Goal: Task Accomplishment & Management: Manage account settings

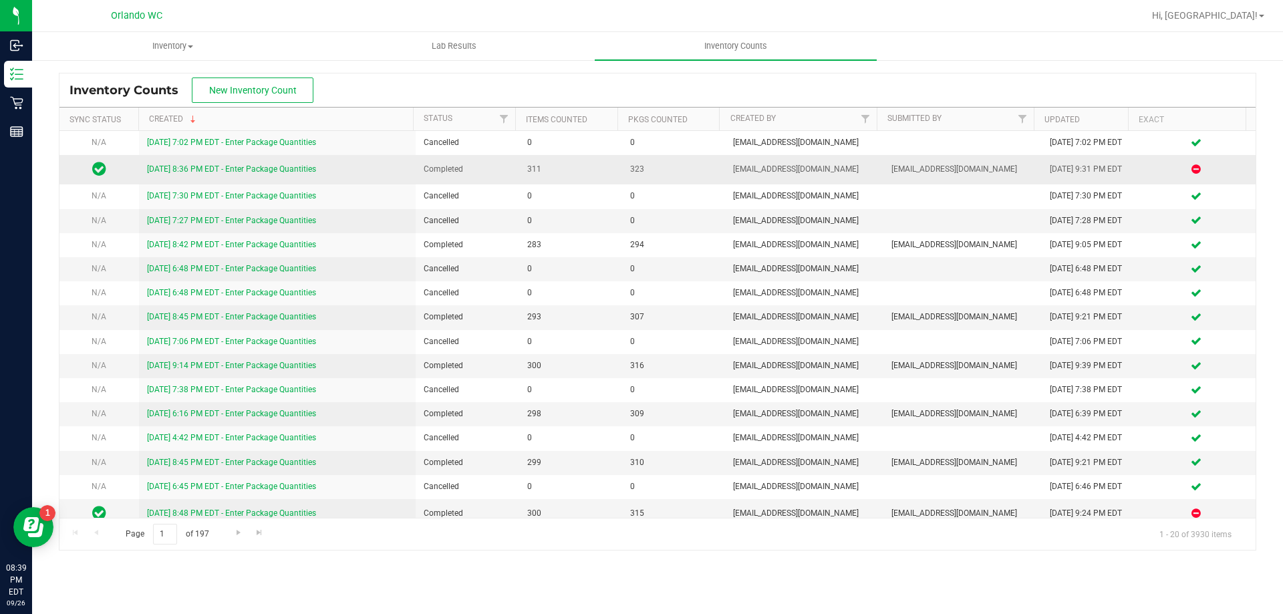
click at [301, 170] on link "[DATE] 8:36 PM EDT - Enter Package Quantities" at bounding box center [231, 168] width 169 height 9
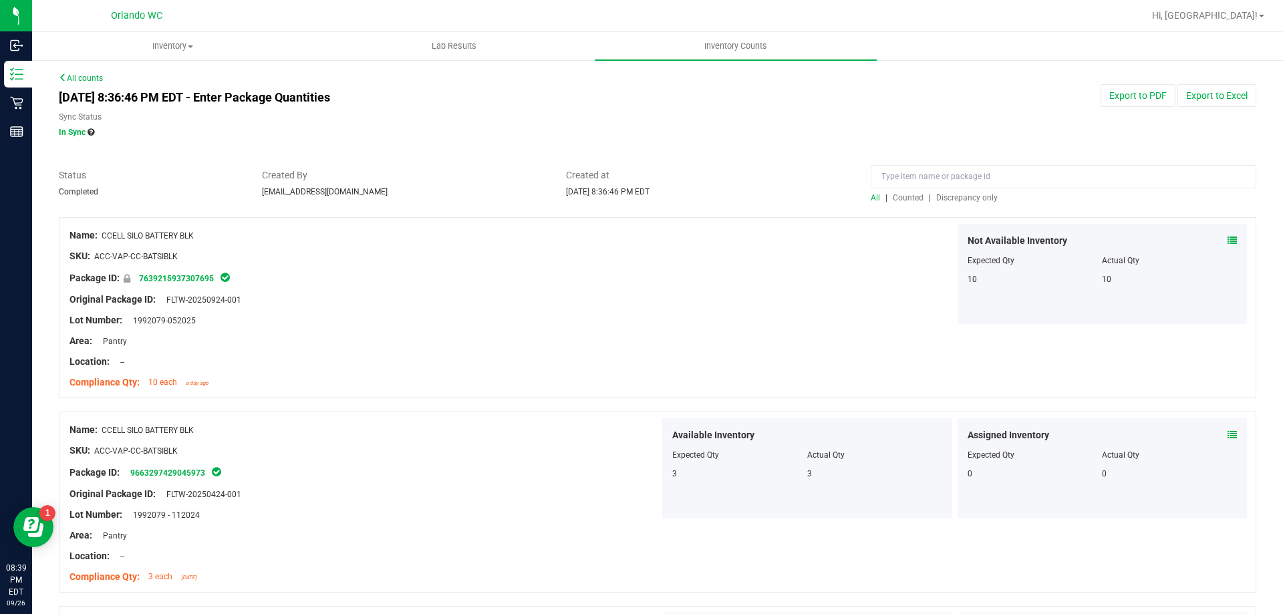
click at [964, 202] on span "Discrepancy only" at bounding box center [966, 197] width 61 height 9
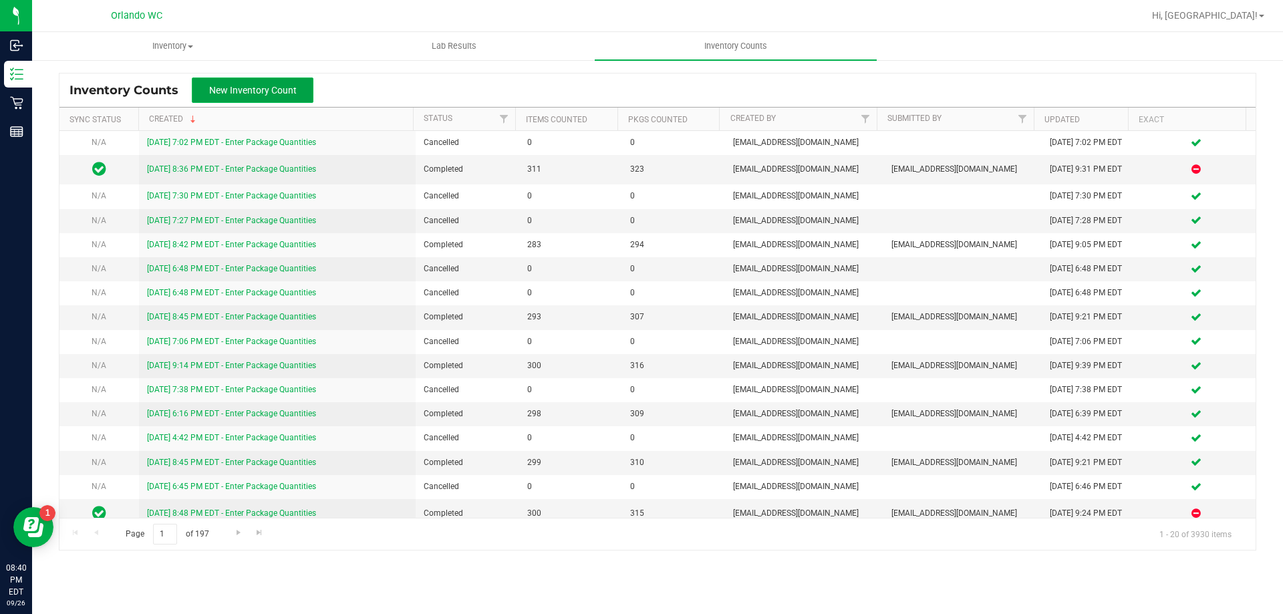
click at [257, 82] on button "New Inventory Count" at bounding box center [253, 89] width 122 height 25
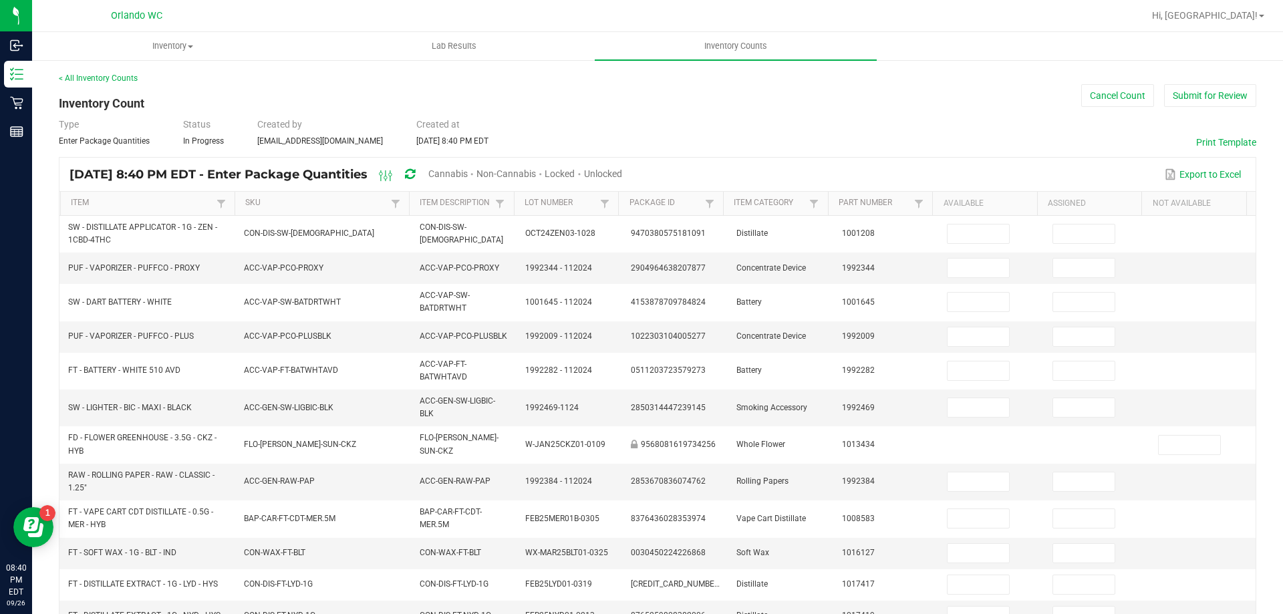
click at [622, 174] on span "Unlocked" at bounding box center [603, 173] width 38 height 11
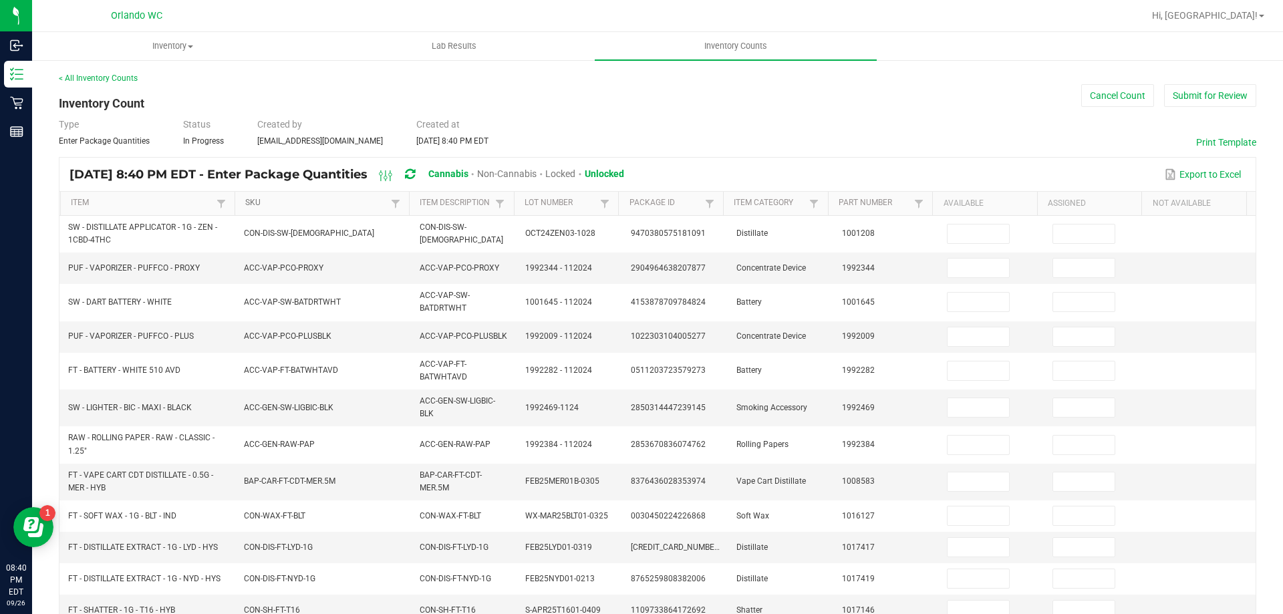
click at [301, 208] on link "SKU" at bounding box center [316, 203] width 142 height 11
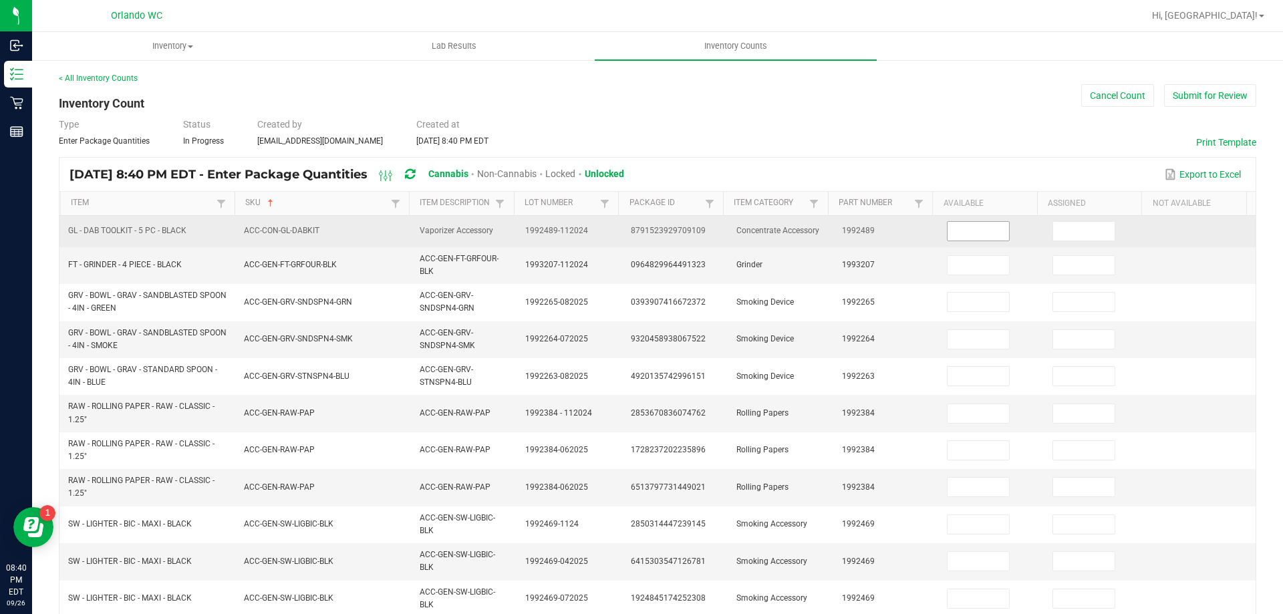
click at [949, 234] on input at bounding box center [977, 231] width 61 height 19
type input "4"
type input "0"
type input "8"
type input "0"
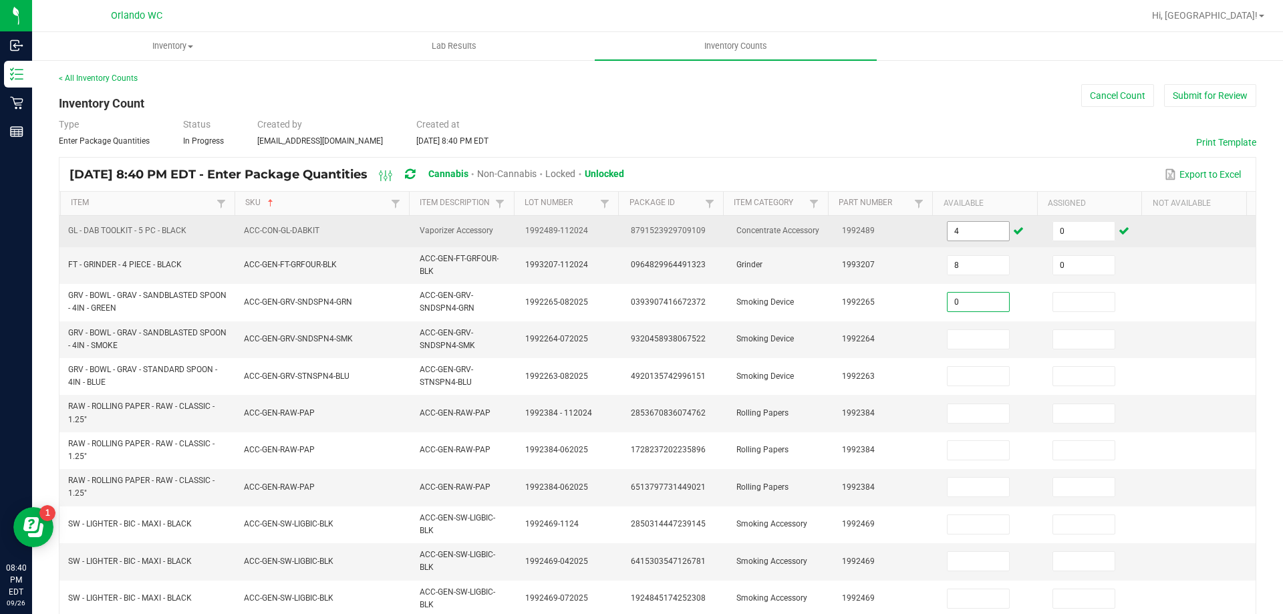
type input "0"
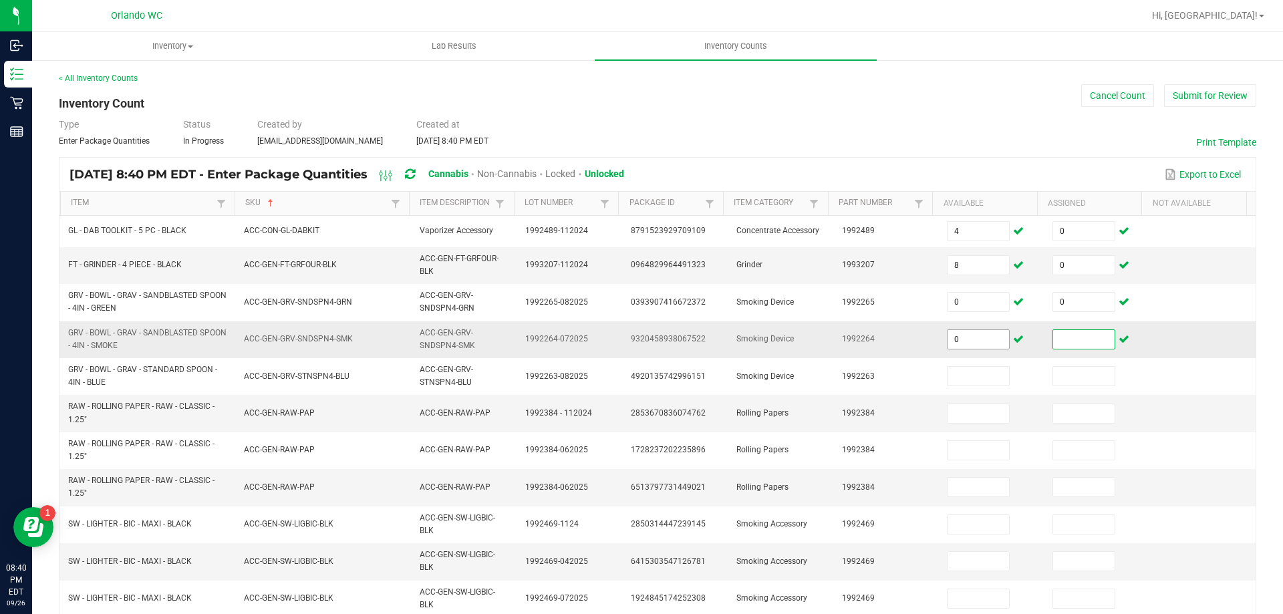
click at [961, 341] on input "0" at bounding box center [977, 339] width 61 height 19
type input "7"
type input "0"
type input "10"
type input "0"
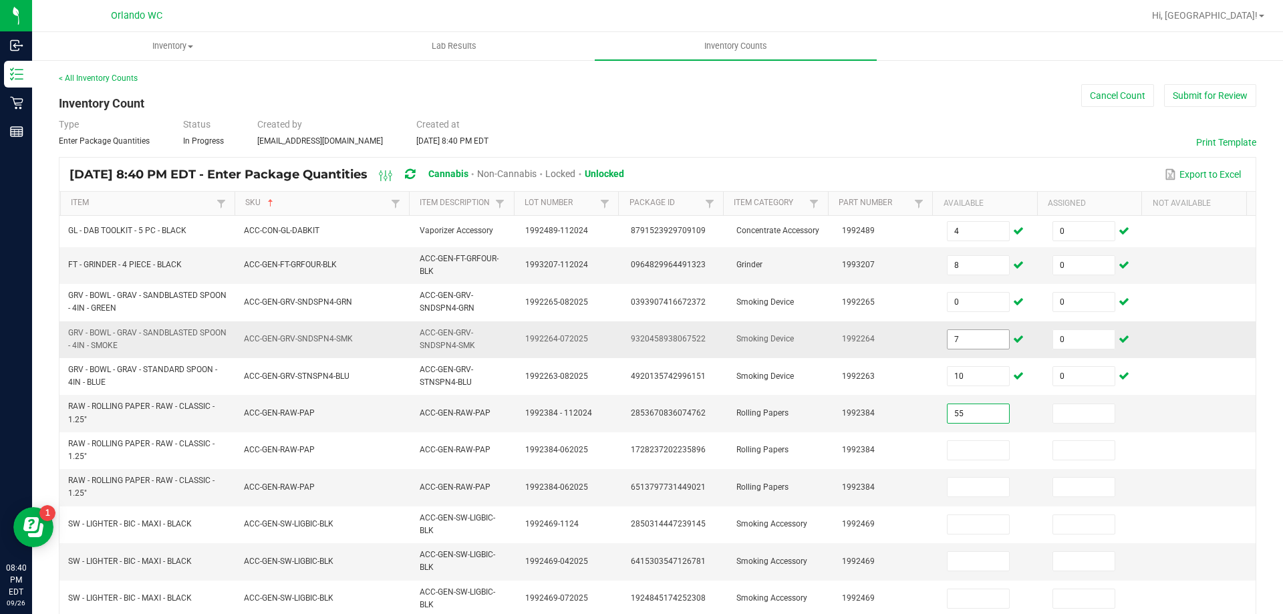
type input "55"
type input "0"
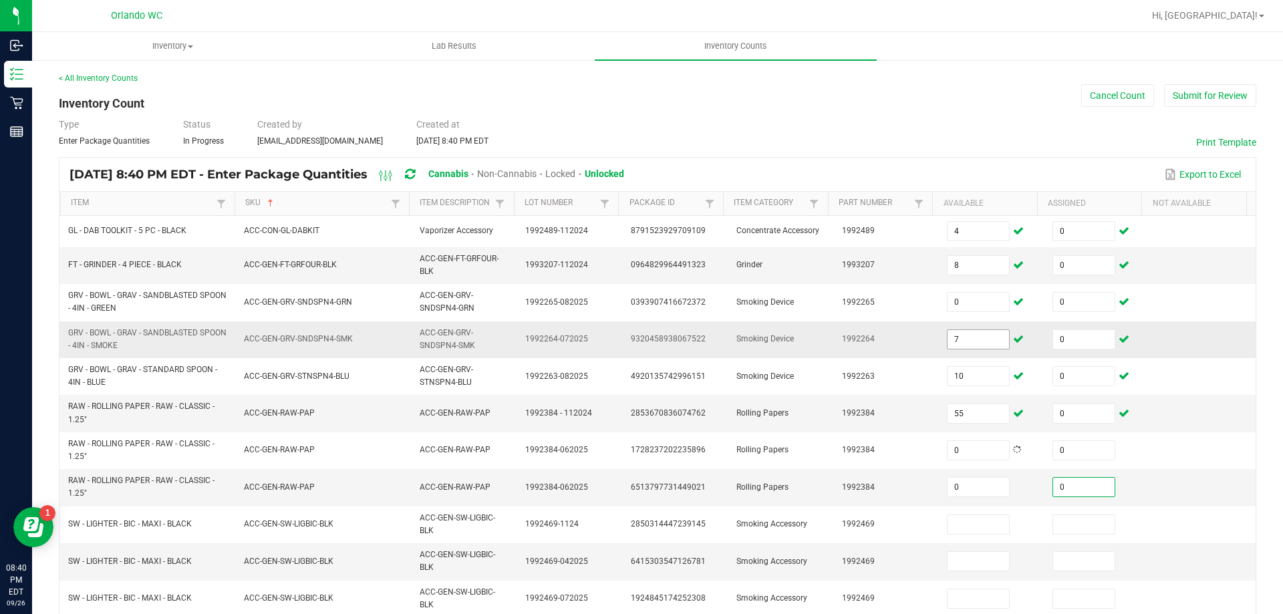
type input "0"
type input "54"
type input "0"
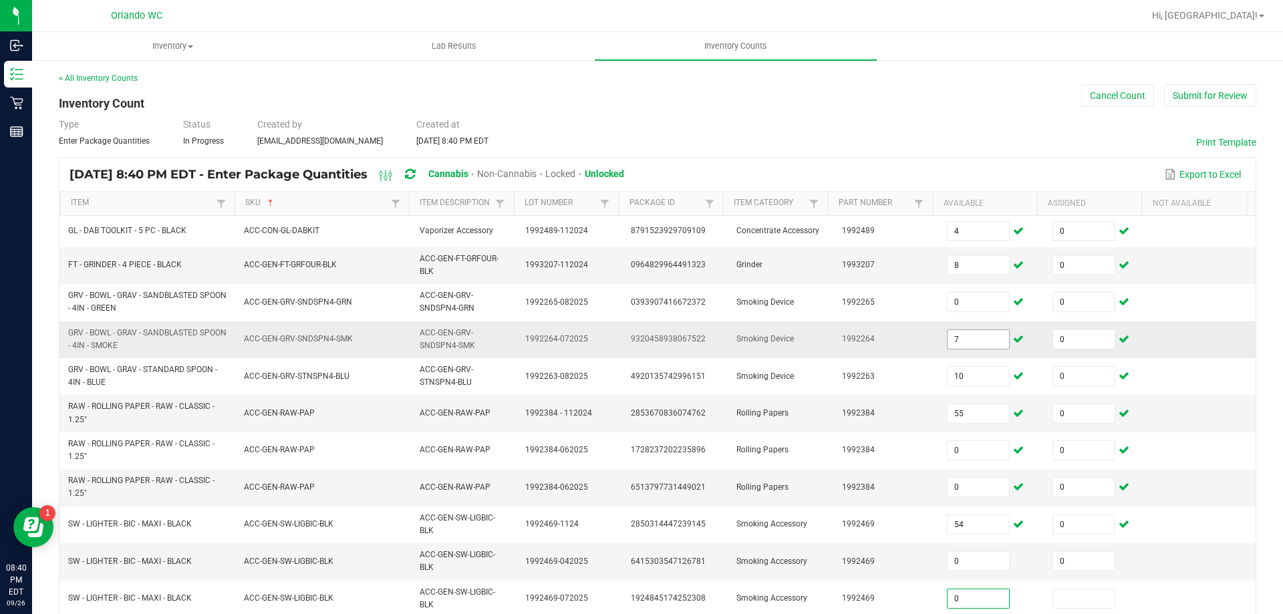
type input "0"
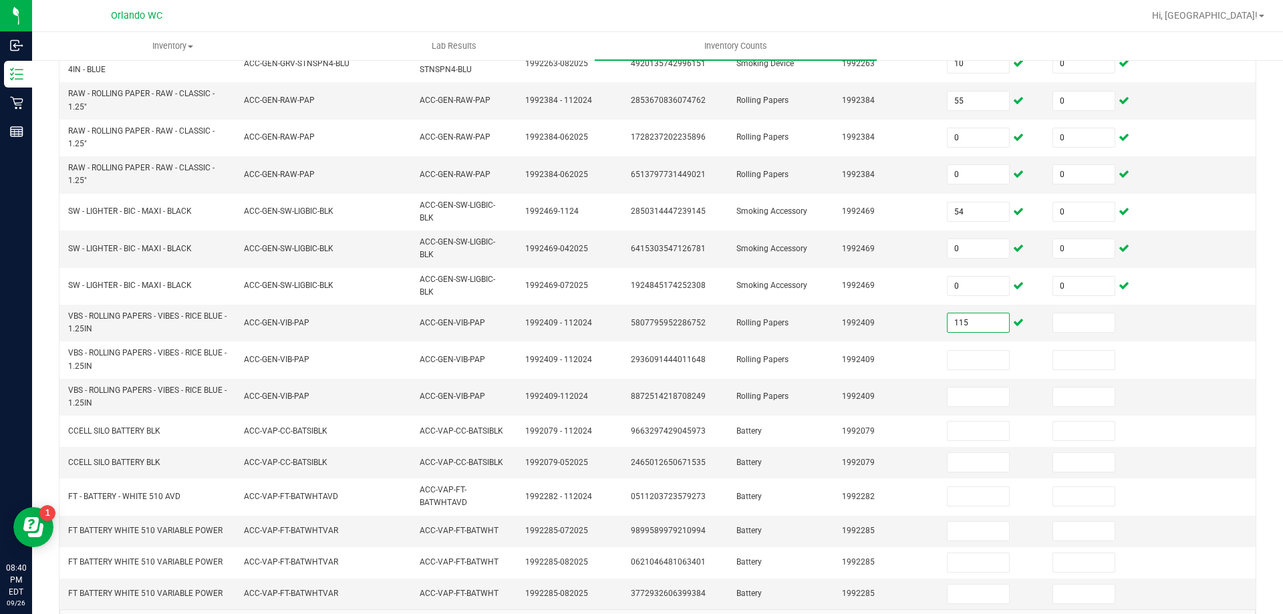
type input "115"
type input "0"
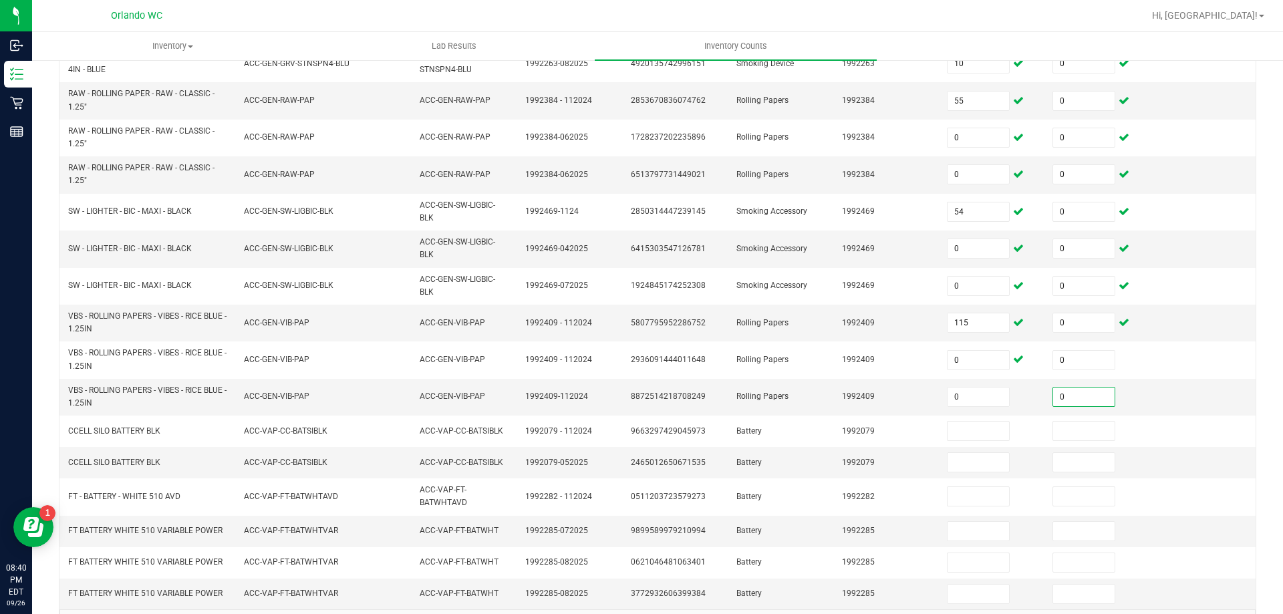
type input "0"
type input "17"
type input "0"
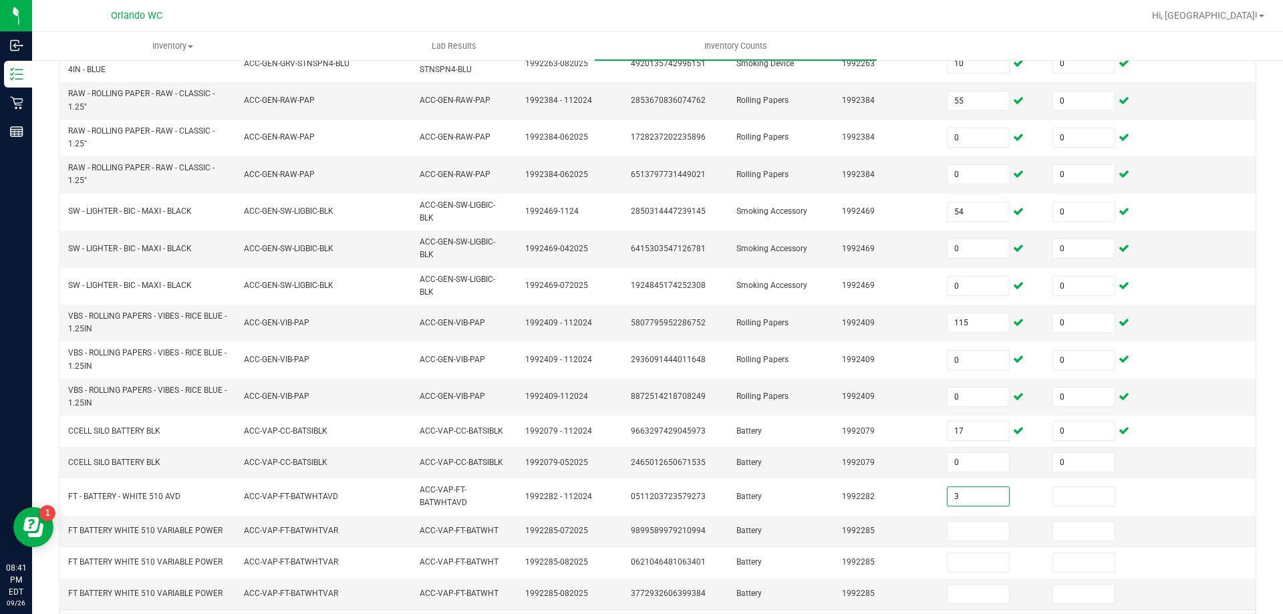
type input "3"
type input "0"
type input "72"
type input "0"
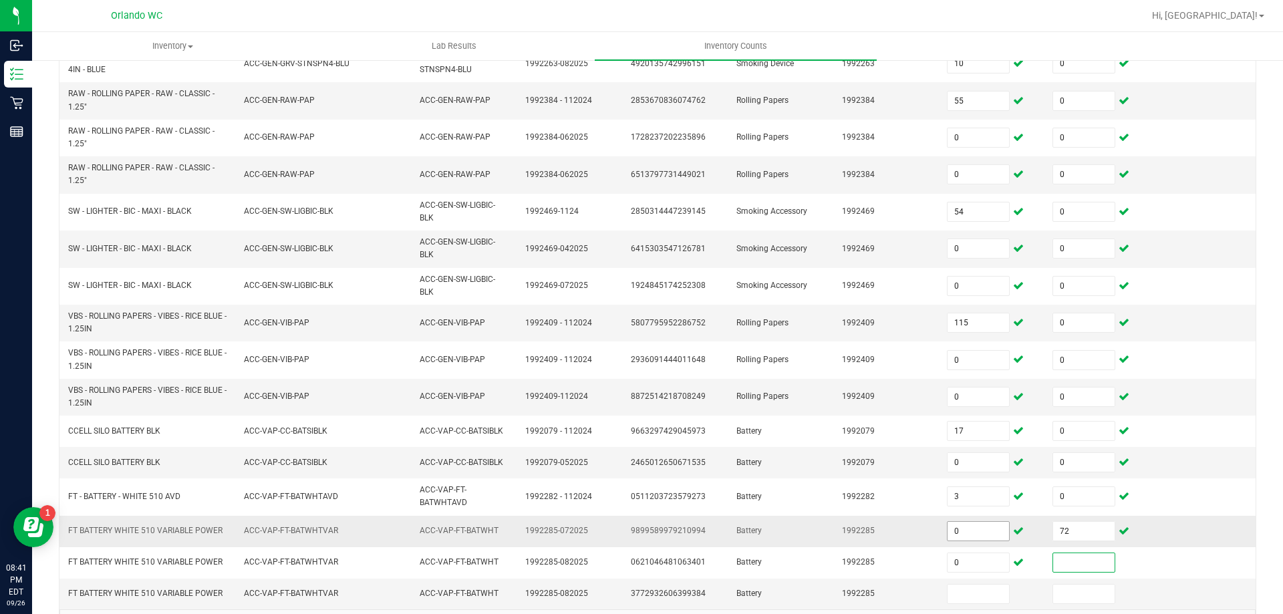
click at [976, 529] on input "0" at bounding box center [977, 531] width 61 height 19
type input "72"
type input "0"
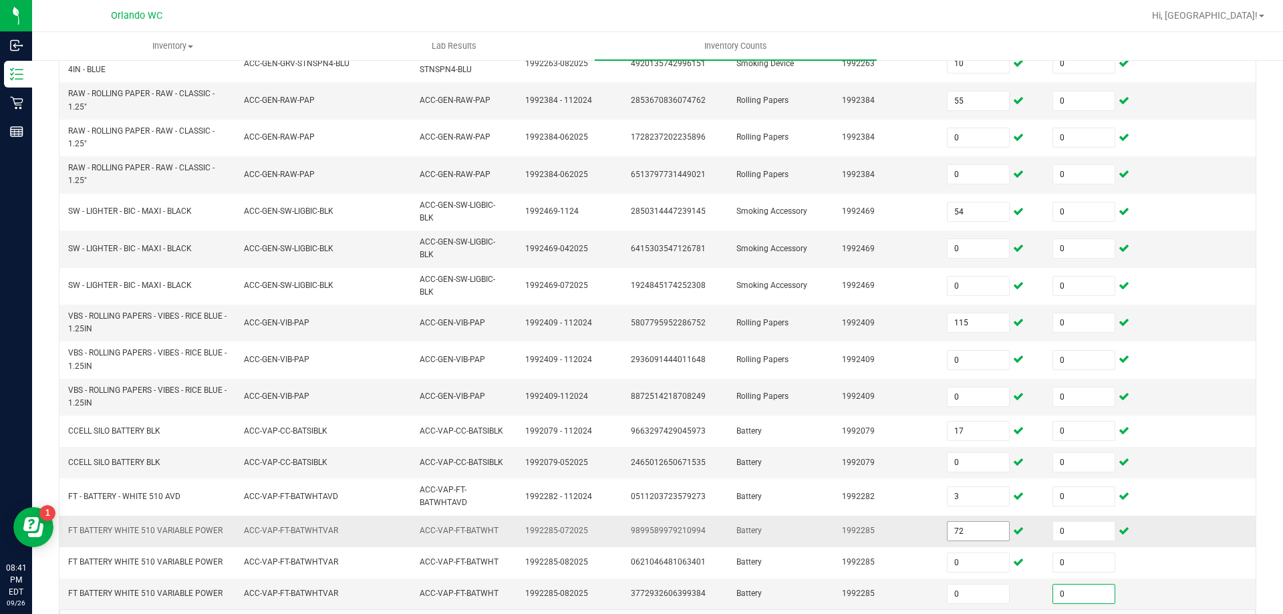
type input "0"
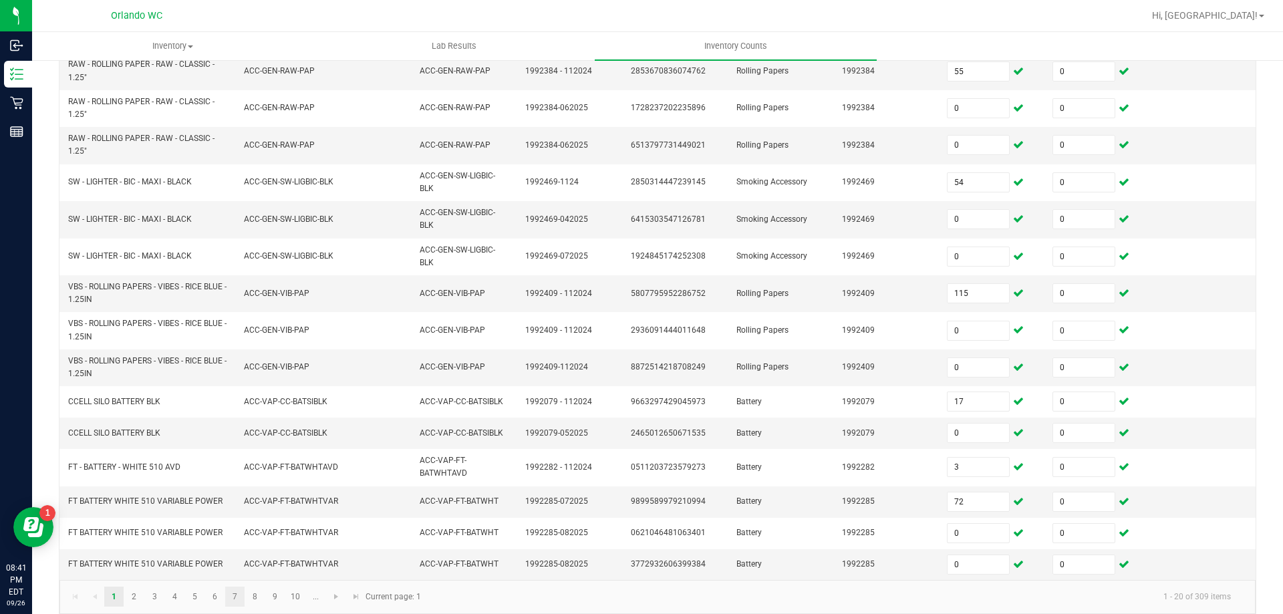
scroll to position [356, 0]
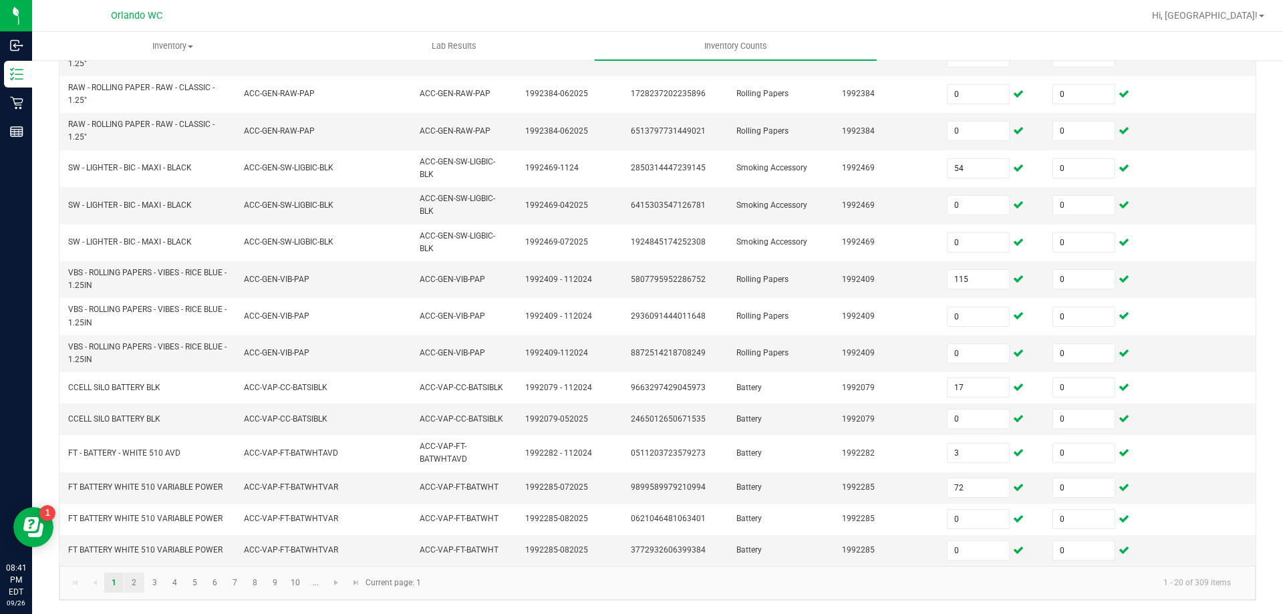
click at [130, 584] on link "2" at bounding box center [133, 583] width 19 height 20
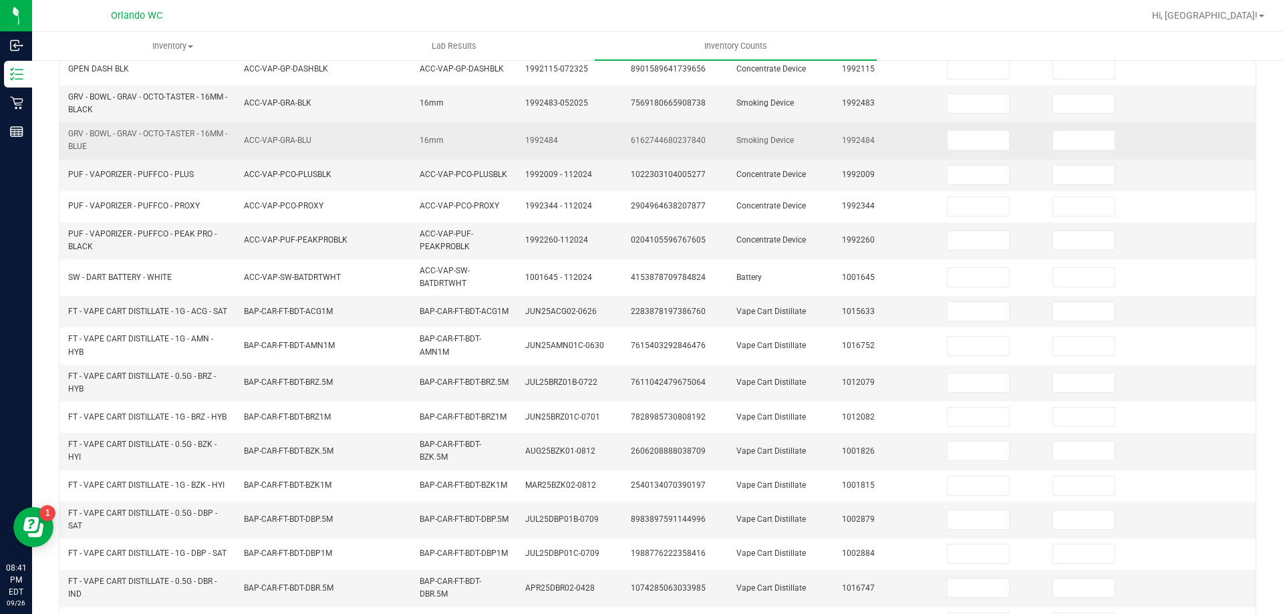
scroll to position [22, 0]
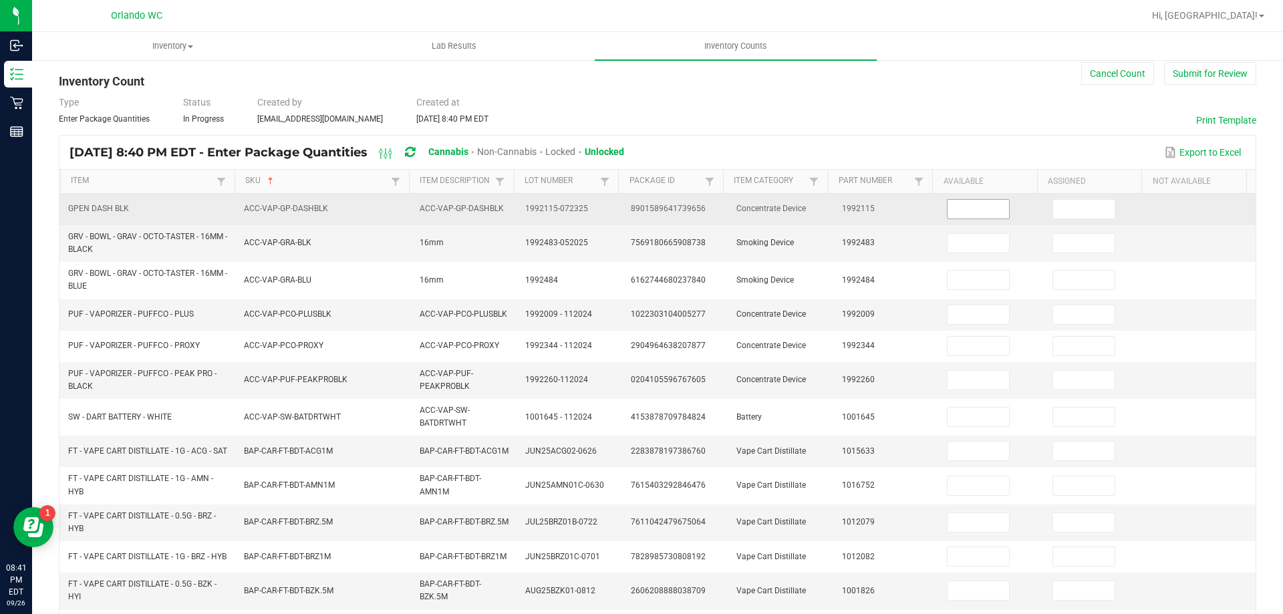
click at [981, 203] on input at bounding box center [977, 209] width 61 height 19
type input "2"
type input "0"
type input "12"
type input "0"
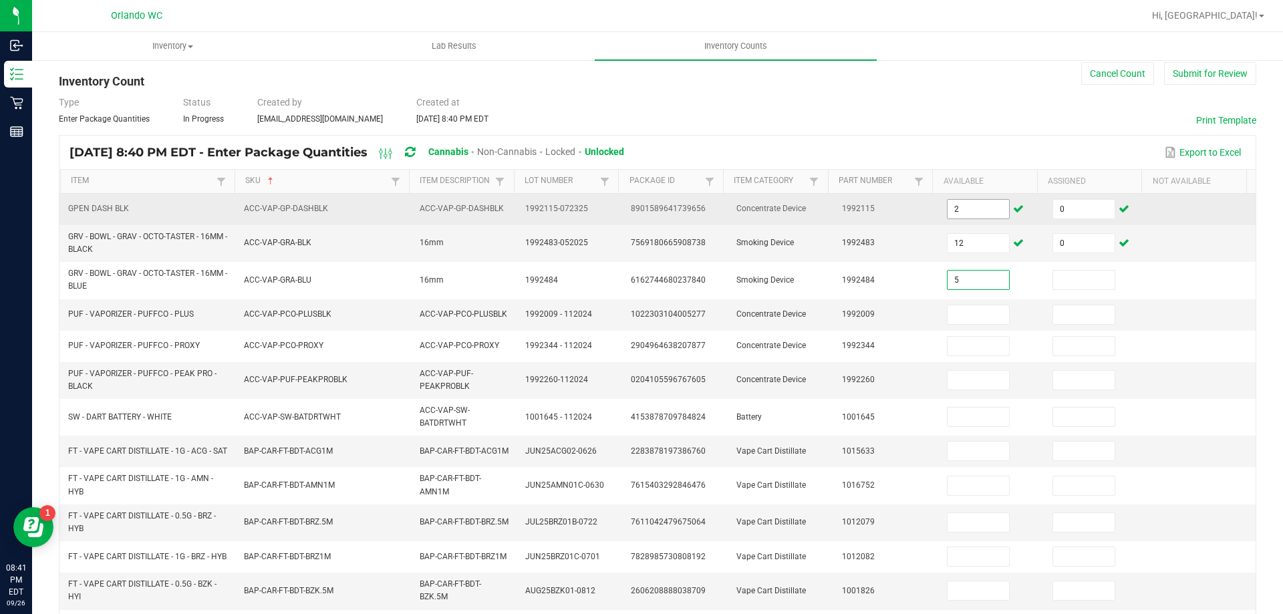
type input "5"
type input "0"
type input "1"
type input "0"
type input "3"
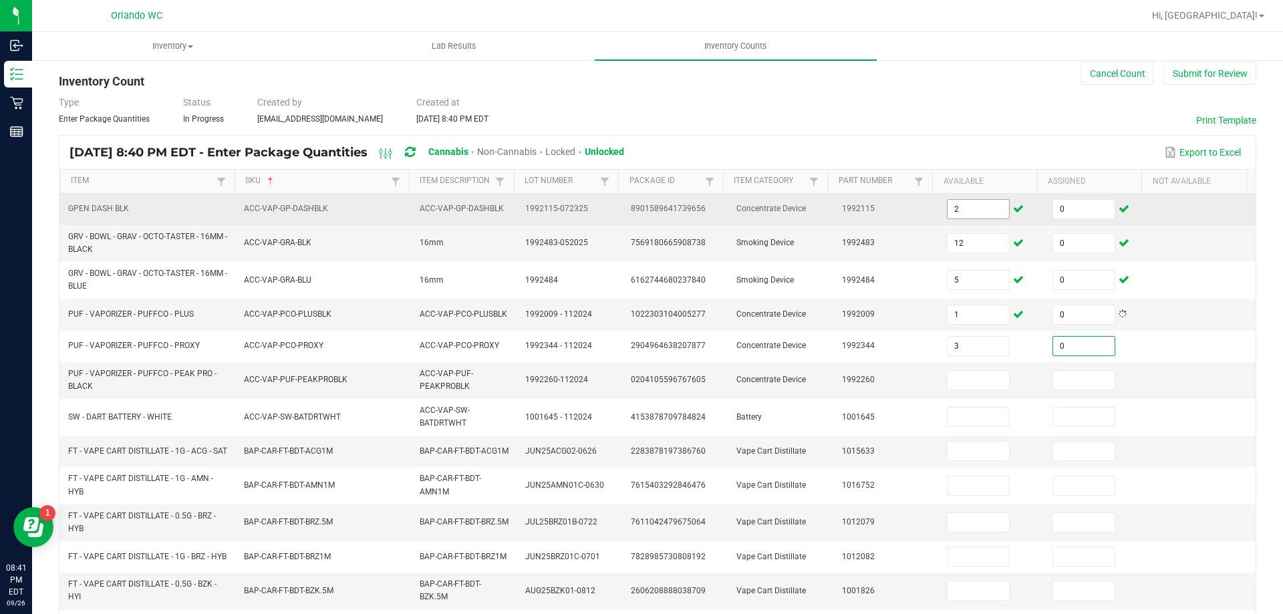
type input "0"
type input "1"
type input "0"
type input "1"
type input "0"
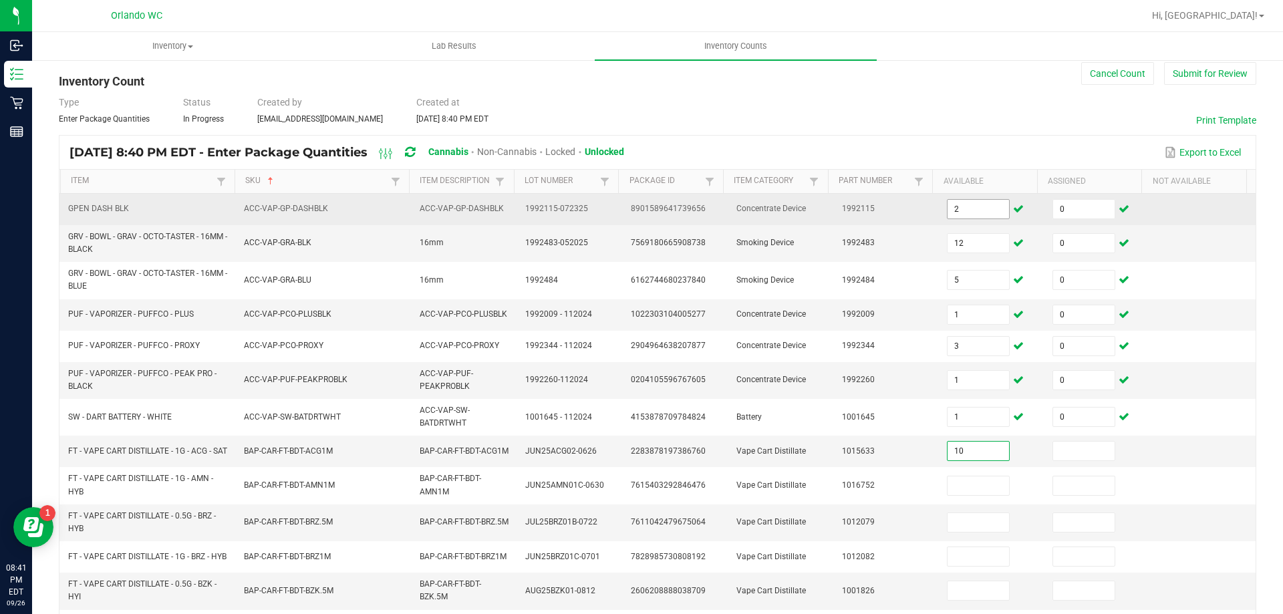
type input "10"
type input "0"
type input "2"
type input "0"
type input "3"
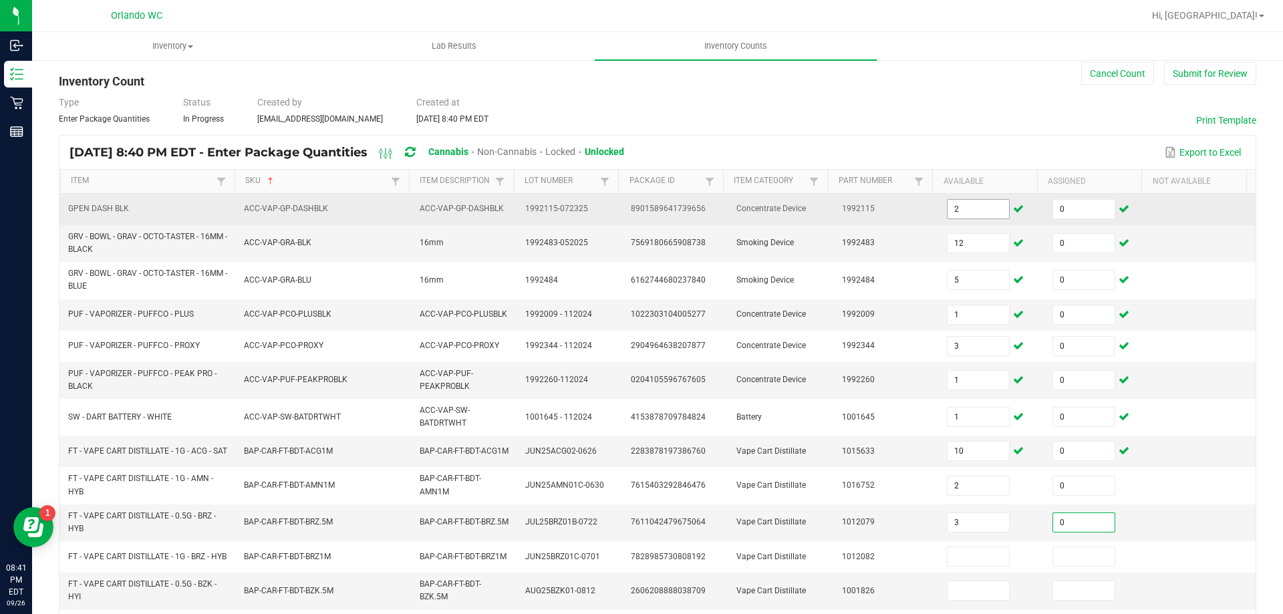
type input "0"
type input "1"
type input "0"
type input "5"
type input "0"
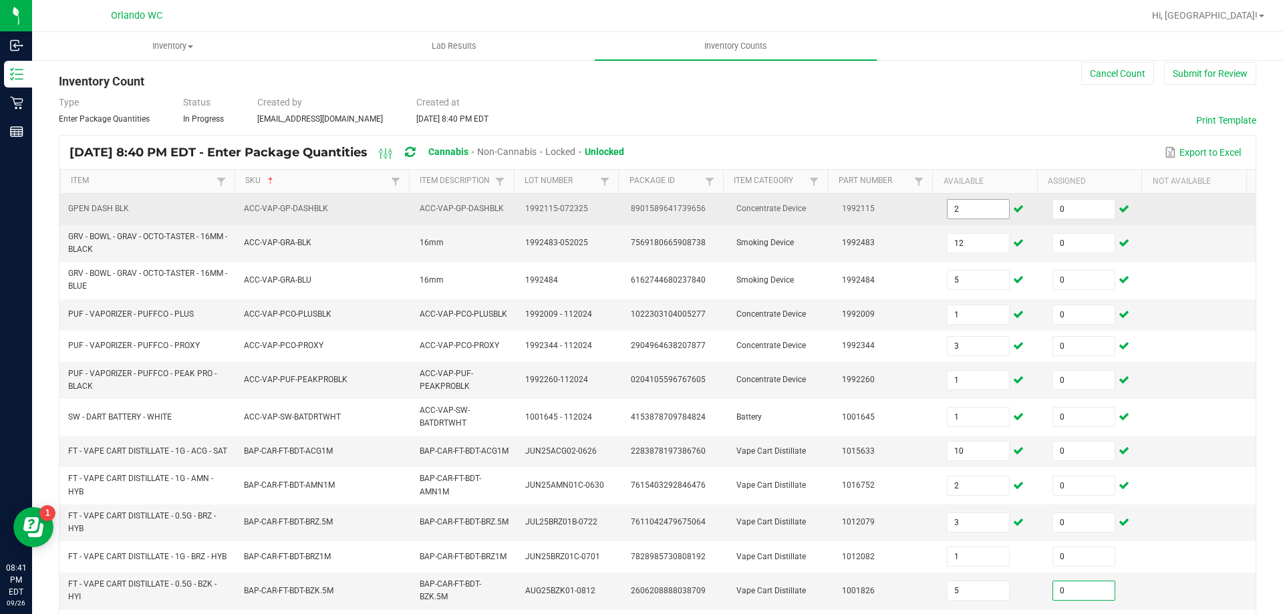
scroll to position [338, 0]
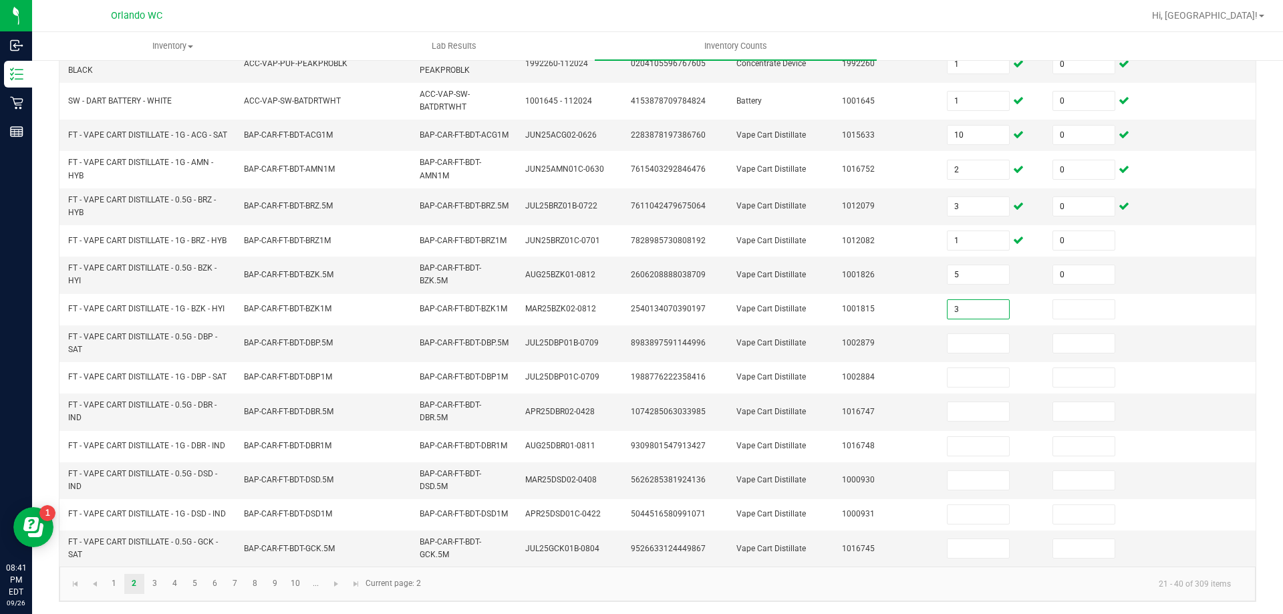
type input "3"
type input "0"
type input "2"
type input "0"
type input "10"
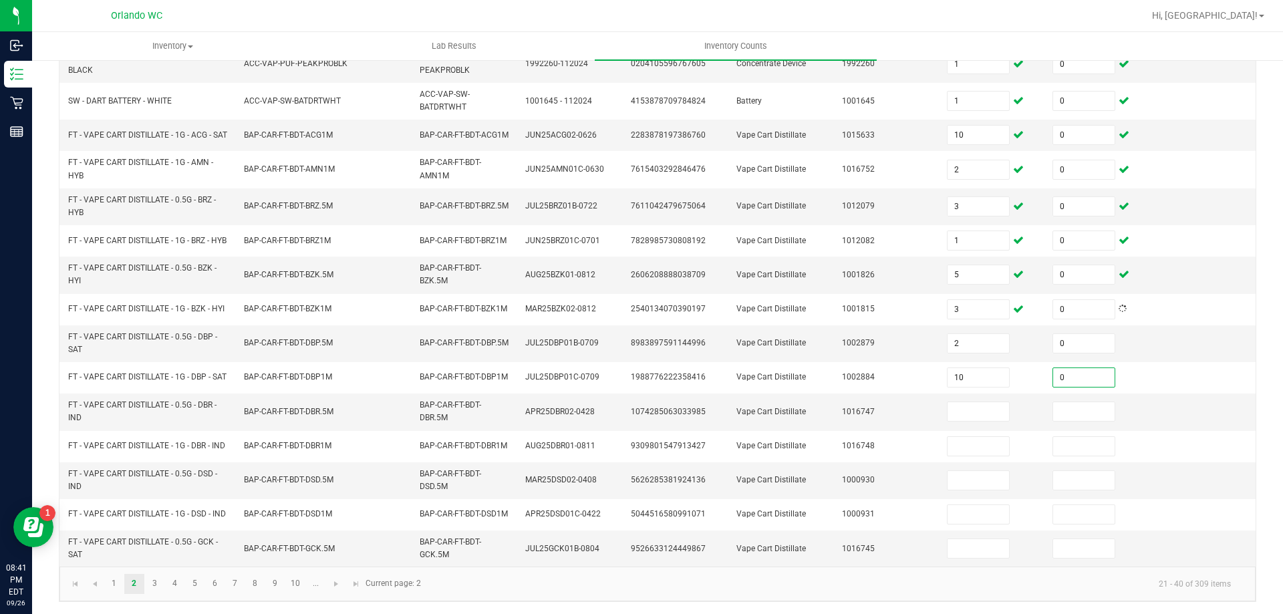
type input "0"
type input "10"
type input "0"
type input "11"
type input "0"
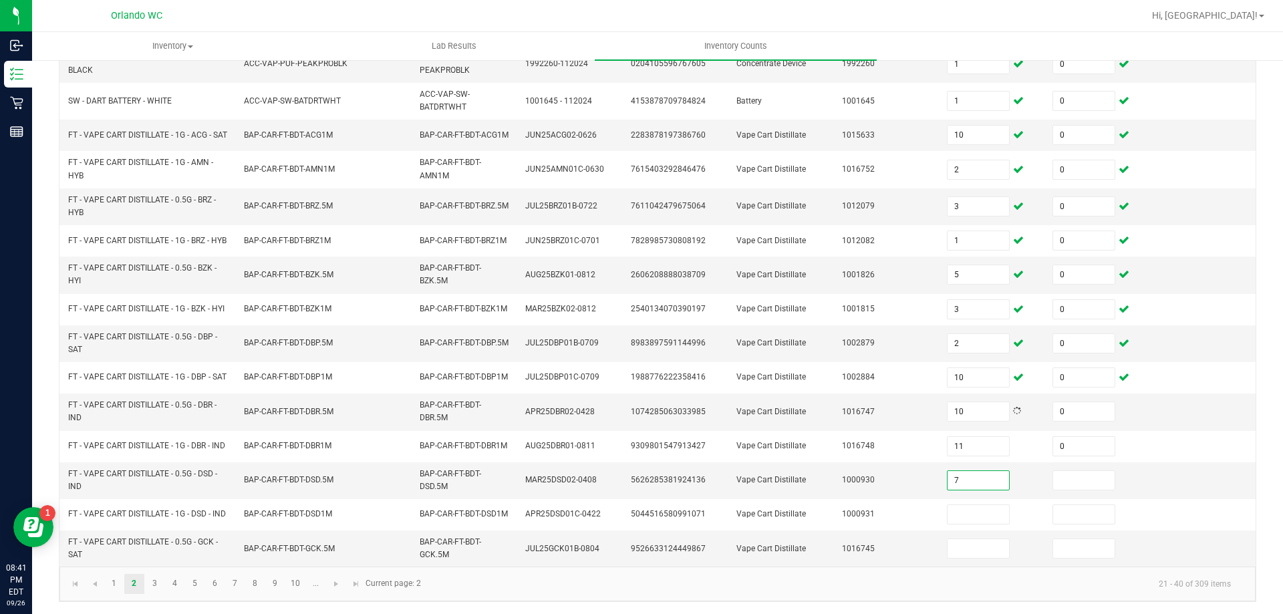
type input "7"
type input "0"
type input "8"
type input "0"
type input "4"
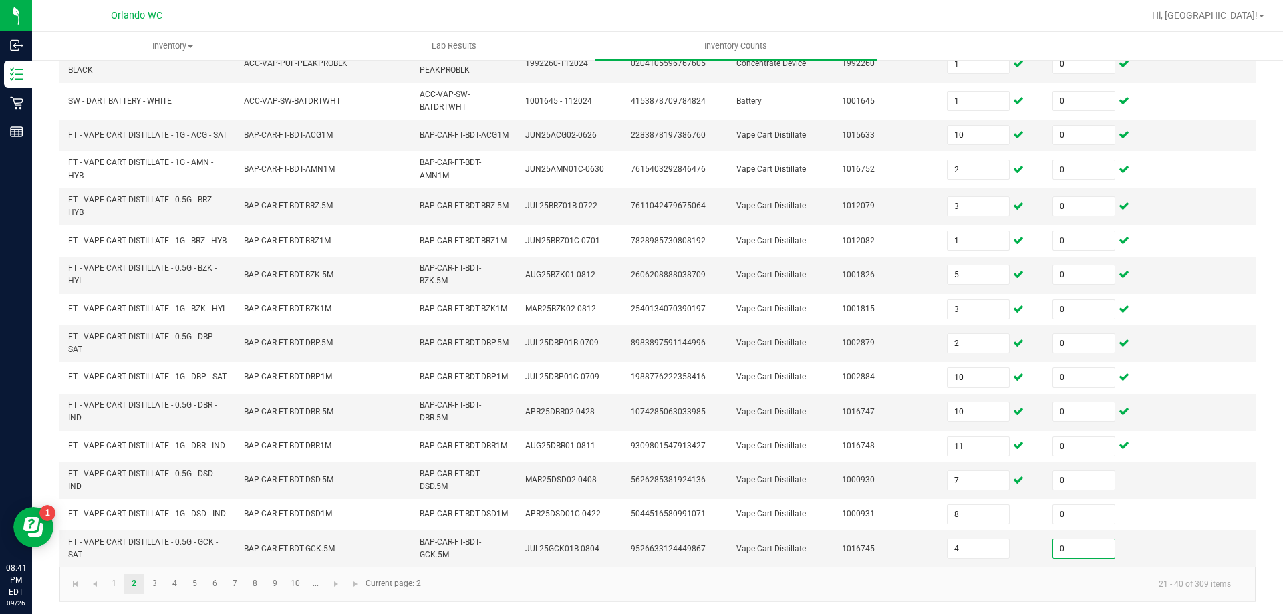
type input "0"
click at [159, 580] on link "3" at bounding box center [154, 583] width 19 height 20
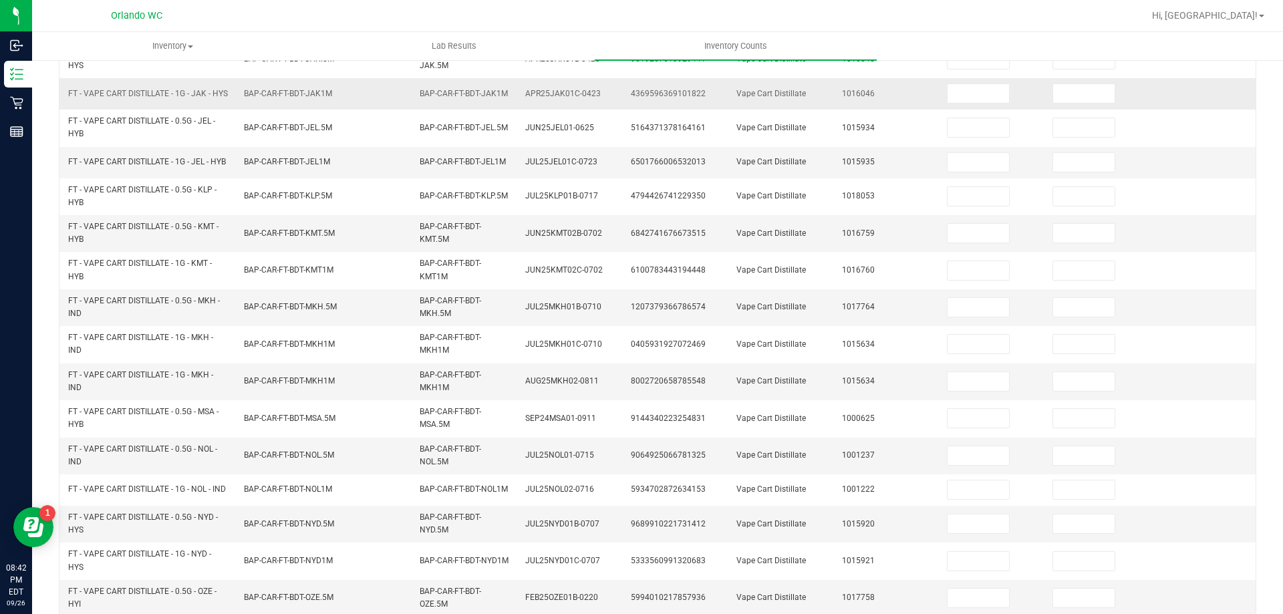
scroll to position [39, 0]
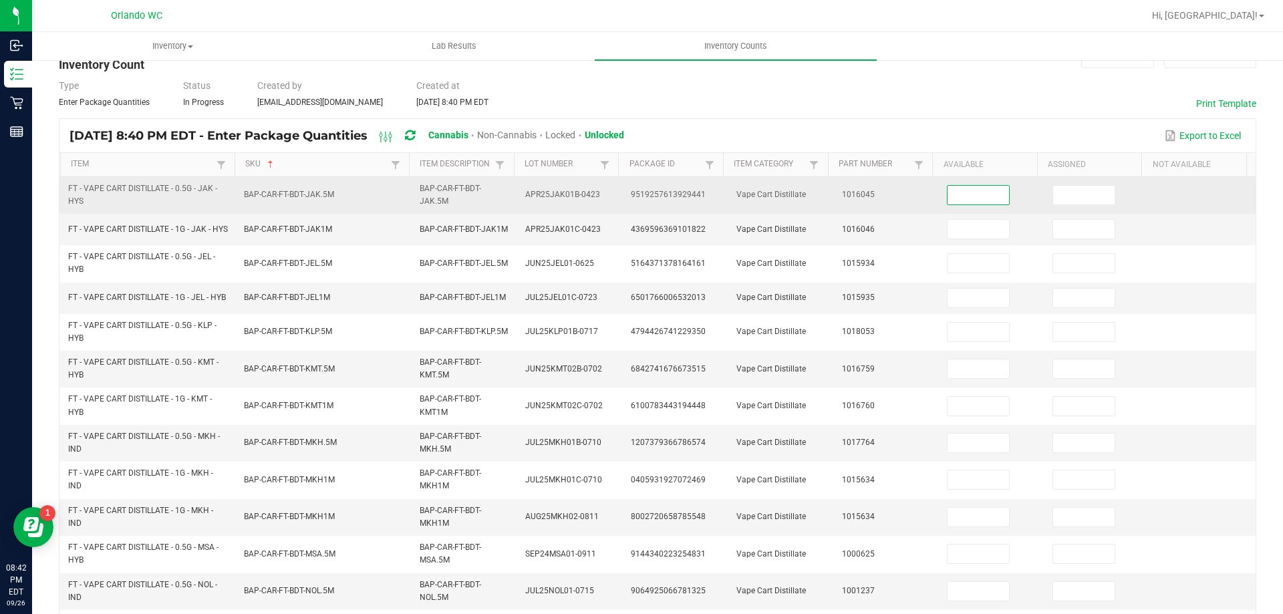
click at [961, 190] on input at bounding box center [977, 195] width 61 height 19
type input "5"
type input "0"
type input "10"
type input "0"
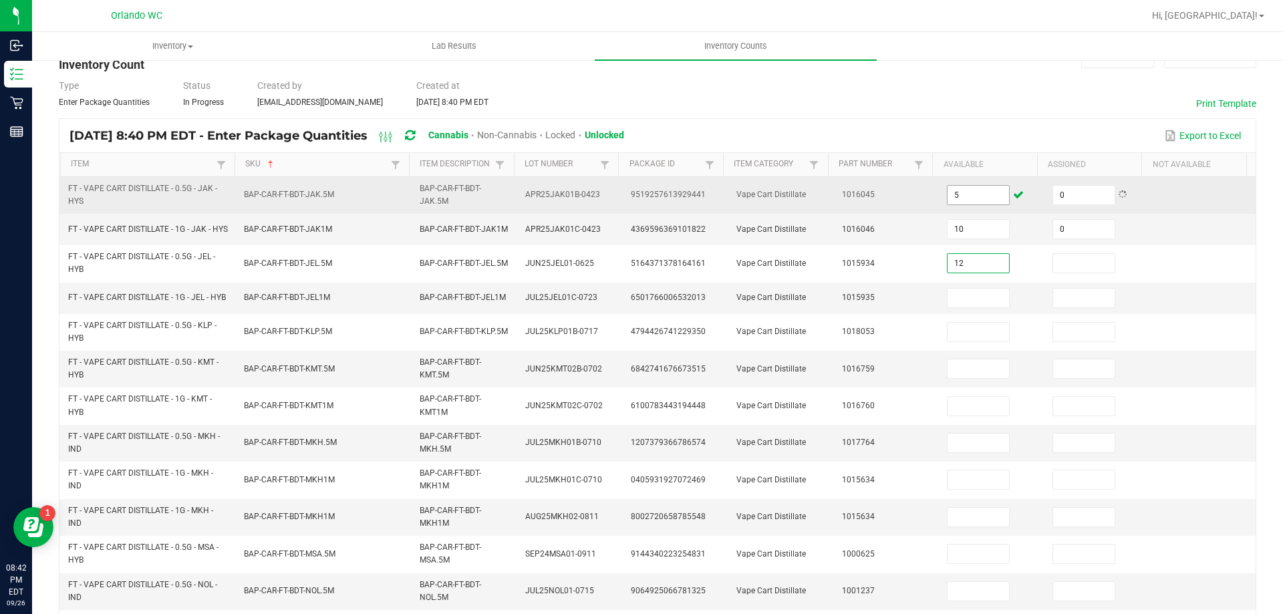
type input "12"
type input "0"
type input "1"
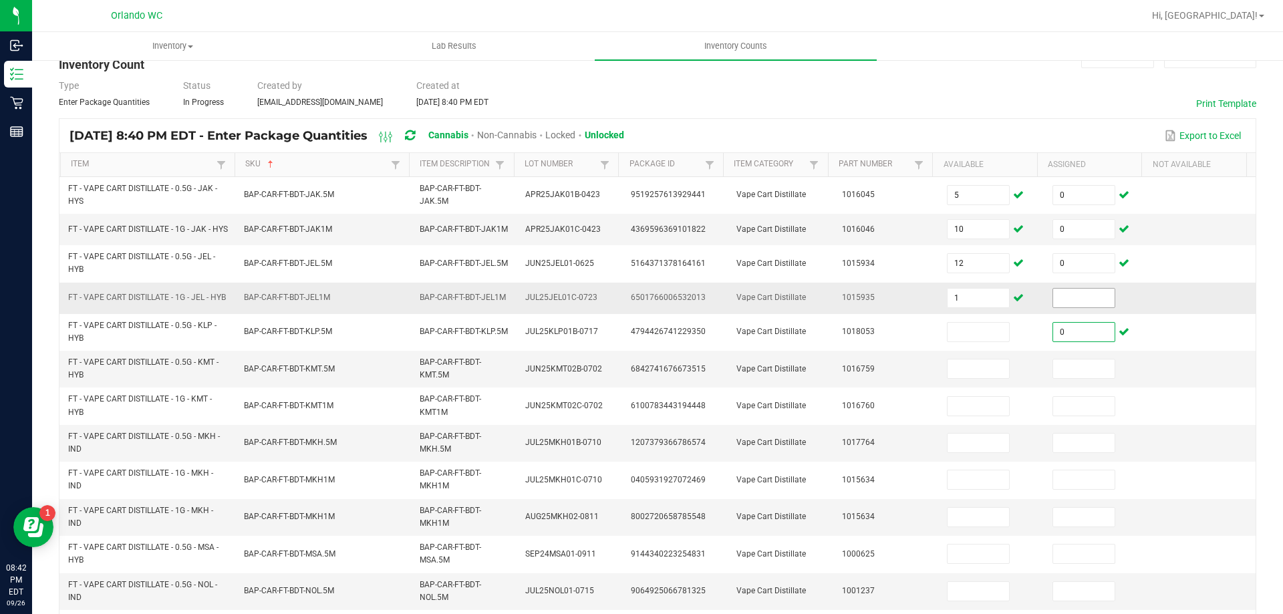
type input "0"
click at [1053, 307] on input at bounding box center [1083, 298] width 61 height 19
type input "0"
type input "8"
type input "11"
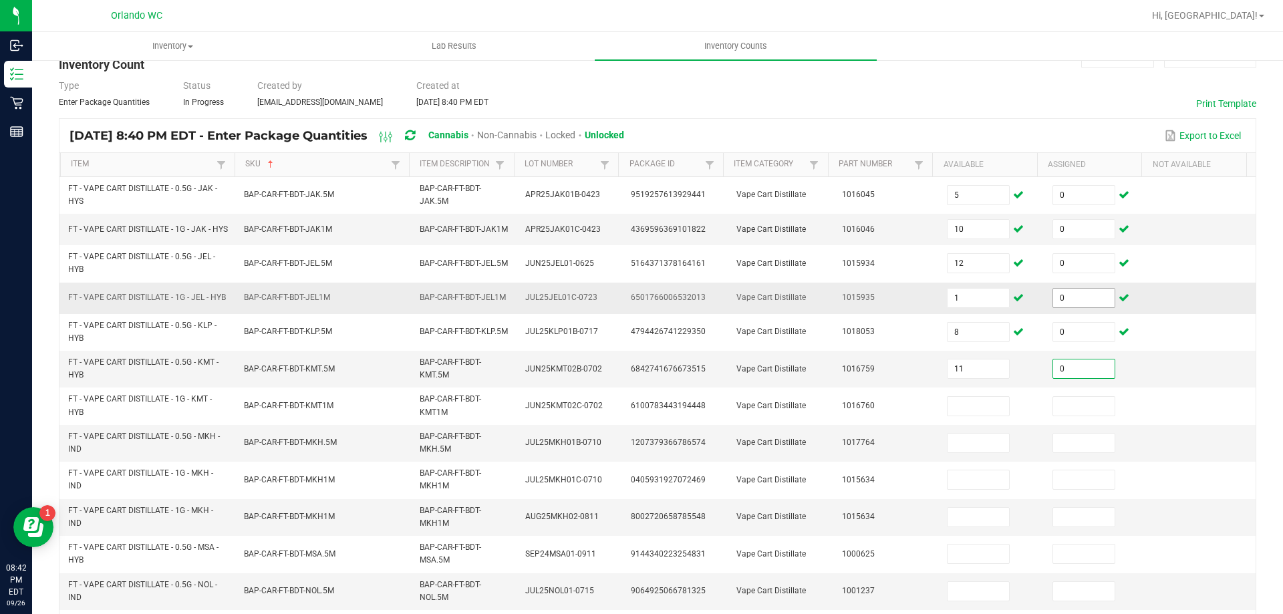
type input "0"
type input "11"
type input "0"
type input "10"
type input "0"
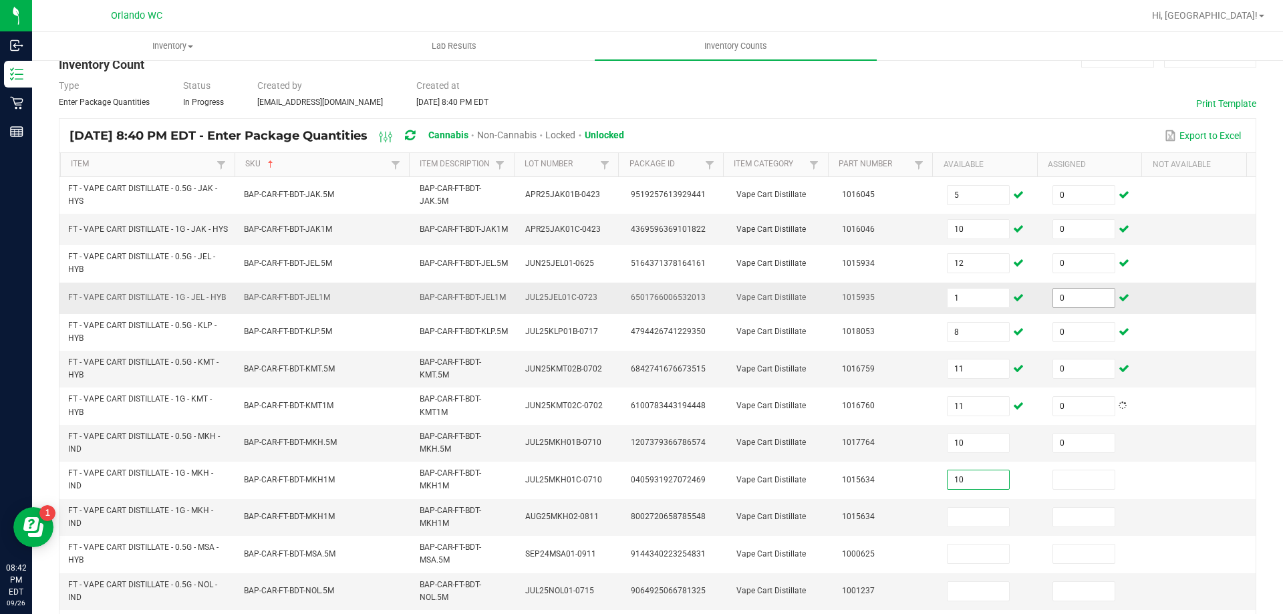
type input "10"
type input "0"
type input "3"
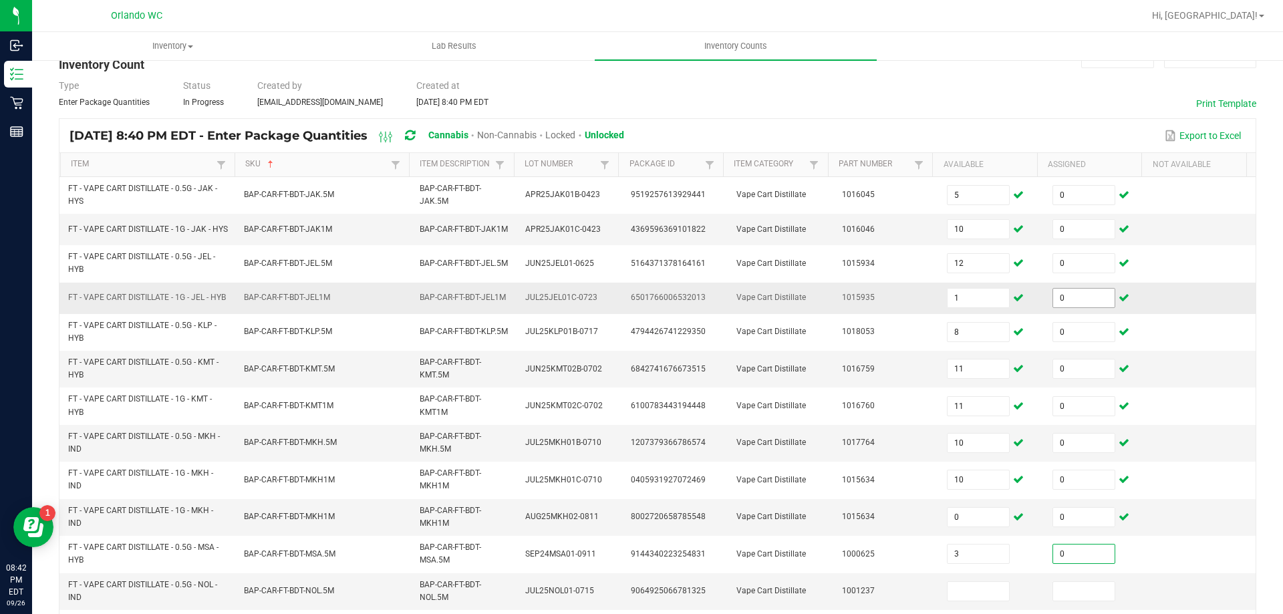
type input "0"
type input "4"
type input "0"
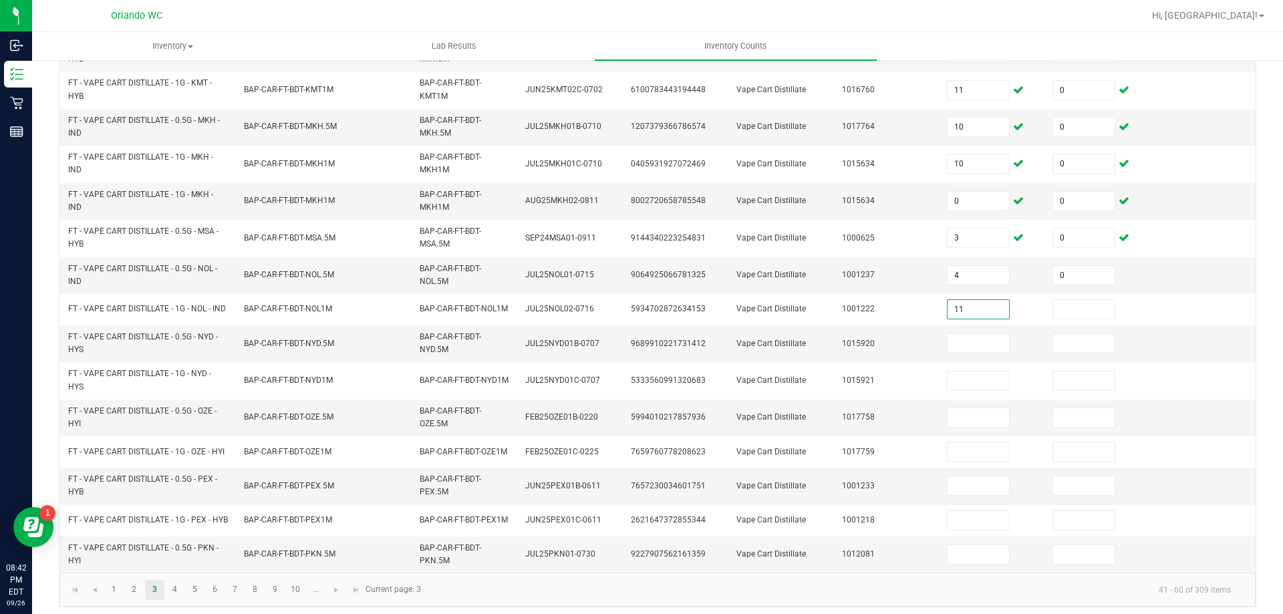
type input "11"
type input "0"
type input "5"
type input "0"
type input "5"
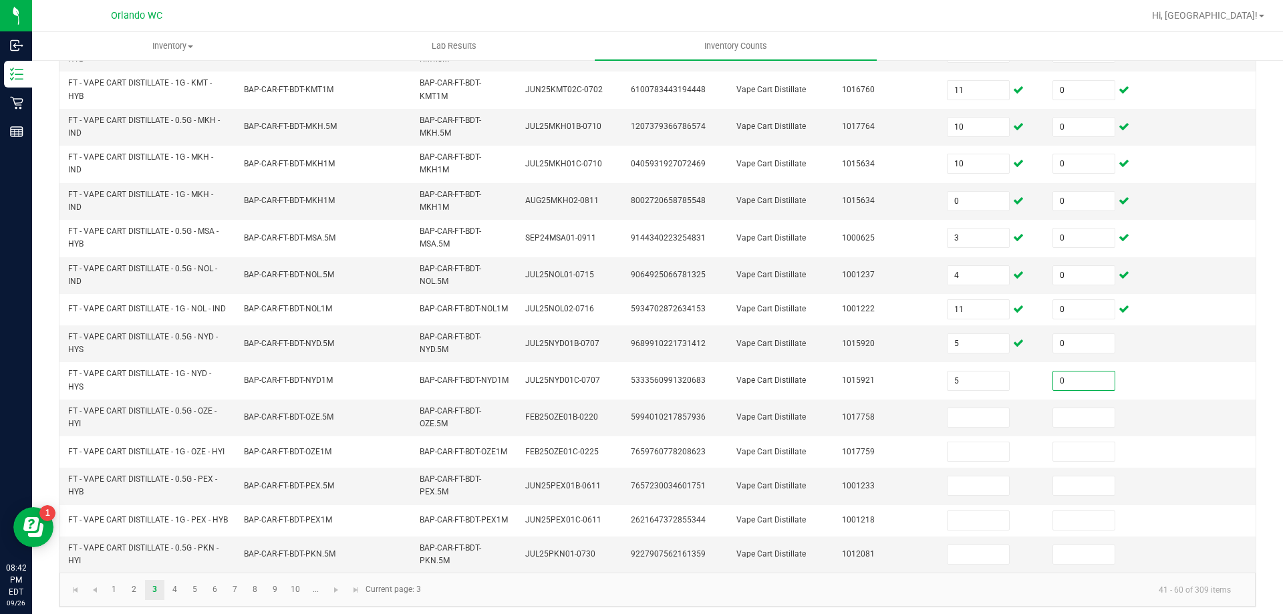
type input "0"
type input "1"
type input "0"
type input "1"
type input "0"
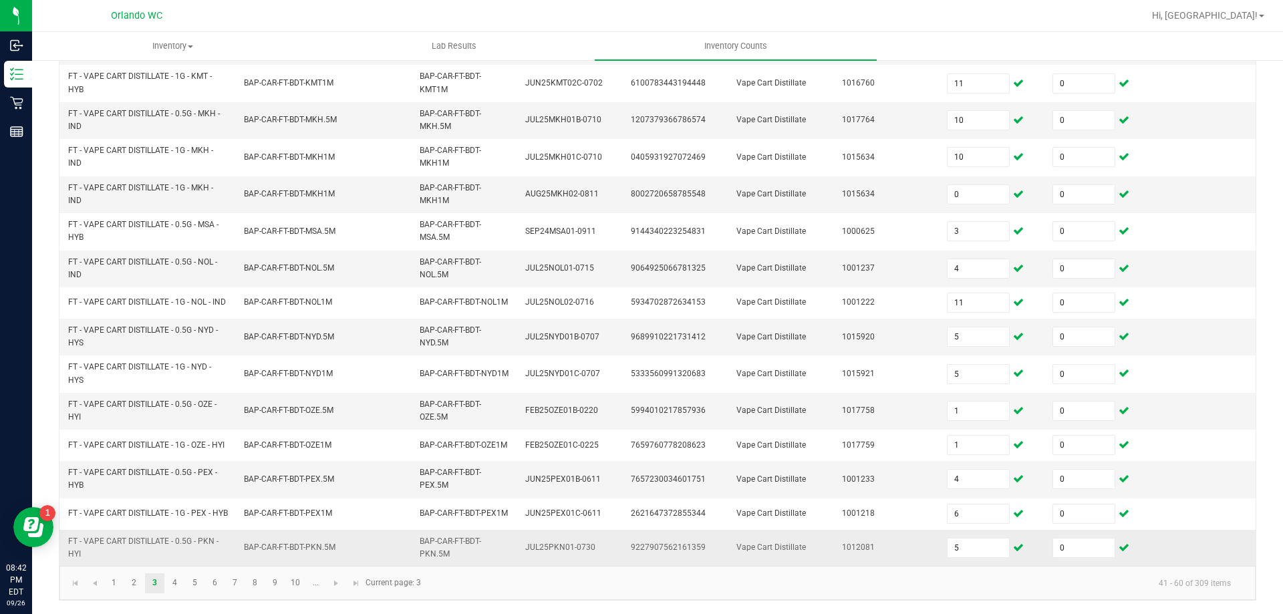
scroll to position [390, 0]
click at [176, 585] on link "4" at bounding box center [174, 583] width 19 height 20
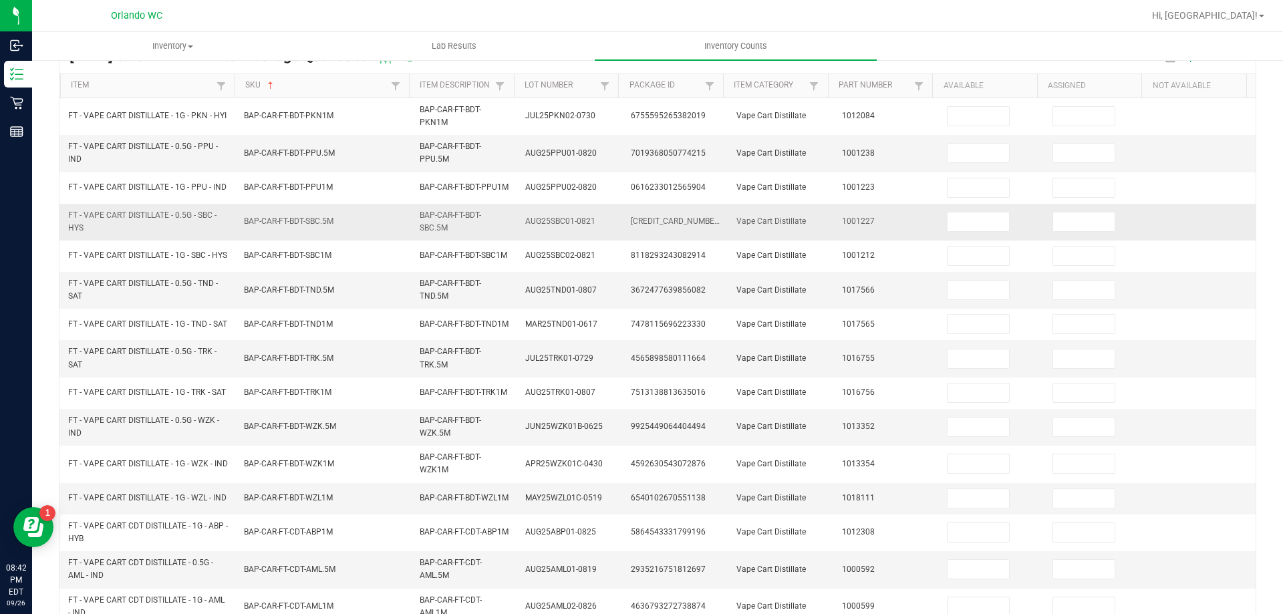
scroll to position [0, 0]
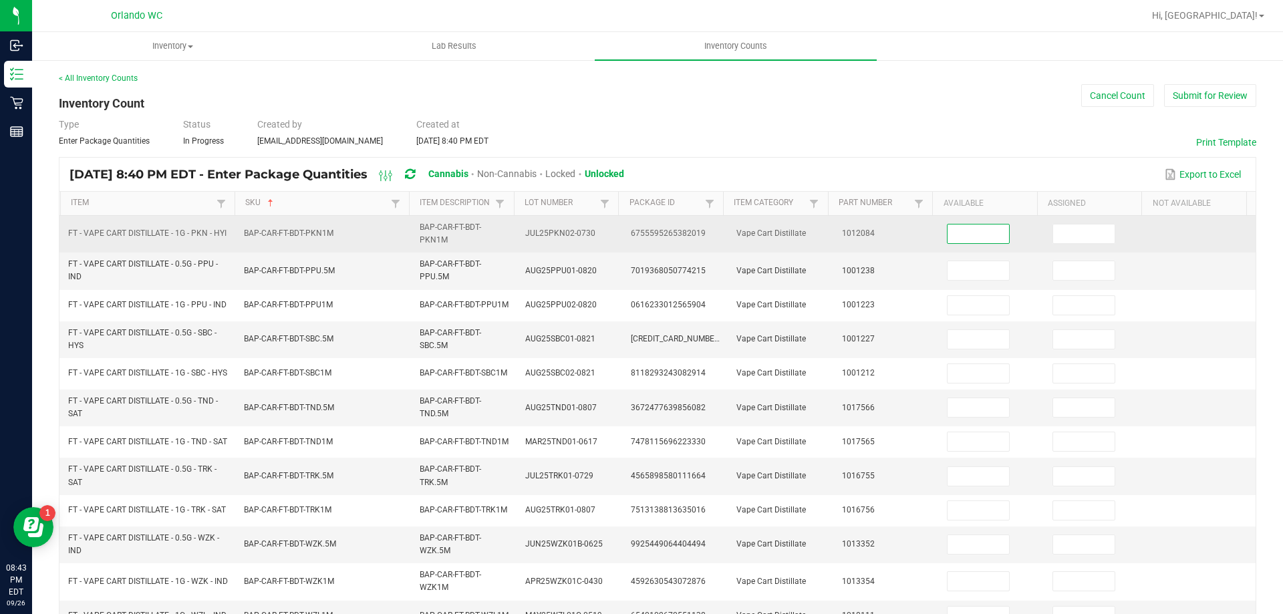
click at [967, 235] on input at bounding box center [977, 233] width 61 height 19
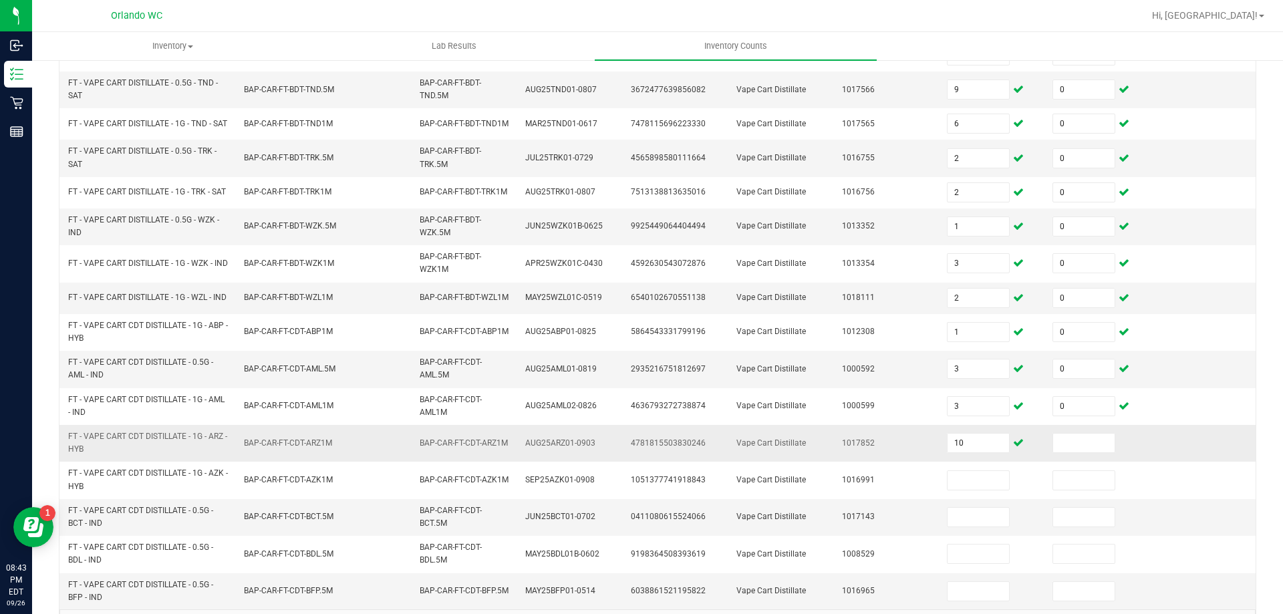
click at [1065, 462] on td at bounding box center [1097, 443] width 106 height 37
click at [1065, 452] on input at bounding box center [1083, 443] width 61 height 19
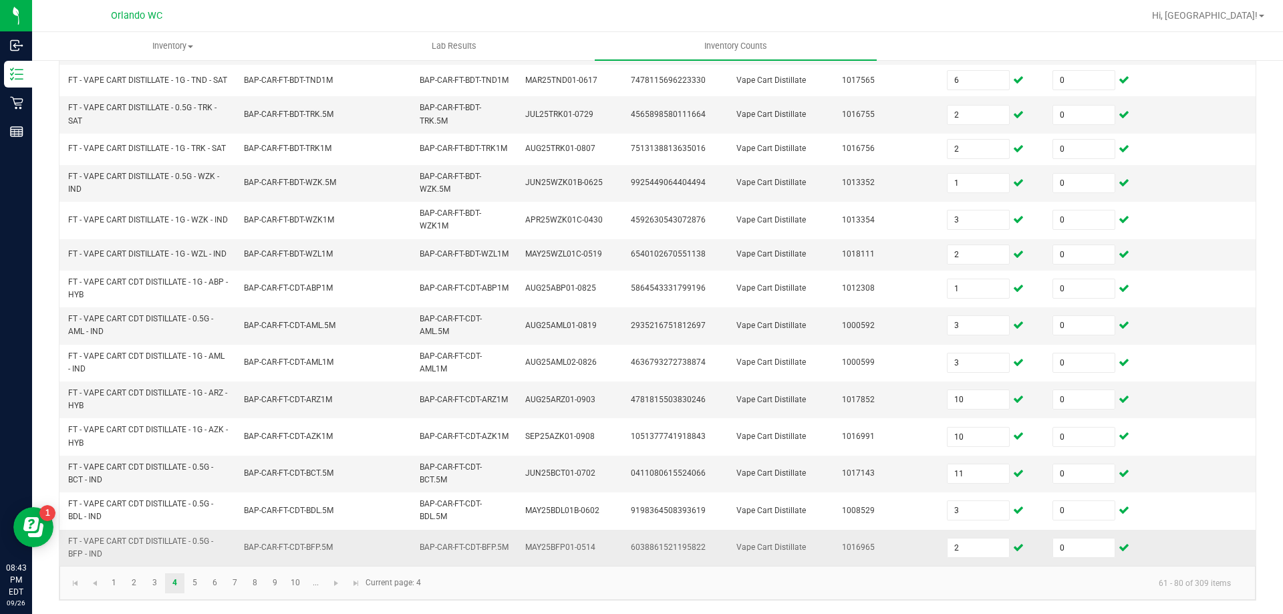
scroll to position [390, 0]
click at [199, 583] on link "5" at bounding box center [194, 583] width 19 height 20
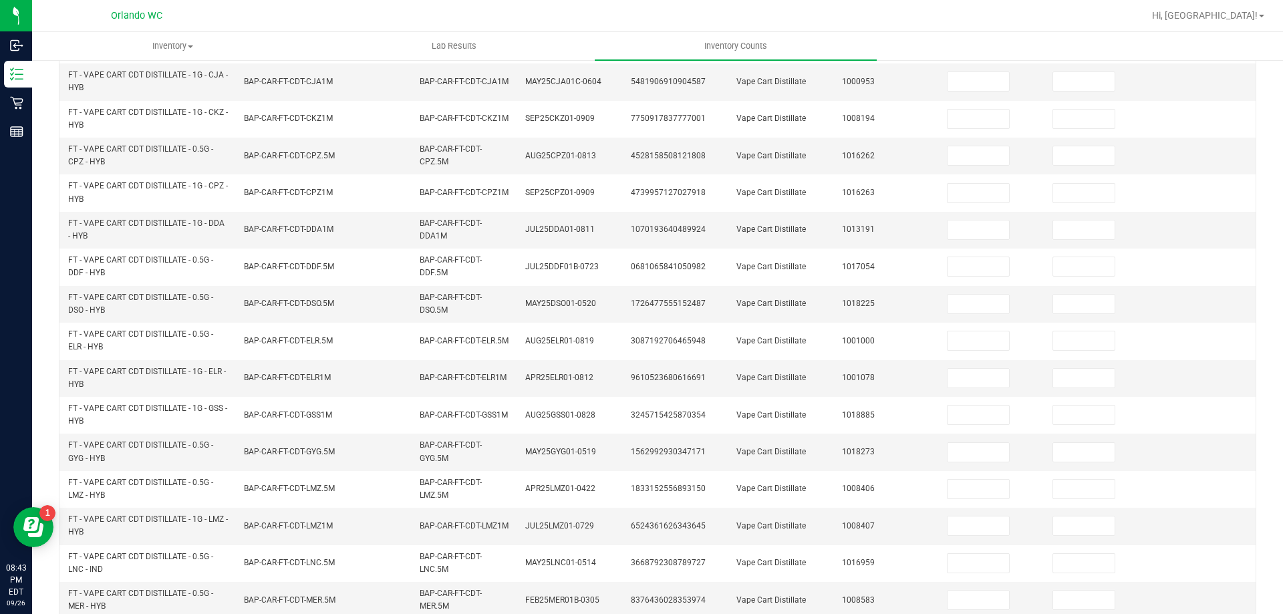
scroll to position [0, 0]
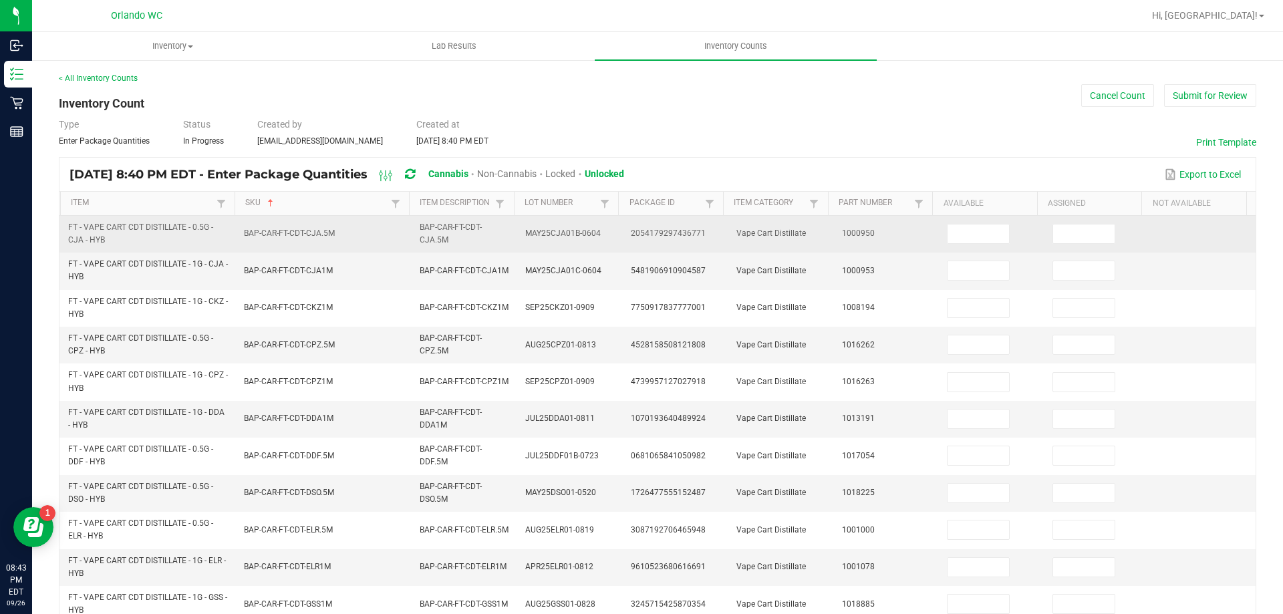
click at [976, 246] on td at bounding box center [992, 234] width 106 height 37
click at [974, 235] on input at bounding box center [977, 233] width 61 height 19
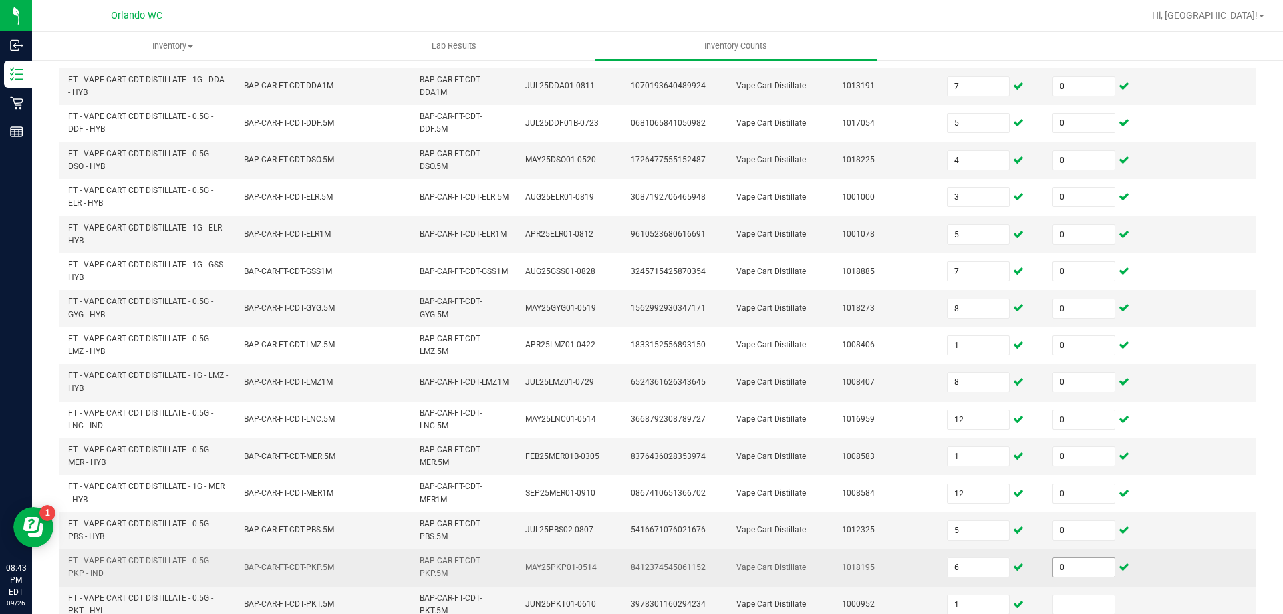
scroll to position [390, 0]
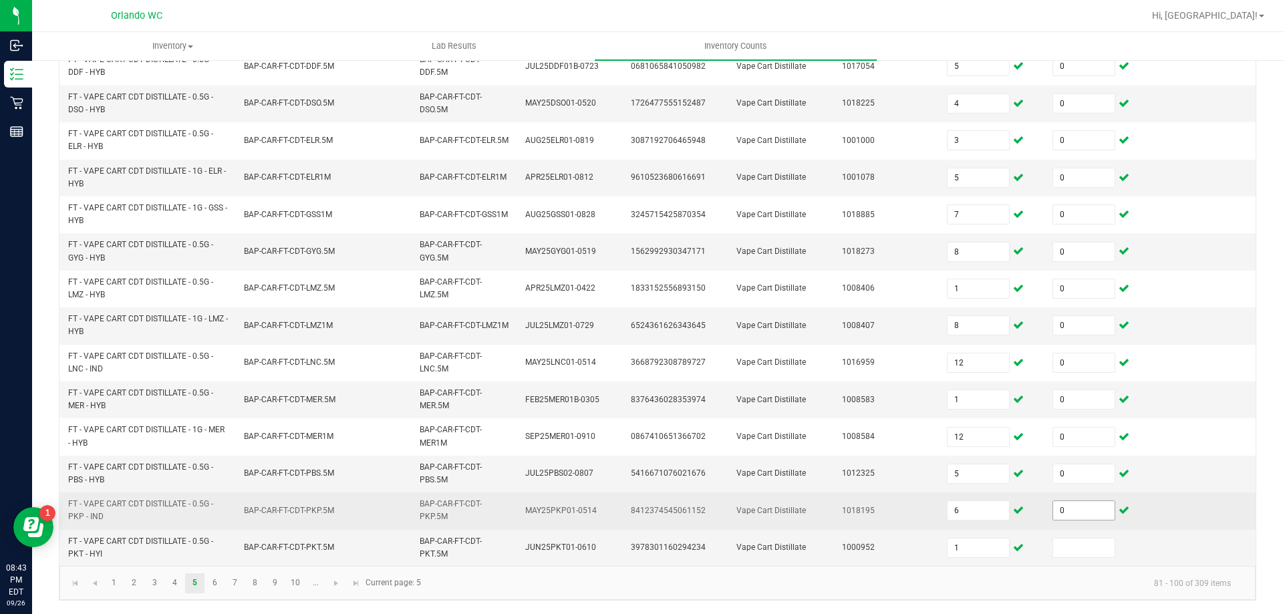
click at [1053, 516] on input "0" at bounding box center [1083, 510] width 61 height 19
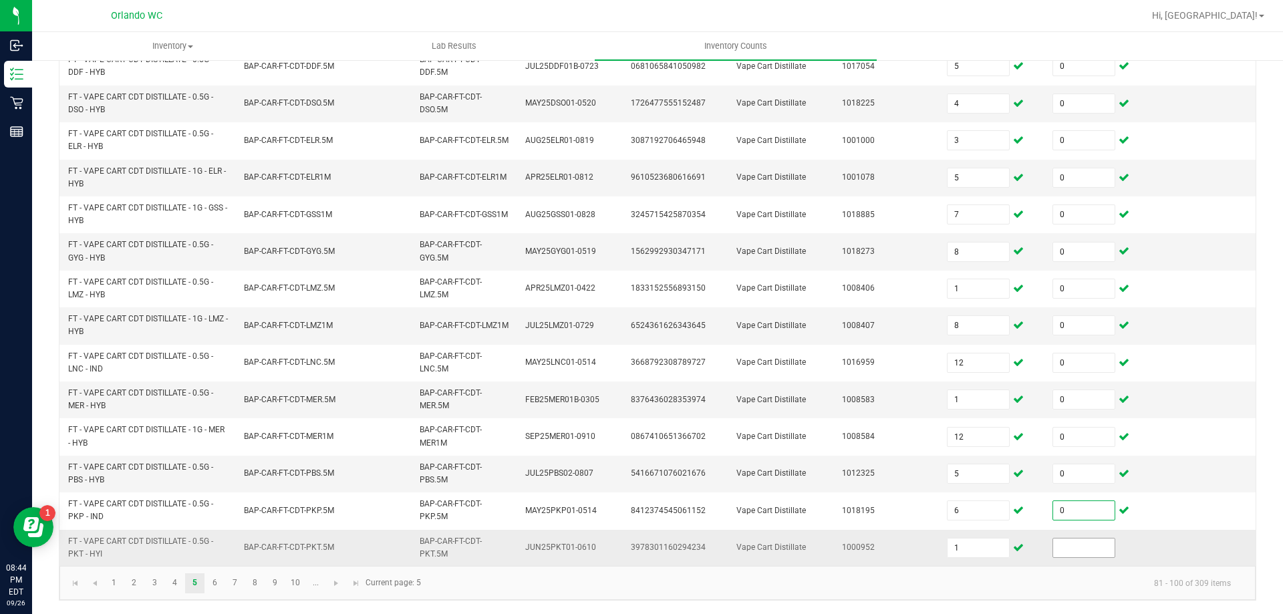
click at [1053, 550] on input at bounding box center [1083, 547] width 61 height 19
click at [220, 581] on link "6" at bounding box center [214, 583] width 19 height 20
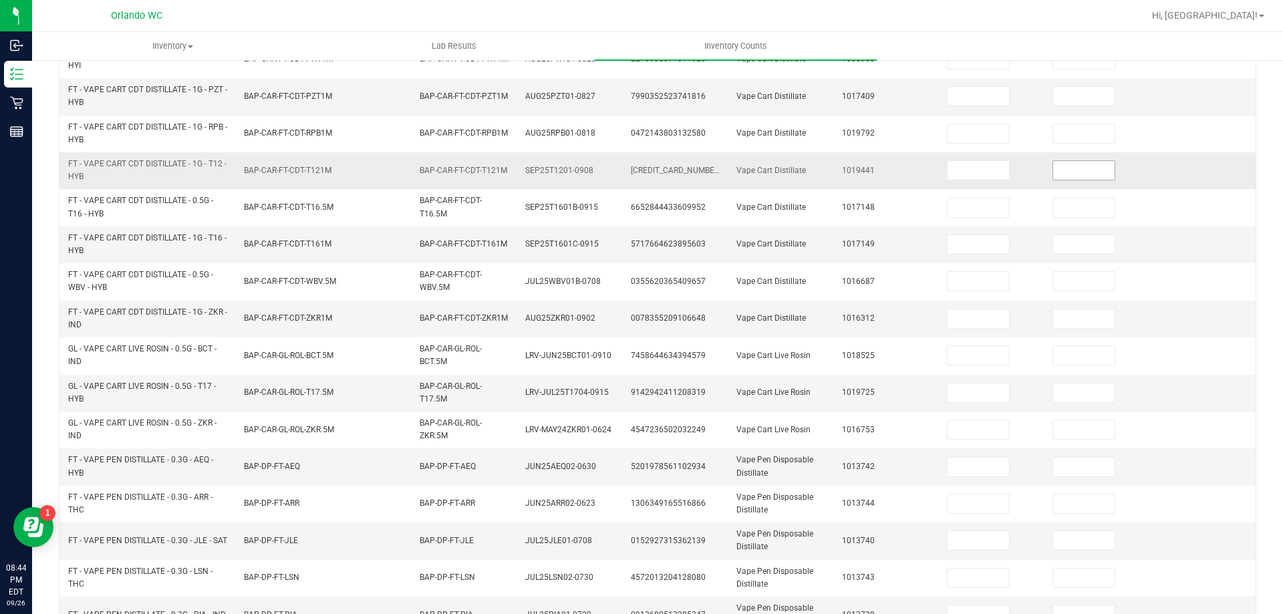
scroll to position [122, 0]
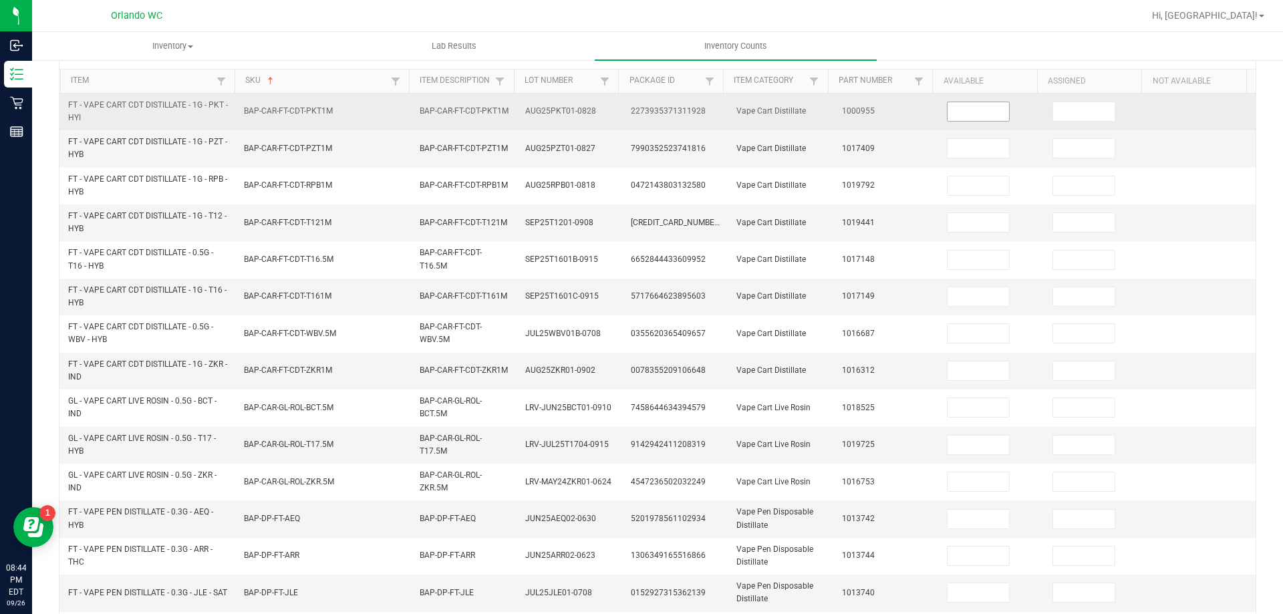
click at [947, 102] on span at bounding box center [978, 112] width 63 height 20
click at [947, 114] on input at bounding box center [977, 111] width 61 height 19
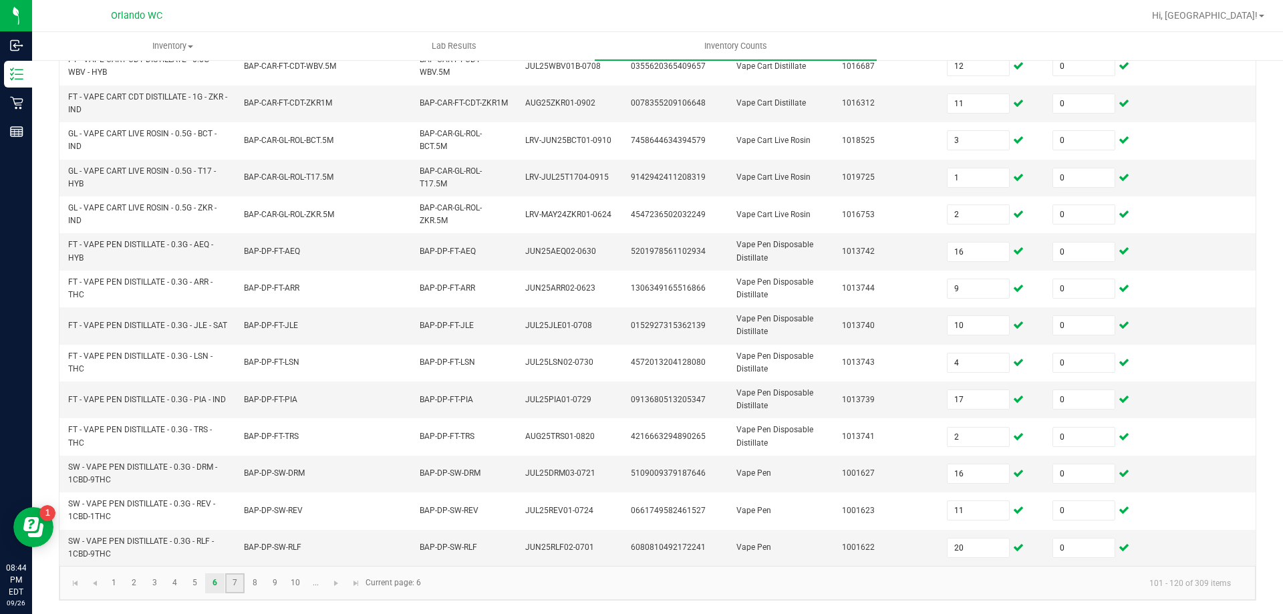
click at [228, 587] on link "7" at bounding box center [234, 583] width 19 height 20
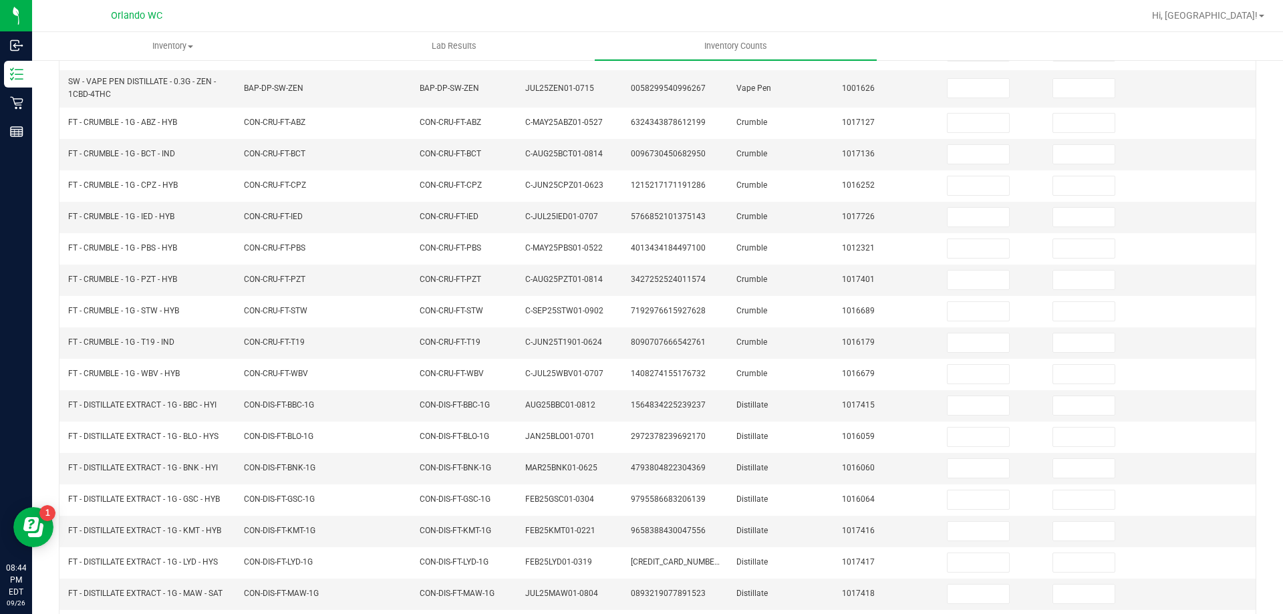
scroll to position [21, 0]
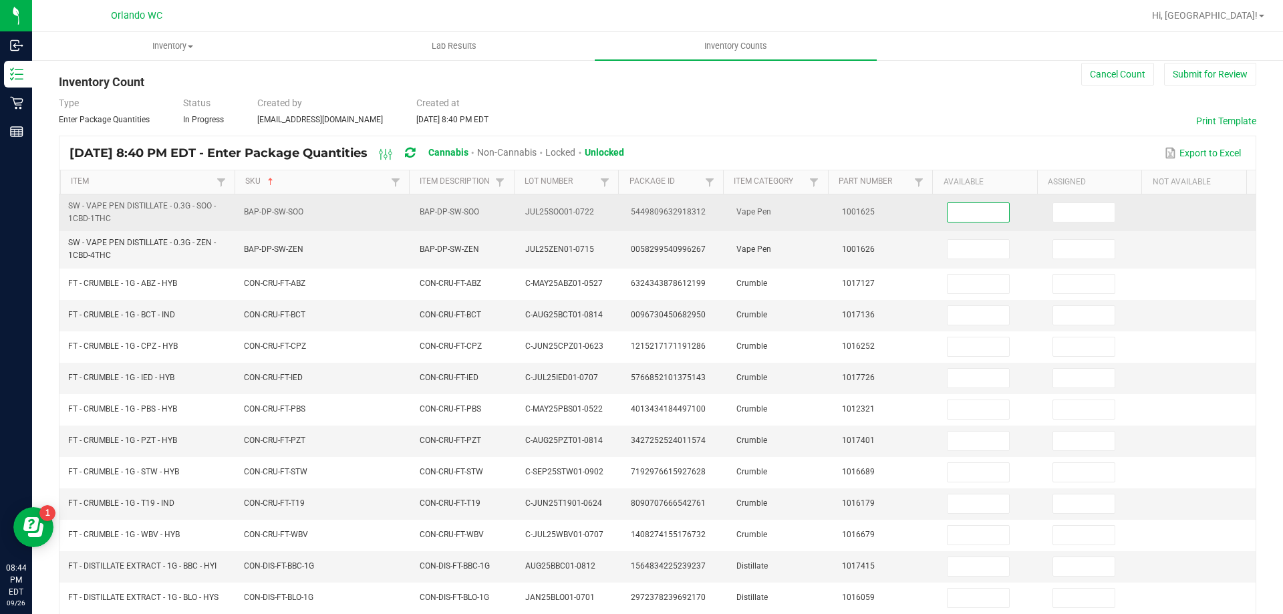
click at [963, 210] on input at bounding box center [977, 212] width 61 height 19
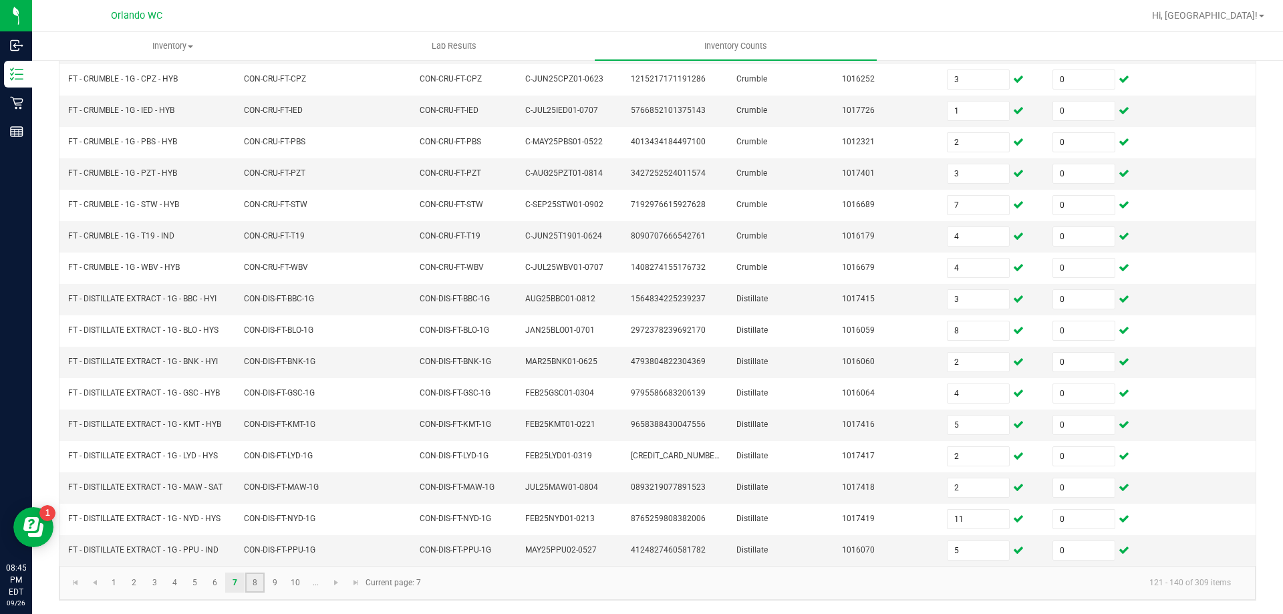
click at [251, 573] on link "8" at bounding box center [254, 583] width 19 height 20
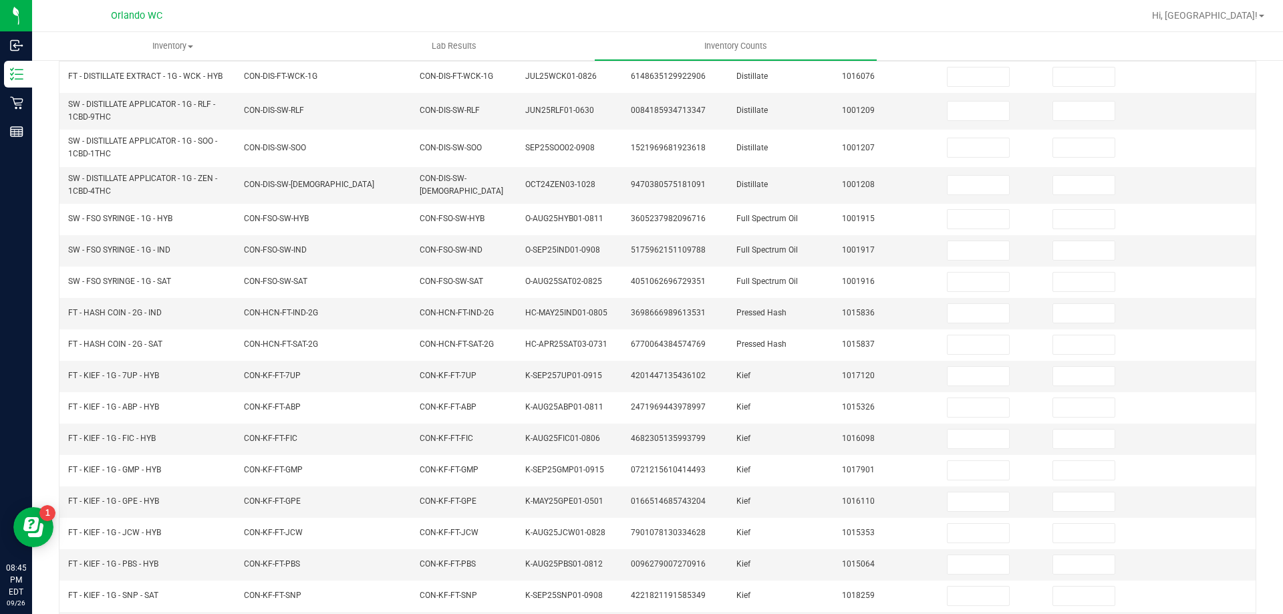
scroll to position [21, 0]
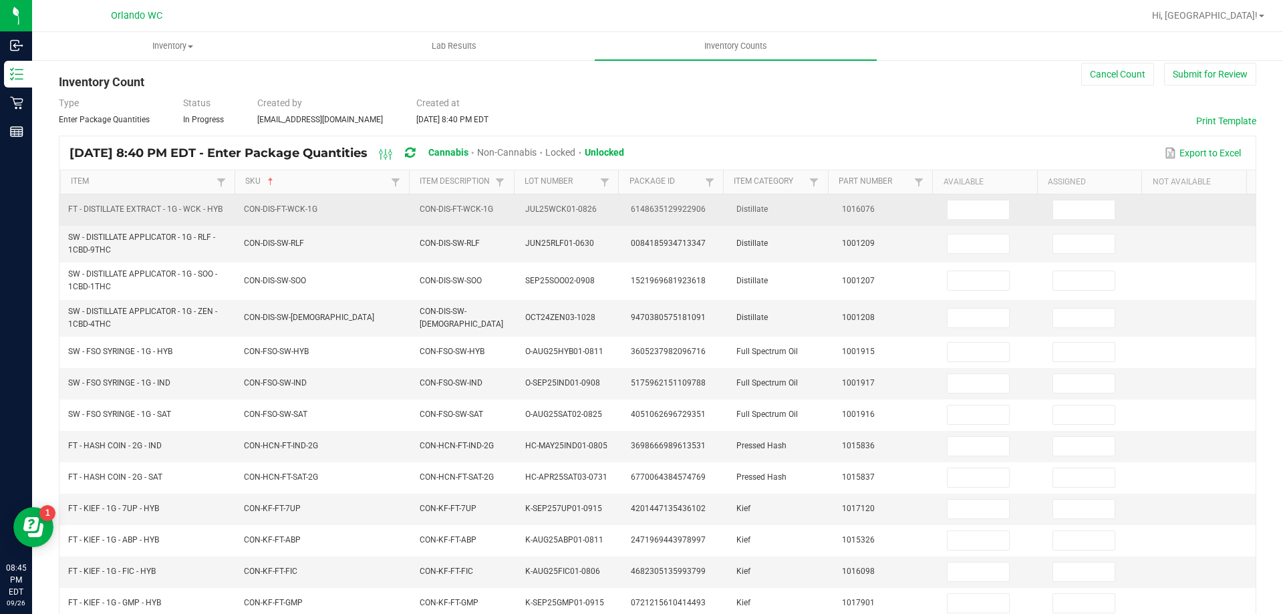
click at [958, 223] on td at bounding box center [992, 209] width 106 height 31
click at [959, 212] on input at bounding box center [977, 209] width 61 height 19
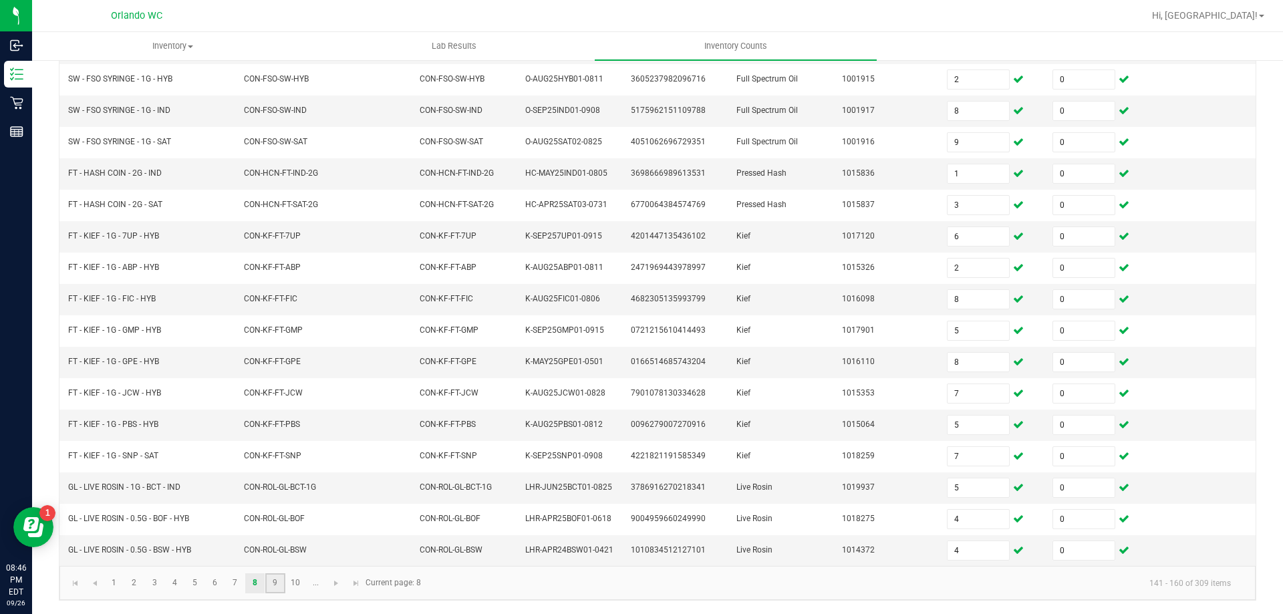
click at [281, 581] on link "9" at bounding box center [274, 583] width 19 height 20
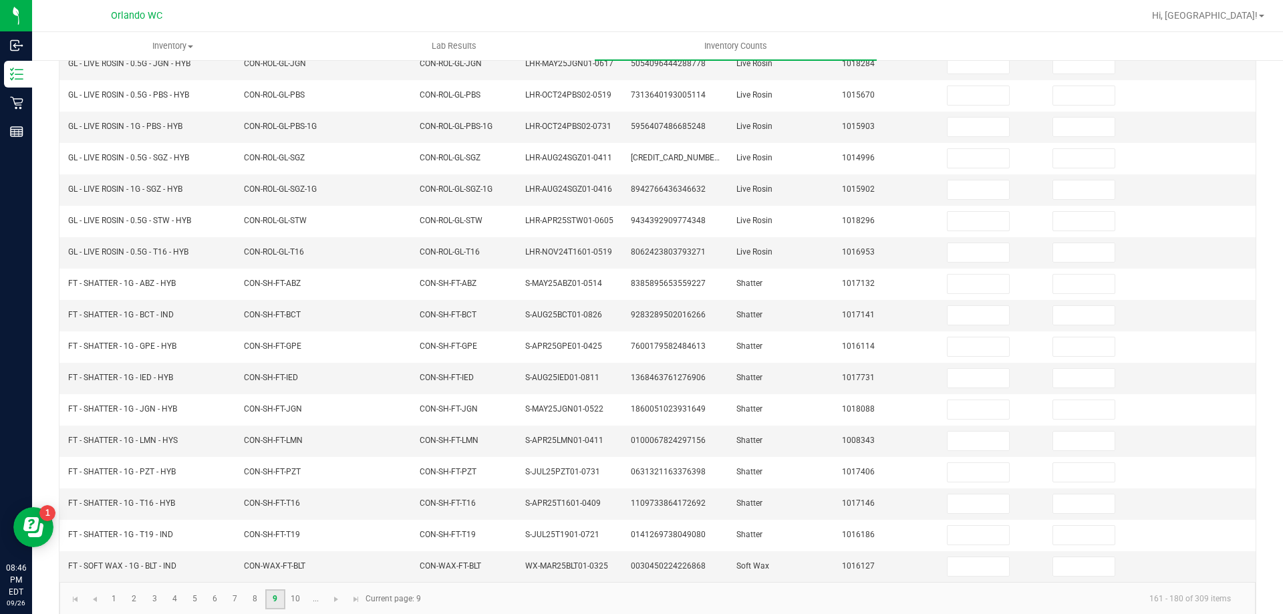
scroll to position [0, 0]
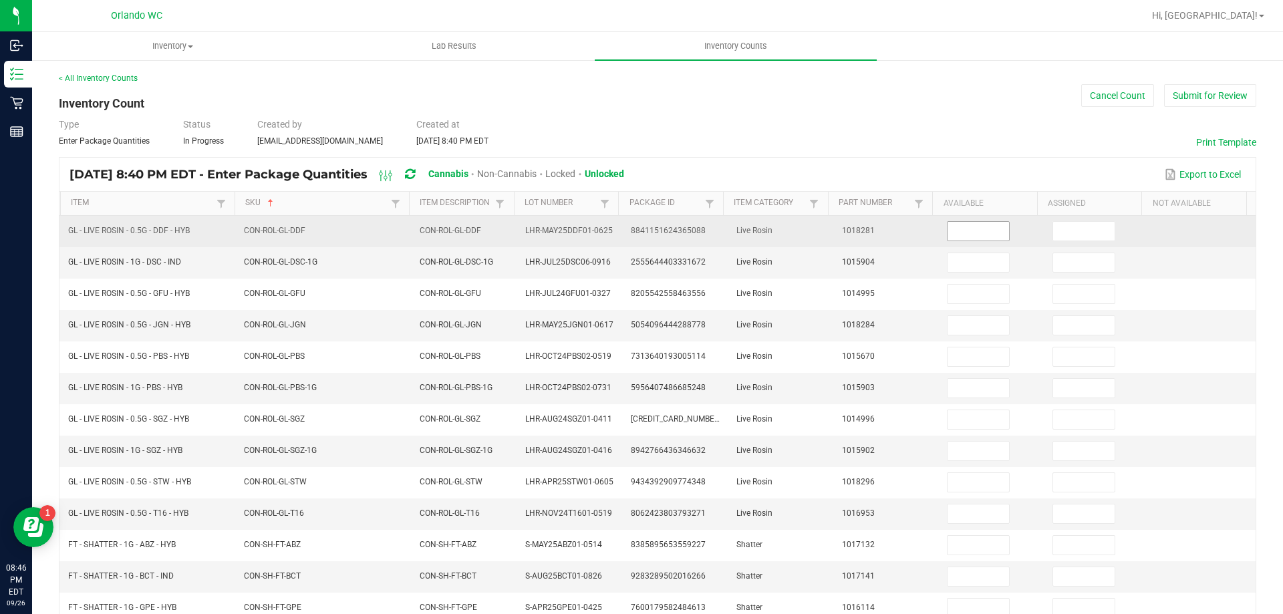
click at [957, 222] on input at bounding box center [977, 231] width 61 height 19
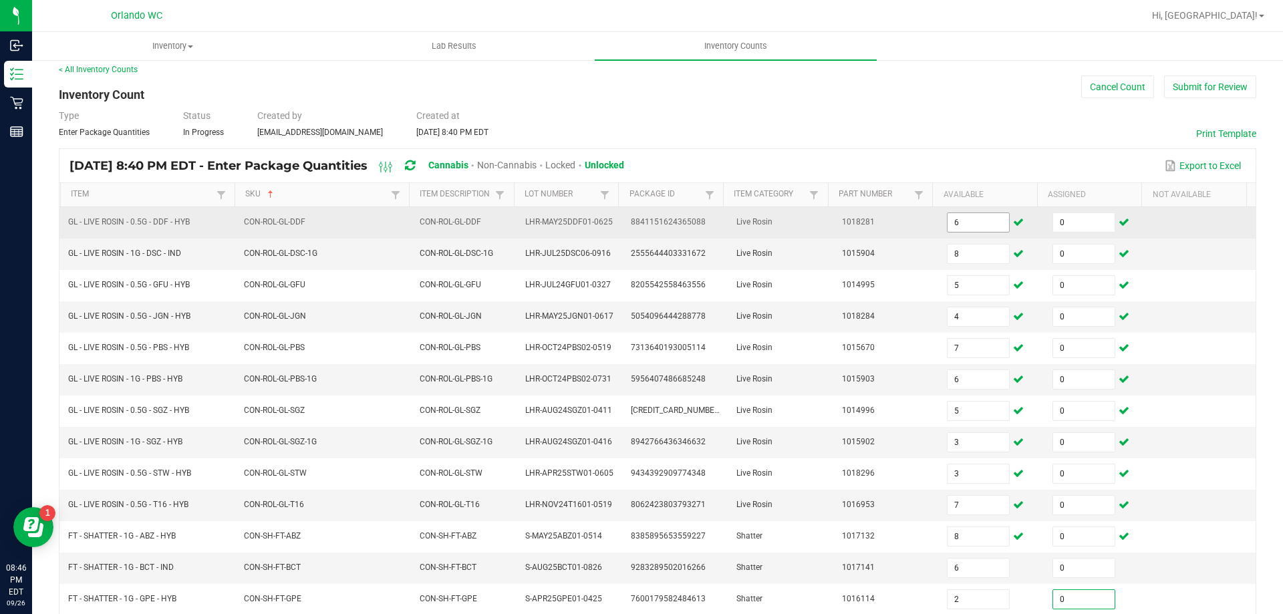
scroll to position [283, 0]
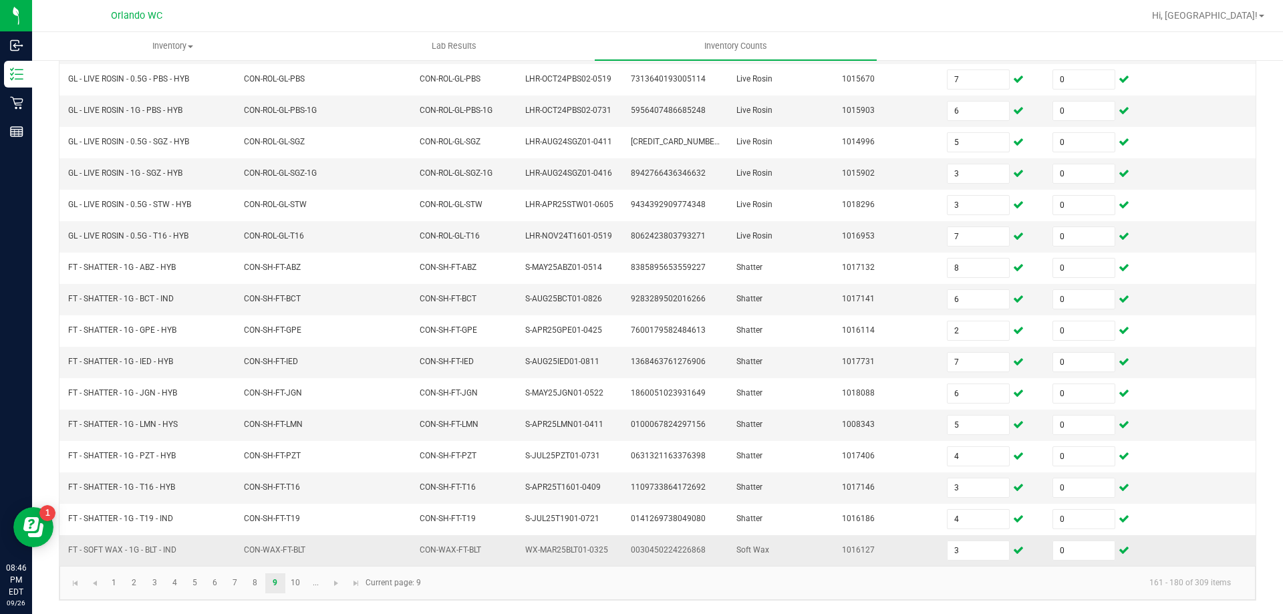
click at [867, 565] on td "1016127" at bounding box center [887, 550] width 106 height 31
click at [300, 586] on link "10" at bounding box center [295, 583] width 19 height 20
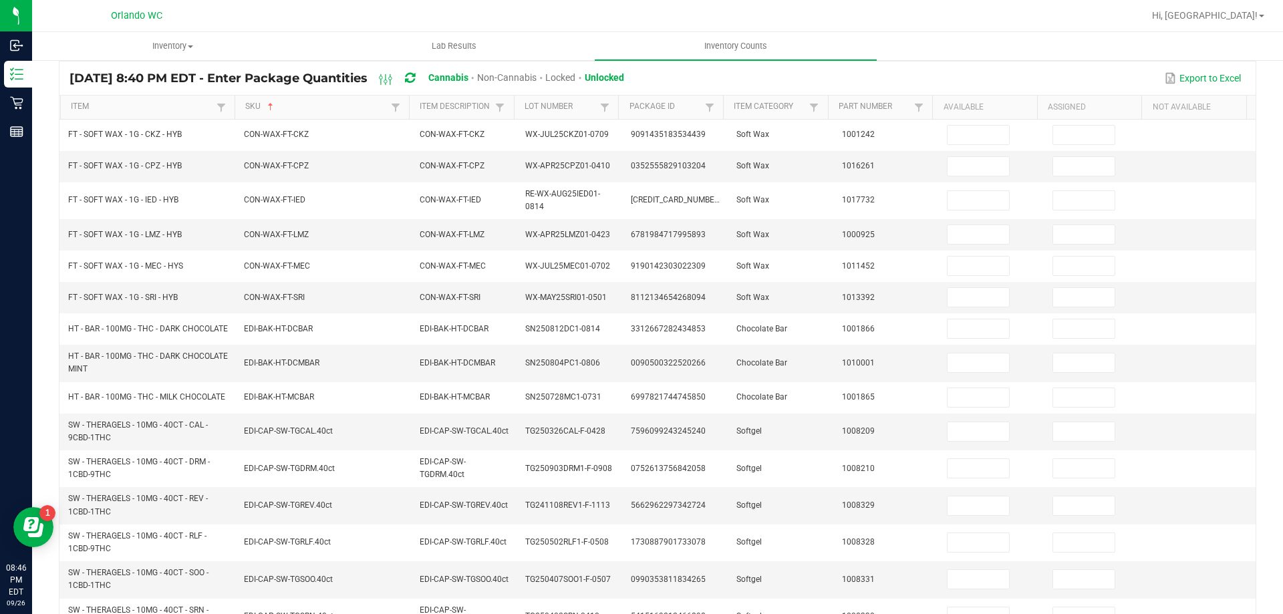
scroll to position [0, 0]
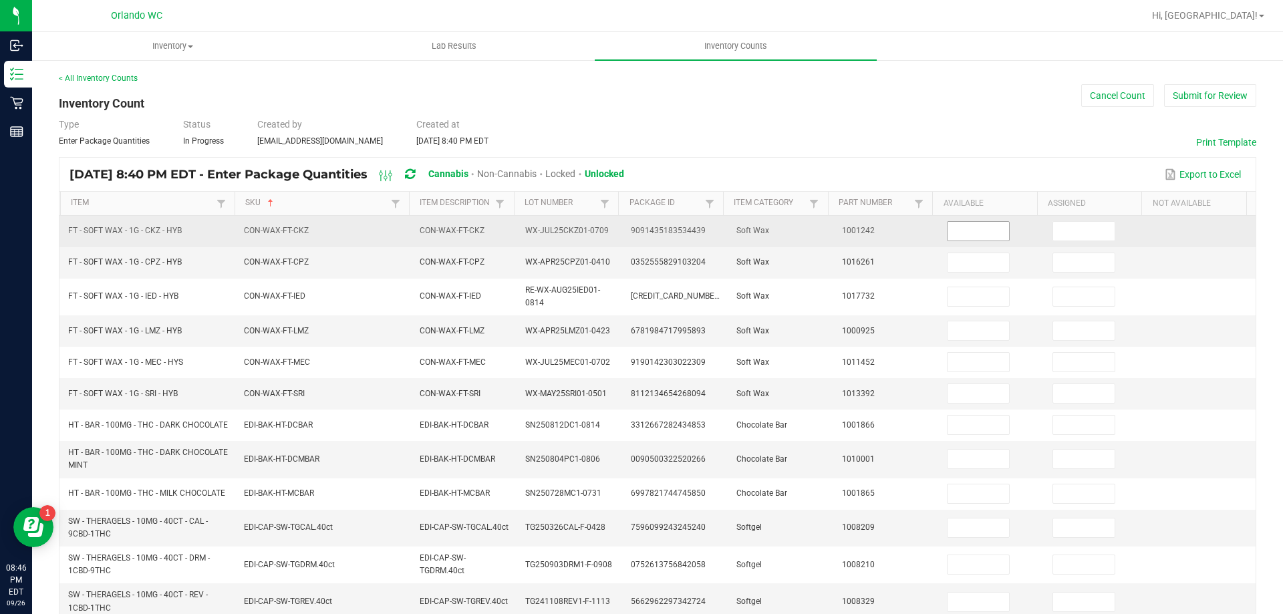
click at [962, 225] on input at bounding box center [977, 231] width 61 height 19
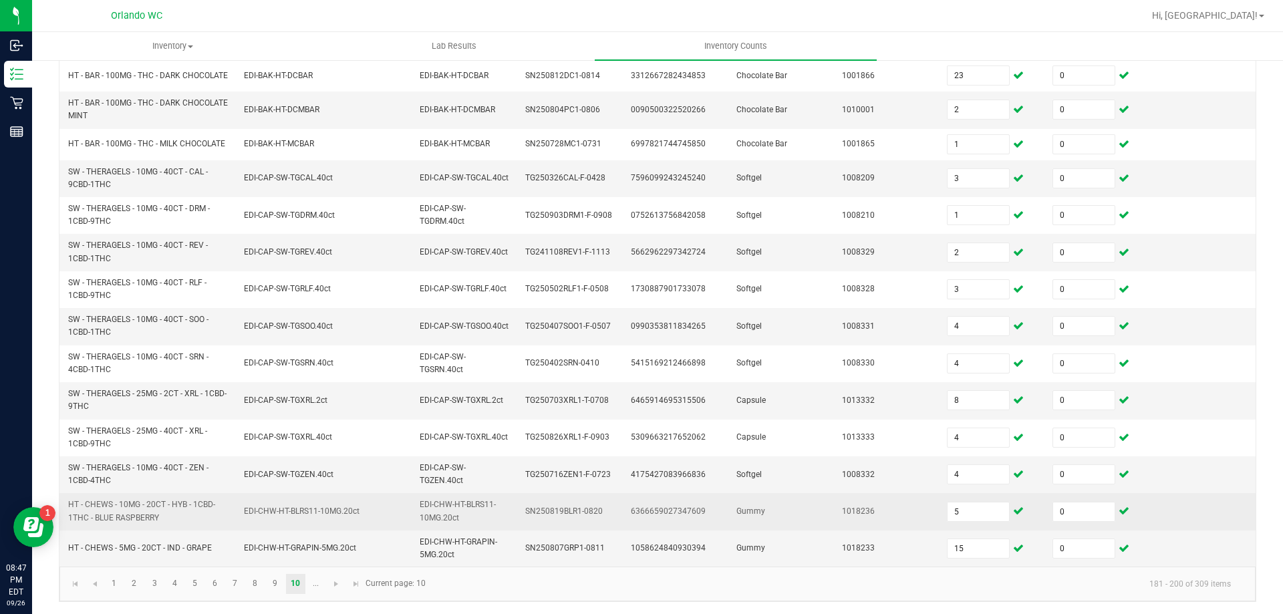
scroll to position [361, 0]
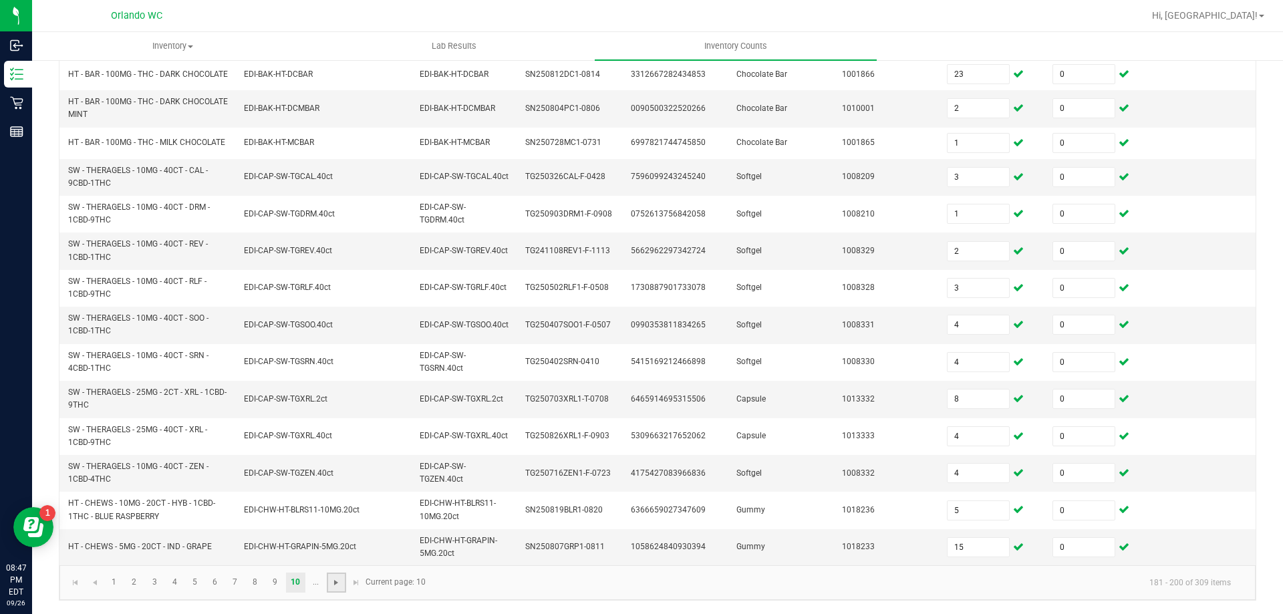
click at [339, 578] on span "Go to the next page" at bounding box center [336, 582] width 11 height 11
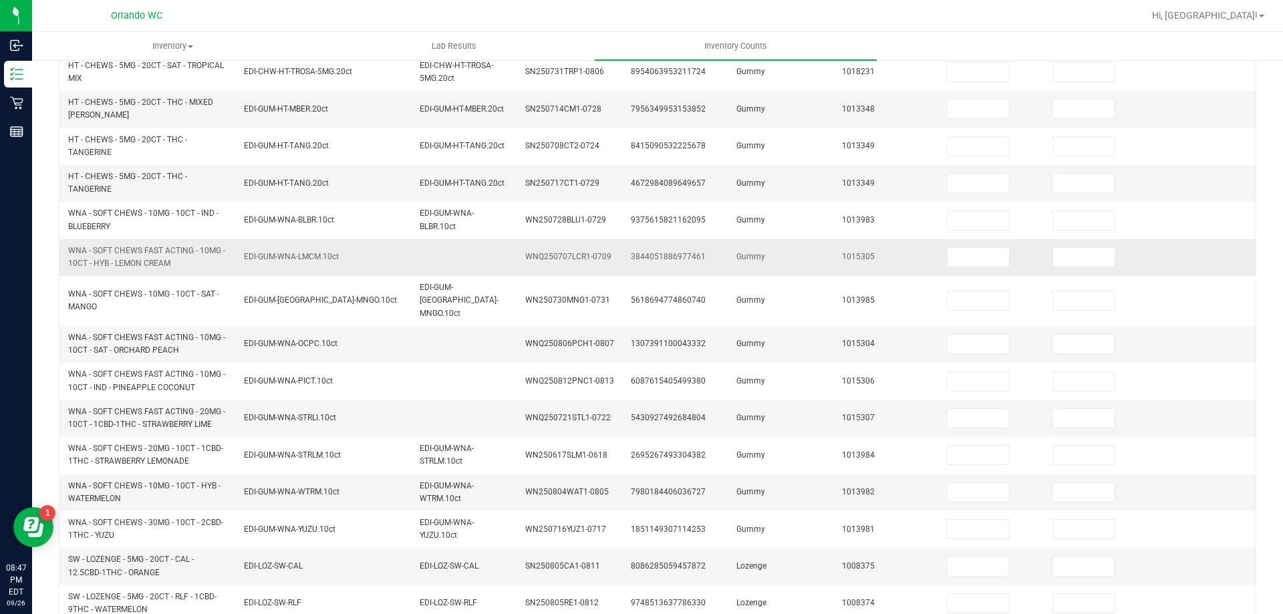
scroll to position [0, 0]
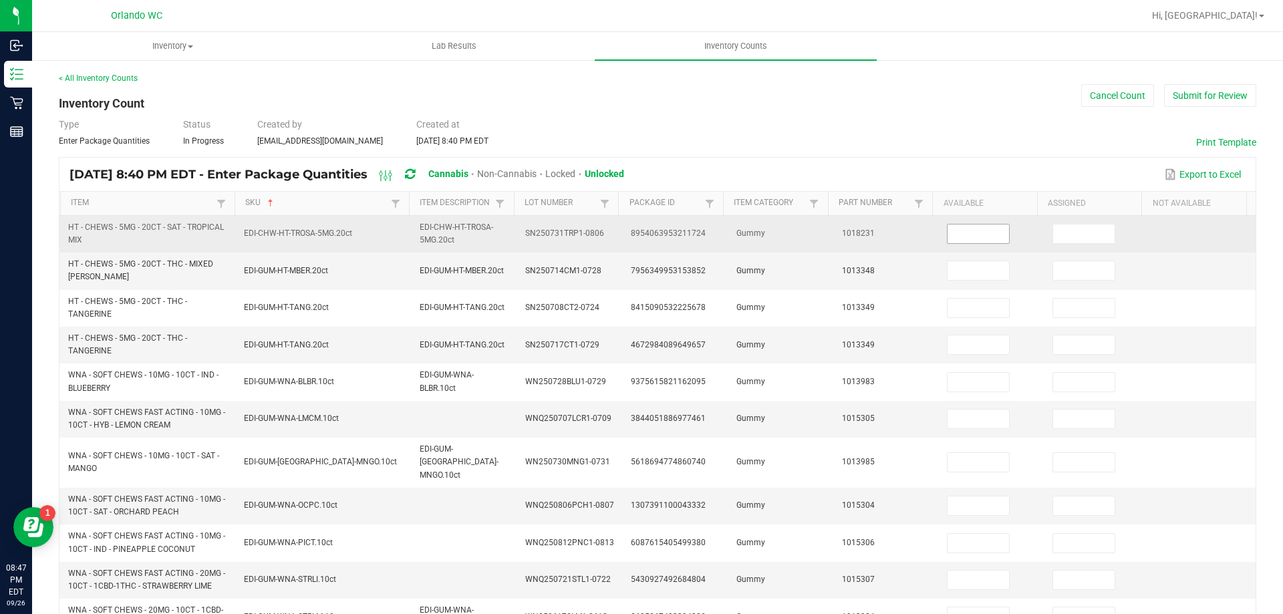
click at [971, 241] on input at bounding box center [977, 233] width 61 height 19
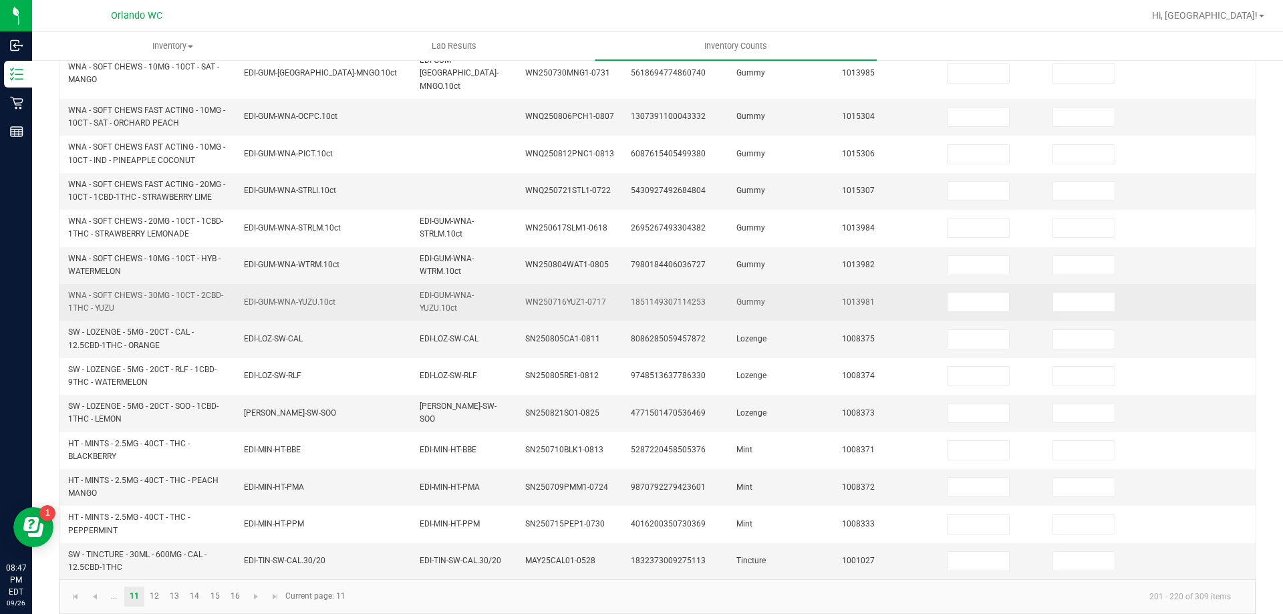
scroll to position [390, 0]
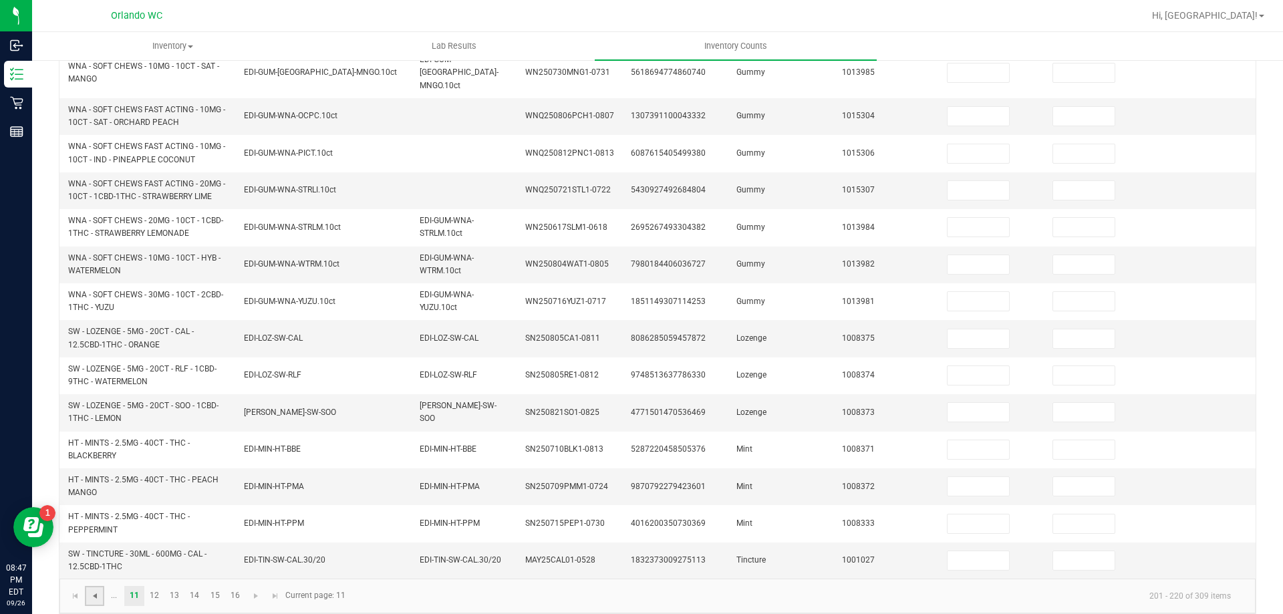
click at [97, 591] on span "Go to the previous page" at bounding box center [95, 596] width 11 height 11
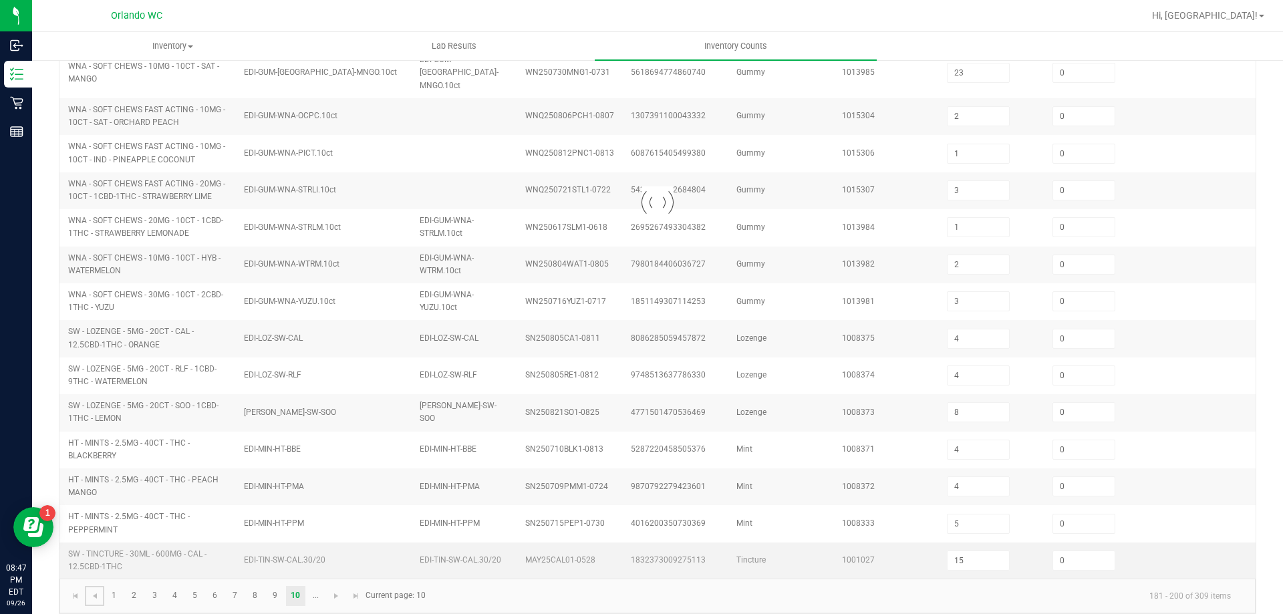
scroll to position [361, 0]
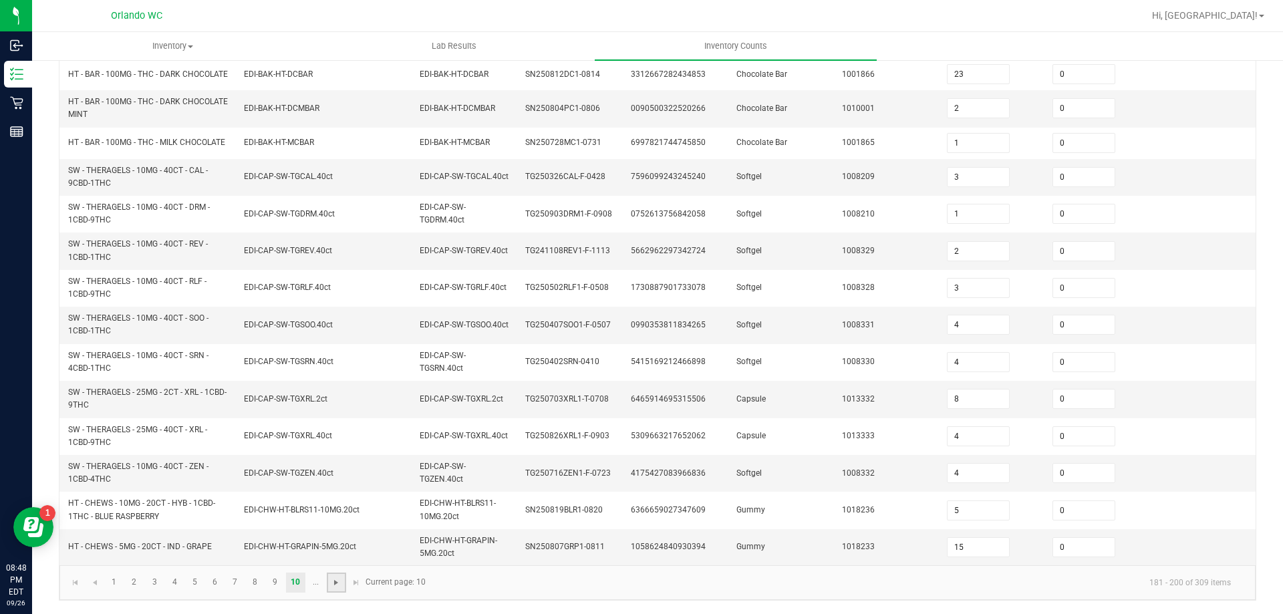
click at [335, 582] on span "Go to the next page" at bounding box center [336, 582] width 11 height 11
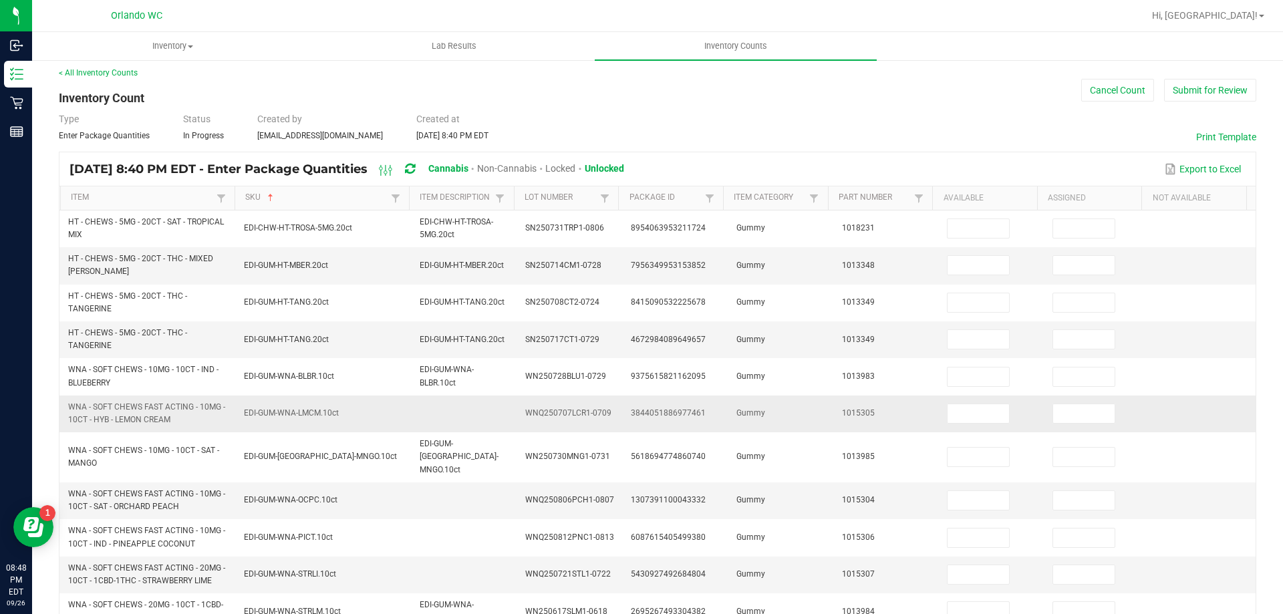
scroll to position [0, 0]
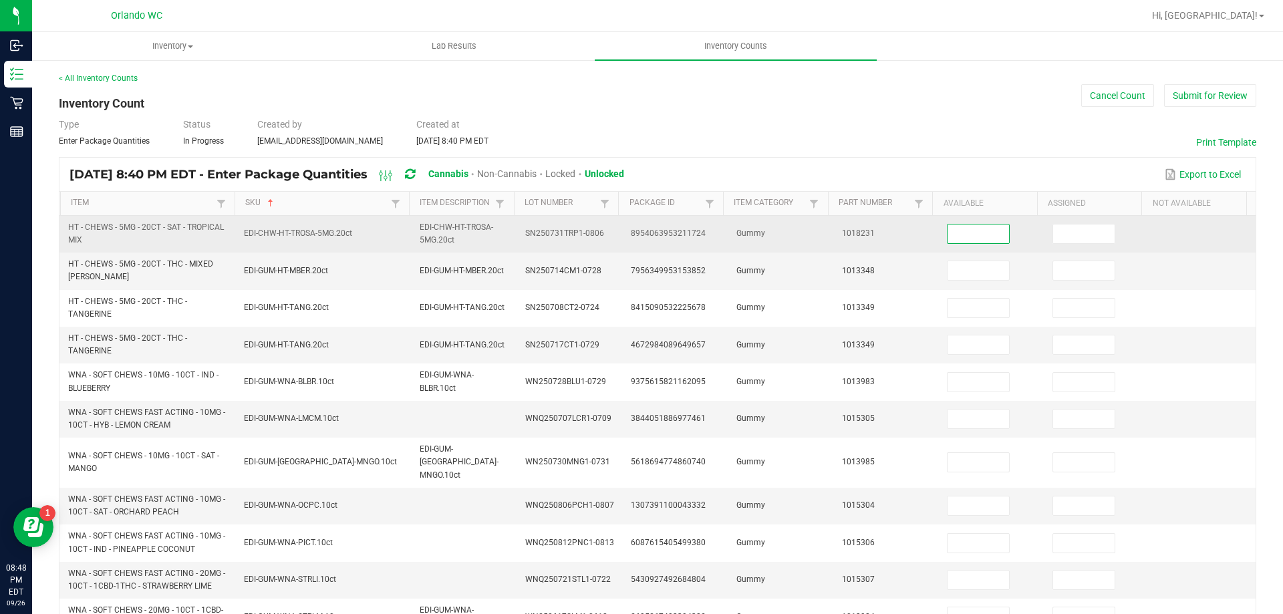
click at [958, 230] on input at bounding box center [977, 233] width 61 height 19
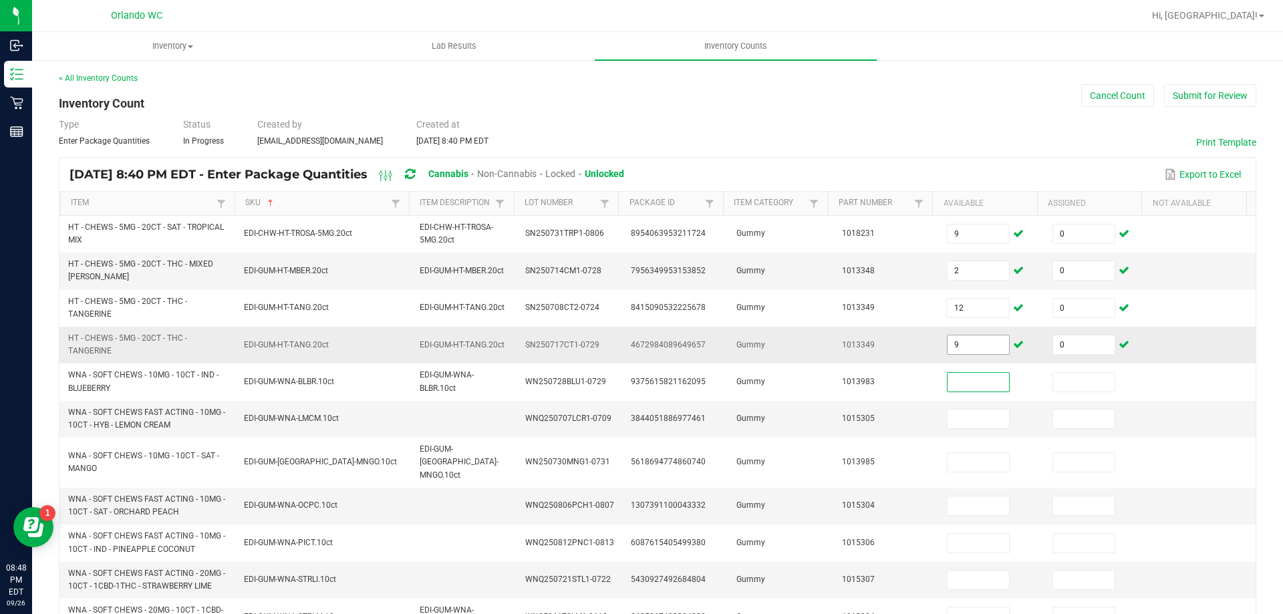
click at [947, 350] on input "9" at bounding box center [977, 344] width 61 height 19
click at [959, 423] on input "0" at bounding box center [977, 419] width 61 height 19
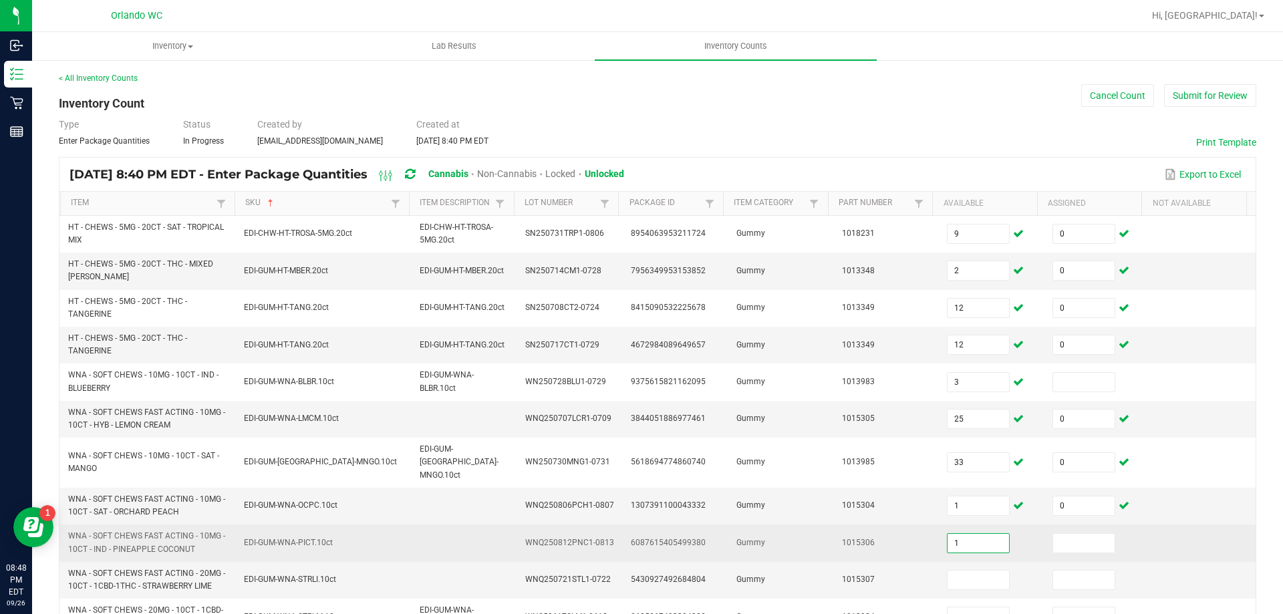
drag, startPoint x: 1049, startPoint y: 508, endPoint x: 1058, endPoint y: 512, distance: 9.9
click at [1050, 508] on td "0" at bounding box center [1097, 506] width 106 height 37
click at [1068, 534] on input at bounding box center [1083, 543] width 61 height 19
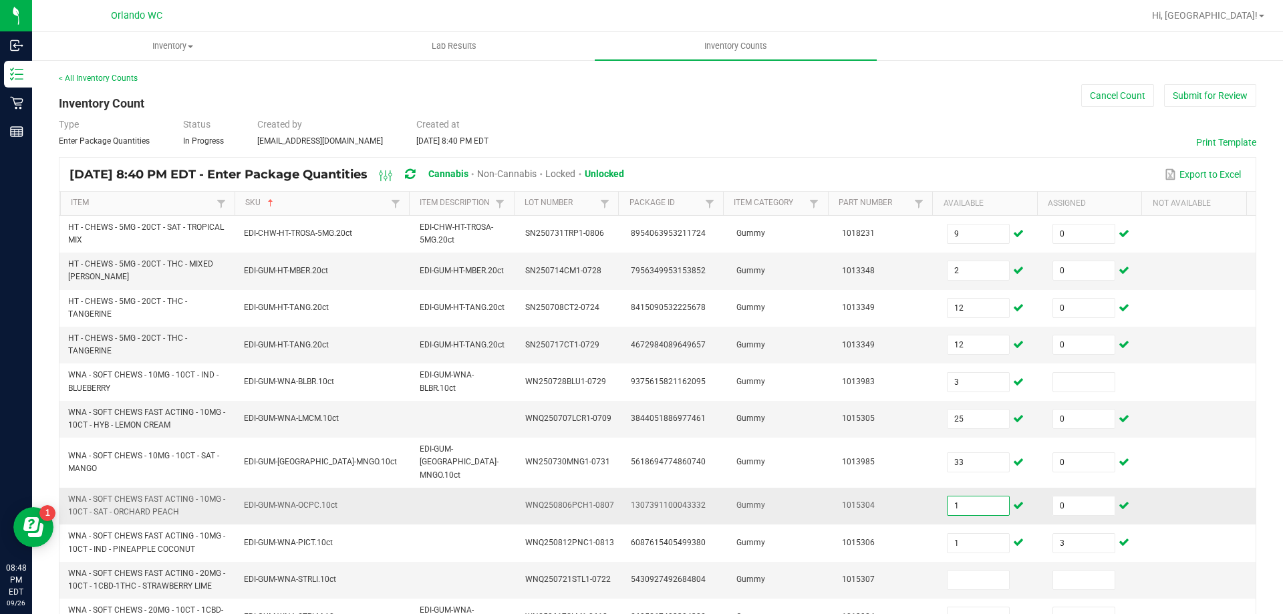
click at [969, 496] on input "1" at bounding box center [977, 505] width 61 height 19
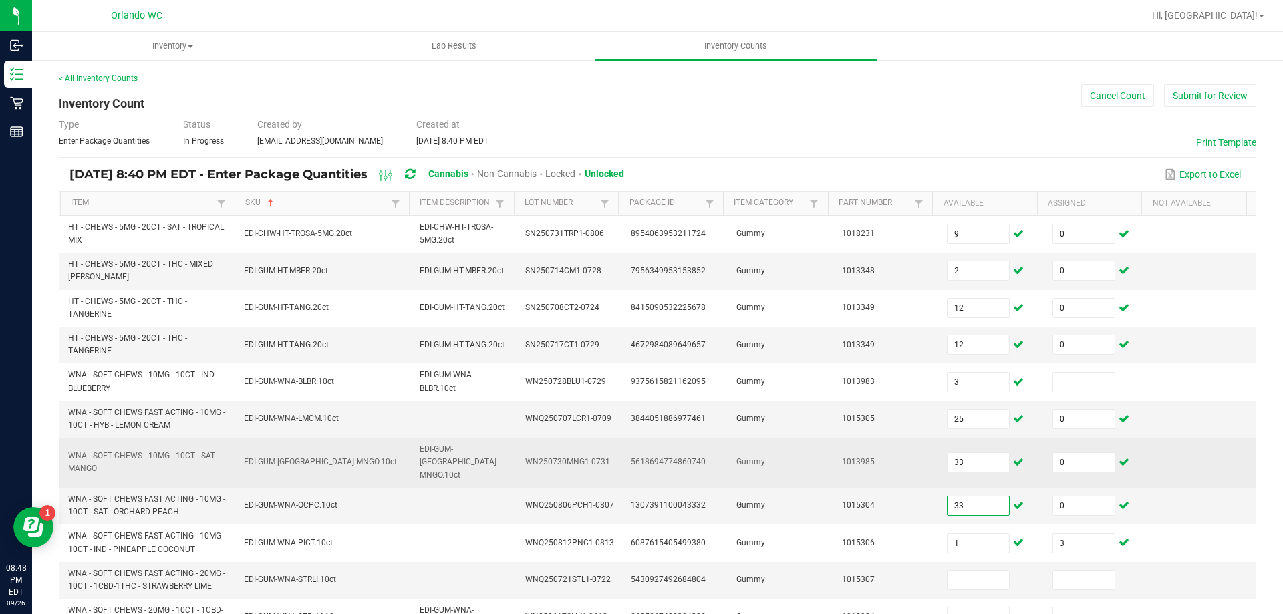
click at [951, 442] on td "33" at bounding box center [992, 463] width 106 height 50
click at [947, 453] on input "33" at bounding box center [977, 462] width 61 height 19
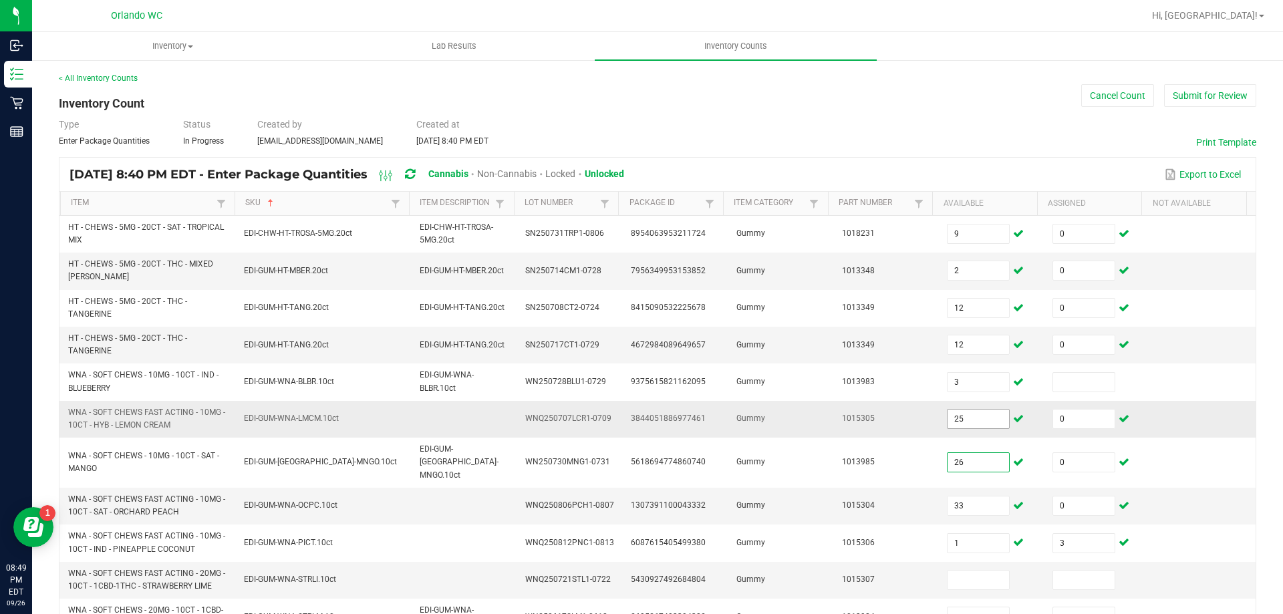
click at [947, 420] on input "25" at bounding box center [977, 419] width 61 height 19
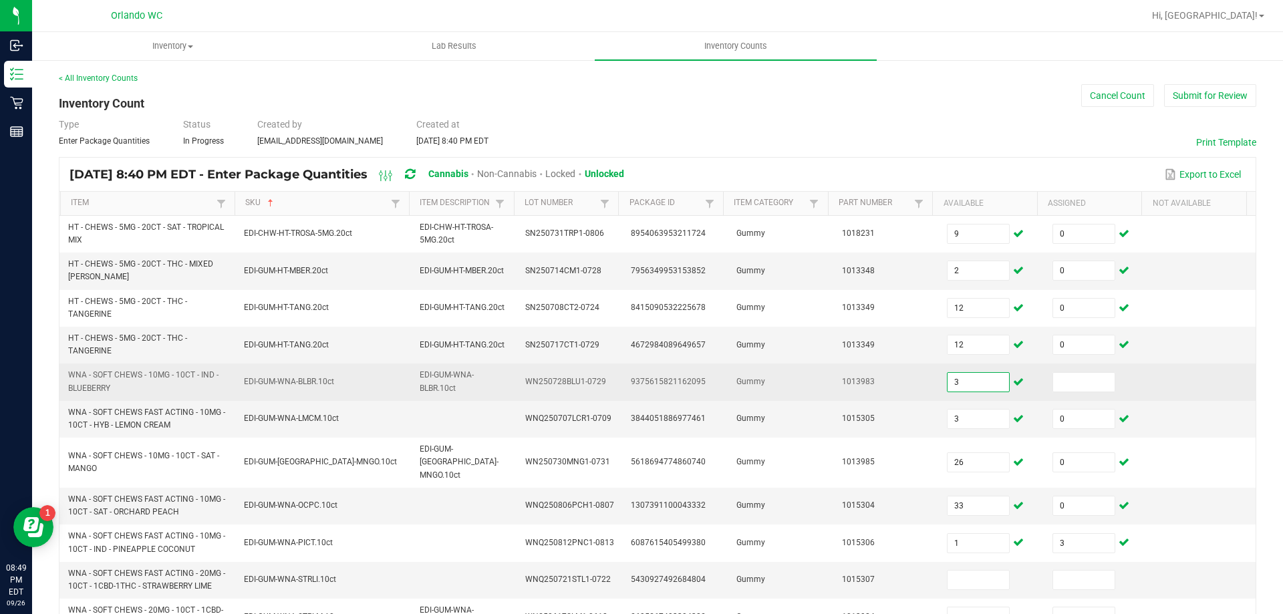
click at [947, 373] on input "3" at bounding box center [977, 382] width 61 height 19
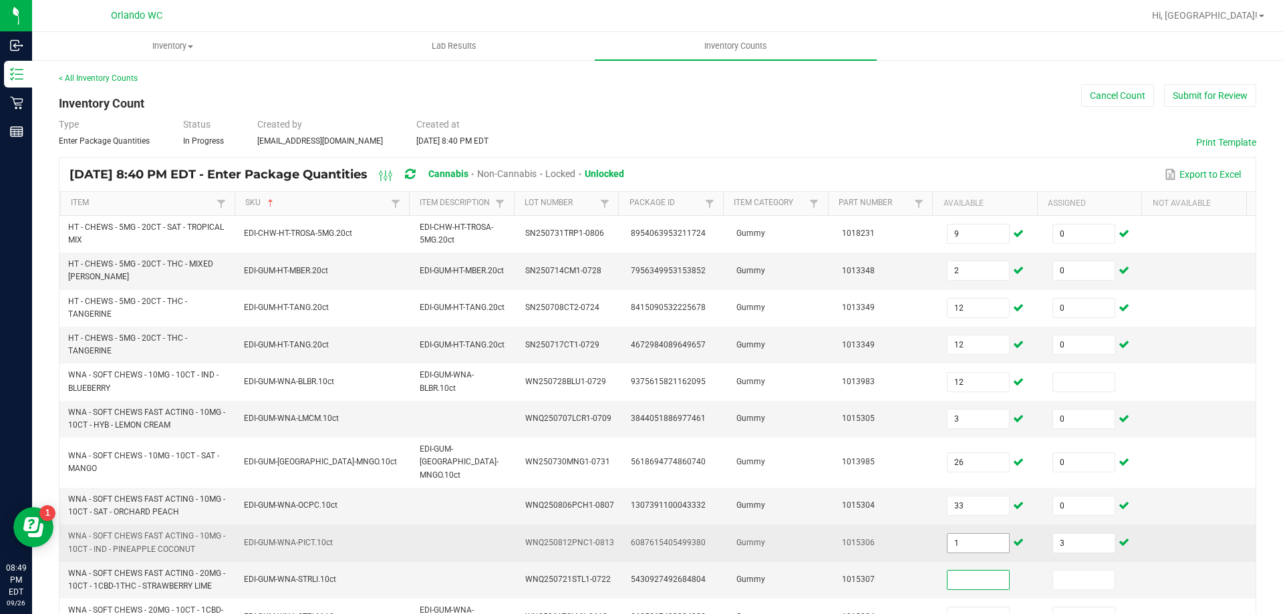
drag, startPoint x: 967, startPoint y: 564, endPoint x: 982, endPoint y: 536, distance: 32.0
click at [965, 571] on input at bounding box center [977, 580] width 61 height 19
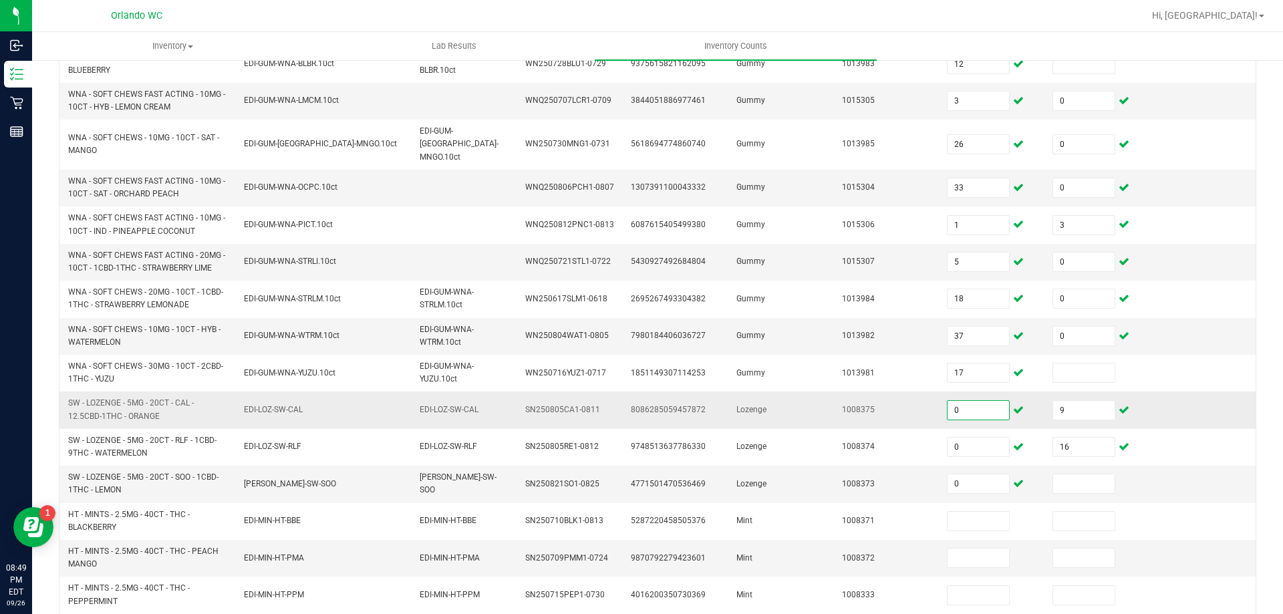
click at [947, 401] on input "0" at bounding box center [977, 410] width 61 height 19
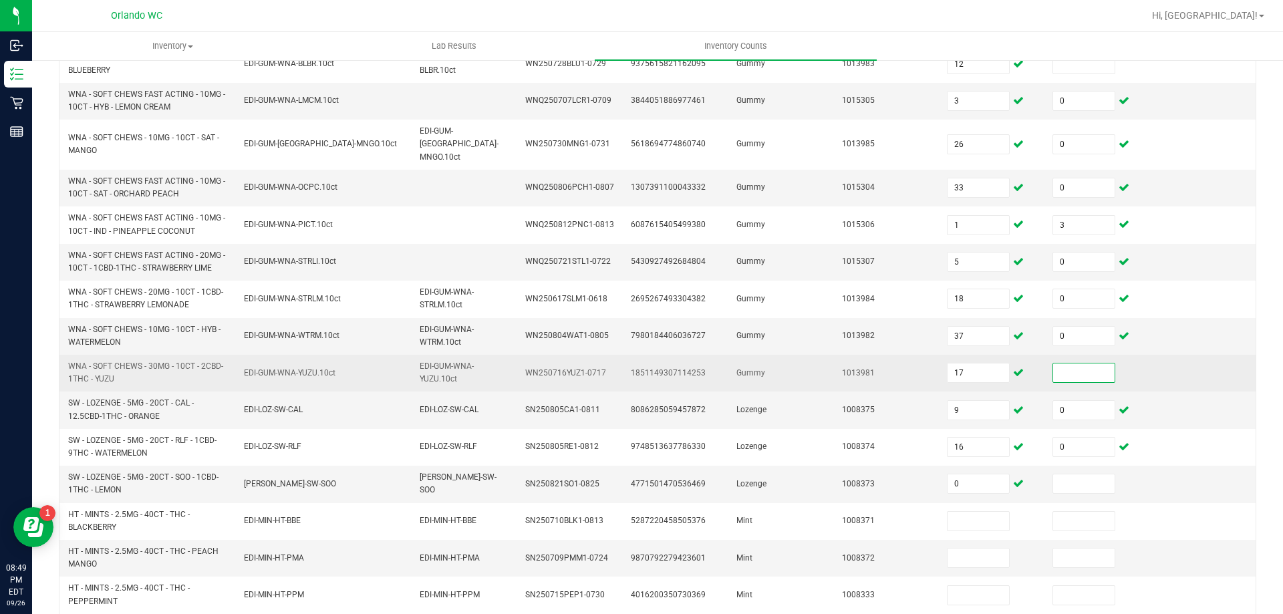
click at [1053, 363] on input at bounding box center [1083, 372] width 61 height 19
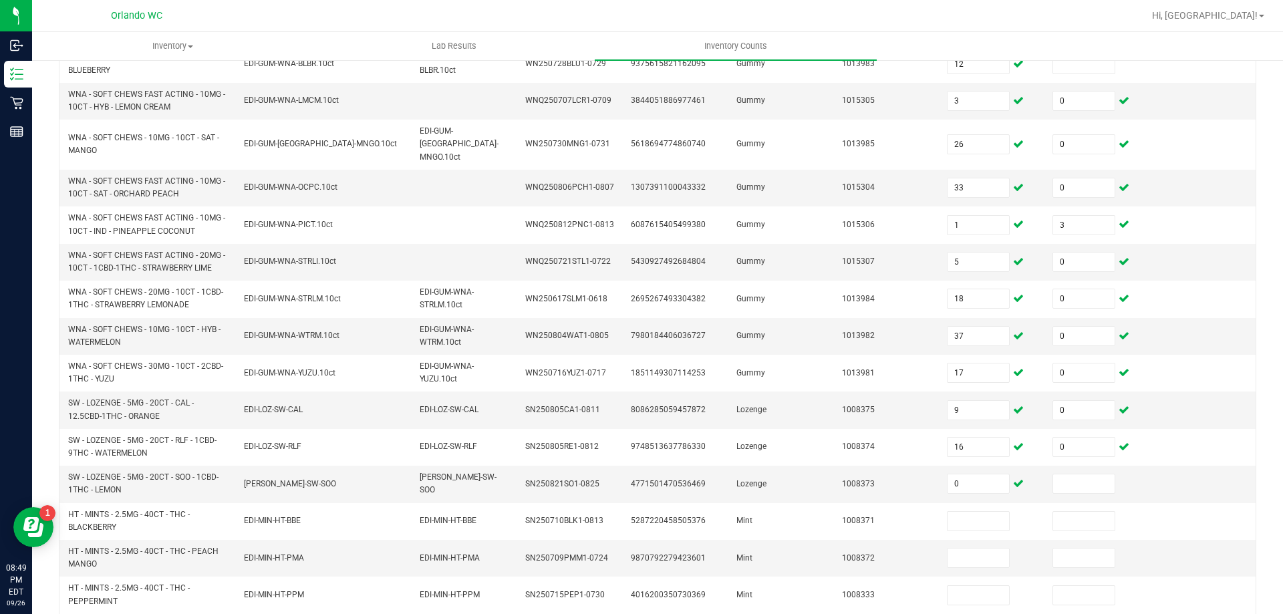
click at [1269, 416] on div "< All Inventory Counts Inventory Count Cancel Count Submit for Review Type Ente…" at bounding box center [657, 220] width 1251 height 958
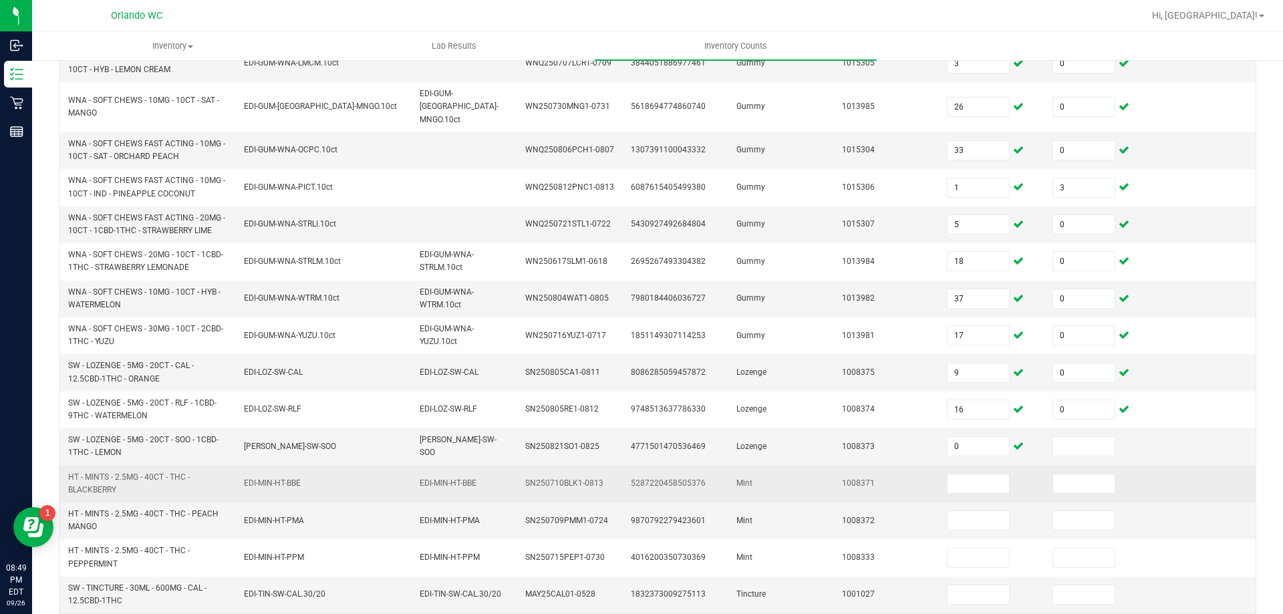
scroll to position [390, 0]
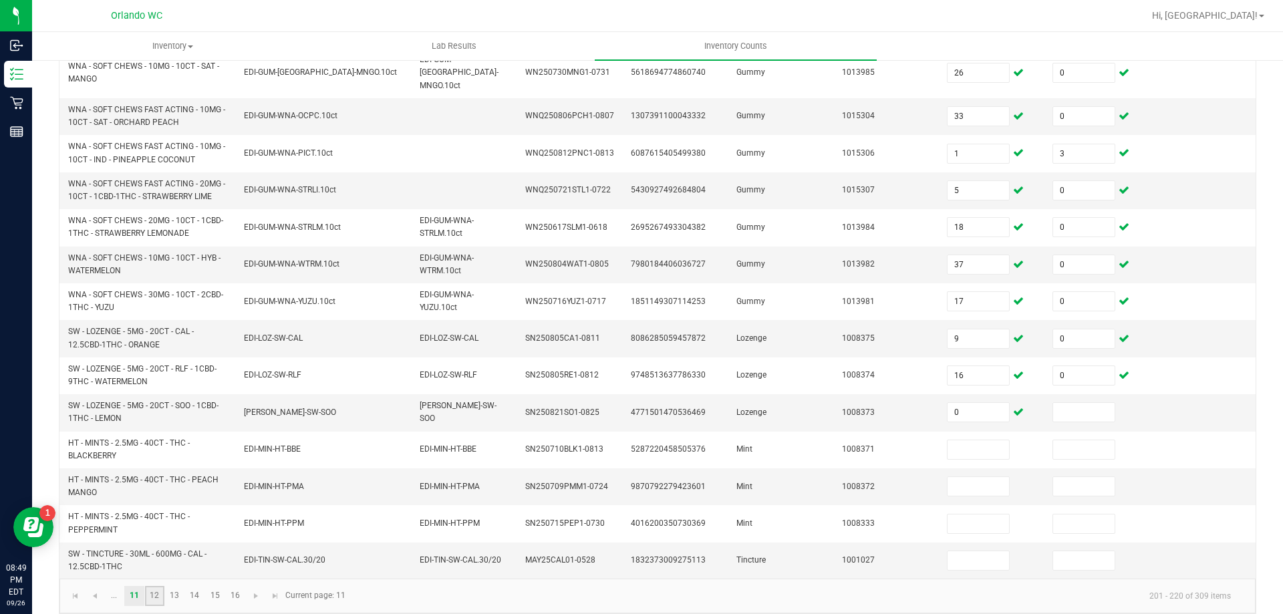
click at [147, 586] on link "12" at bounding box center [154, 596] width 19 height 20
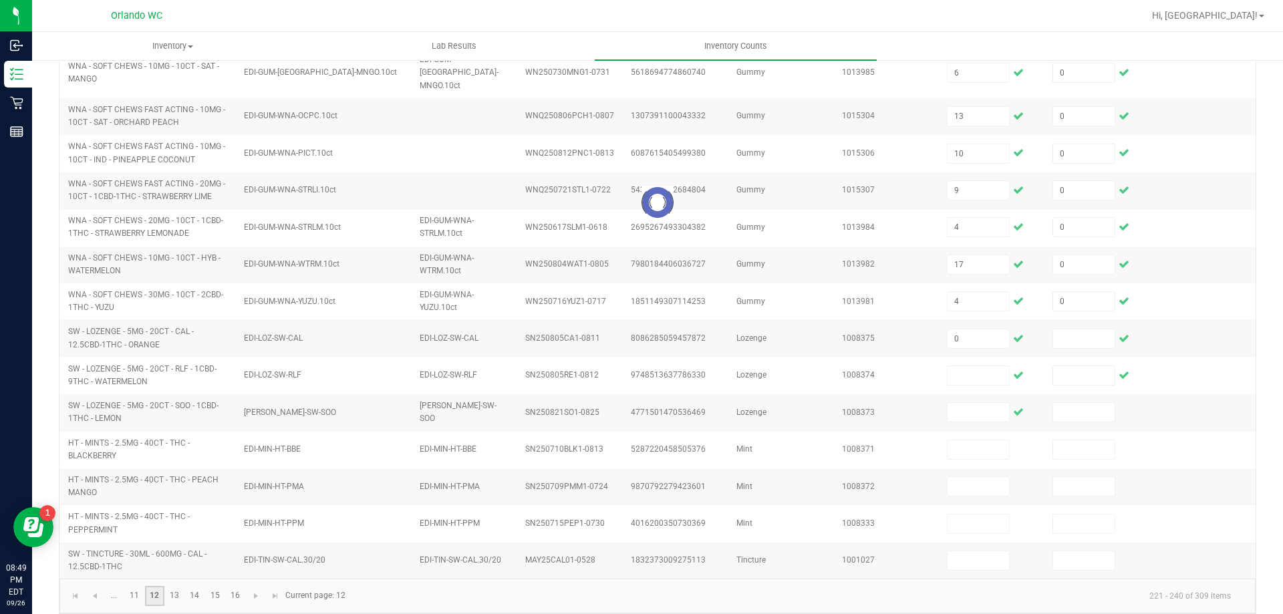
scroll to position [351, 0]
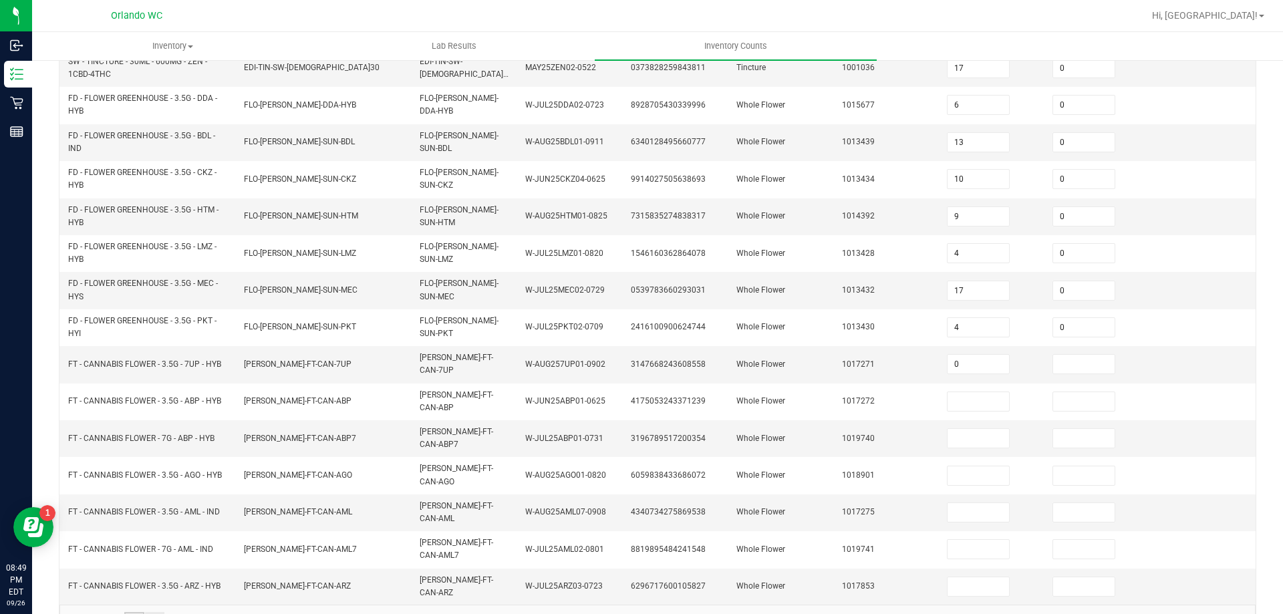
click at [136, 612] on link "11" at bounding box center [133, 622] width 19 height 20
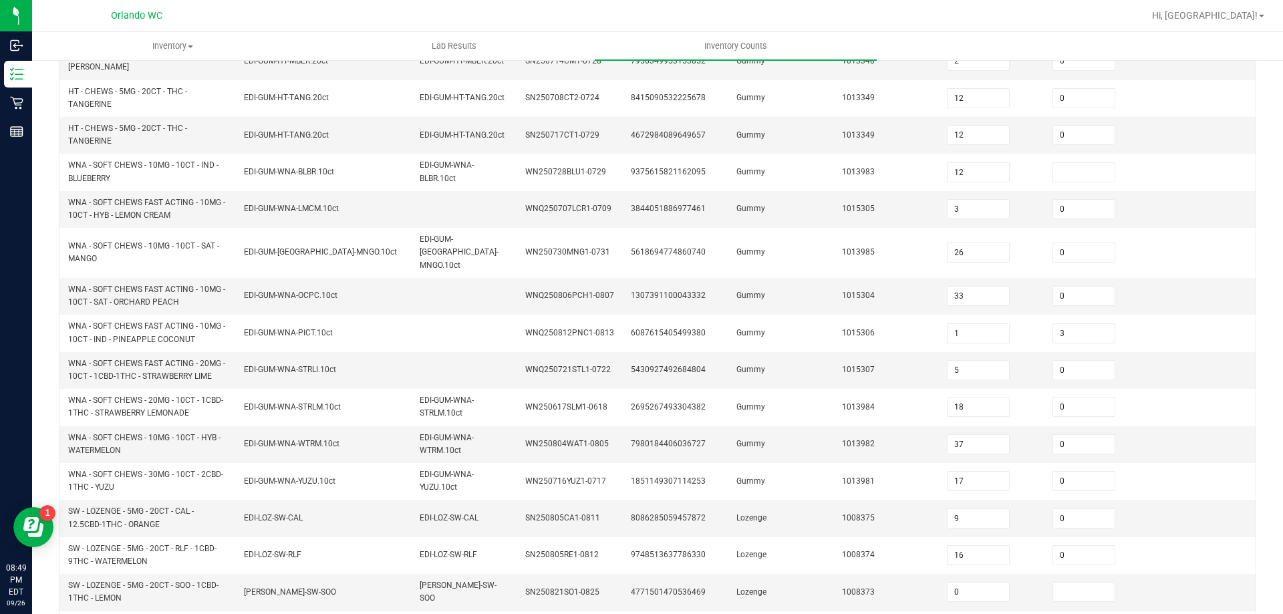
scroll to position [390, 0]
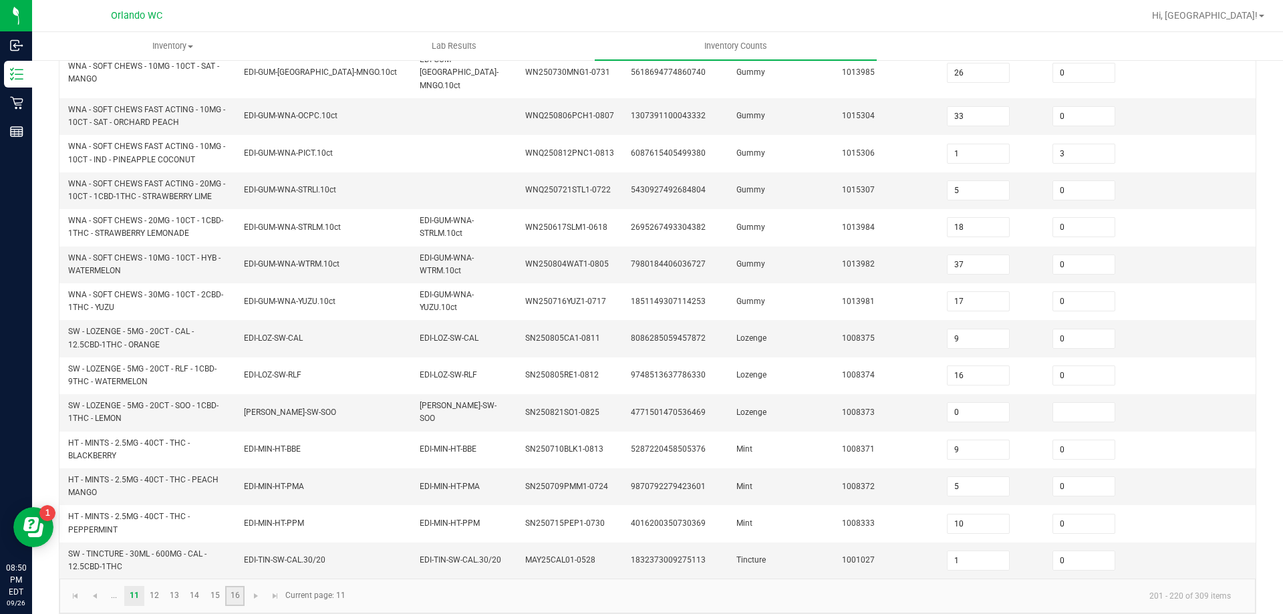
click at [232, 587] on link "16" at bounding box center [234, 596] width 19 height 20
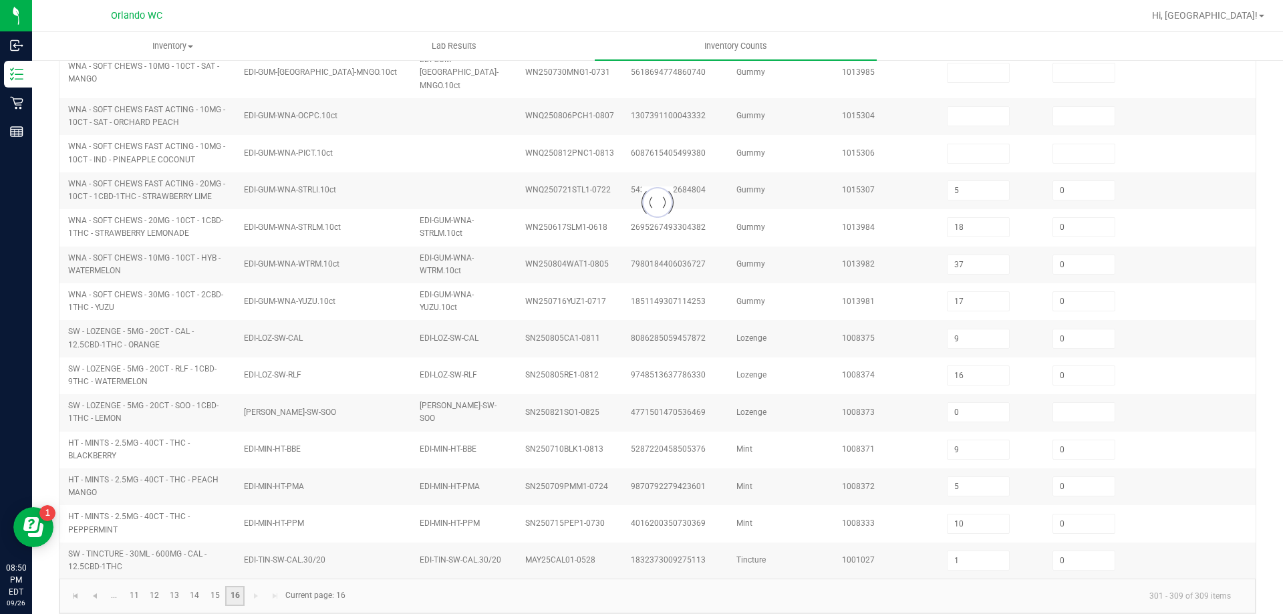
scroll to position [0, 0]
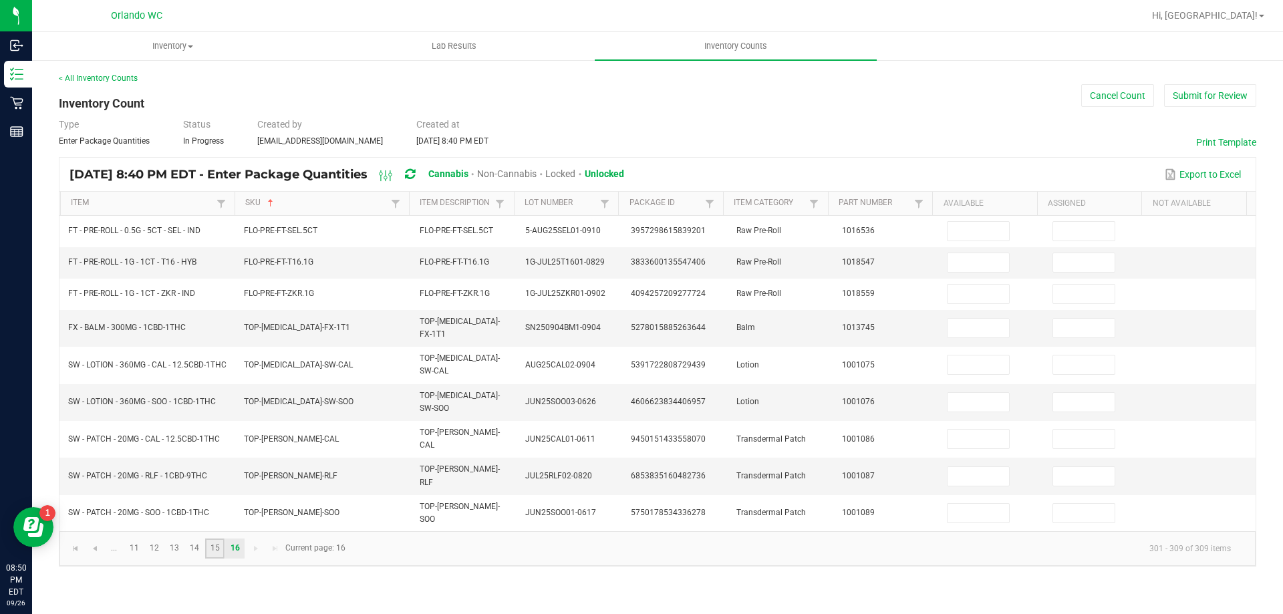
click at [215, 538] on link "15" at bounding box center [214, 548] width 19 height 20
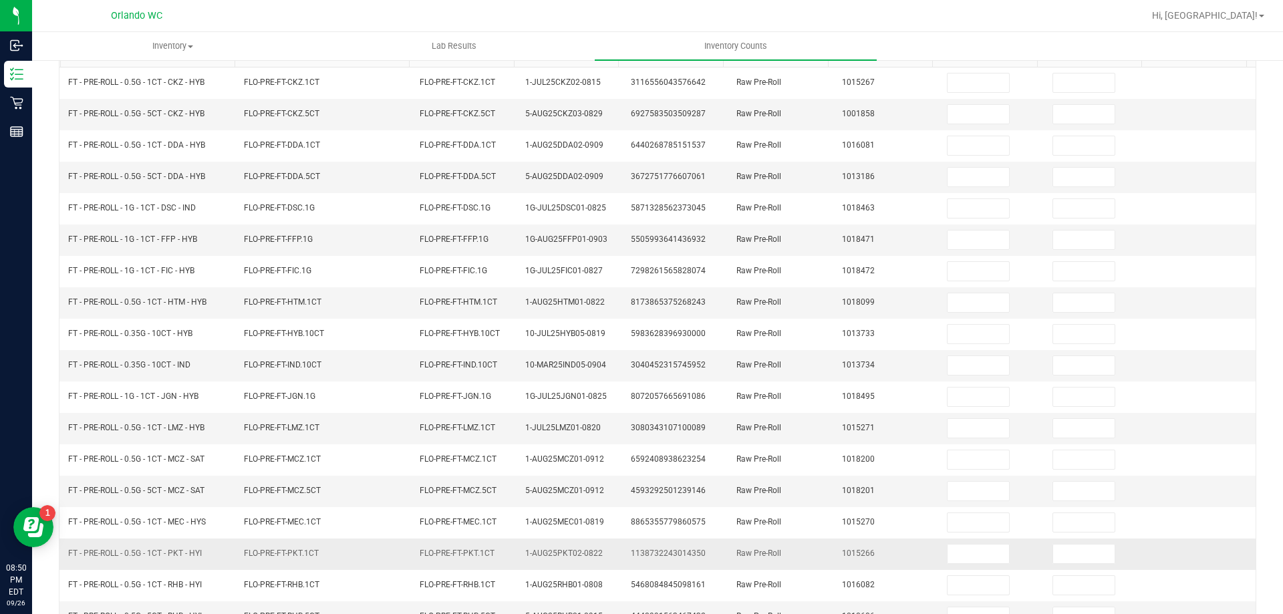
scroll to position [277, 0]
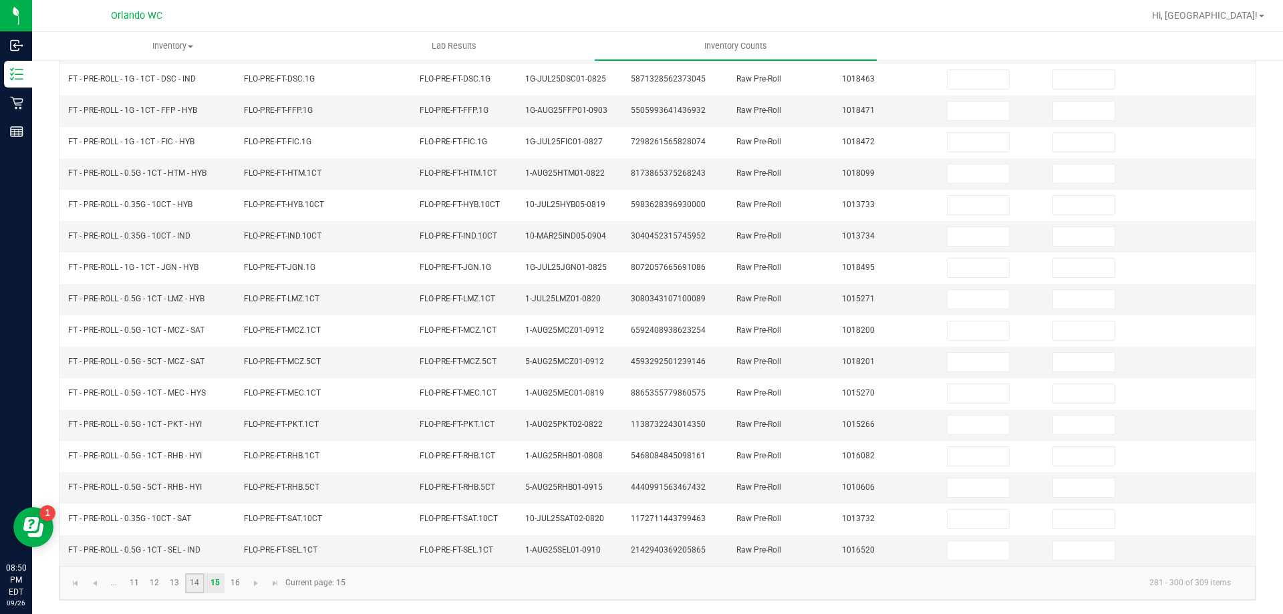
click at [196, 583] on link "14" at bounding box center [194, 583] width 19 height 20
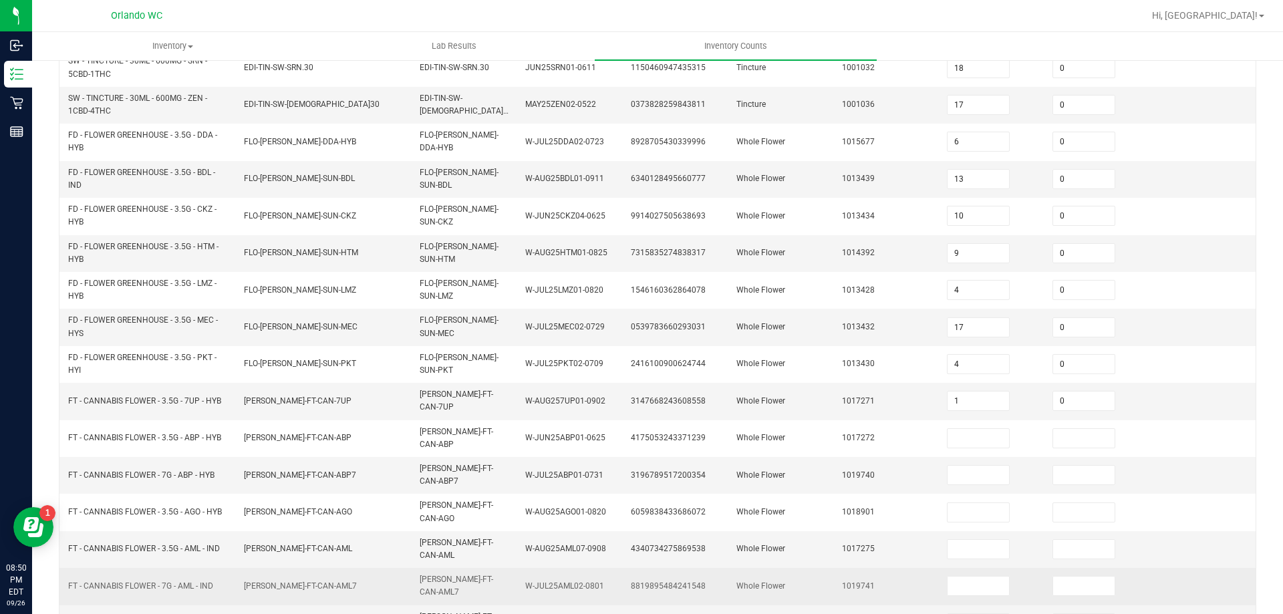
scroll to position [351, 0]
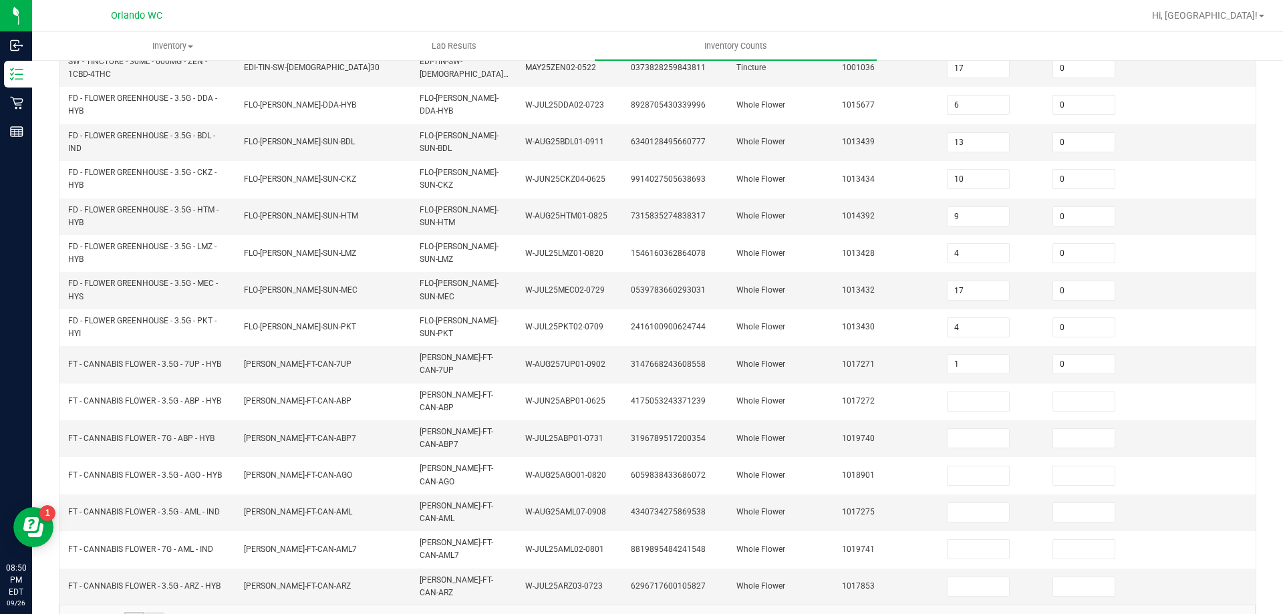
click at [143, 612] on link "11" at bounding box center [133, 622] width 19 height 20
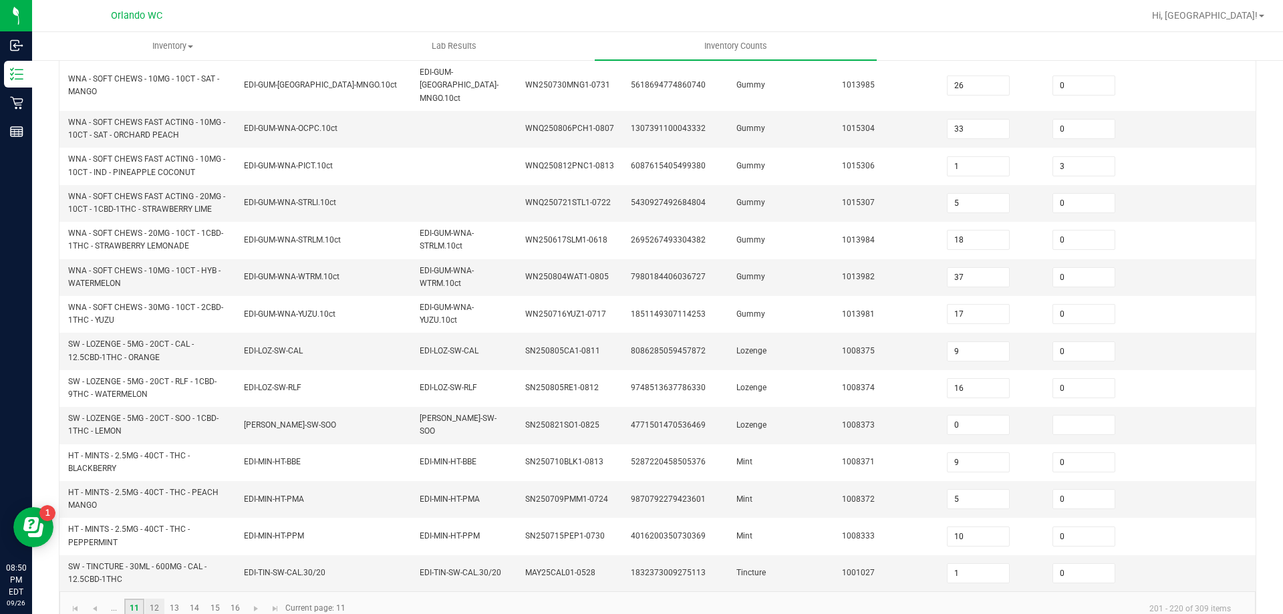
scroll to position [390, 0]
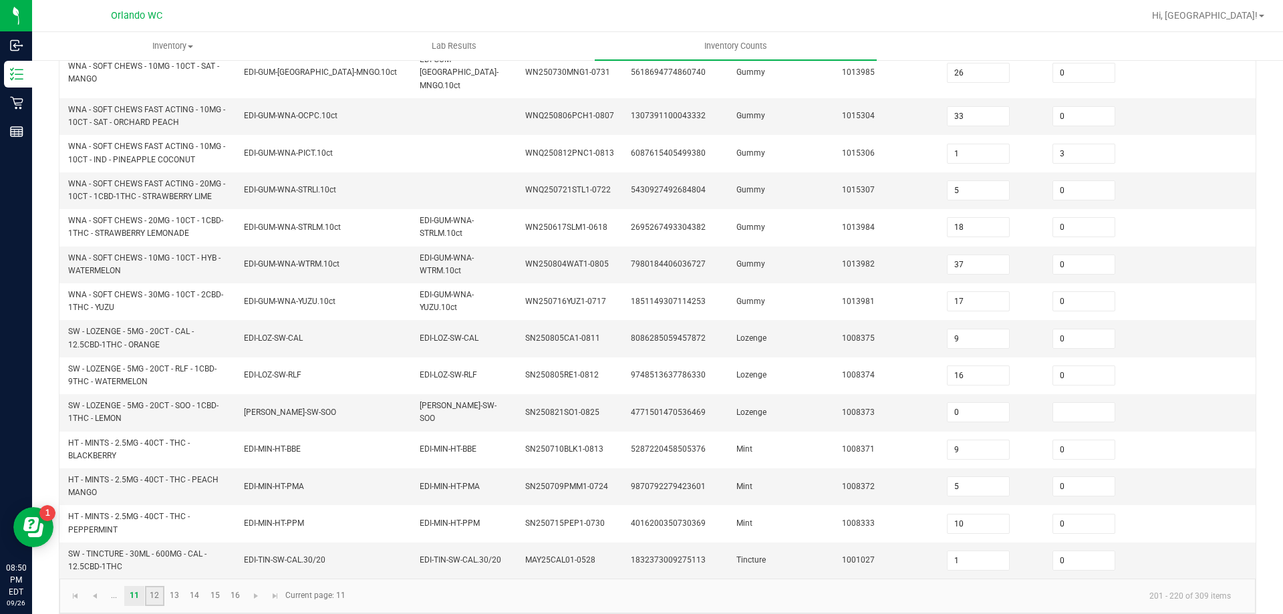
click at [149, 586] on link "12" at bounding box center [154, 596] width 19 height 20
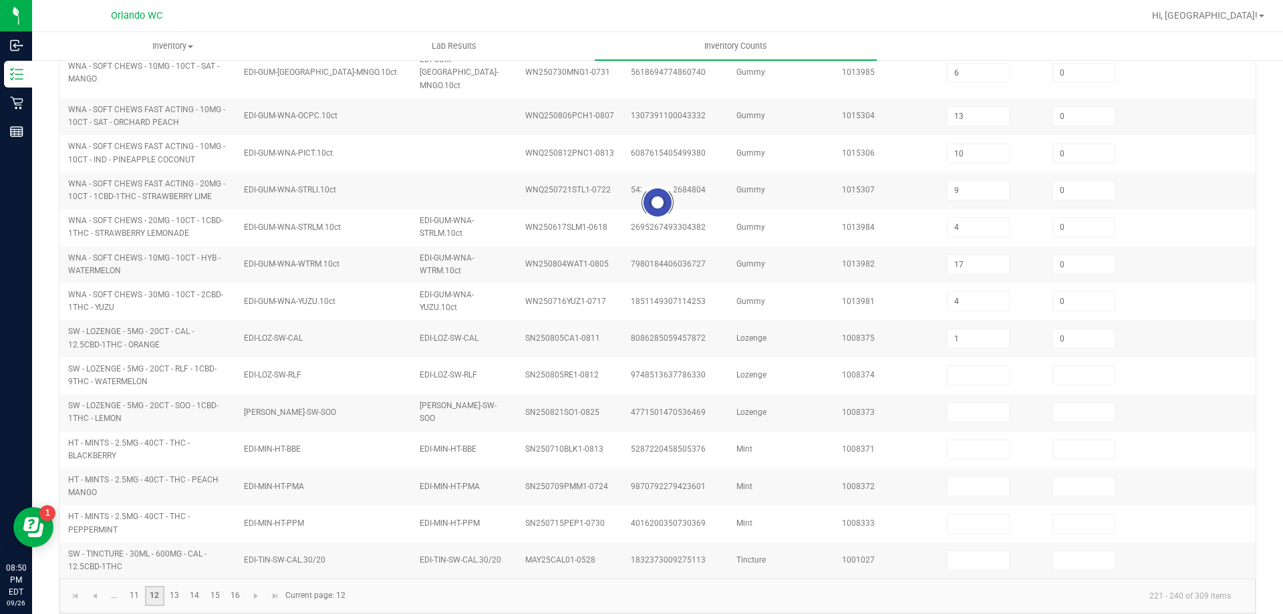
scroll to position [351, 0]
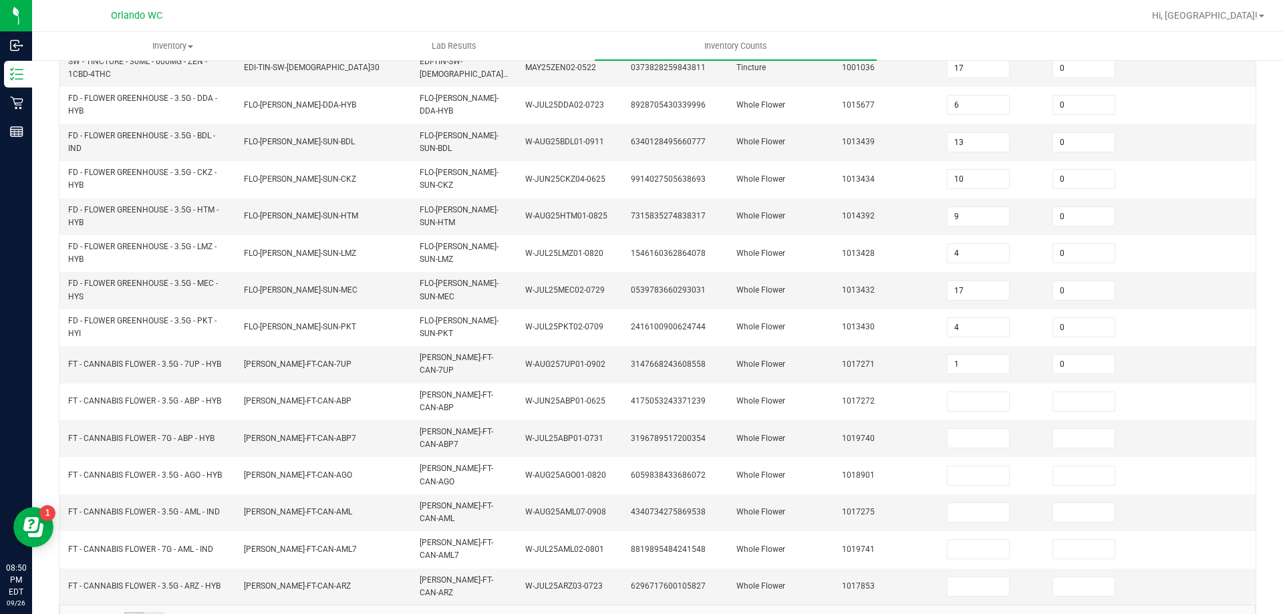
click at [138, 612] on link "11" at bounding box center [133, 622] width 19 height 20
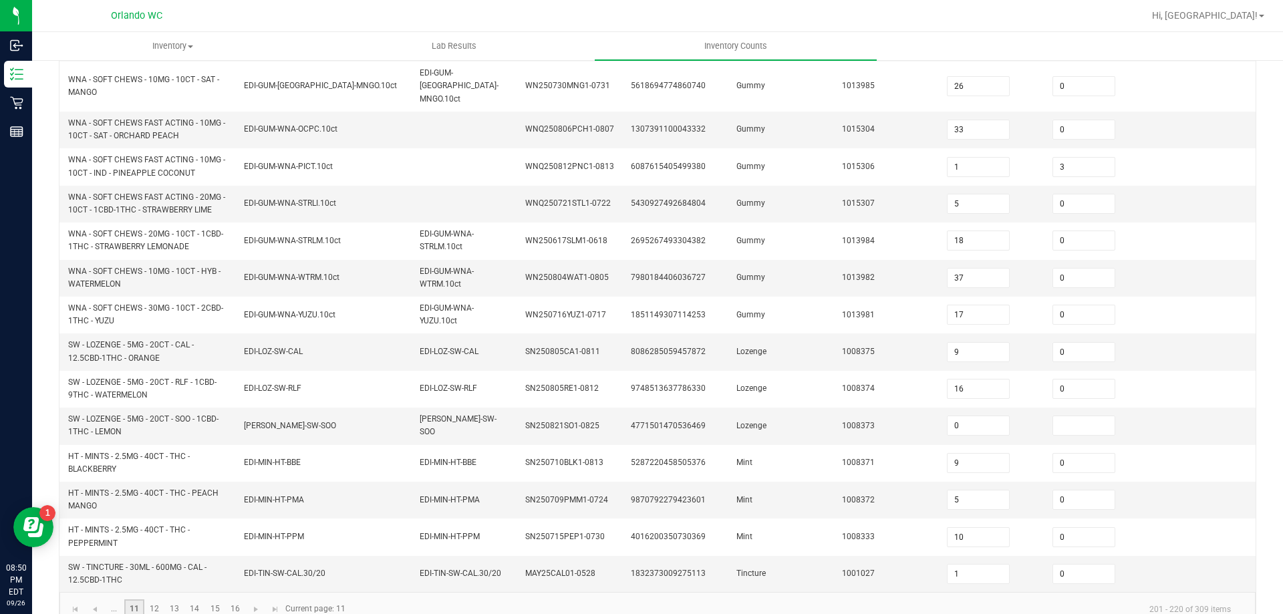
scroll to position [390, 0]
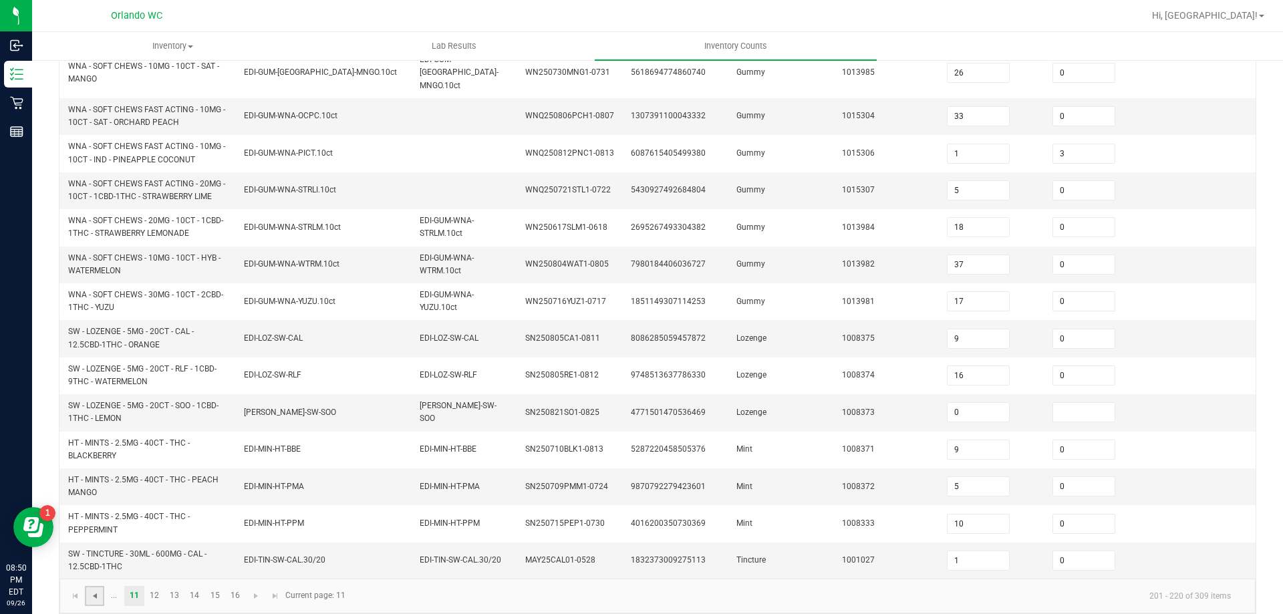
click at [96, 591] on span "Go to the previous page" at bounding box center [95, 596] width 11 height 11
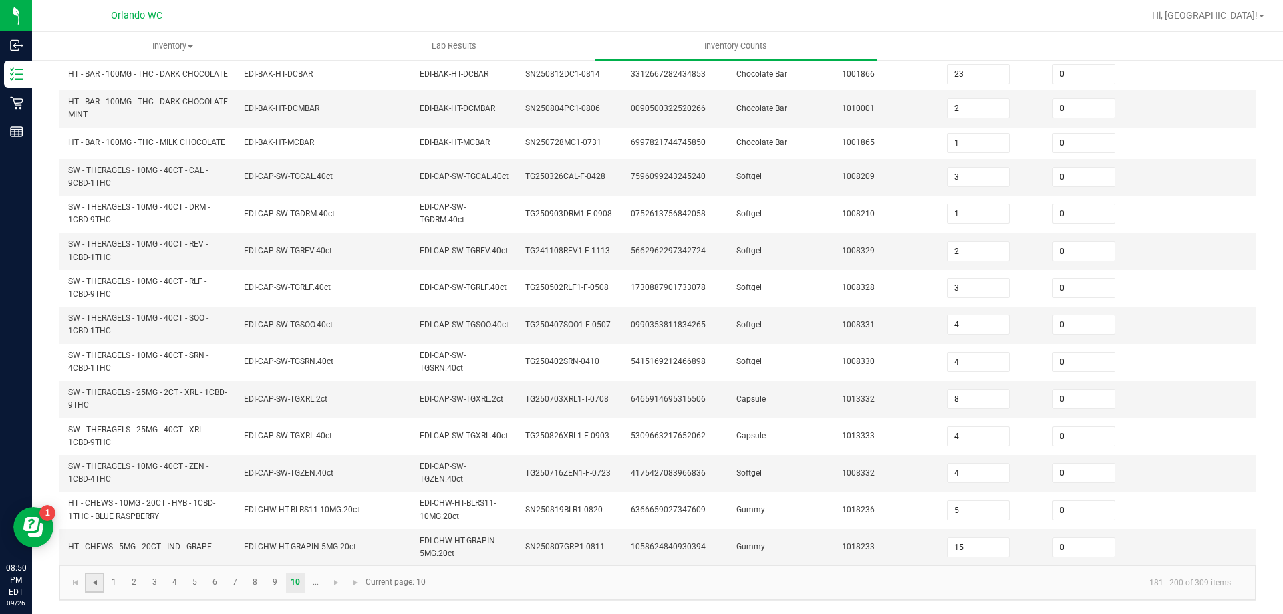
scroll to position [361, 0]
click at [336, 580] on span "Go to the next page" at bounding box center [336, 582] width 11 height 11
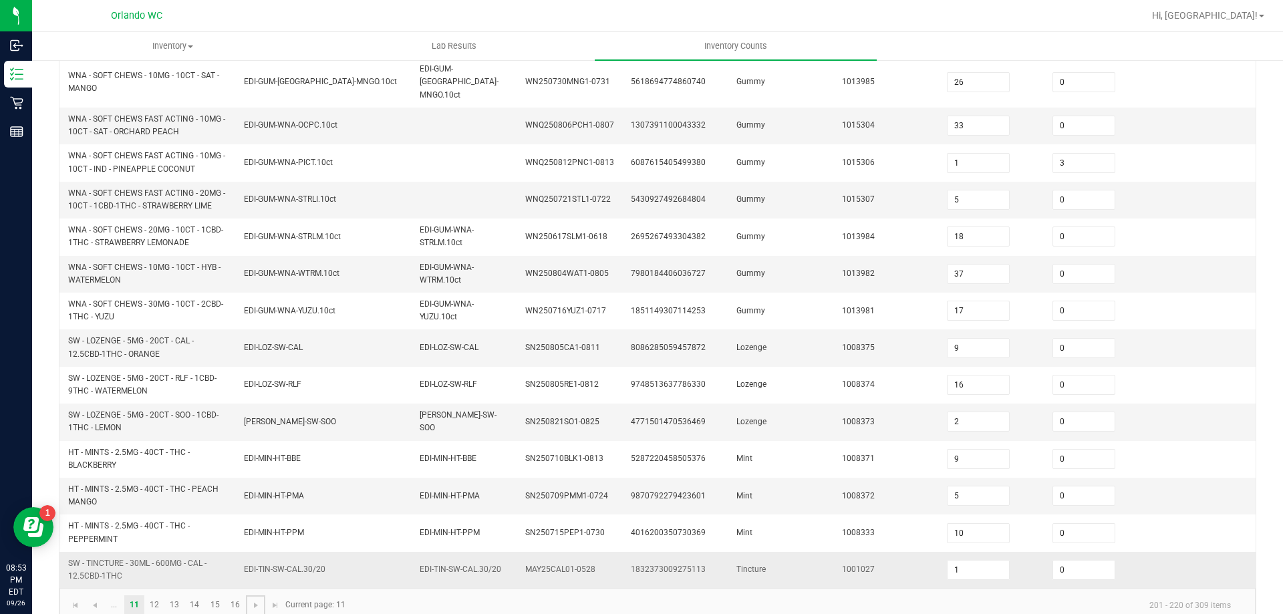
scroll to position [390, 0]
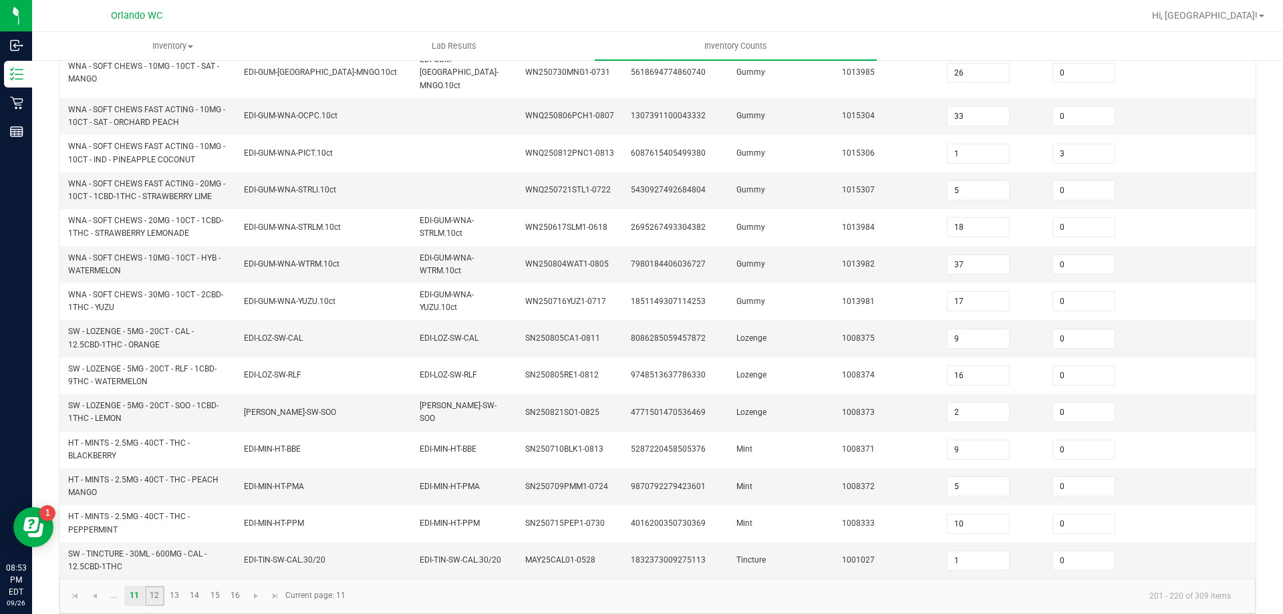
click at [152, 586] on link "12" at bounding box center [154, 596] width 19 height 20
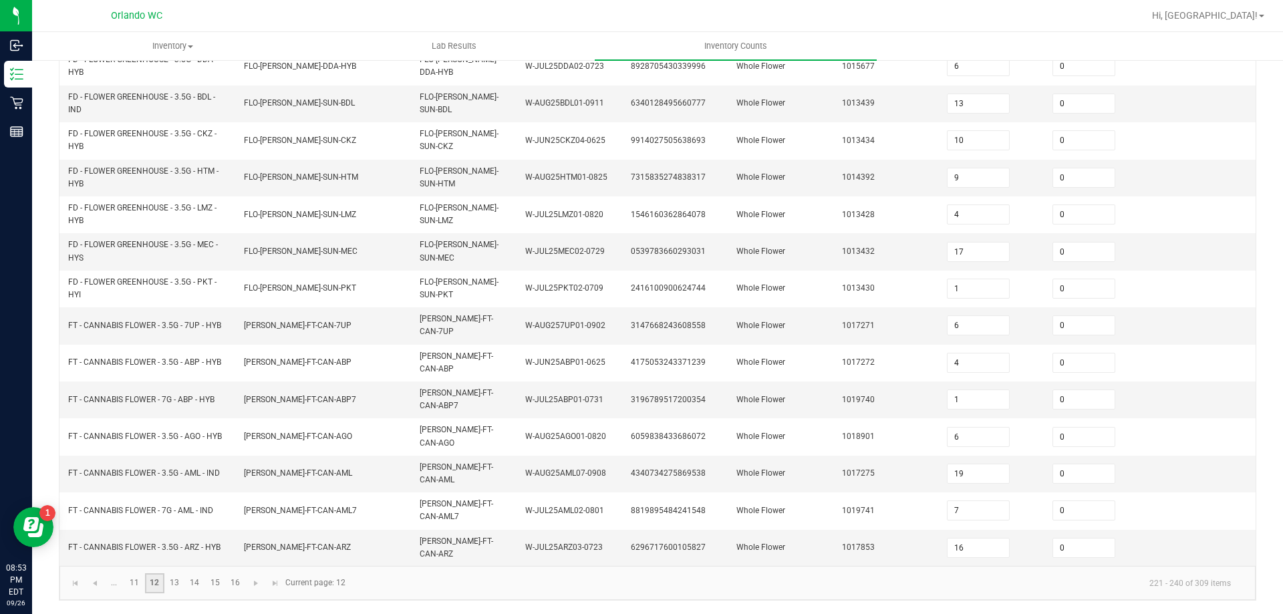
scroll to position [351, 0]
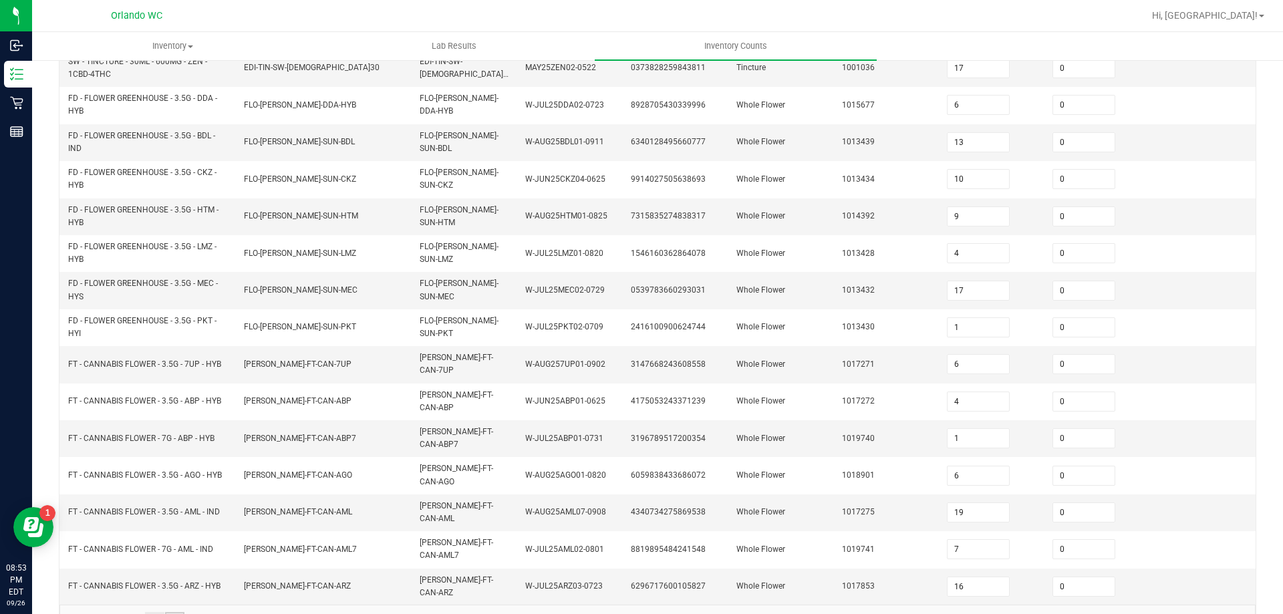
click at [177, 612] on link "13" at bounding box center [174, 622] width 19 height 20
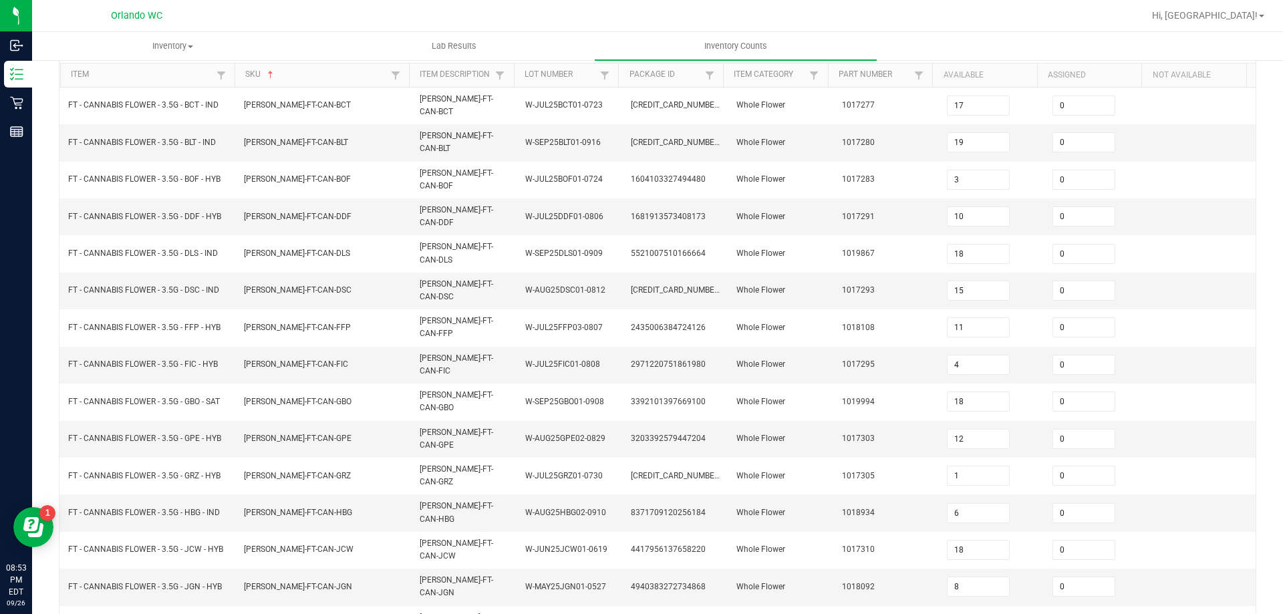
scroll to position [277, 0]
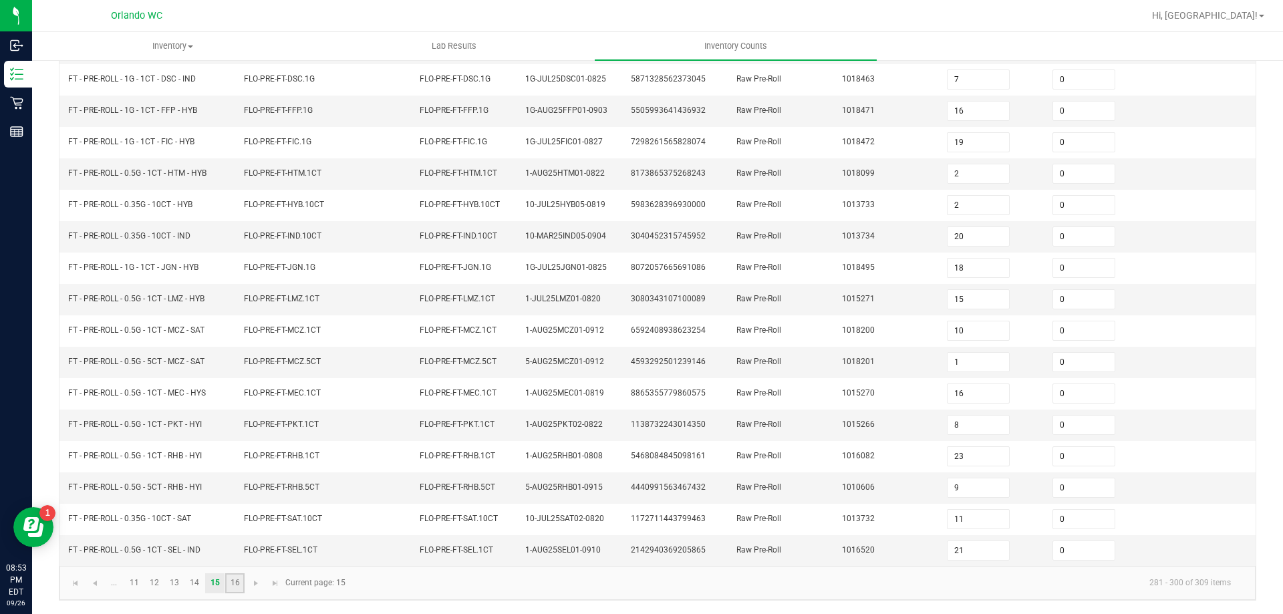
click at [235, 583] on link "16" at bounding box center [234, 583] width 19 height 20
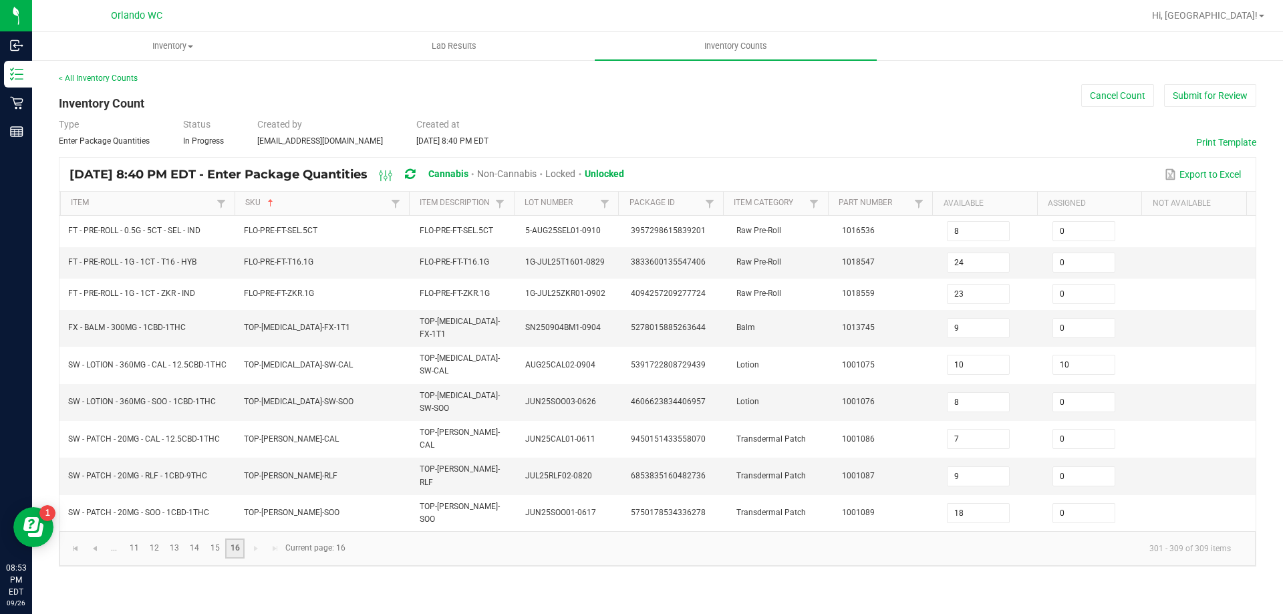
scroll to position [0, 0]
click at [1189, 94] on button "Submit for Review" at bounding box center [1210, 95] width 92 height 23
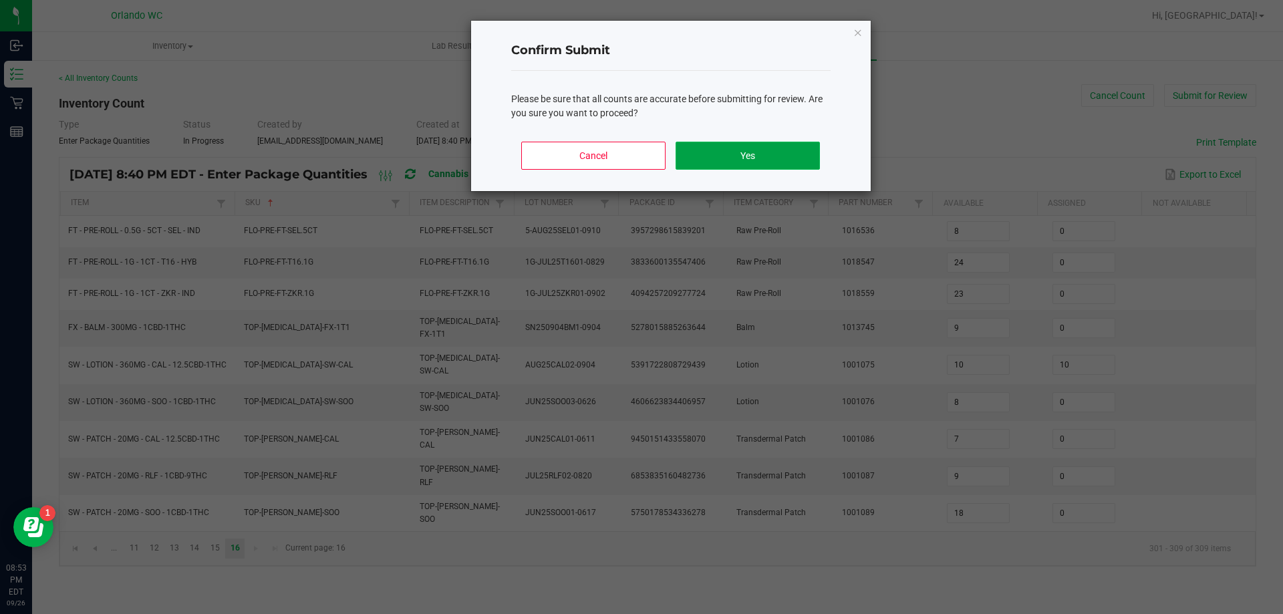
click at [794, 150] on button "Yes" at bounding box center [747, 156] width 144 height 28
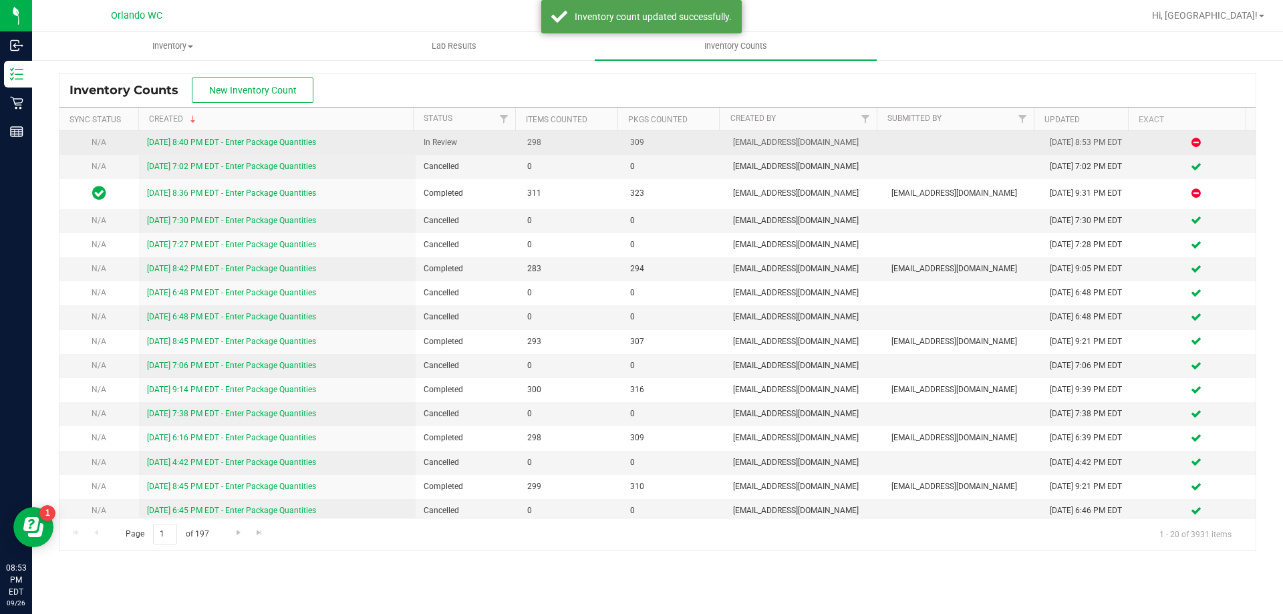
click at [279, 145] on link "[DATE] 8:40 PM EDT - Enter Package Quantities" at bounding box center [231, 142] width 169 height 9
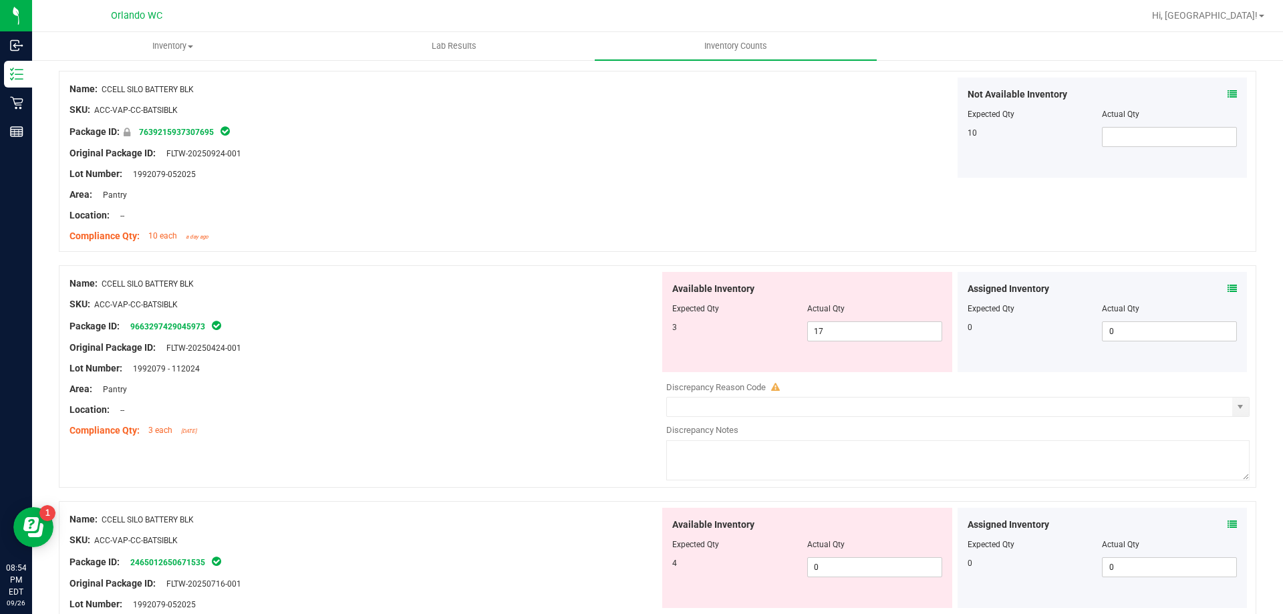
scroll to position [267, 0]
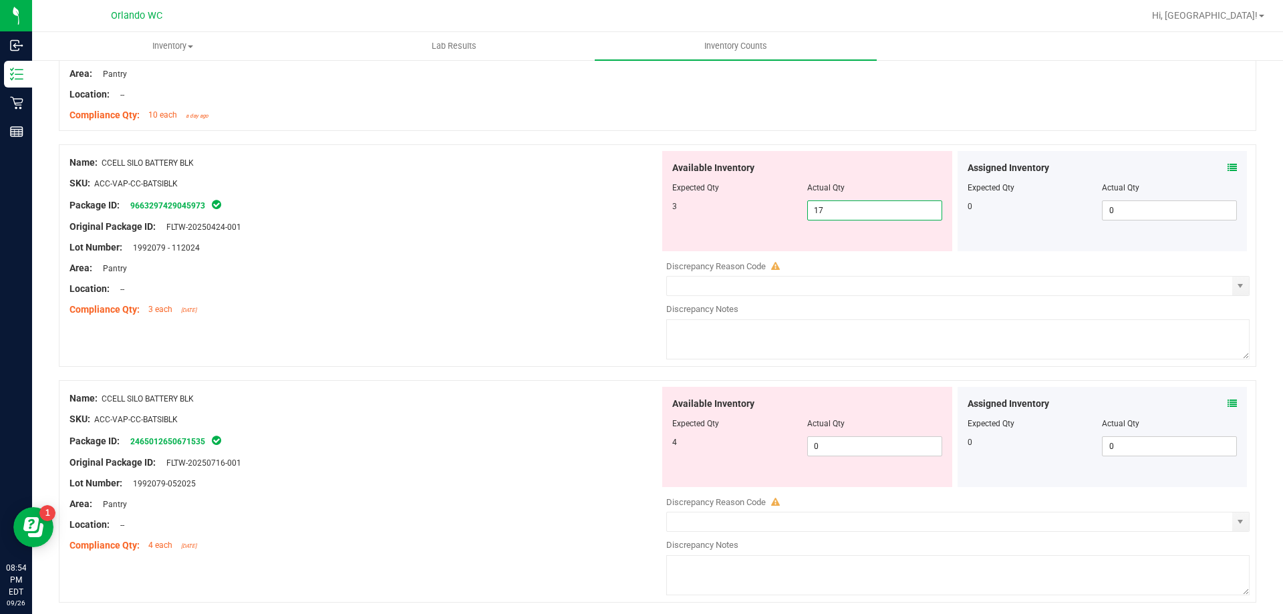
drag, startPoint x: 877, startPoint y: 215, endPoint x: 237, endPoint y: 149, distance: 643.4
click at [237, 149] on div "Name: CCELL SILO BATTERY BLK SKU: ACC-VAP-CC-BATSIBLK Package ID: 9663297429045…" at bounding box center [657, 255] width 1197 height 222
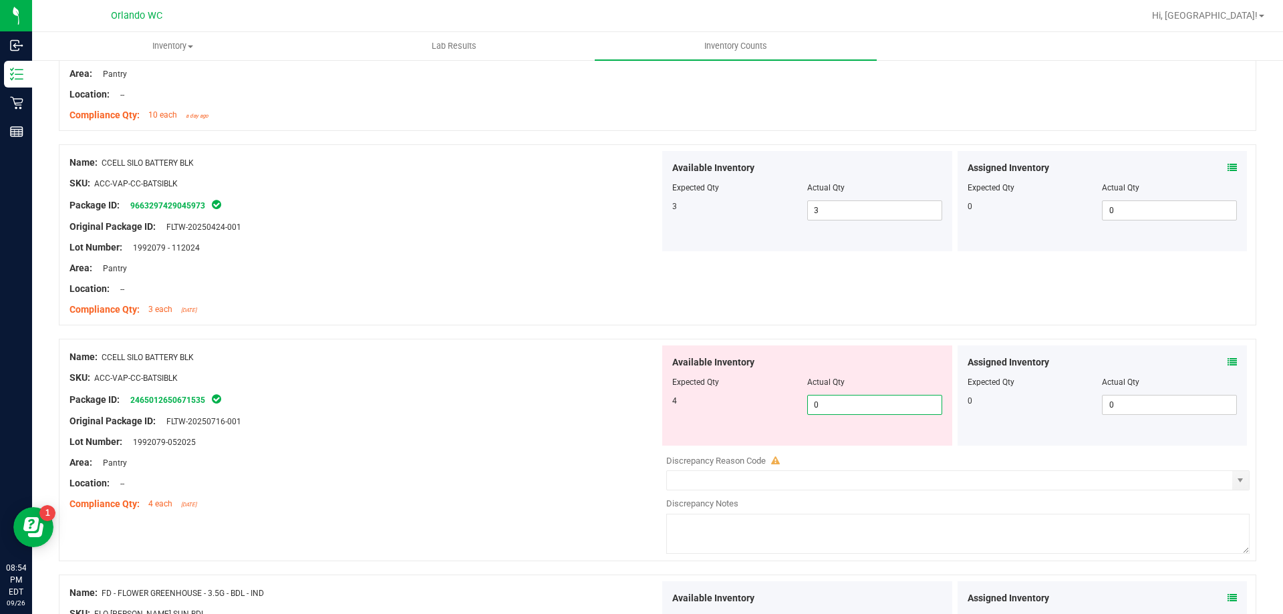
drag, startPoint x: 825, startPoint y: 442, endPoint x: 526, endPoint y: 428, distance: 299.7
click at [526, 428] on div "Name: CCELL SILO BATTERY BLK SKU: ACC-VAP-CC-BATSIBLK Package ID: 2465012650671…" at bounding box center [657, 450] width 1197 height 222
click at [586, 318] on div "Name: CCELL SILO BATTERY BLK SKU: ACC-VAP-CC-BATSIBLK Package ID: 9663297429045…" at bounding box center [364, 236] width 590 height 170
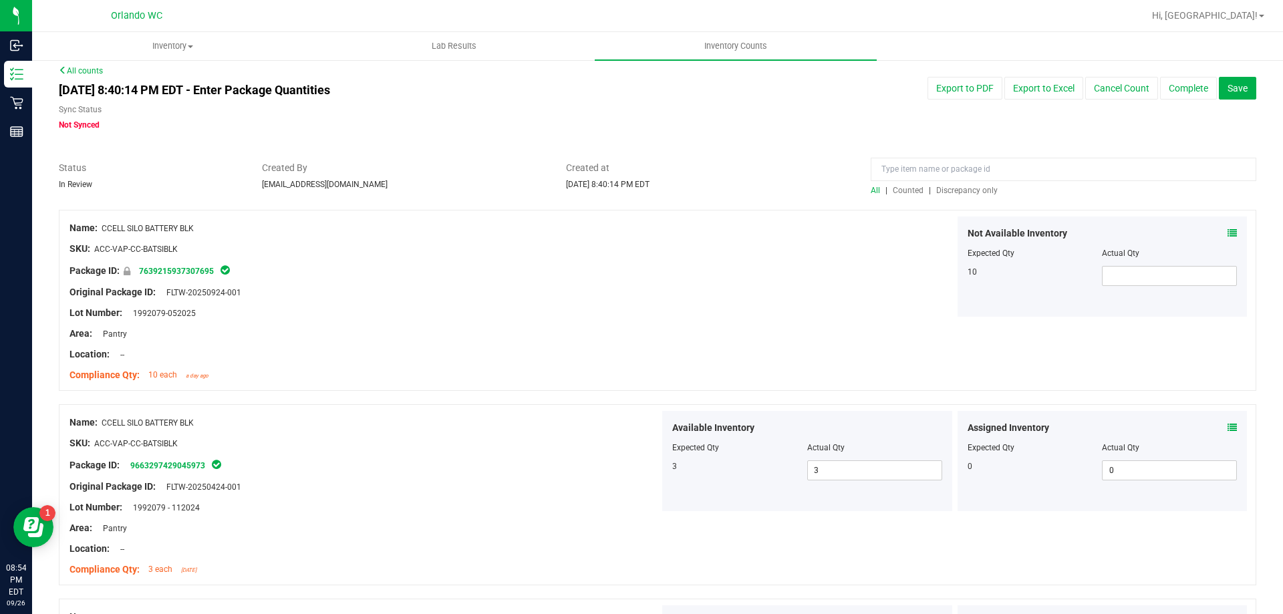
scroll to position [0, 0]
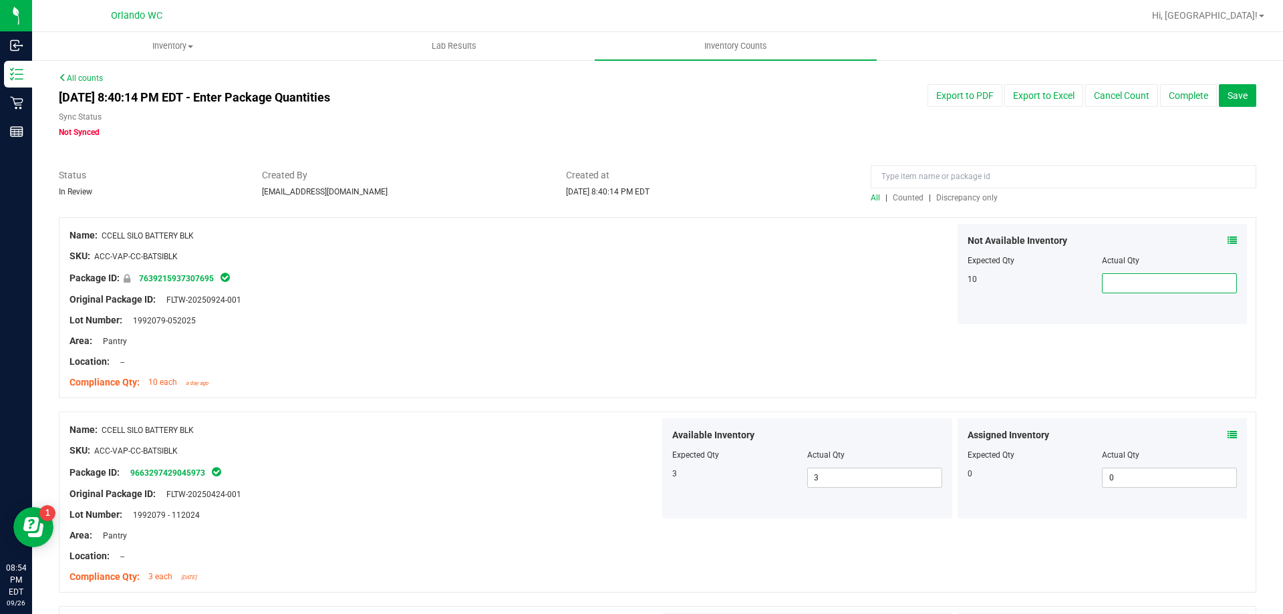
click at [1117, 273] on span at bounding box center [1169, 283] width 135 height 20
click at [825, 306] on div "Not Available Inventory Expected Qty Actual Qty 10 10 10" at bounding box center [954, 274] width 590 height 100
click at [977, 204] on div at bounding box center [657, 210] width 1197 height 13
click at [976, 200] on span "Discrepancy only" at bounding box center [966, 197] width 61 height 9
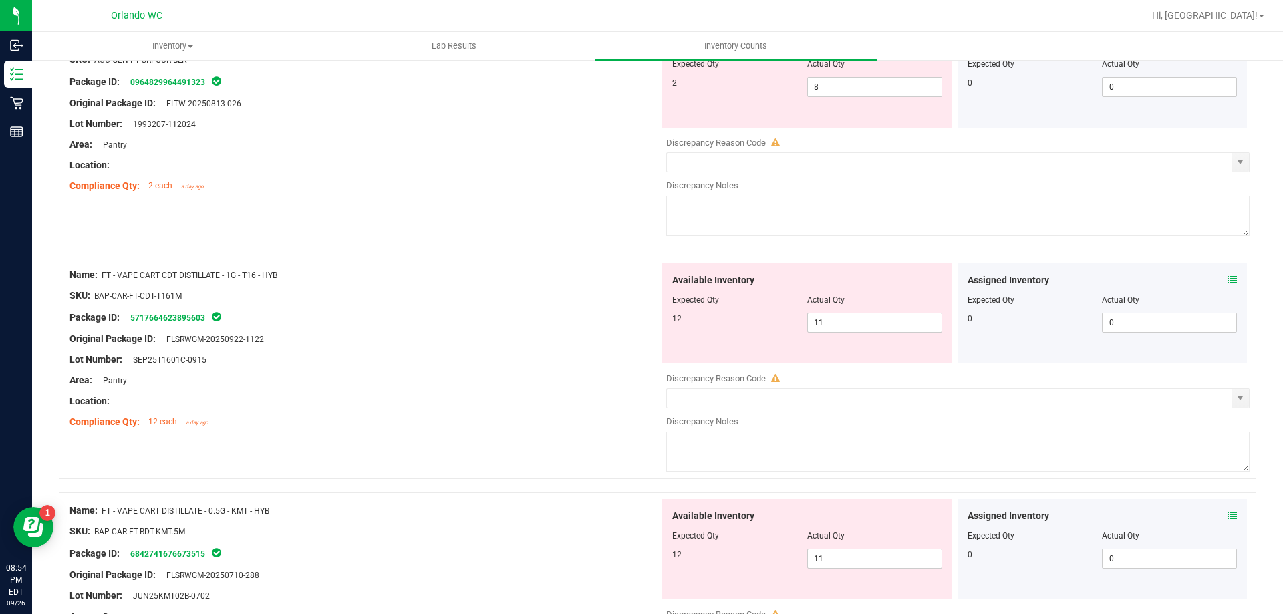
scroll to position [534, 0]
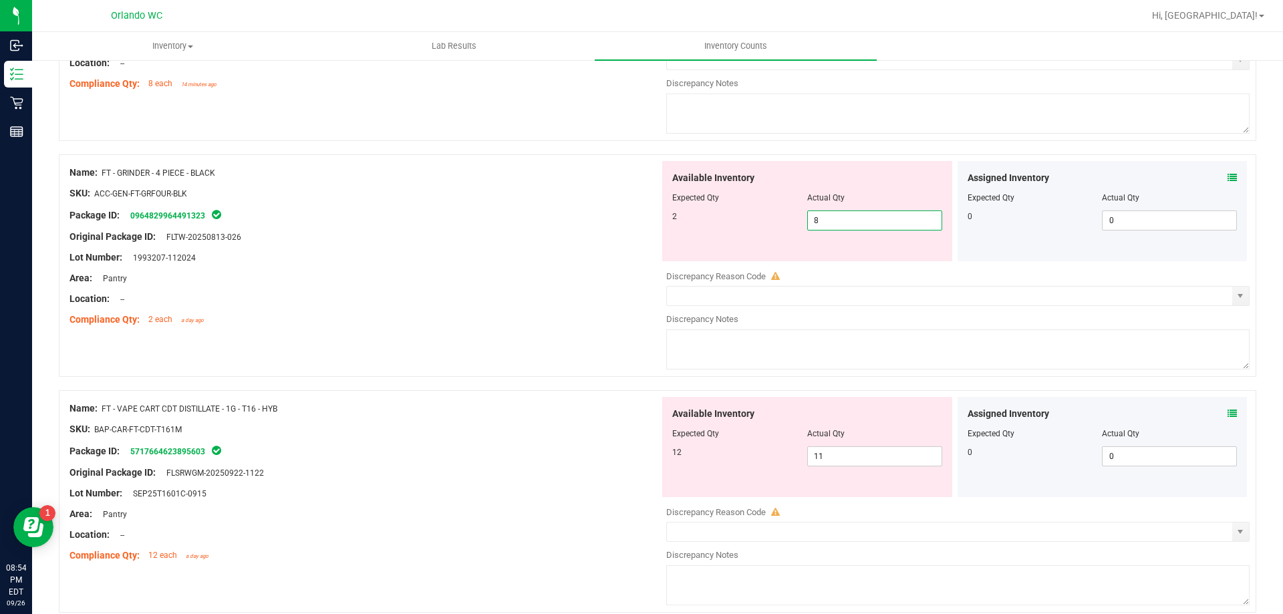
drag, startPoint x: 849, startPoint y: 228, endPoint x: 532, endPoint y: 184, distance: 319.7
click at [533, 184] on div "Name: FT - GRINDER - 4 PIECE - BLACK SKU: ACC-GEN-FT-GRFOUR-BLK Package ID: 096…" at bounding box center [657, 265] width 1197 height 222
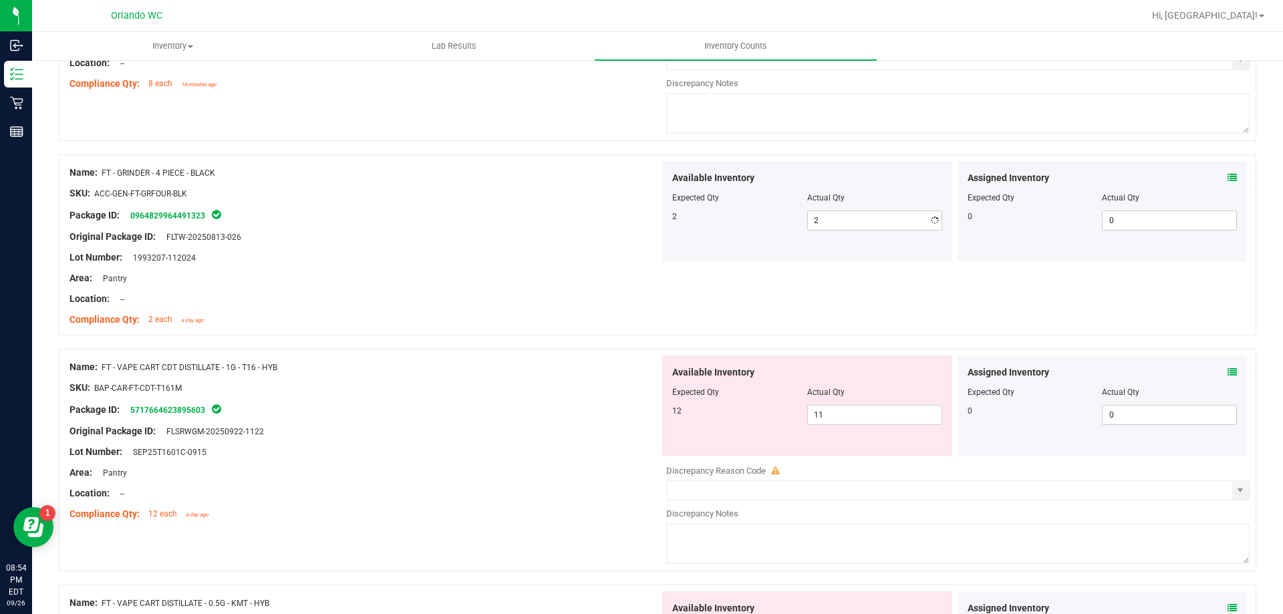
click at [493, 218] on div "Package ID: 0964829964491323" at bounding box center [364, 215] width 590 height 16
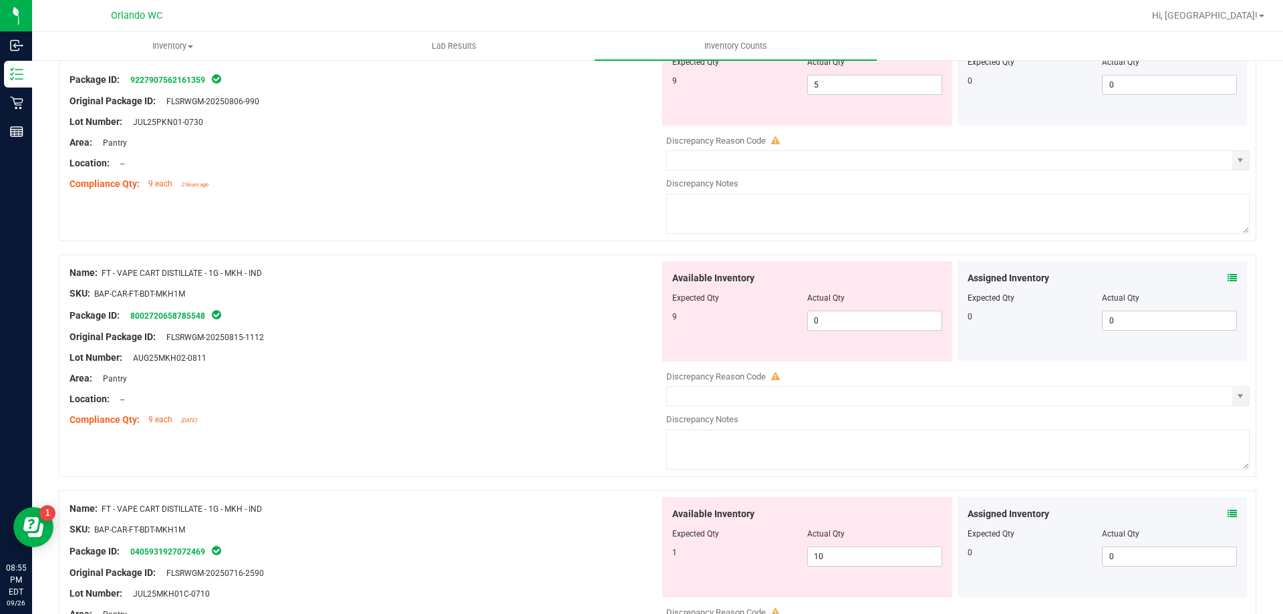
scroll to position [1403, 0]
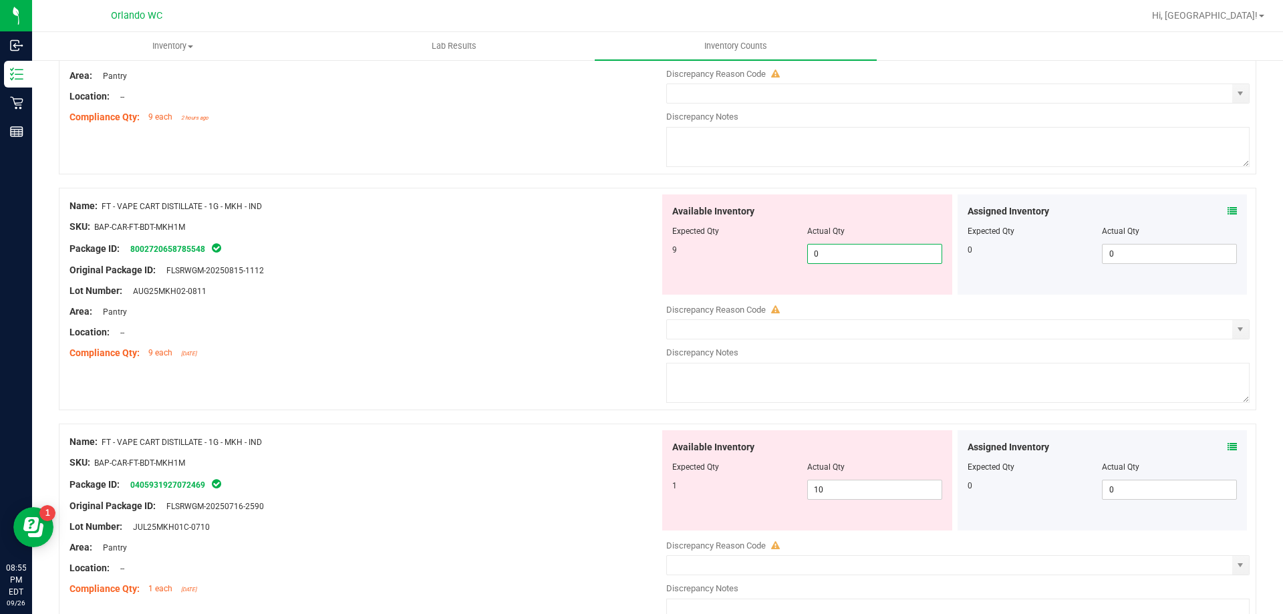
drag, startPoint x: 863, startPoint y: 255, endPoint x: 486, endPoint y: 232, distance: 377.5
click at [486, 232] on div "Name: FT - VAPE CART DISTILLATE - 1G - MKH - IND SKU: BAP-CAR-FT-BDT-MKH1M Pack…" at bounding box center [657, 299] width 1197 height 222
drag, startPoint x: 826, startPoint y: 485, endPoint x: 405, endPoint y: 371, distance: 436.6
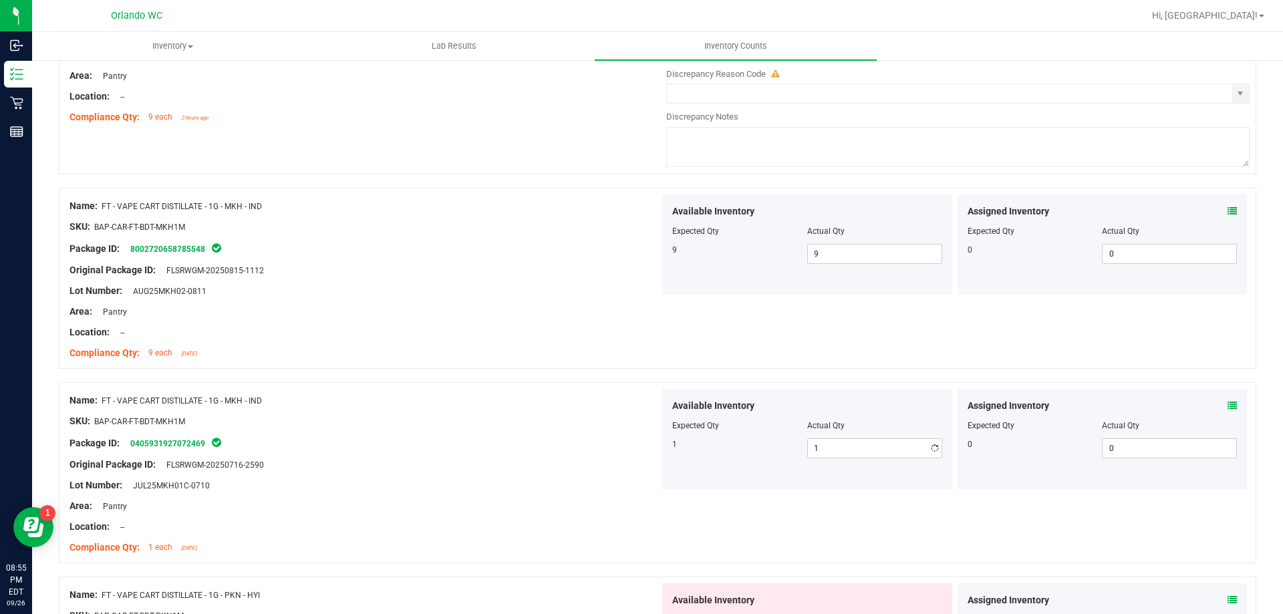
click at [325, 343] on div at bounding box center [364, 342] width 590 height 7
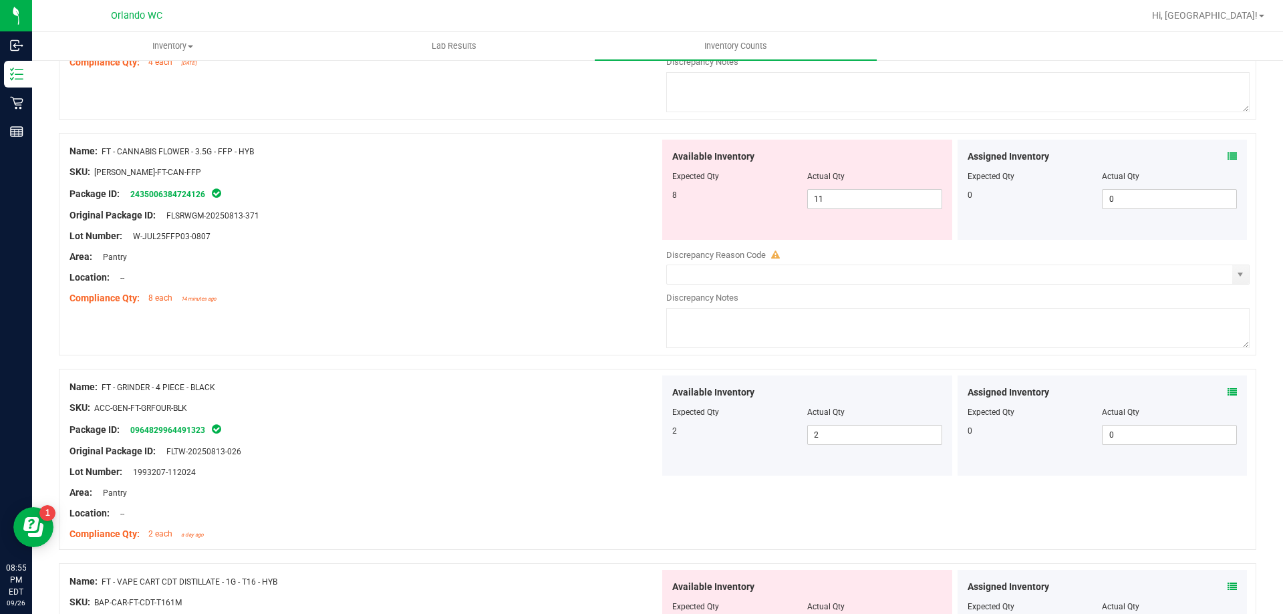
scroll to position [200, 0]
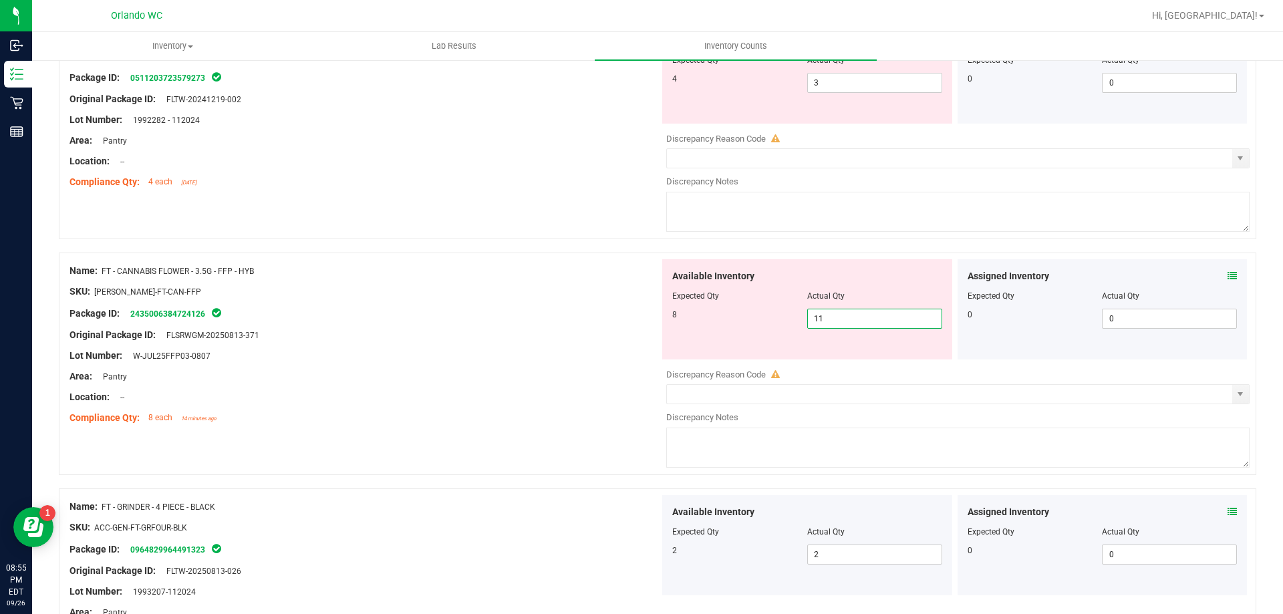
drag, startPoint x: 895, startPoint y: 317, endPoint x: 693, endPoint y: 321, distance: 201.8
click at [693, 321] on div "8 11 11" at bounding box center [807, 319] width 270 height 20
click at [663, 331] on div "Available Inventory Expected Qty Actual Qty 8 8 8" at bounding box center [807, 309] width 290 height 100
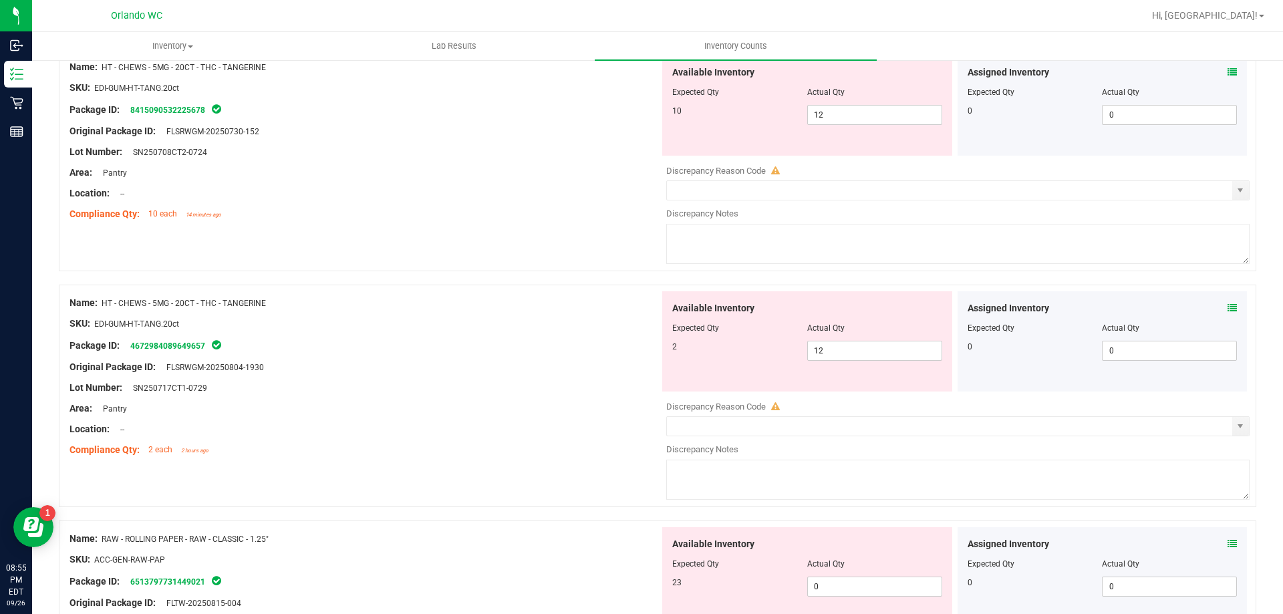
scroll to position [3274, 0]
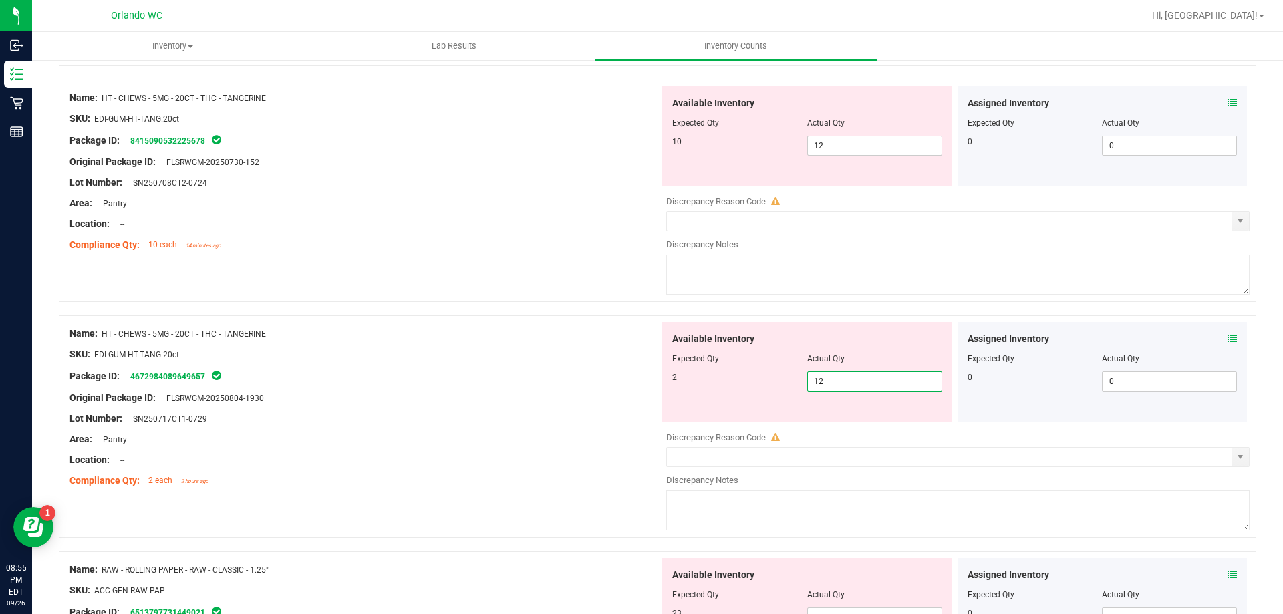
drag, startPoint x: 854, startPoint y: 379, endPoint x: 510, endPoint y: 298, distance: 354.2
drag, startPoint x: 832, startPoint y: 136, endPoint x: 615, endPoint y: 103, distance: 219.7
click at [615, 103] on div "Name: HT - CHEWS - 5MG - 20CT - THC - TANGERINE SKU: EDI-GUM-HT-TANG.20ct Packa…" at bounding box center [657, 191] width 1197 height 222
click at [375, 251] on div "Compliance Qty: 10 each 14 minutes ago" at bounding box center [364, 245] width 590 height 14
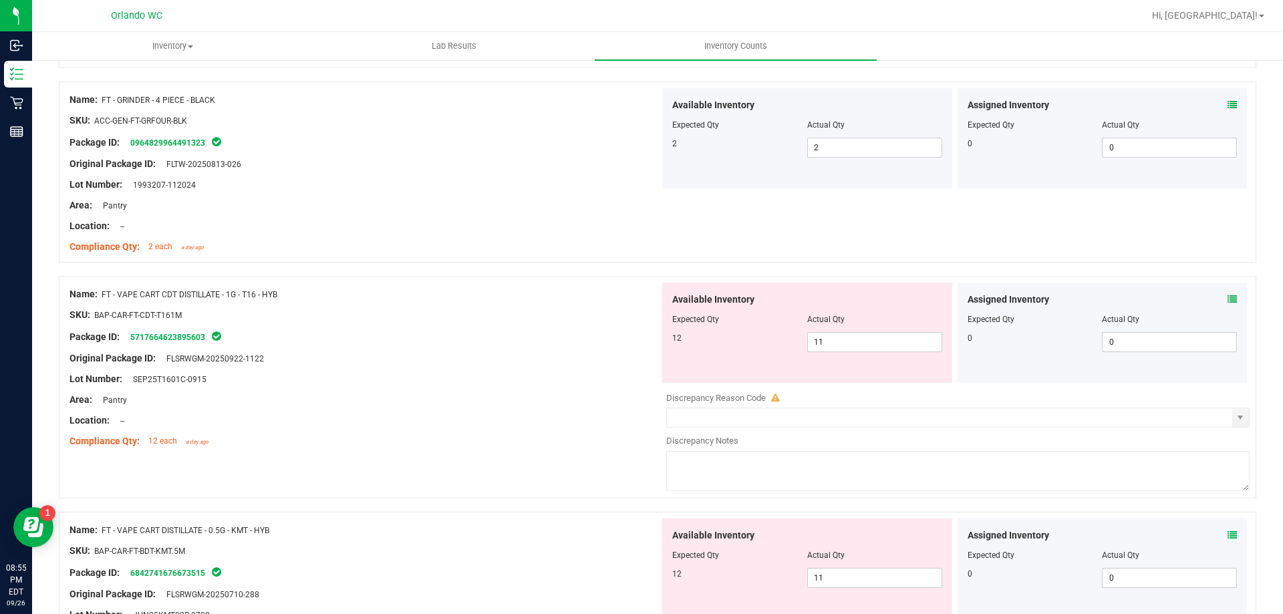
scroll to position [525, 0]
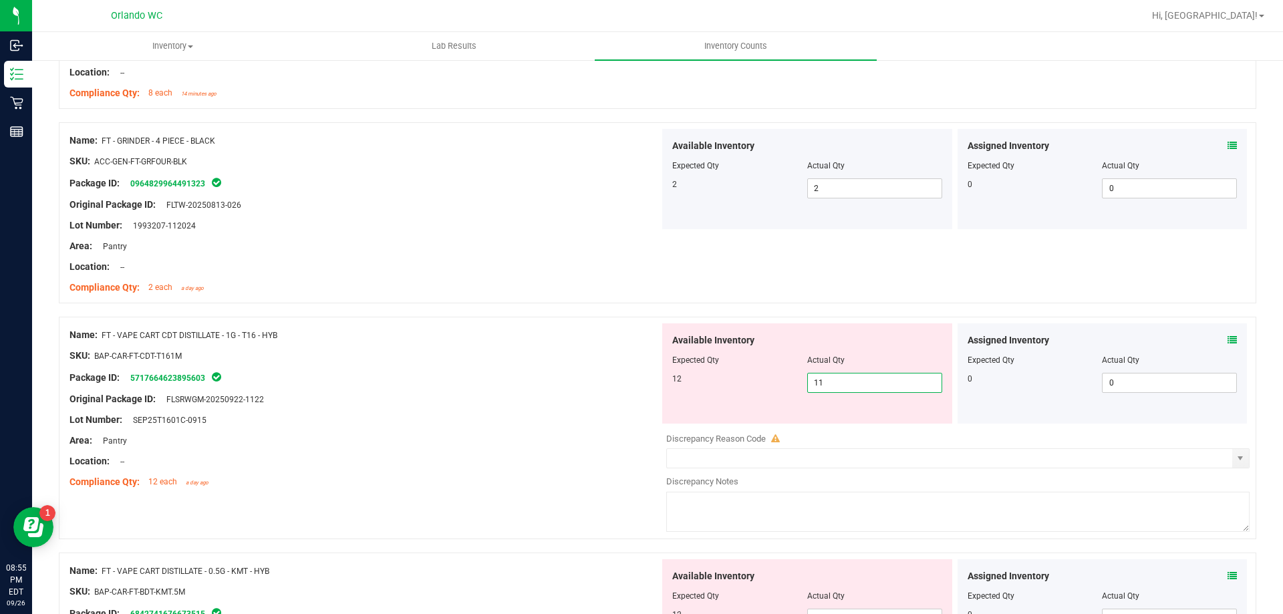
drag, startPoint x: 887, startPoint y: 385, endPoint x: 571, endPoint y: 309, distance: 325.1
click at [468, 344] on div at bounding box center [364, 345] width 590 height 7
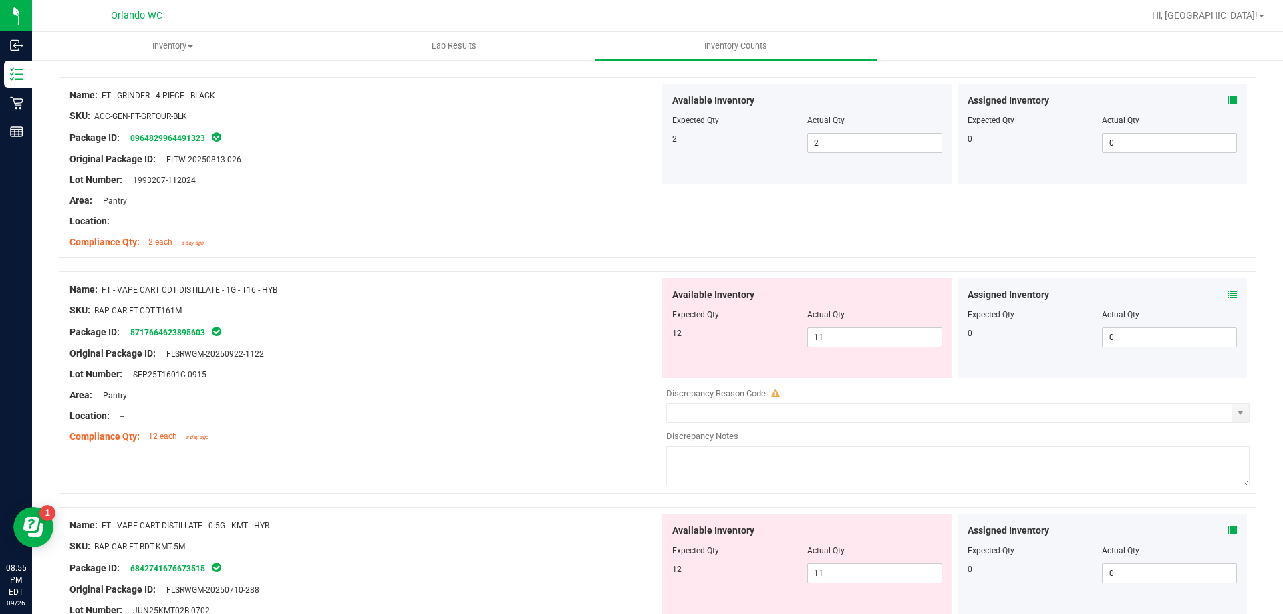
scroll to position [659, 0]
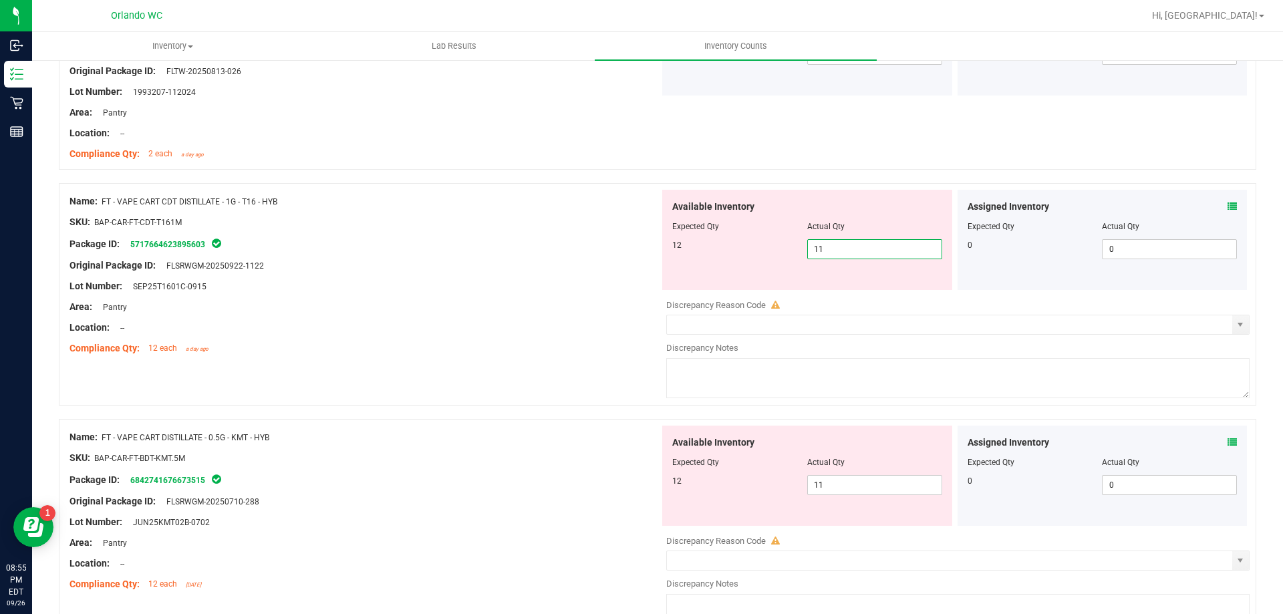
drag, startPoint x: 872, startPoint y: 255, endPoint x: 703, endPoint y: 246, distance: 169.3
click at [703, 246] on div "12 11 11" at bounding box center [807, 249] width 270 height 20
click at [529, 351] on div "Compliance Qty: 12 each a day ago" at bounding box center [364, 348] width 590 height 14
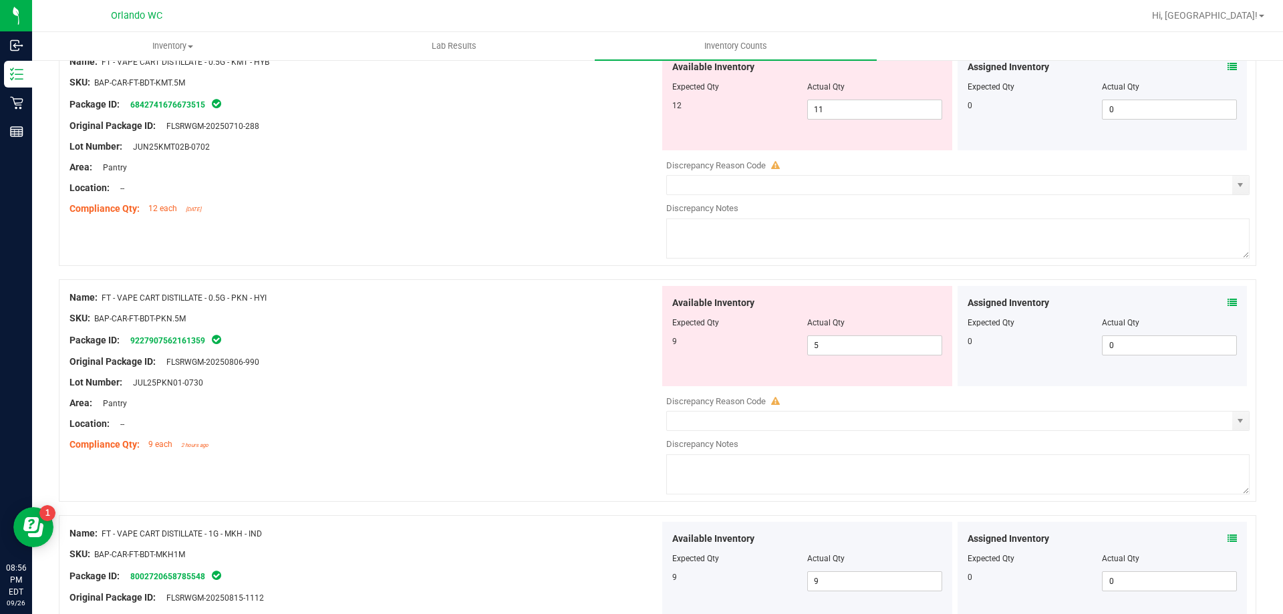
scroll to position [926, 0]
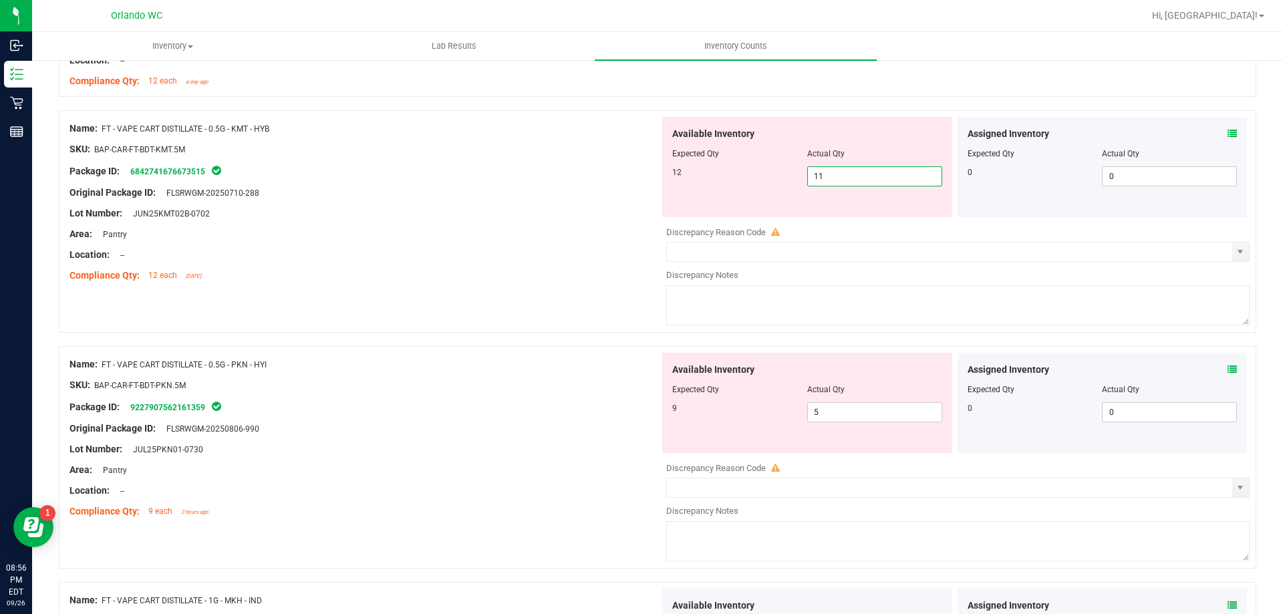
drag, startPoint x: 849, startPoint y: 180, endPoint x: 582, endPoint y: 182, distance: 267.2
click at [582, 182] on div "Name: FT - VAPE CART DISTILLATE - 0.5G - KMT - HYB SKU: BAP-CAR-FT-BDT-KMT.5M P…" at bounding box center [657, 221] width 1197 height 222
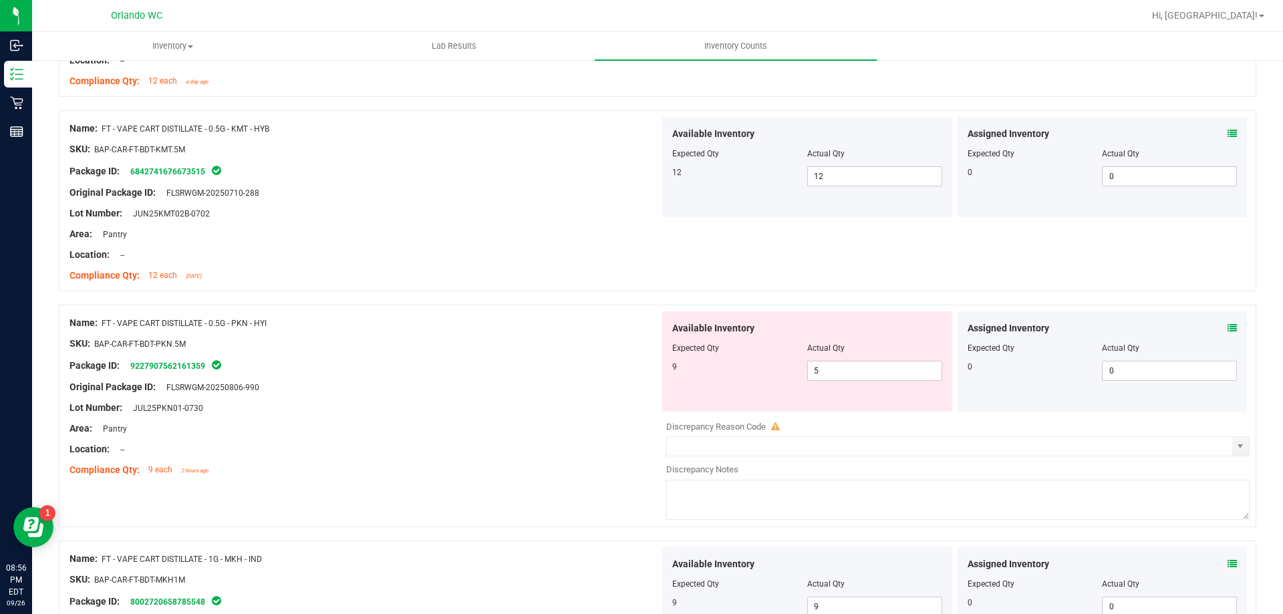
drag, startPoint x: 667, startPoint y: 329, endPoint x: 766, endPoint y: 320, distance: 100.0
click at [766, 320] on div "Available Inventory Expected Qty Actual Qty 9 5 5" at bounding box center [807, 361] width 290 height 100
click at [844, 357] on div at bounding box center [807, 357] width 270 height 7
drag, startPoint x: 842, startPoint y: 362, endPoint x: 642, endPoint y: 317, distance: 205.5
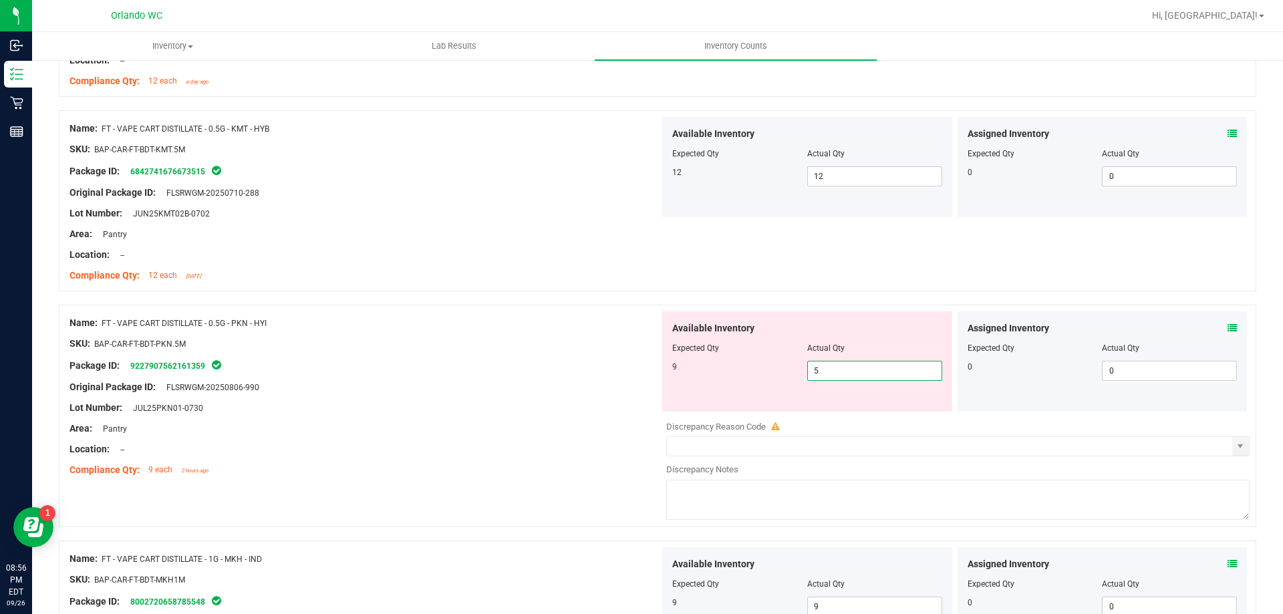
click at [690, 365] on div "9 5 5" at bounding box center [807, 371] width 270 height 20
click at [561, 363] on div "Package ID: 9227907562161359" at bounding box center [364, 365] width 590 height 16
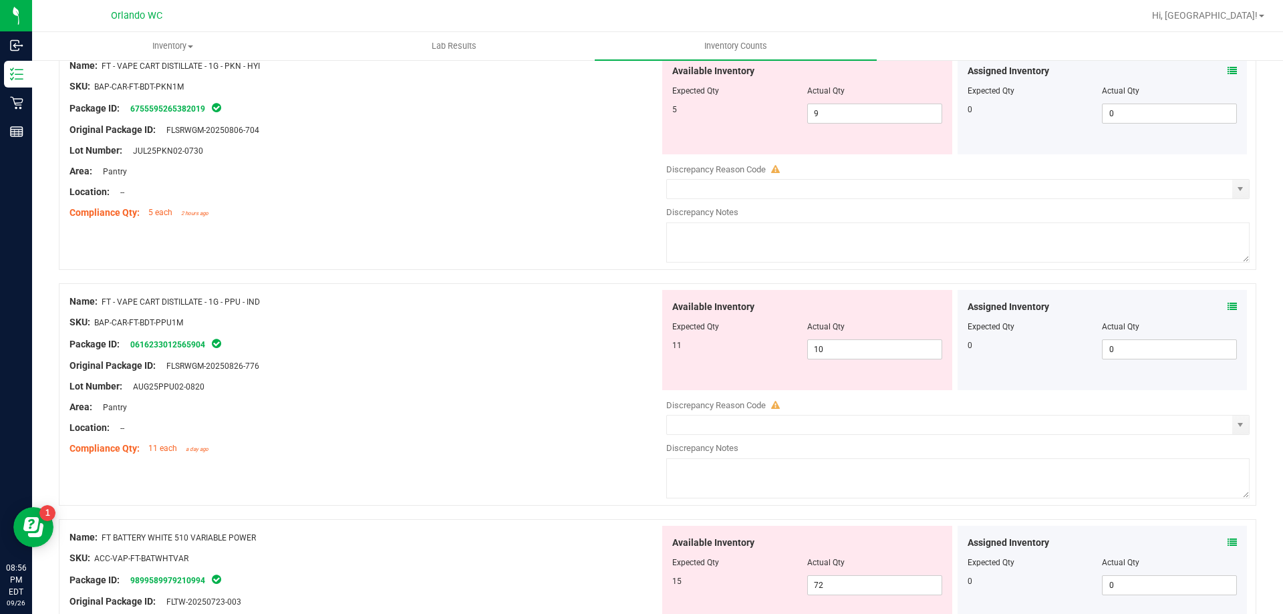
scroll to position [1795, 0]
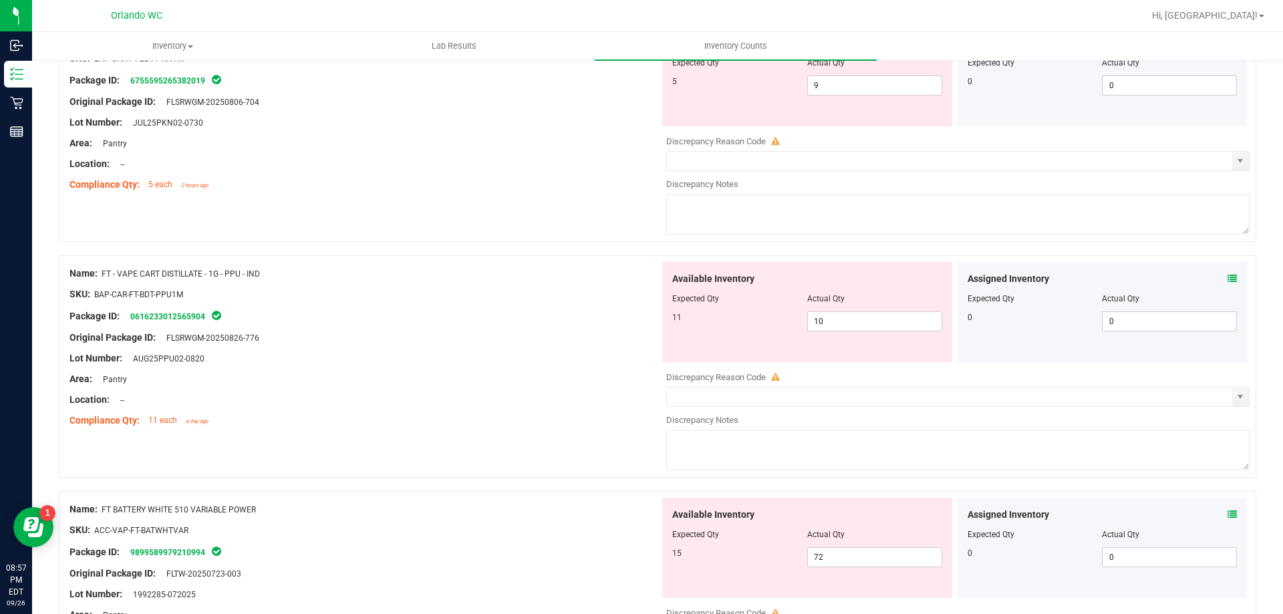
click at [536, 335] on div "Original Package ID: FLSRWGM-20250826-776" at bounding box center [364, 338] width 590 height 14
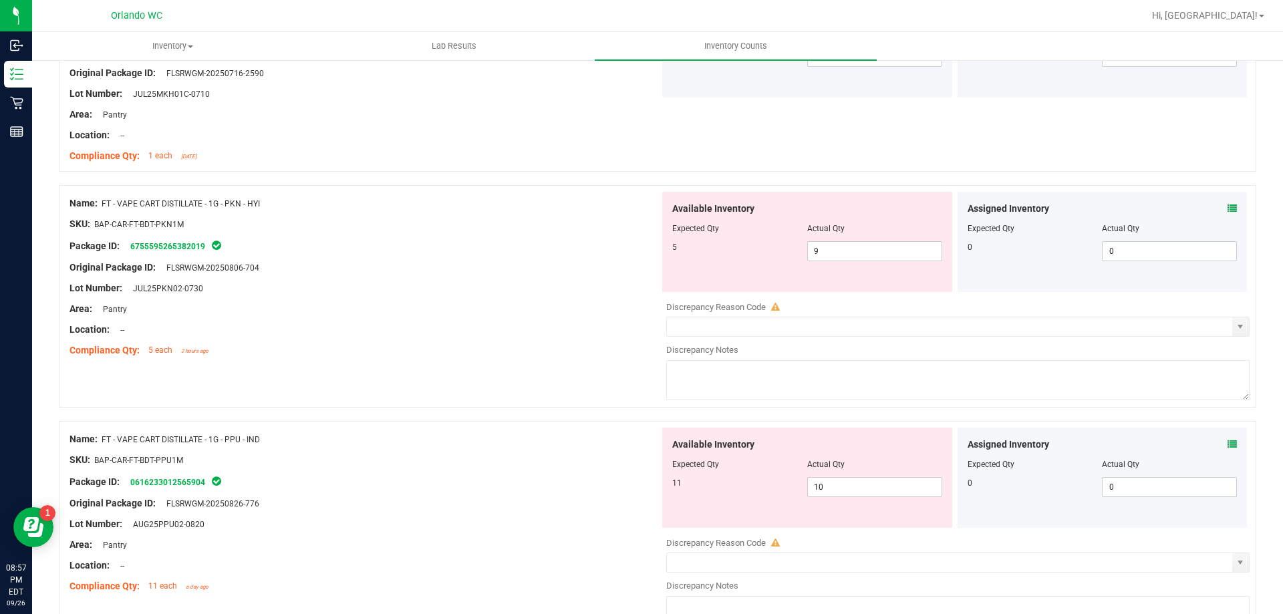
scroll to position [1594, 0]
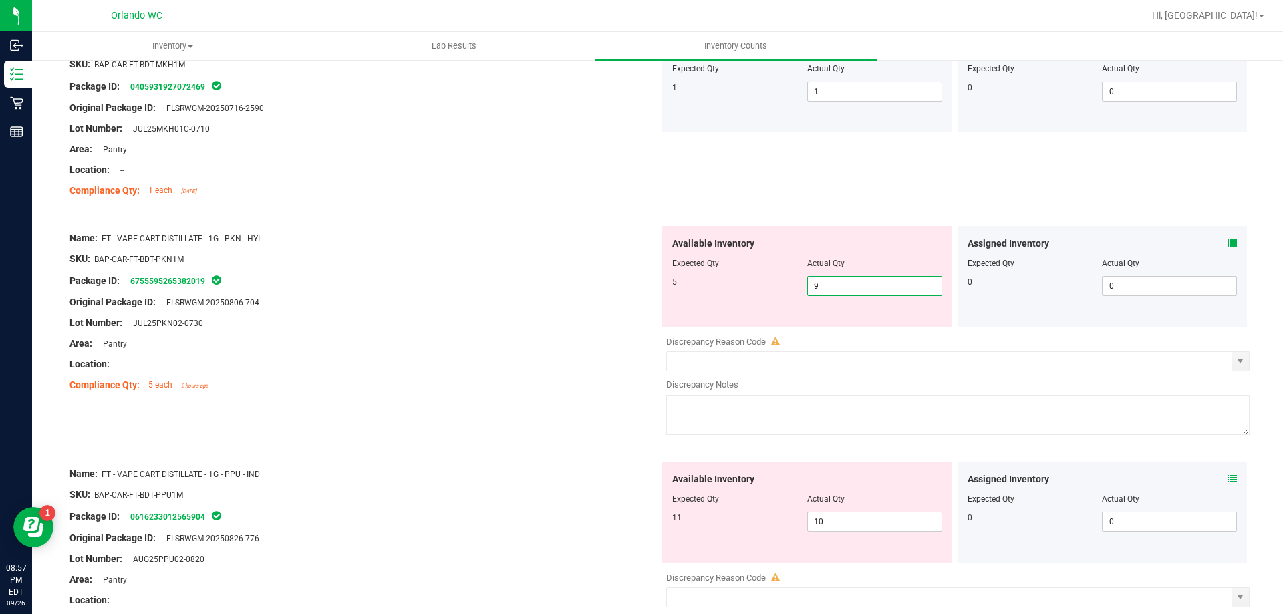
drag, startPoint x: 831, startPoint y: 285, endPoint x: 637, endPoint y: 271, distance: 194.2
click at [637, 271] on div "Name: FT - VAPE CART DISTILLATE - 1G - PKN - HYI SKU: BAP-CAR-FT-BDT-PKN1M Pack…" at bounding box center [657, 331] width 1197 height 222
click at [565, 351] on div at bounding box center [364, 354] width 590 height 7
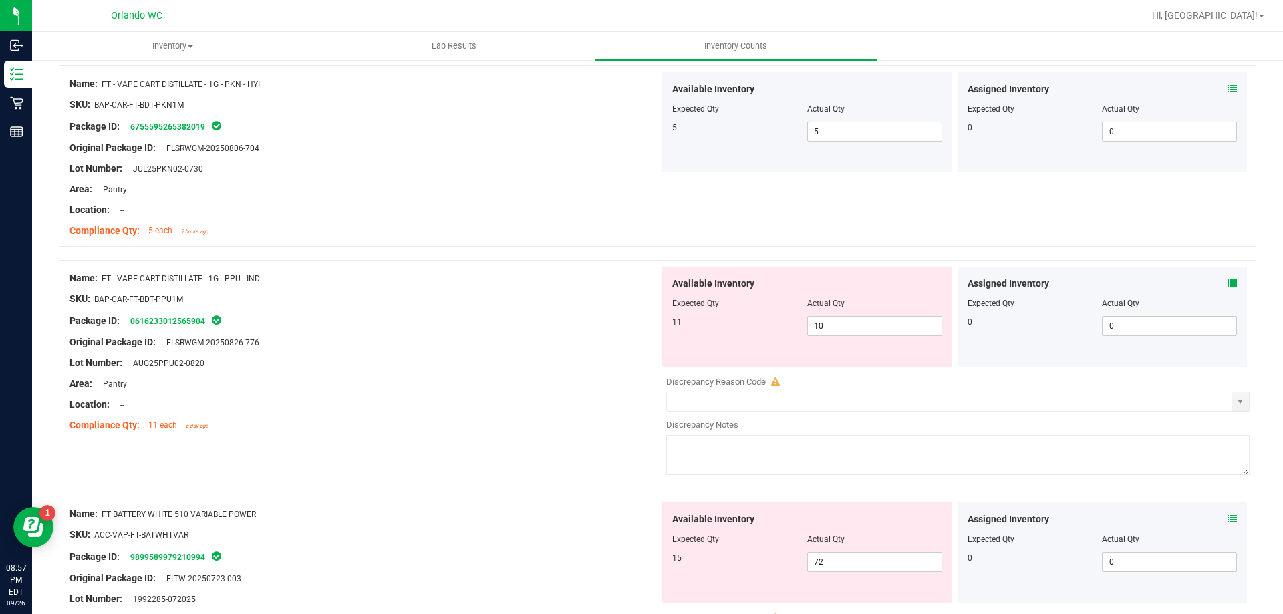
scroll to position [1795, 0]
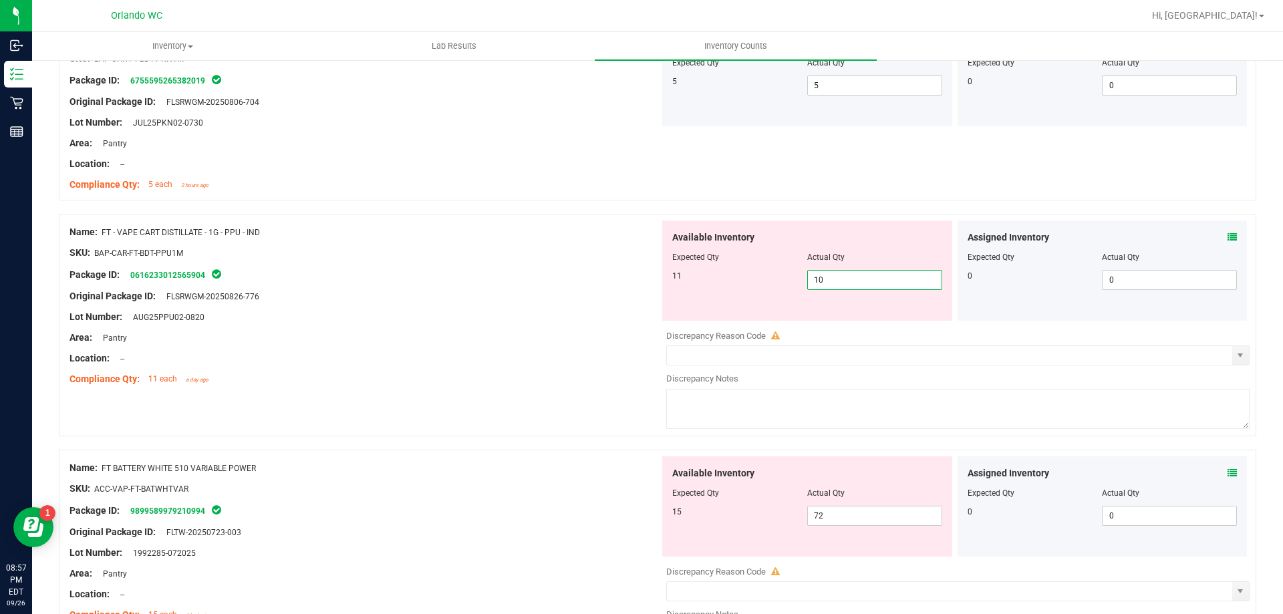
drag, startPoint x: 845, startPoint y: 272, endPoint x: 716, endPoint y: 274, distance: 129.0
click at [716, 274] on div "11 10 10" at bounding box center [807, 280] width 270 height 20
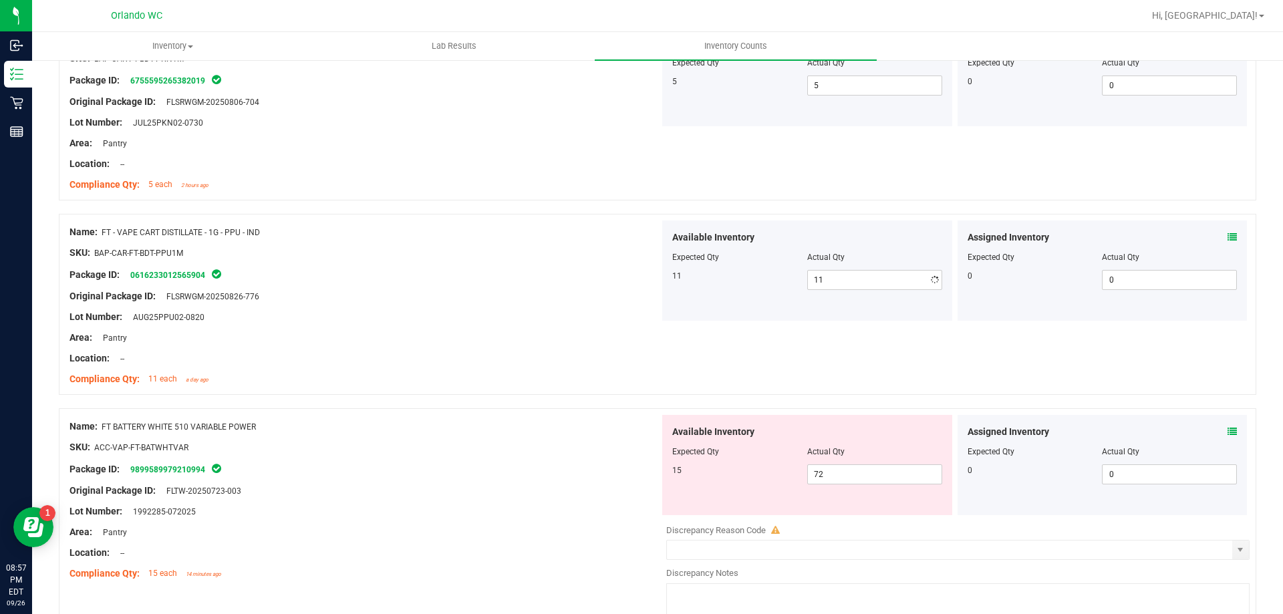
click at [617, 547] on div "Name: FT BATTERY WHITE 510 VARIABLE POWER SKU: ACC-VAP-FT-BATWHTVAR Package ID:…" at bounding box center [364, 500] width 590 height 170
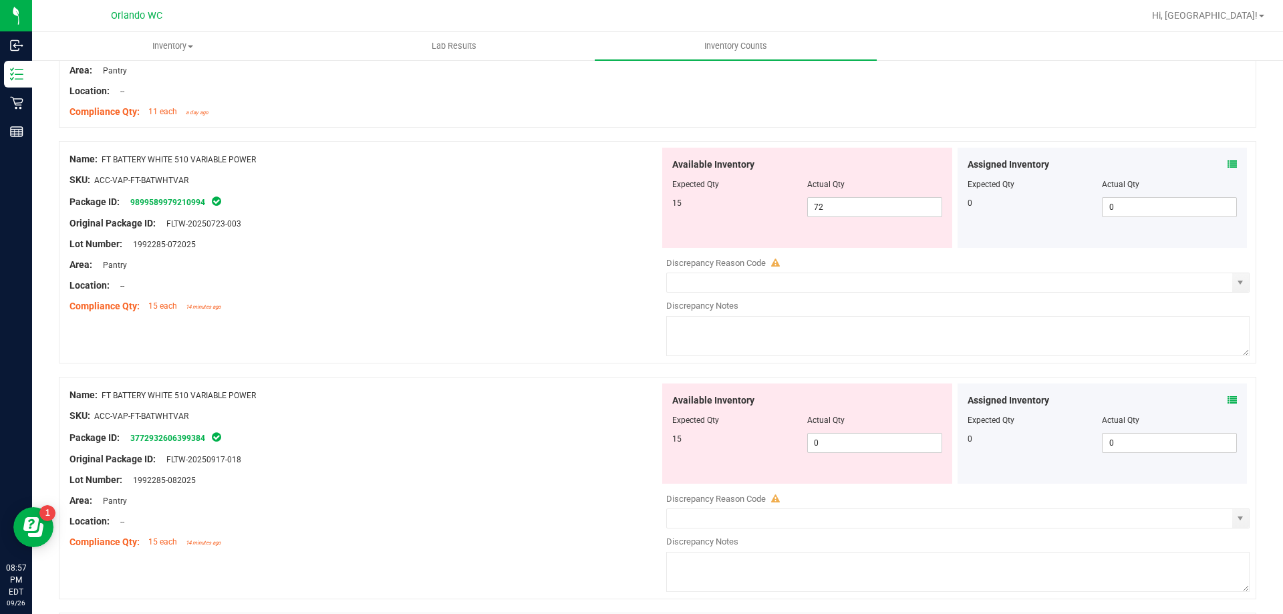
scroll to position [2262, 0]
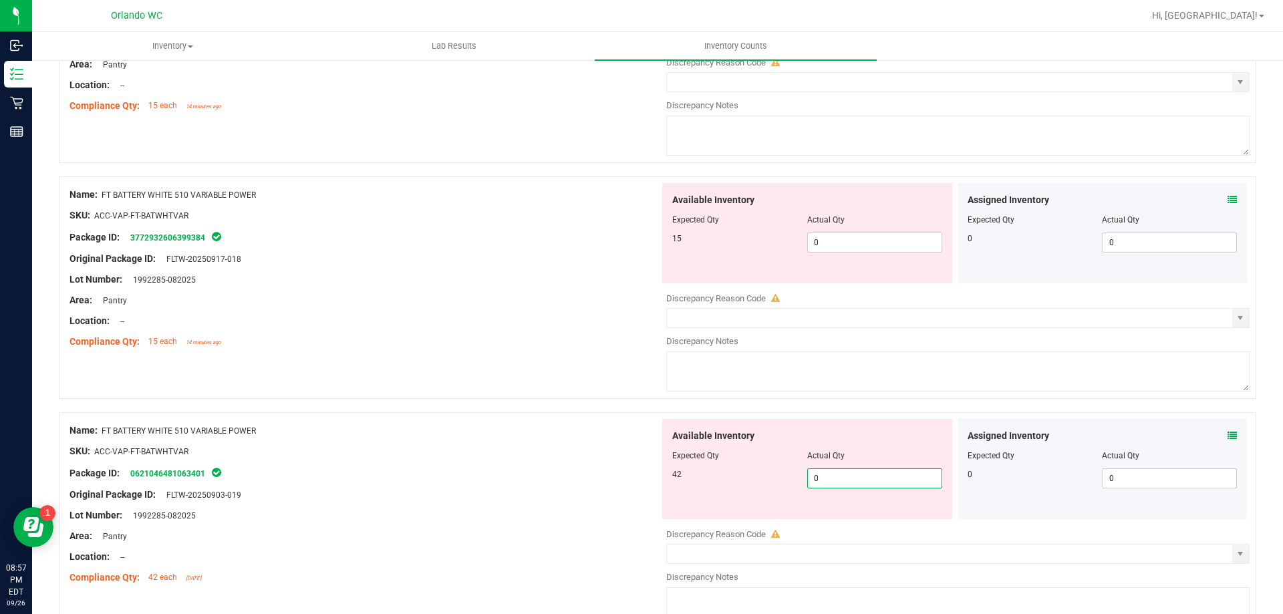
drag, startPoint x: 834, startPoint y: 474, endPoint x: 550, endPoint y: 438, distance: 286.9
click at [550, 438] on div "Name: FT BATTERY WHITE 510 VARIABLE POWER SKU: ACC-VAP-FT-BATWHTVAR Package ID:…" at bounding box center [657, 523] width 1197 height 222
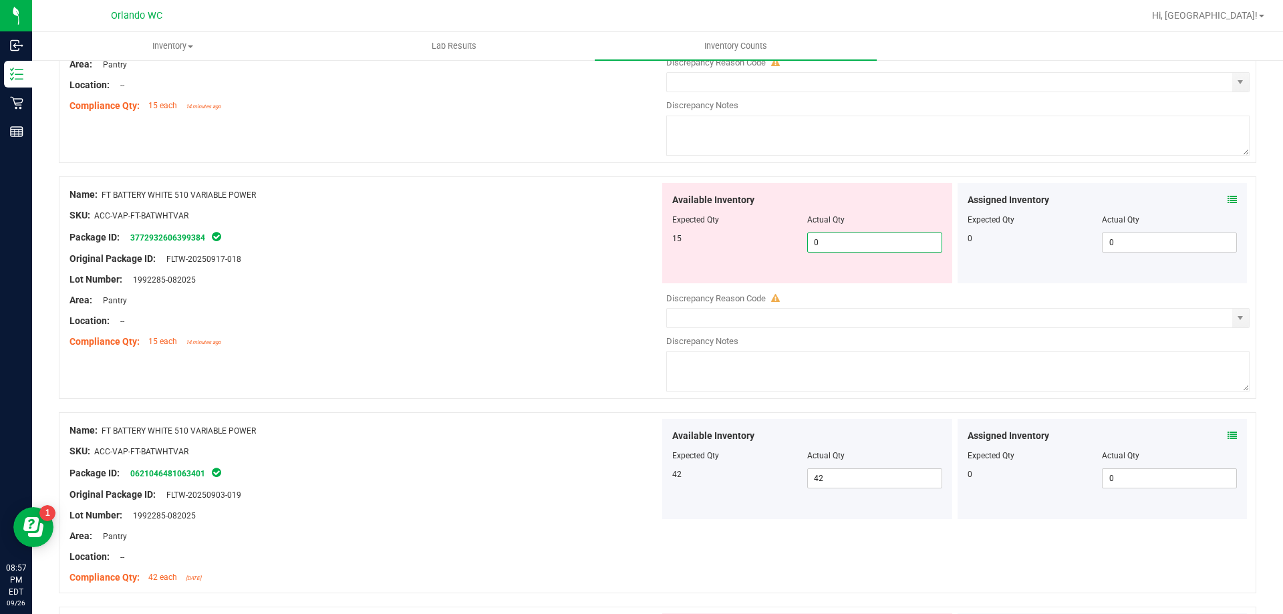
drag, startPoint x: 869, startPoint y: 238, endPoint x: 695, endPoint y: 277, distance: 178.1
click at [696, 278] on div "Available Inventory Expected Qty Actual Qty 15 0 0" at bounding box center [807, 233] width 290 height 100
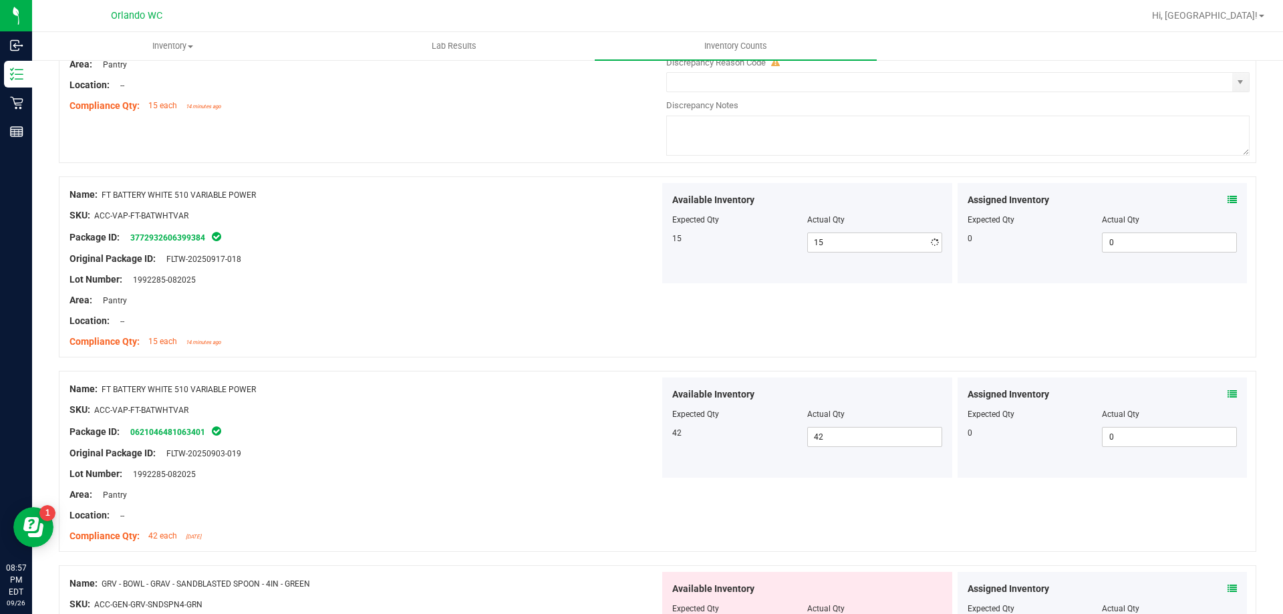
click at [542, 307] on div at bounding box center [364, 310] width 590 height 7
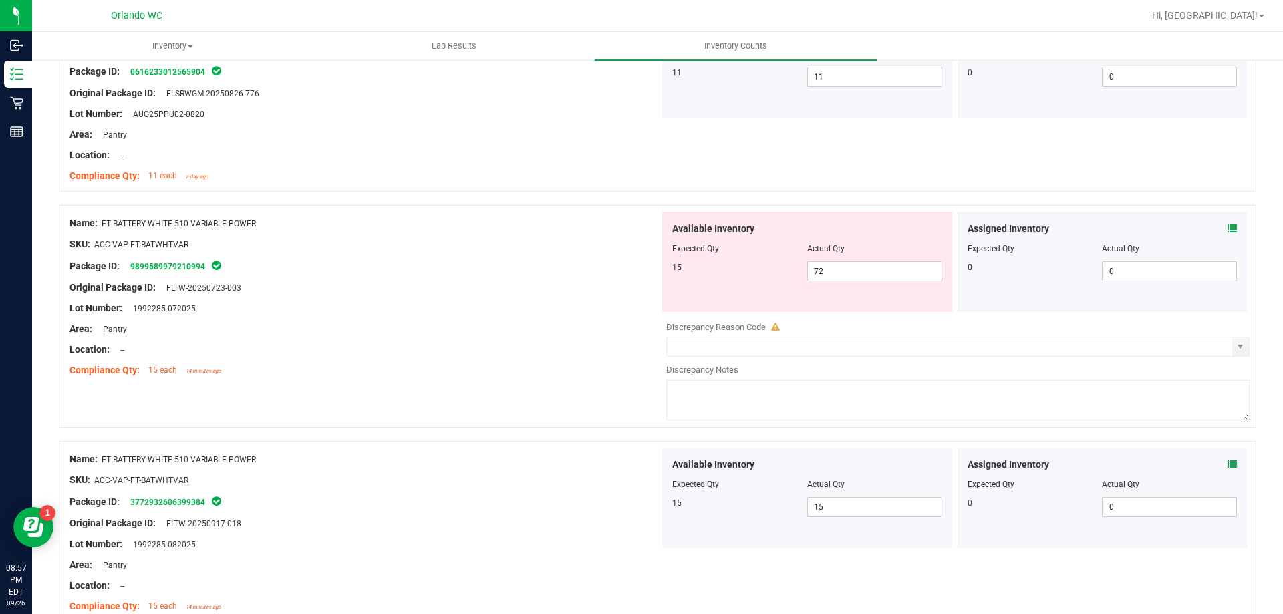
scroll to position [1995, 0]
drag, startPoint x: 834, startPoint y: 281, endPoint x: 712, endPoint y: 277, distance: 123.0
click at [712, 277] on div "15 72 72" at bounding box center [807, 274] width 270 height 20
click at [329, 402] on div "Name: FT - BATTERY - WHITE 510 AVD SKU: ACC-VAP-FT-BATWHTAVD Package ID: 051120…" at bounding box center [657, 360] width 1197 height 4276
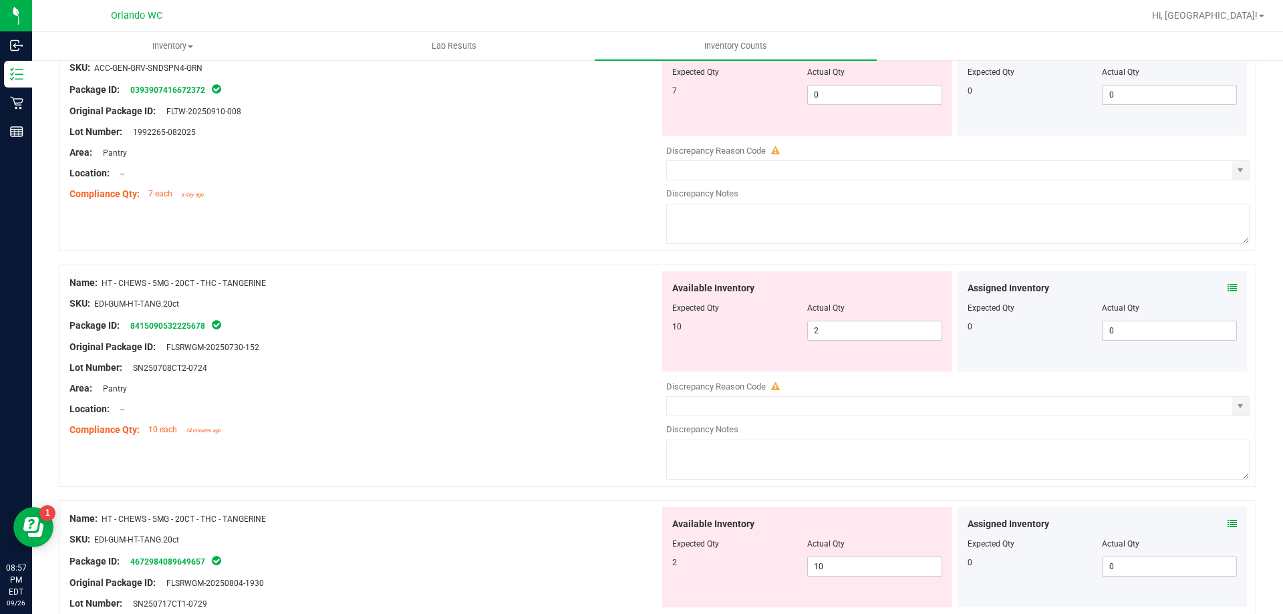
scroll to position [2930, 0]
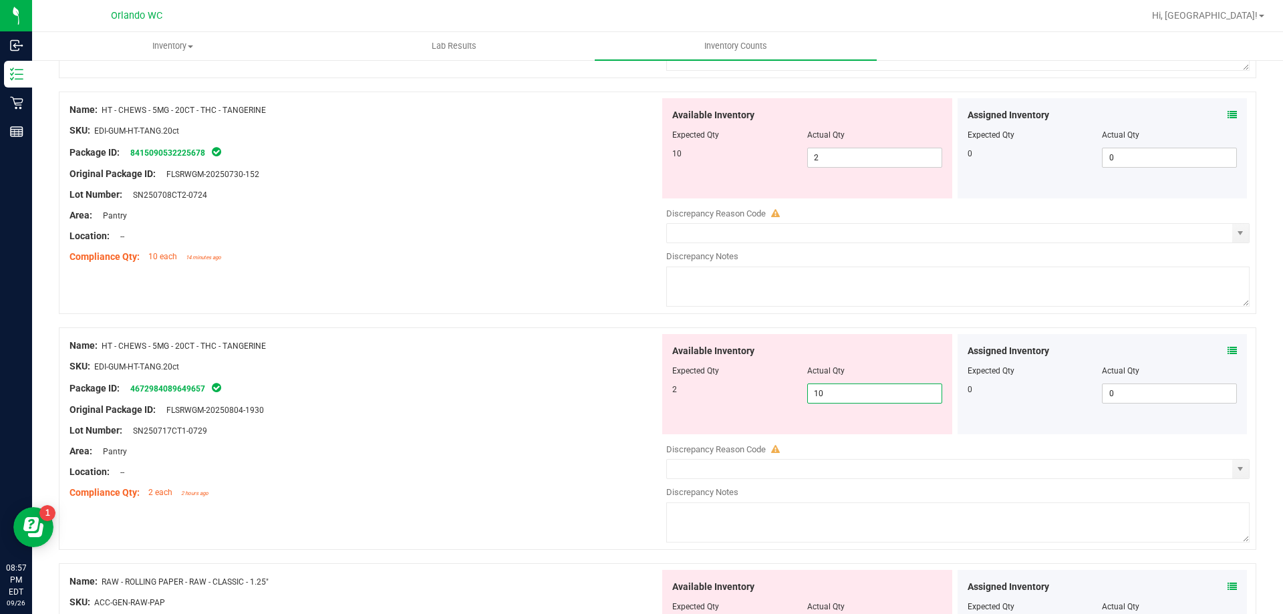
drag, startPoint x: 863, startPoint y: 395, endPoint x: 446, endPoint y: 315, distance: 425.1
click at [322, 325] on div at bounding box center [657, 320] width 1197 height 13
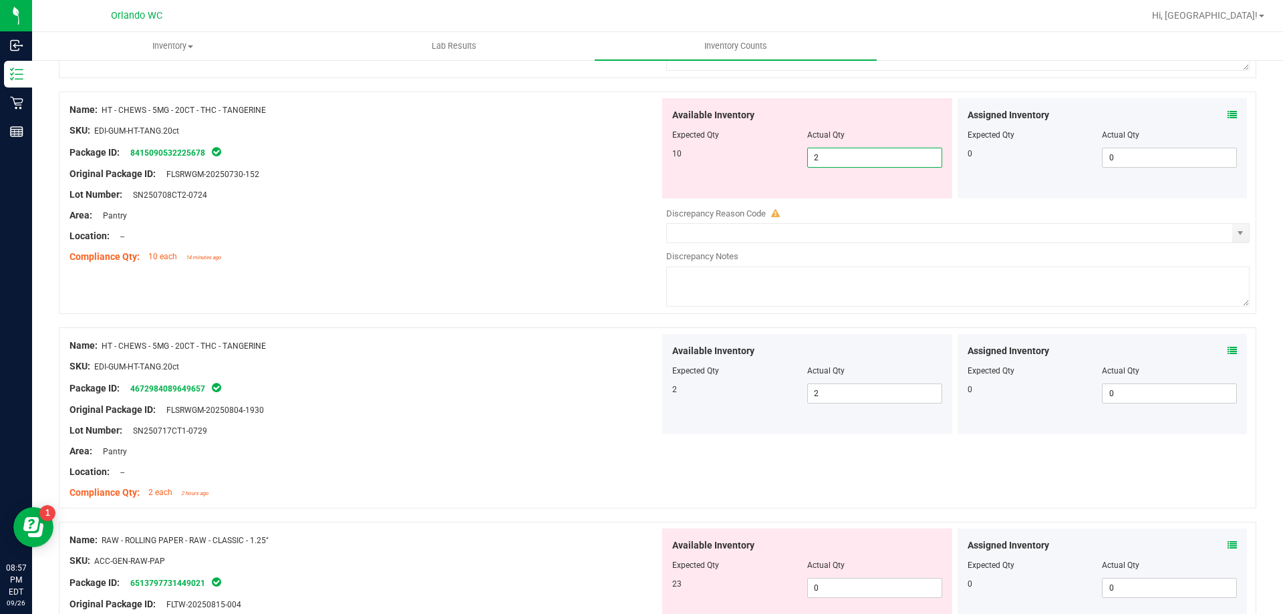
drag, startPoint x: 850, startPoint y: 158, endPoint x: 651, endPoint y: 157, distance: 199.1
click at [651, 157] on div "Name: HT - CHEWS - 5MG - 20CT - THC - TANGERINE SKU: EDI-GUM-HT-TANG.20ct Packa…" at bounding box center [657, 203] width 1197 height 222
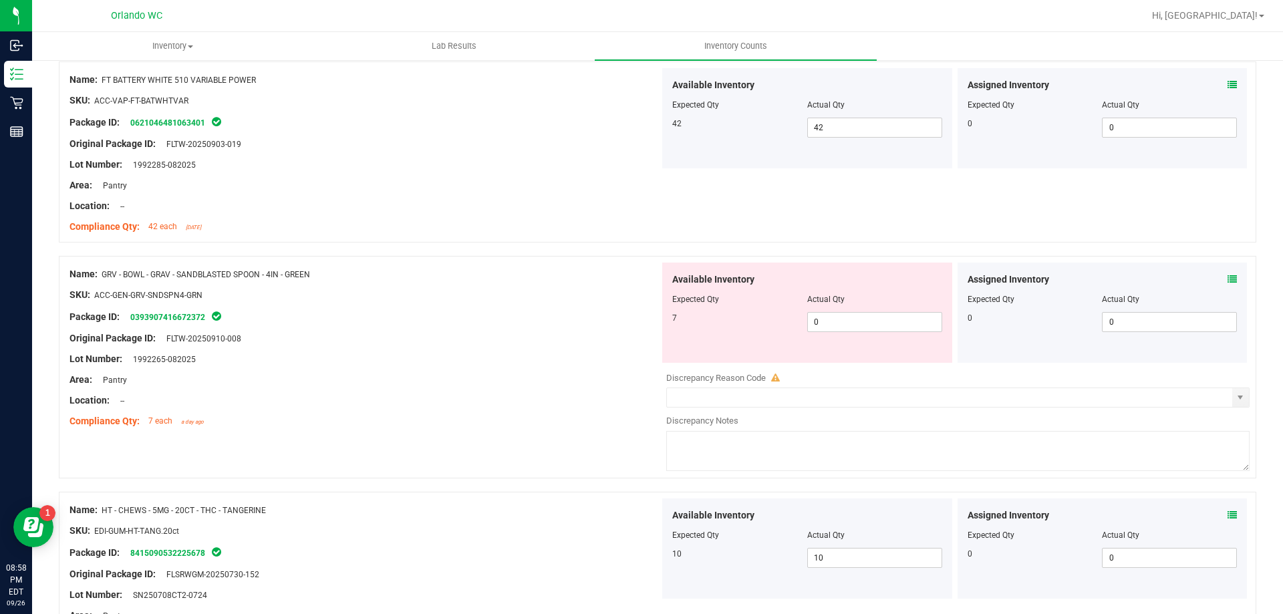
scroll to position [2529, 0]
drag, startPoint x: 826, startPoint y: 323, endPoint x: 726, endPoint y: 324, distance: 100.2
click at [726, 324] on div "7 0 0" at bounding box center [807, 323] width 270 height 20
click at [495, 364] on div "Lot Number: 1992265-082025" at bounding box center [364, 360] width 590 height 14
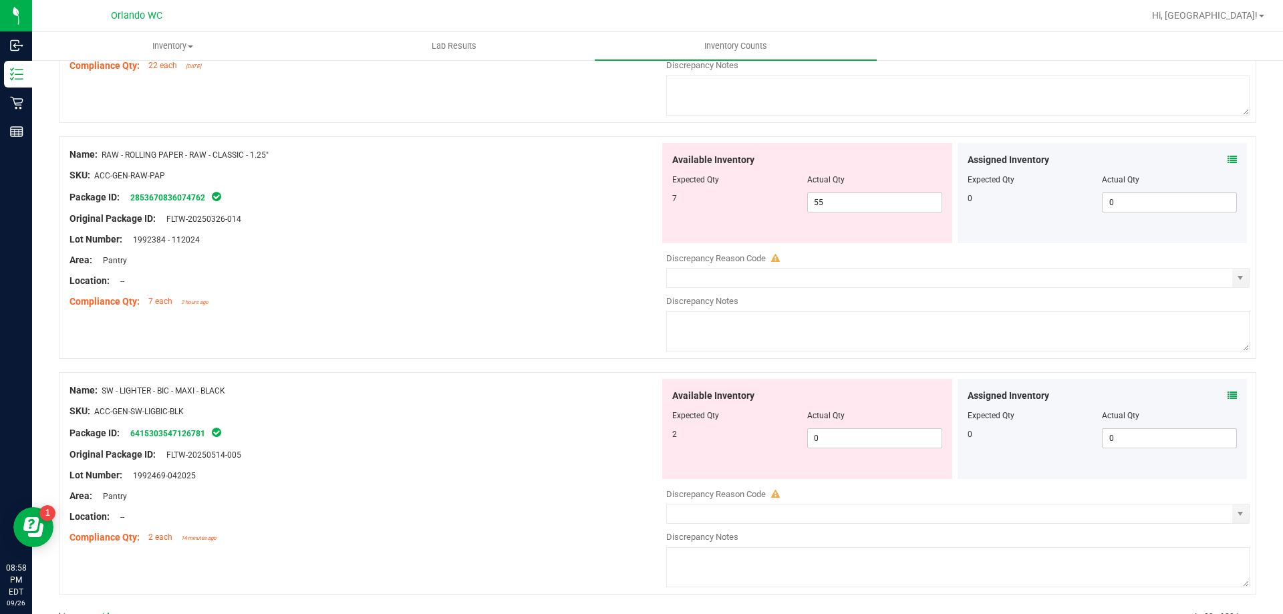
scroll to position [3744, 0]
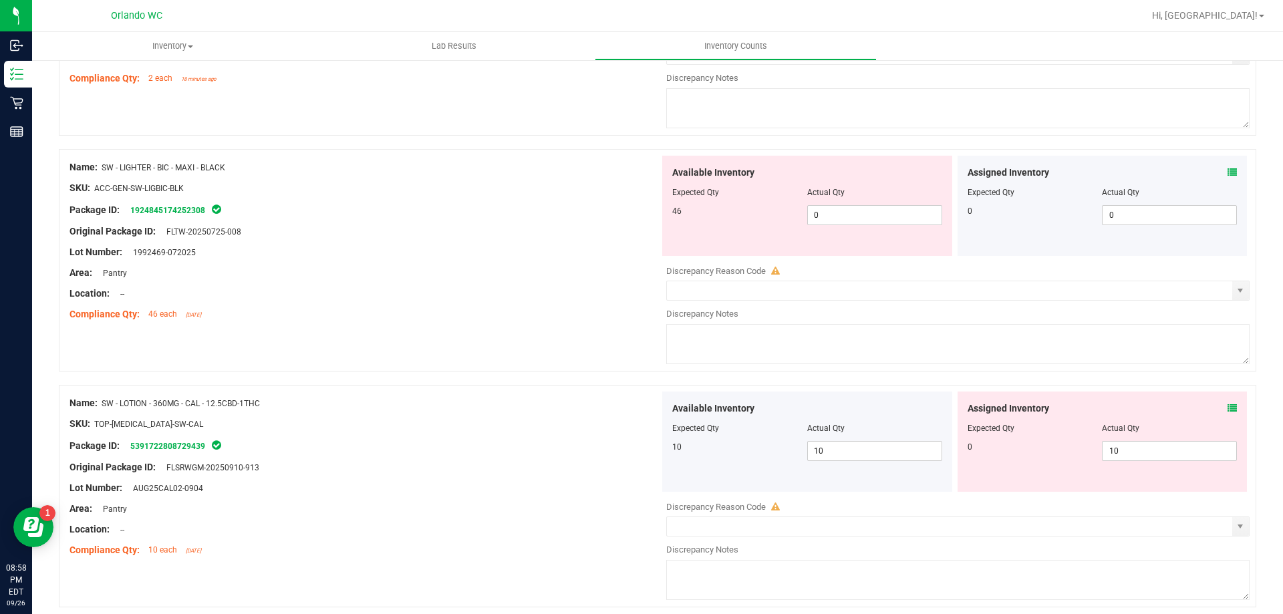
scroll to position [1670, 0]
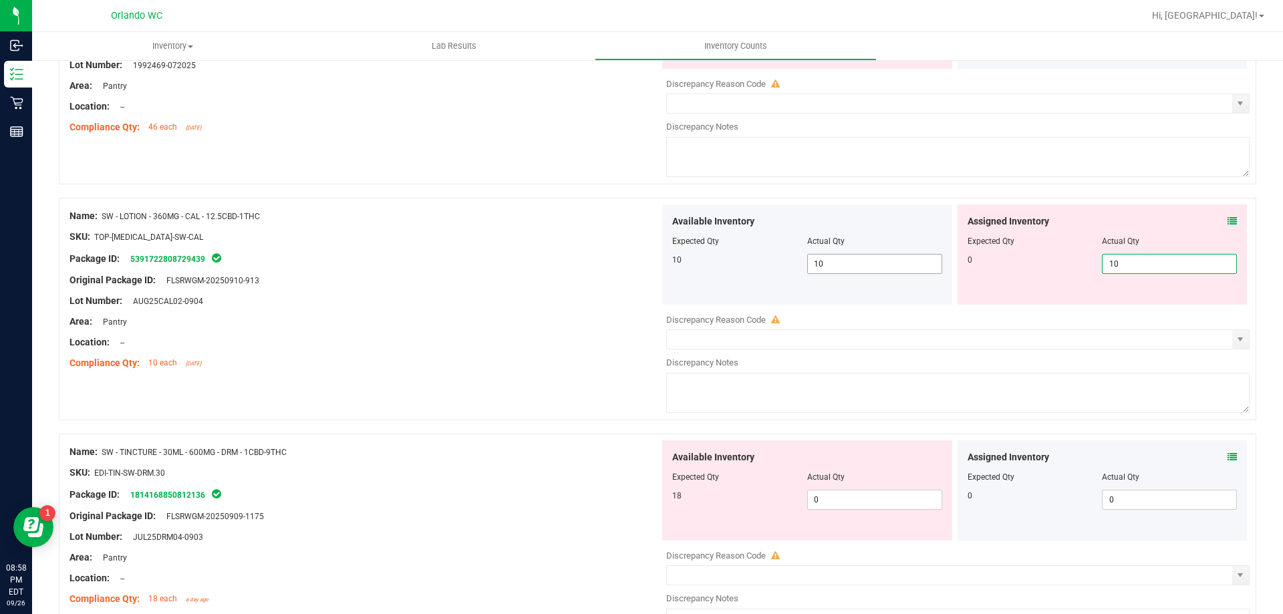
drag, startPoint x: 1114, startPoint y: 263, endPoint x: 898, endPoint y: 263, distance: 216.5
click at [898, 263] on div "Available Inventory Expected Qty Actual Qty 10 10 10 10 10" at bounding box center [954, 254] width 590 height 100
type input "0"
click at [532, 353] on div at bounding box center [364, 352] width 590 height 7
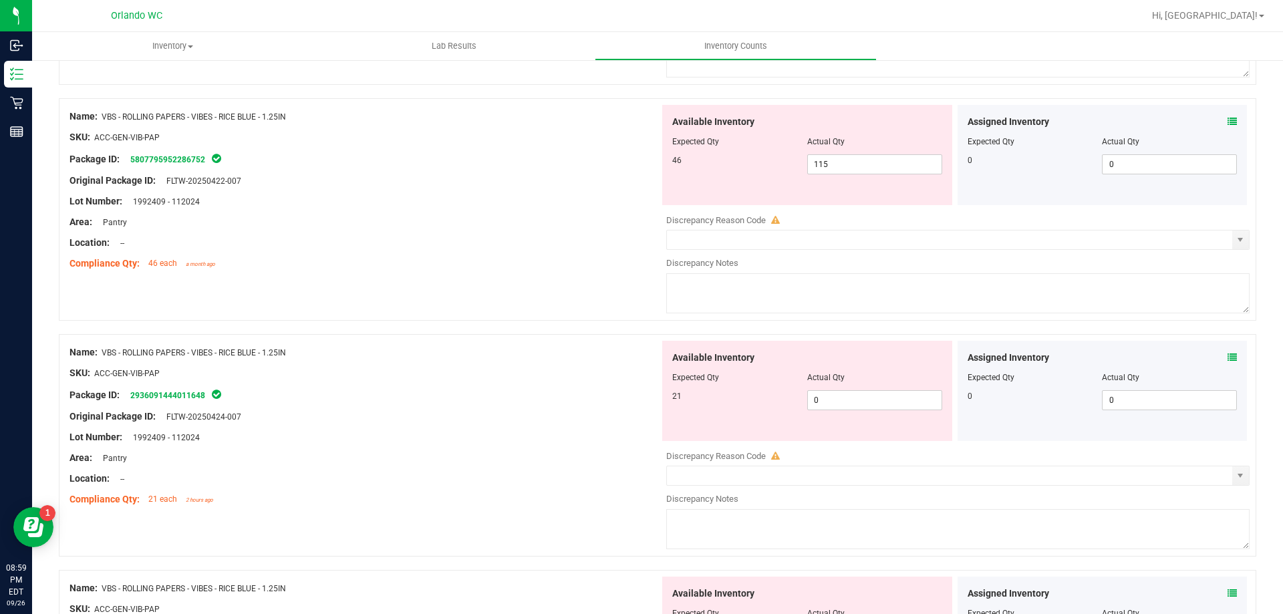
scroll to position [2138, 0]
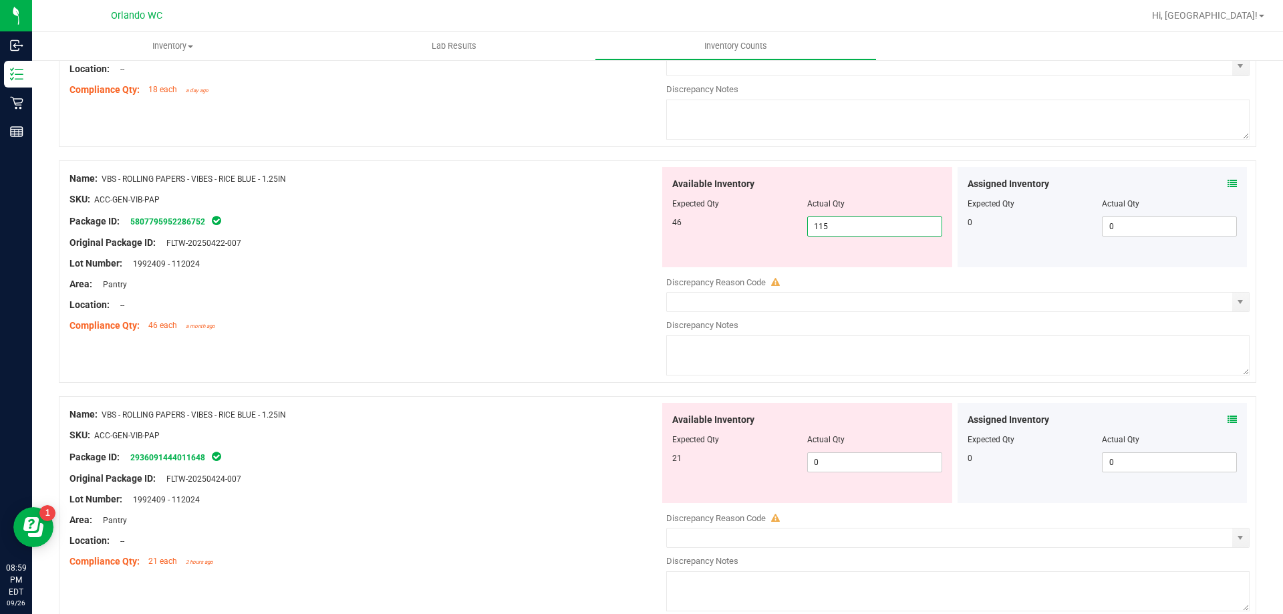
drag, startPoint x: 834, startPoint y: 220, endPoint x: 705, endPoint y: 221, distance: 128.9
click at [705, 221] on div "46 115 115" at bounding box center [807, 226] width 270 height 20
type input "16"
drag, startPoint x: 854, startPoint y: 464, endPoint x: 612, endPoint y: 466, distance: 241.9
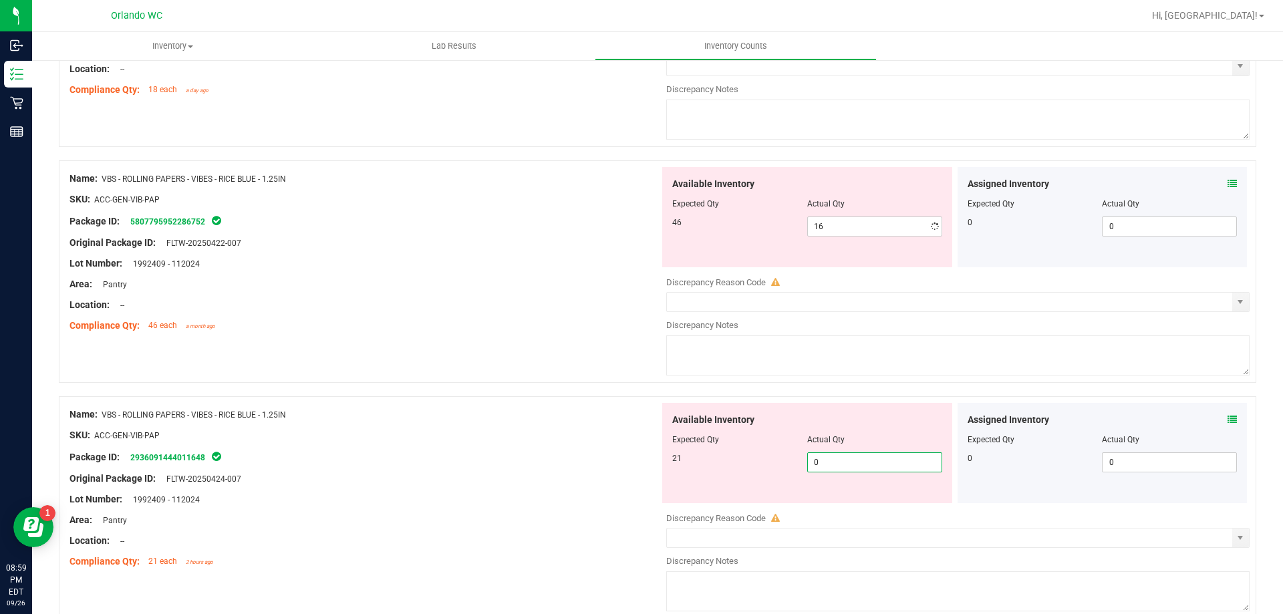
click at [612, 466] on div "Name: VBS - ROLLING PAPERS - VIBES - RICE BLUE - 1.25IN SKU: ACC-GEN-VIB-PAP Pa…" at bounding box center [657, 507] width 1197 height 222
type input "21"
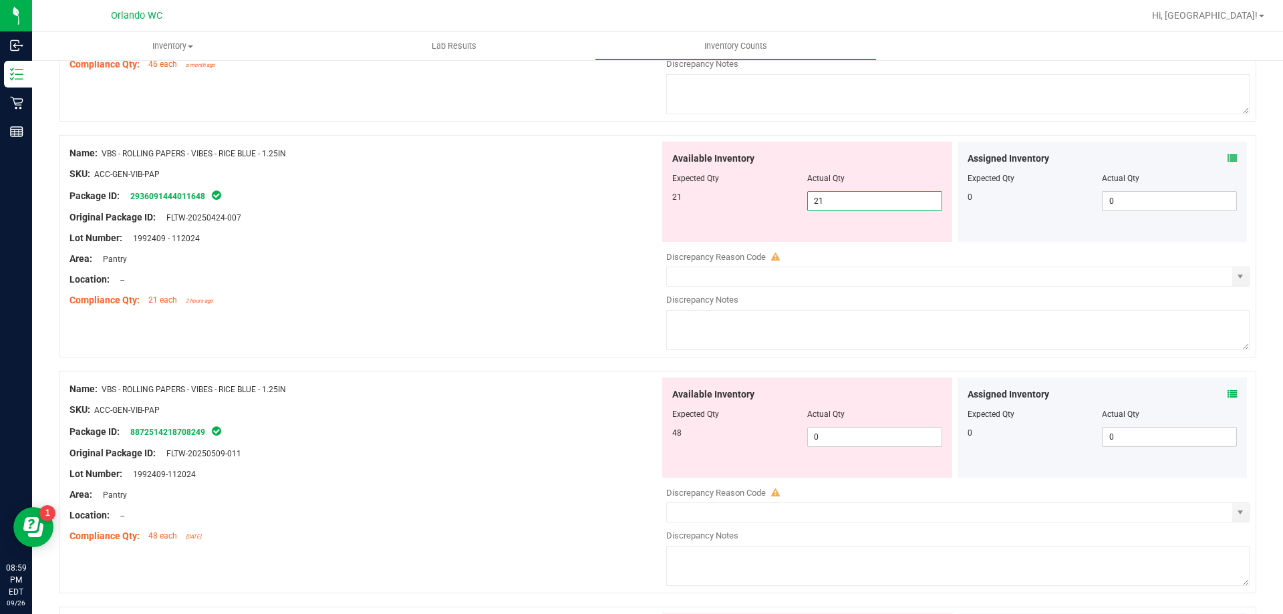
scroll to position [2405, 0]
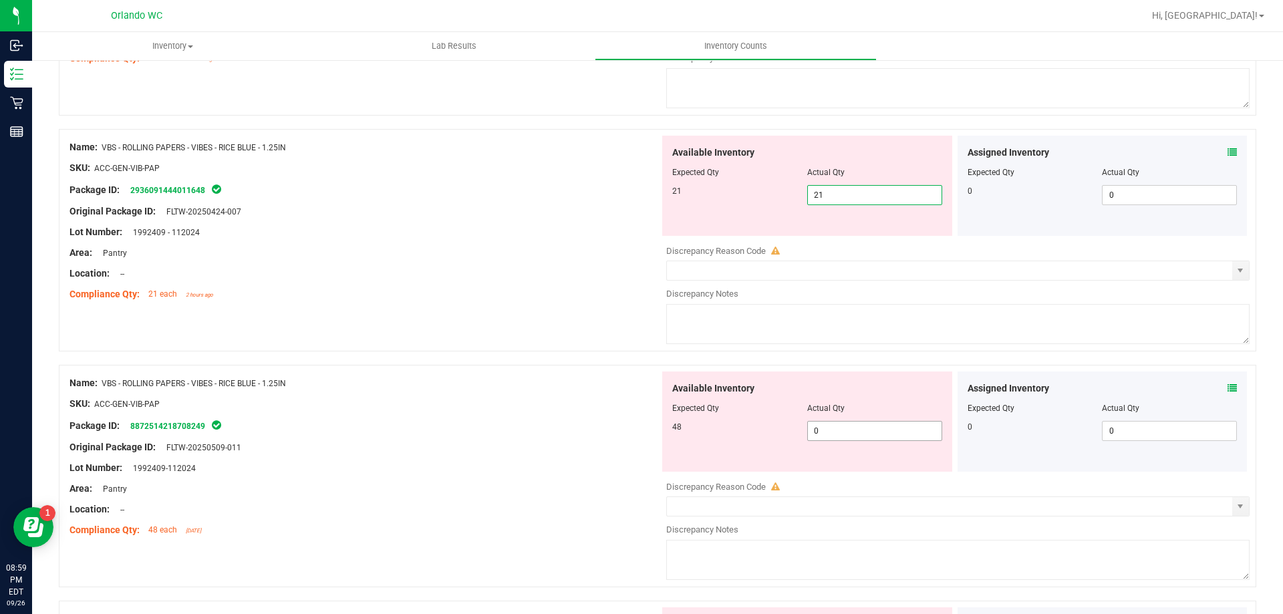
type input "21"
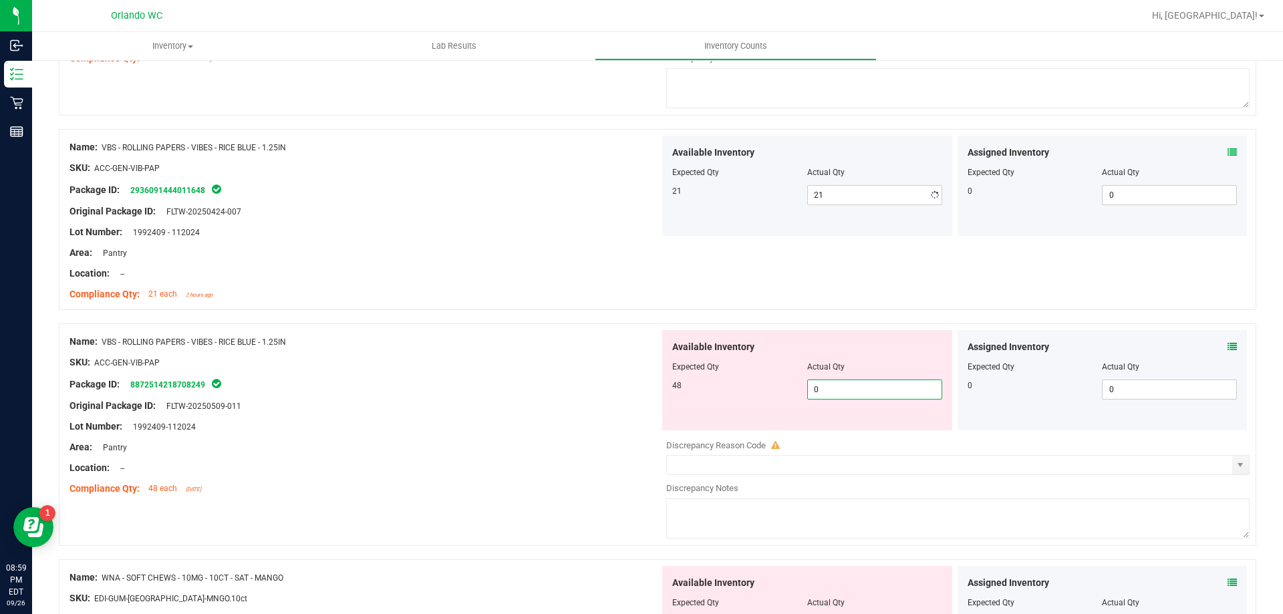
drag, startPoint x: 821, startPoint y: 429, endPoint x: 751, endPoint y: 431, distance: 70.2
click at [751, 431] on div "Available Inventory Expected Qty Actual Qty 48 0 0" at bounding box center [954, 436] width 590 height 212
type input "48"
click at [639, 438] on div at bounding box center [364, 437] width 590 height 7
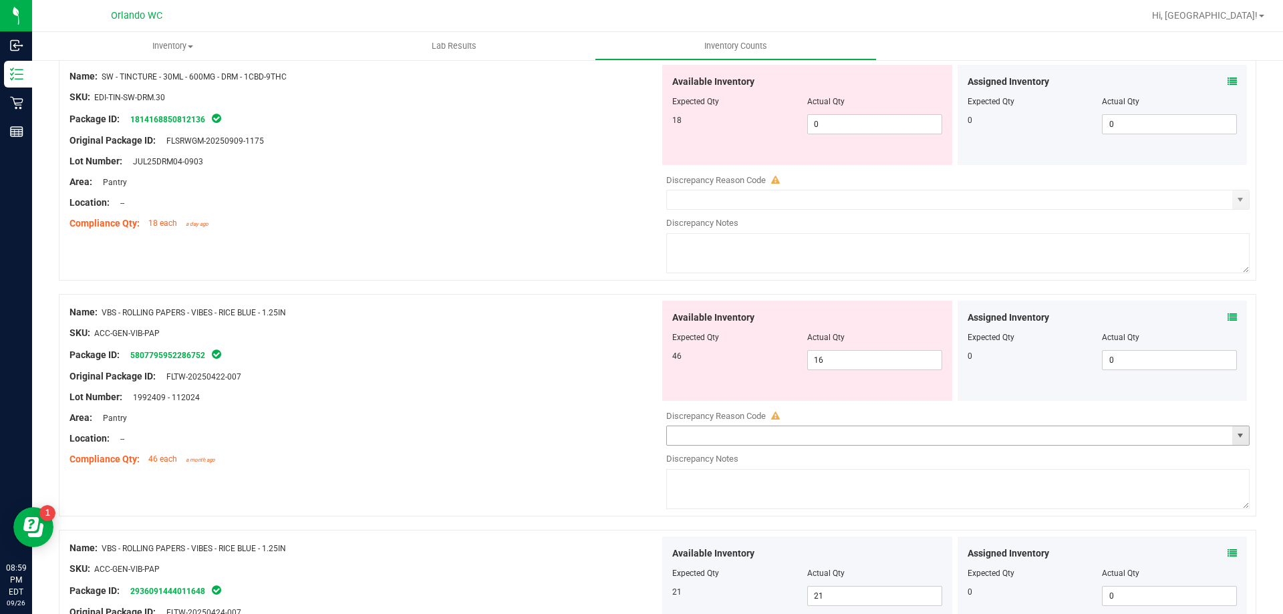
scroll to position [2138, 0]
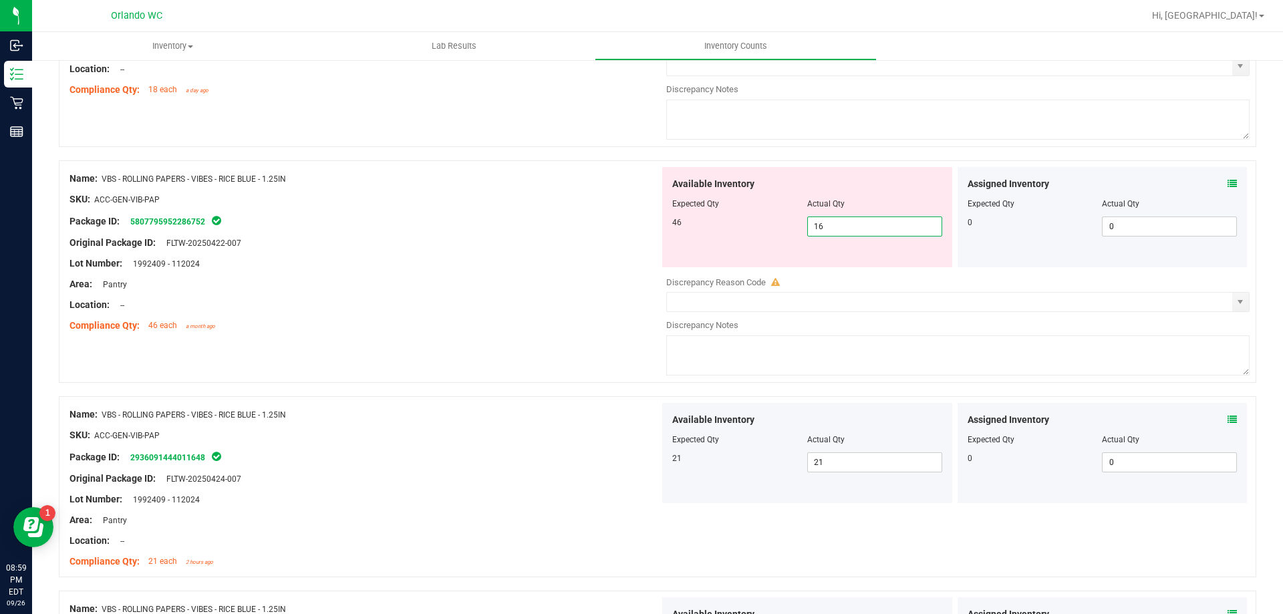
drag, startPoint x: 826, startPoint y: 228, endPoint x: 618, endPoint y: 213, distance: 208.3
click at [619, 213] on div "Name: VBS - ROLLING PAPERS - VIBES - RICE BLUE - 1.25IN SKU: ACC-GEN-VIB-PAP Pa…" at bounding box center [657, 271] width 1197 height 222
type input "46"
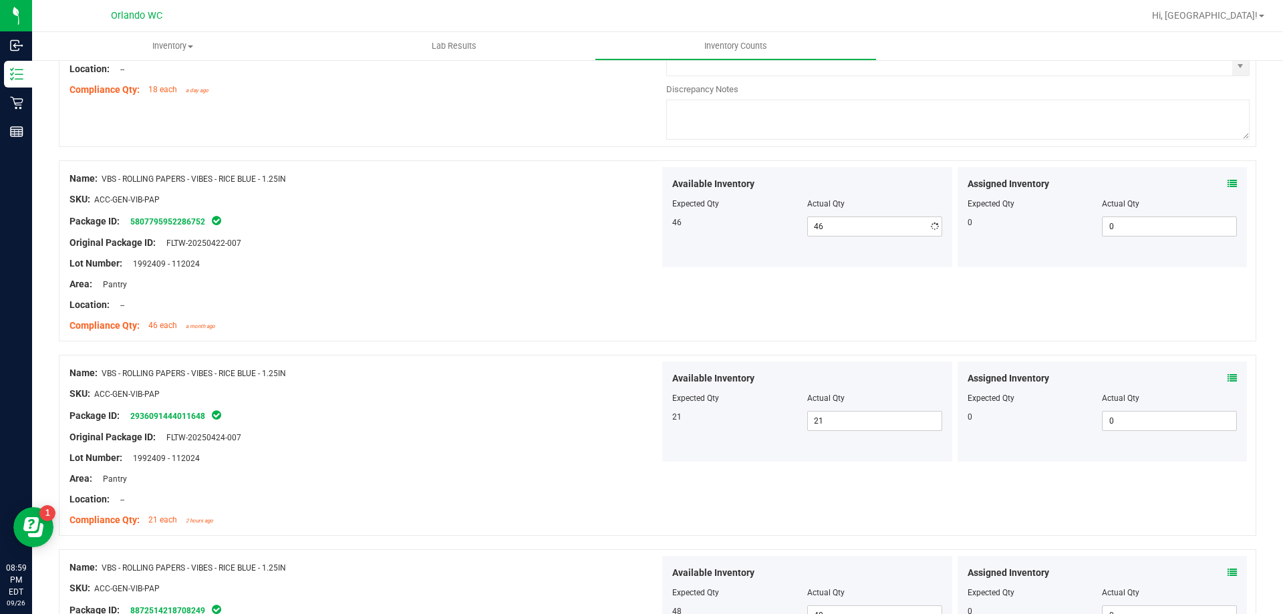
click at [441, 253] on div at bounding box center [364, 253] width 590 height 7
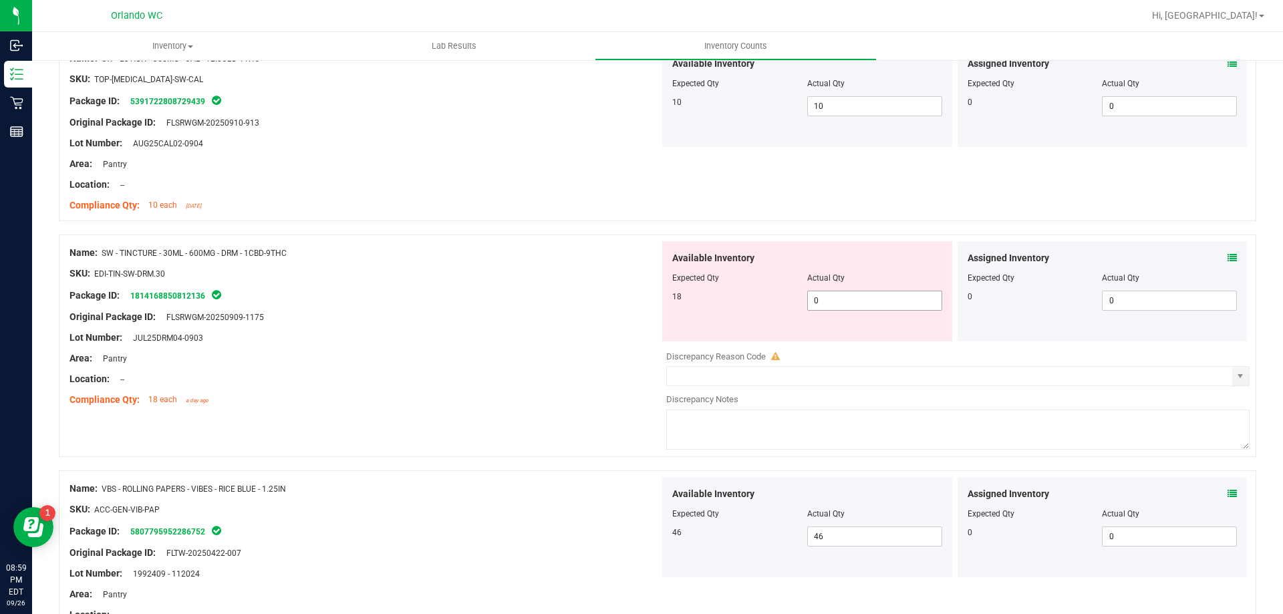
scroll to position [1804, 0]
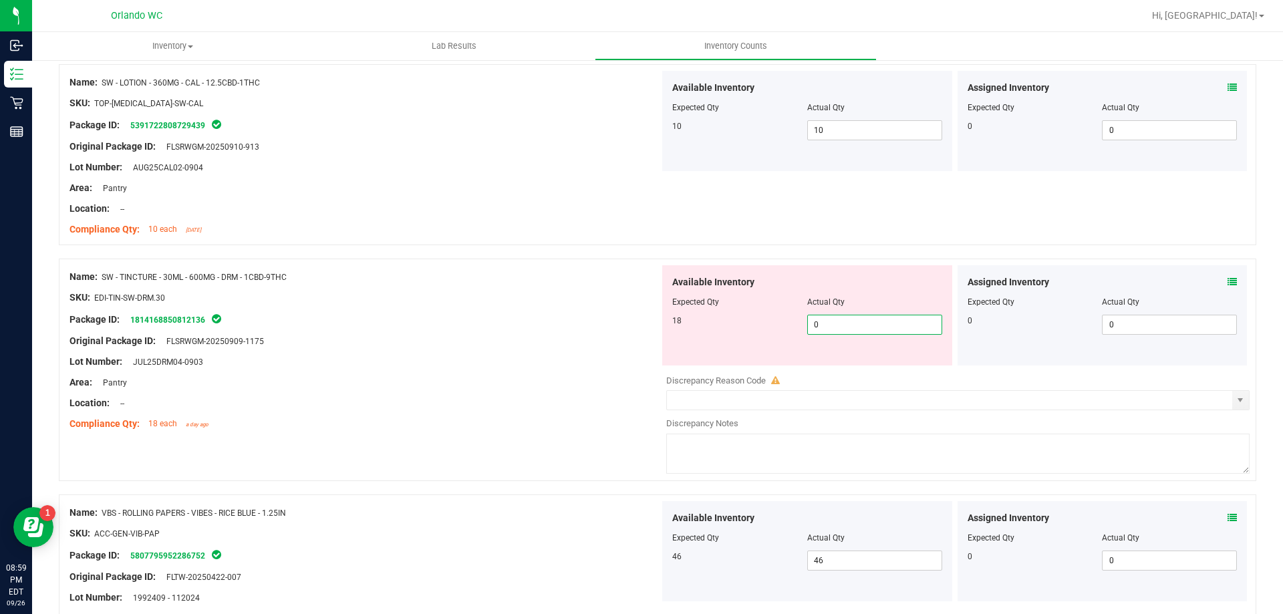
drag, startPoint x: 848, startPoint y: 324, endPoint x: 436, endPoint y: 327, distance: 412.2
click at [440, 327] on div "Name: SW - TINCTURE - 30ML - 600MG - DRM - 1CBD-9THC SKU: EDI-TIN-SW-DRM.30 Pac…" at bounding box center [657, 370] width 1197 height 222
type input "18"
click at [436, 329] on div at bounding box center [364, 330] width 590 height 7
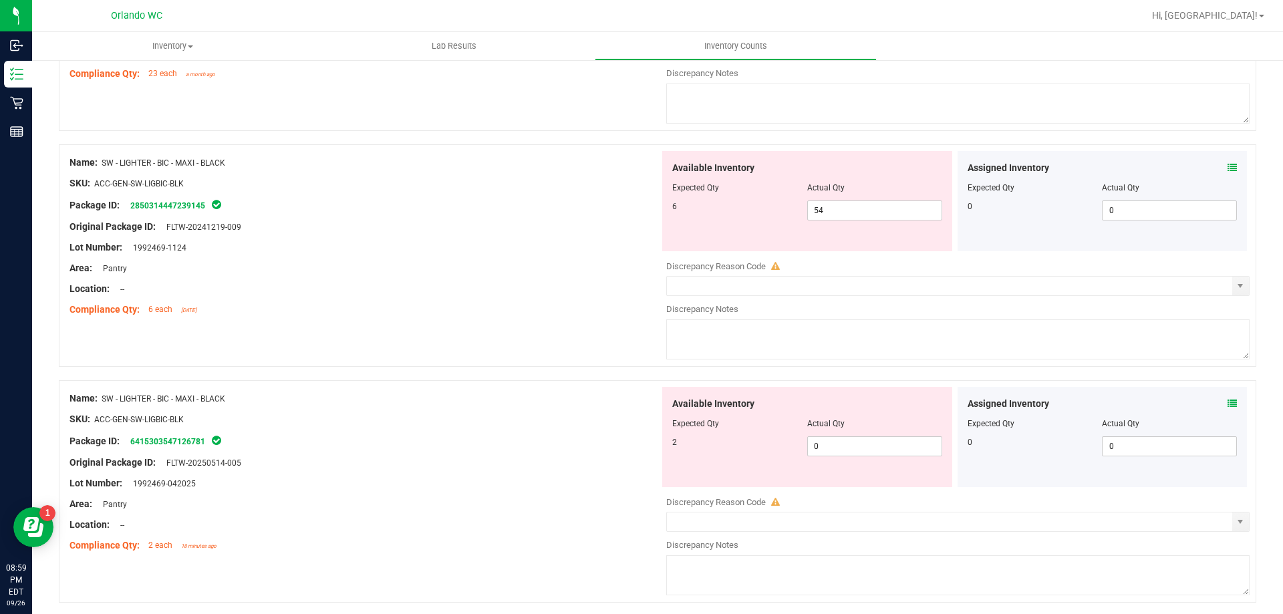
scroll to position [1006, 0]
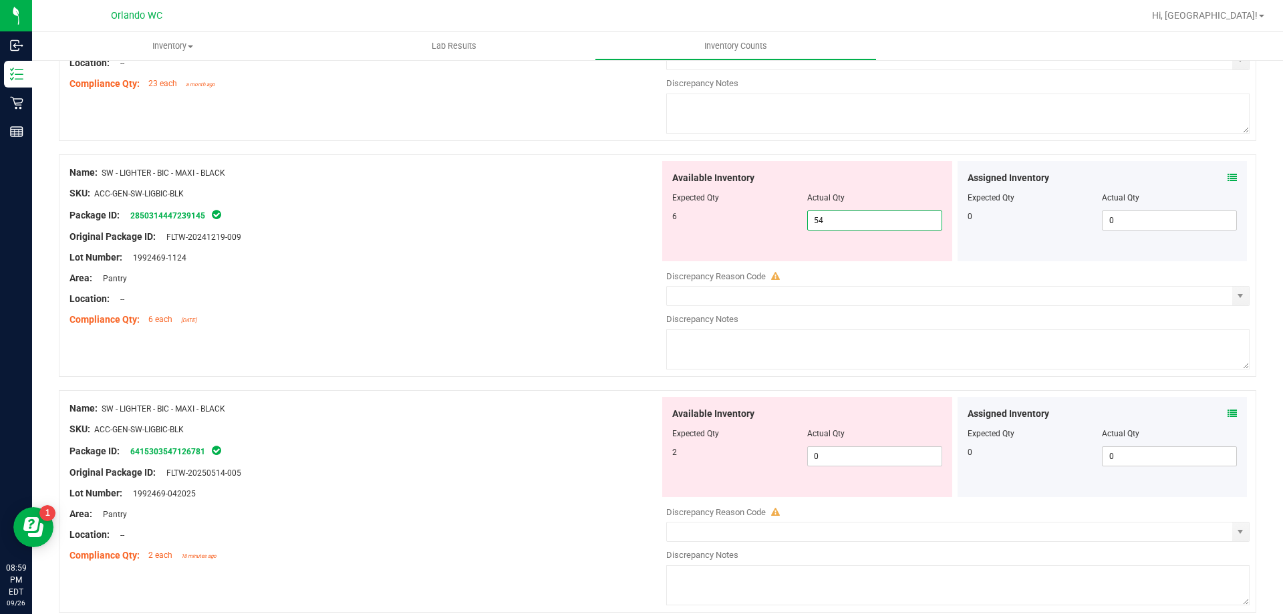
drag, startPoint x: 826, startPoint y: 222, endPoint x: 385, endPoint y: 164, distance: 444.8
click at [385, 164] on div "Name: SW - LIGHTER - BIC - MAXI - BLACK SKU: ACC-GEN-SW-LIGBIC-BLK Package ID: …" at bounding box center [657, 265] width 1197 height 222
type input "6"
drag, startPoint x: 620, startPoint y: 428, endPoint x: 520, endPoint y: 419, distance: 100.6
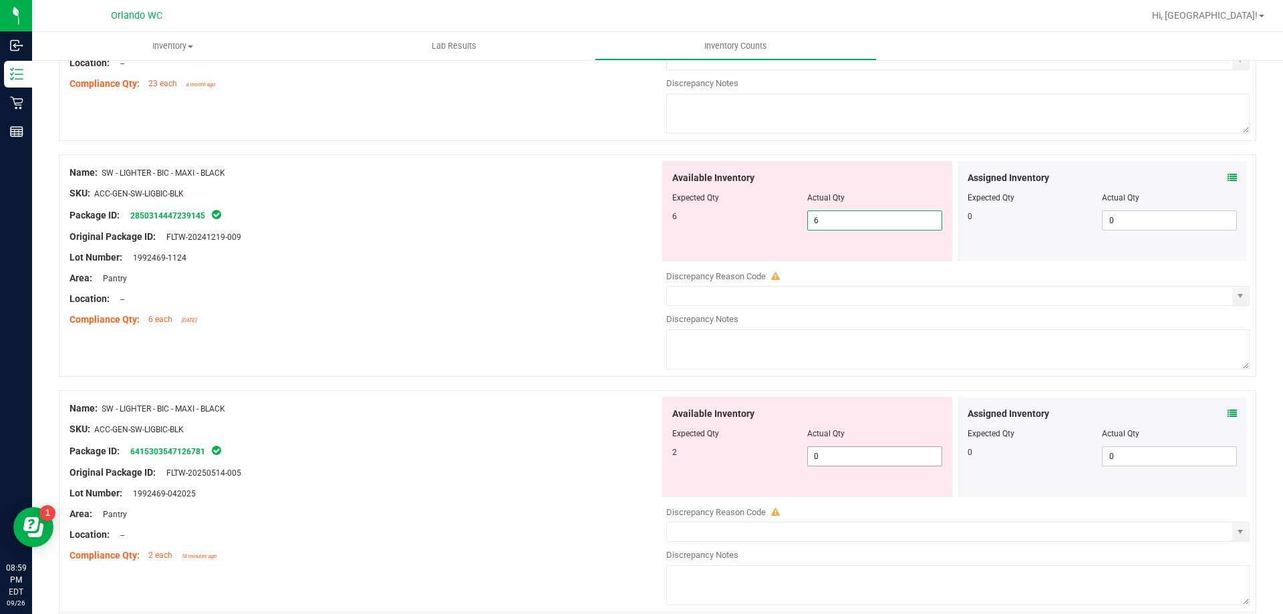
click at [520, 419] on div "Name: SW - LIGHTER - BIC - MAXI - BLACK SKU: ACC-GEN-SW-LIGBIC-BLK Package ID: …" at bounding box center [657, 501] width 1197 height 222
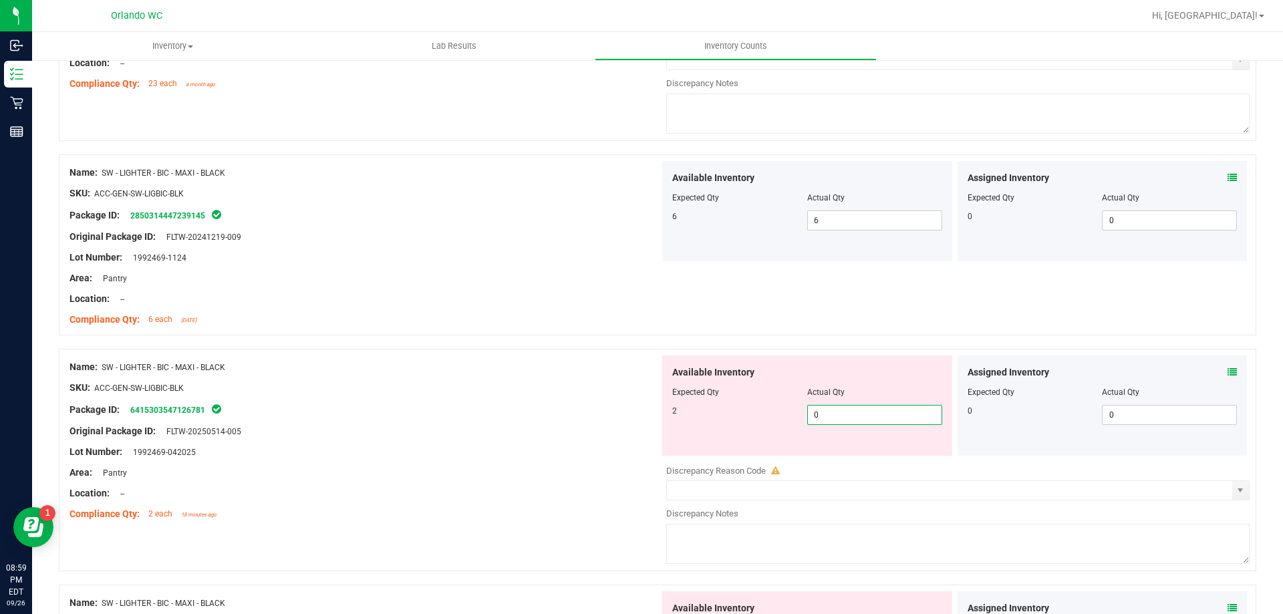
type input "2"
click at [520, 419] on div at bounding box center [364, 421] width 590 height 7
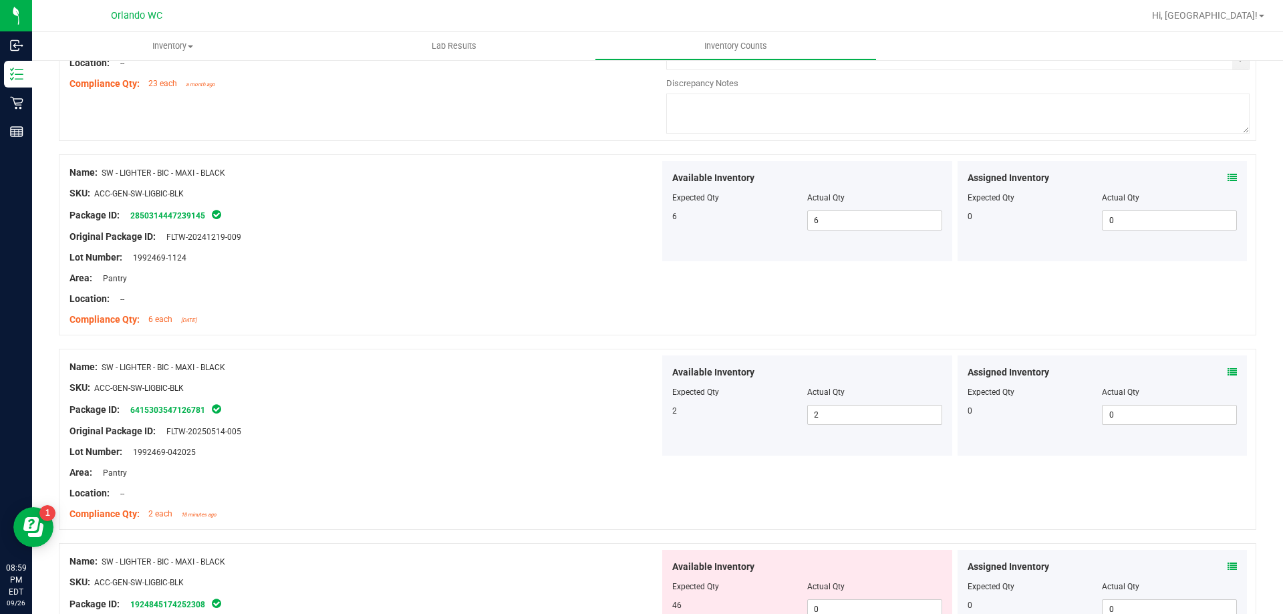
scroll to position [1207, 0]
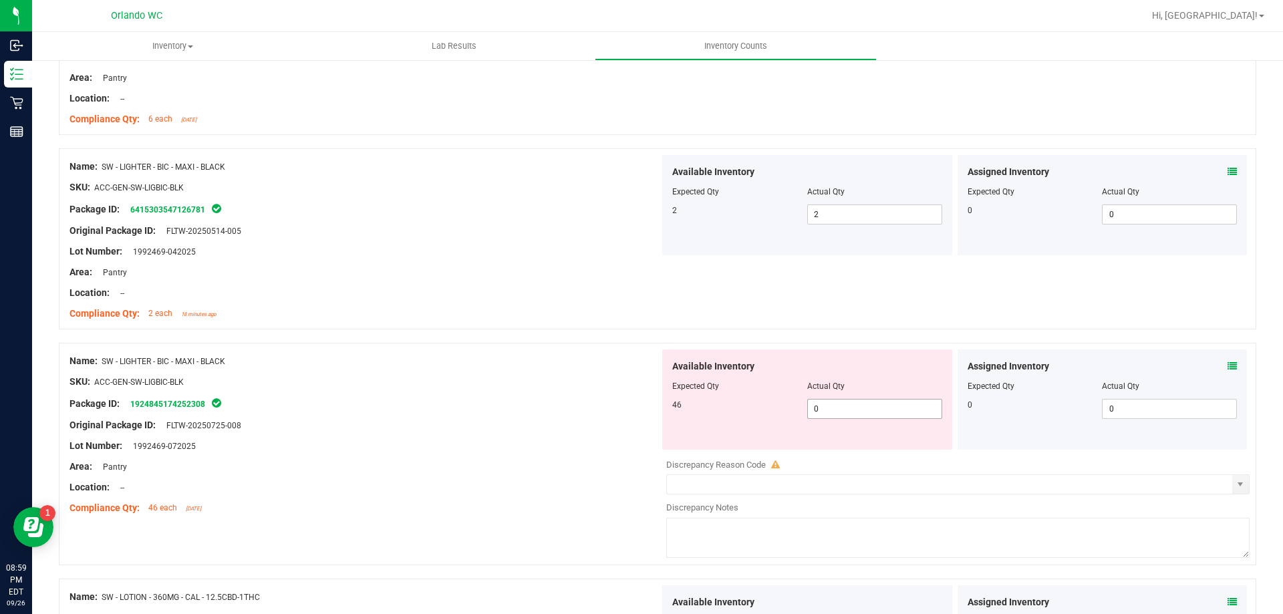
drag, startPoint x: 830, startPoint y: 409, endPoint x: 557, endPoint y: 408, distance: 273.3
click at [557, 408] on div "Name: SW - LIGHTER - BIC - MAXI - BLACK SKU: ACC-GEN-SW-LIGBIC-BLK Package ID: …" at bounding box center [657, 454] width 1197 height 222
type input "46"
click at [303, 402] on div "Package ID: 1924845174252308" at bounding box center [364, 404] width 590 height 16
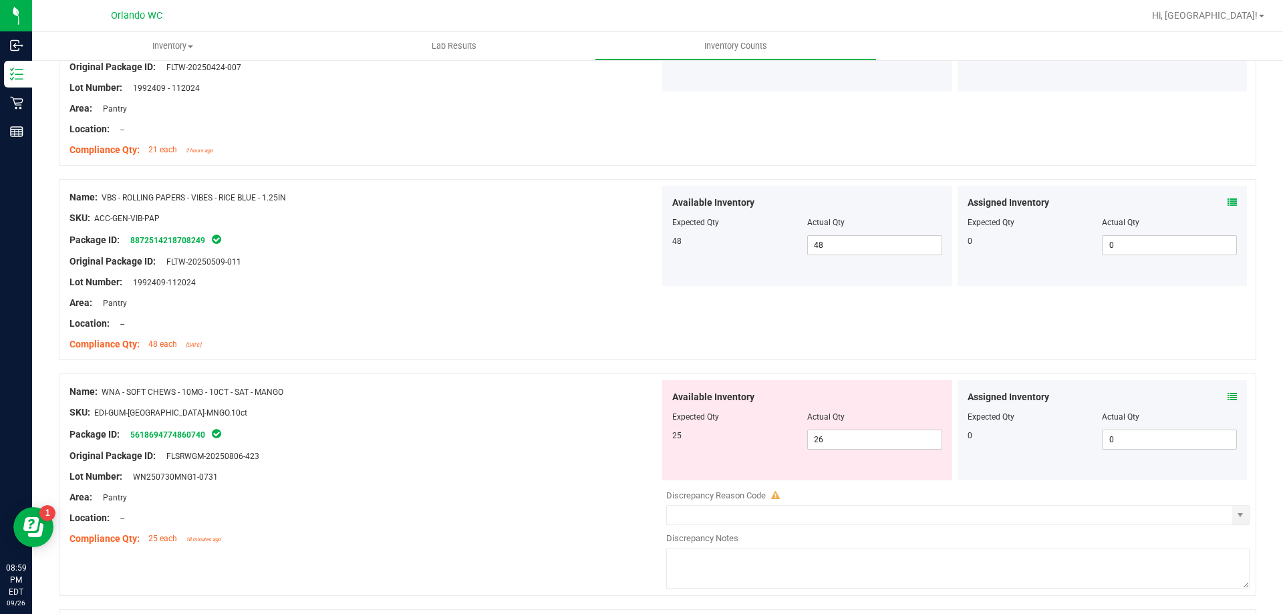
scroll to position [2619, 0]
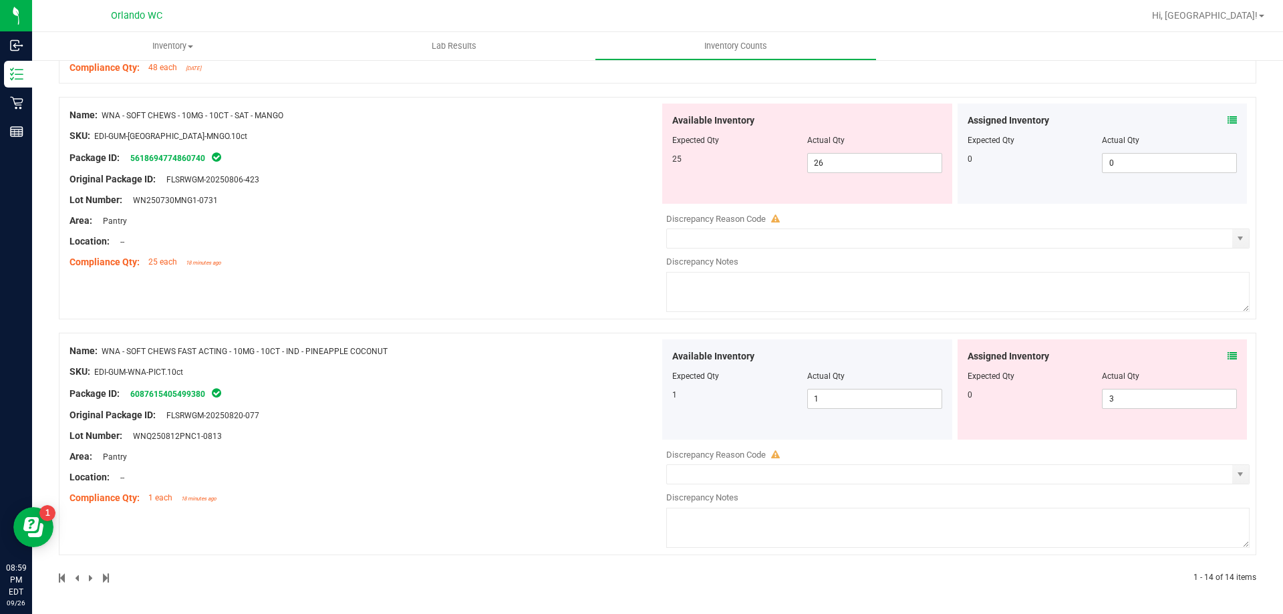
click at [850, 176] on div "Available Inventory Expected Qty Actual Qty 25 26 26" at bounding box center [807, 154] width 290 height 100
drag, startPoint x: 842, startPoint y: 162, endPoint x: 267, endPoint y: 107, distance: 578.5
click at [267, 107] on div "Name: WNA - SOFT CHEWS - 10MG - 10CT - SAT - MANGO SKU: EDI-GUM-WNA-MNGO.10ct P…" at bounding box center [657, 208] width 1197 height 222
type input "25"
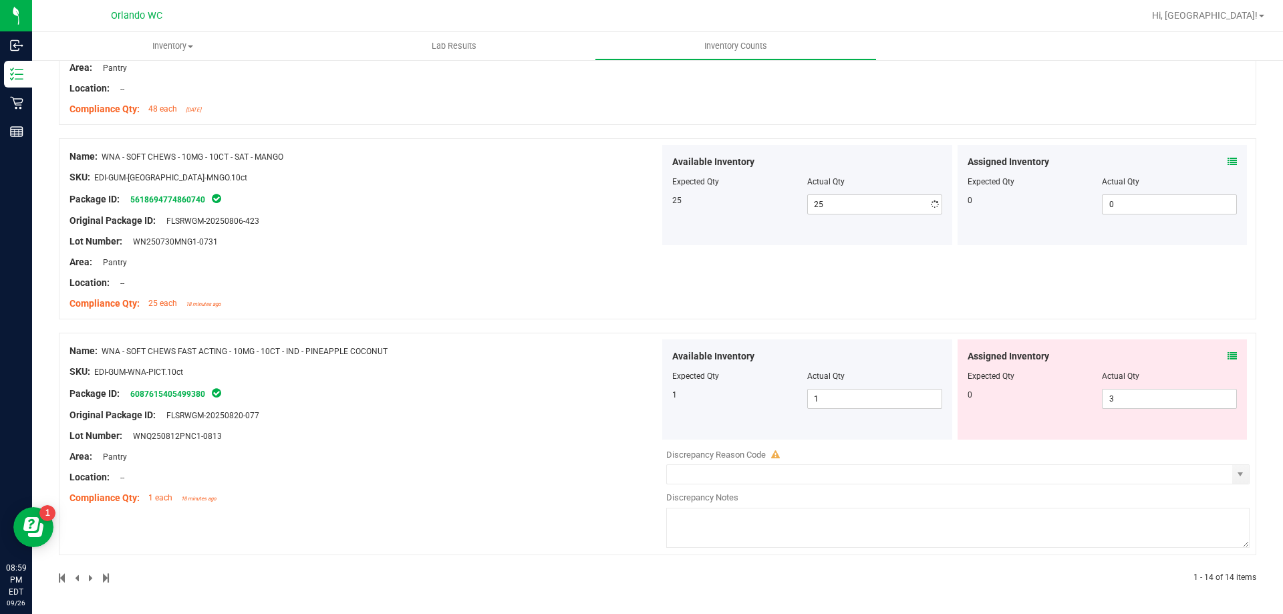
click at [309, 301] on div "Name: WNA - SOFT CHEWS - 10MG - 10CT - SAT - MANGO SKU: EDI-GUM-WNA-MNGO.10ct P…" at bounding box center [657, 228] width 1197 height 181
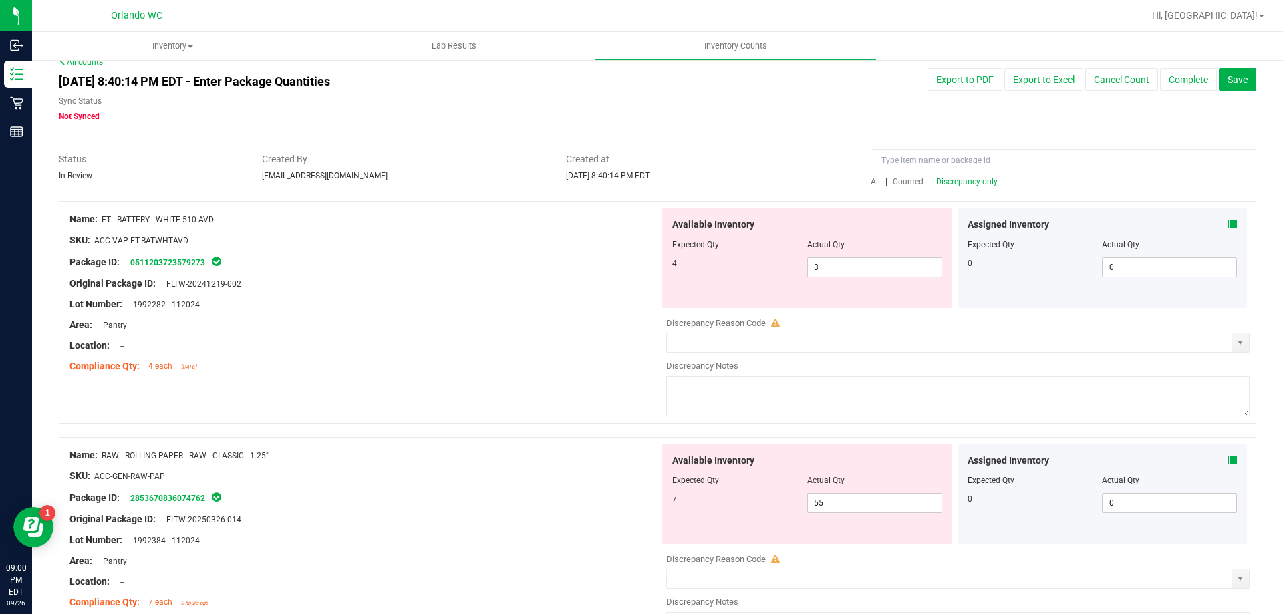
scroll to position [0, 0]
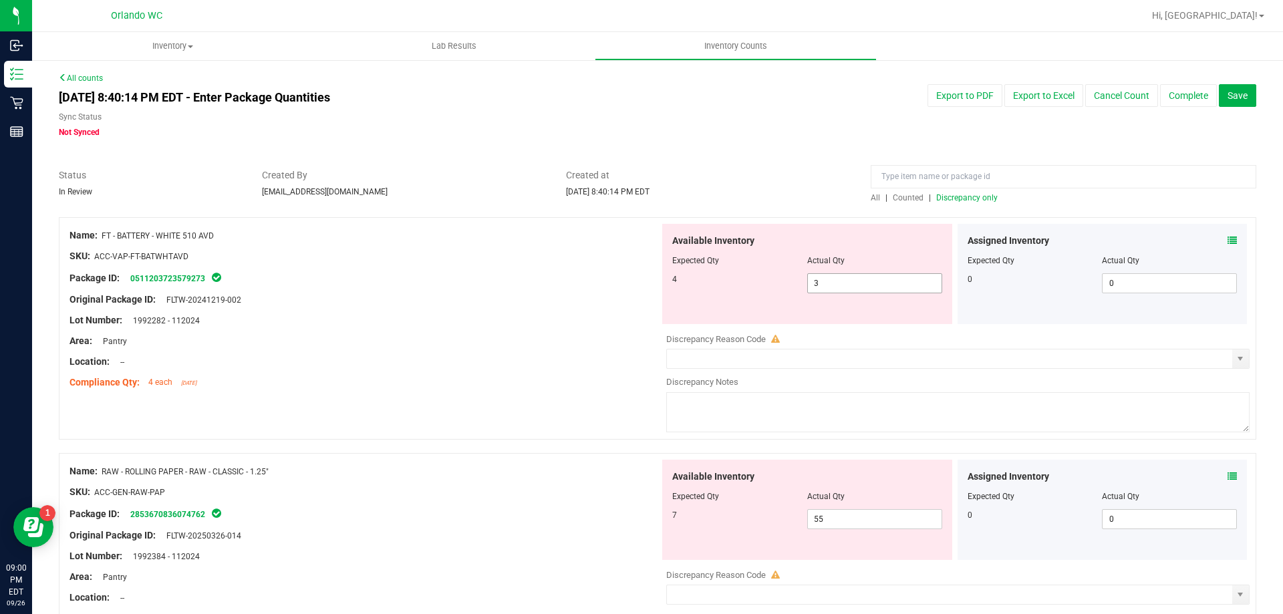
drag, startPoint x: 821, startPoint y: 278, endPoint x: 623, endPoint y: 263, distance: 199.0
click at [623, 264] on div "Name: FT - BATTERY - WHITE 510 AVD SKU: ACC-VAP-FT-BATWHTAVD Package ID: 051120…" at bounding box center [657, 328] width 1197 height 222
type input "4"
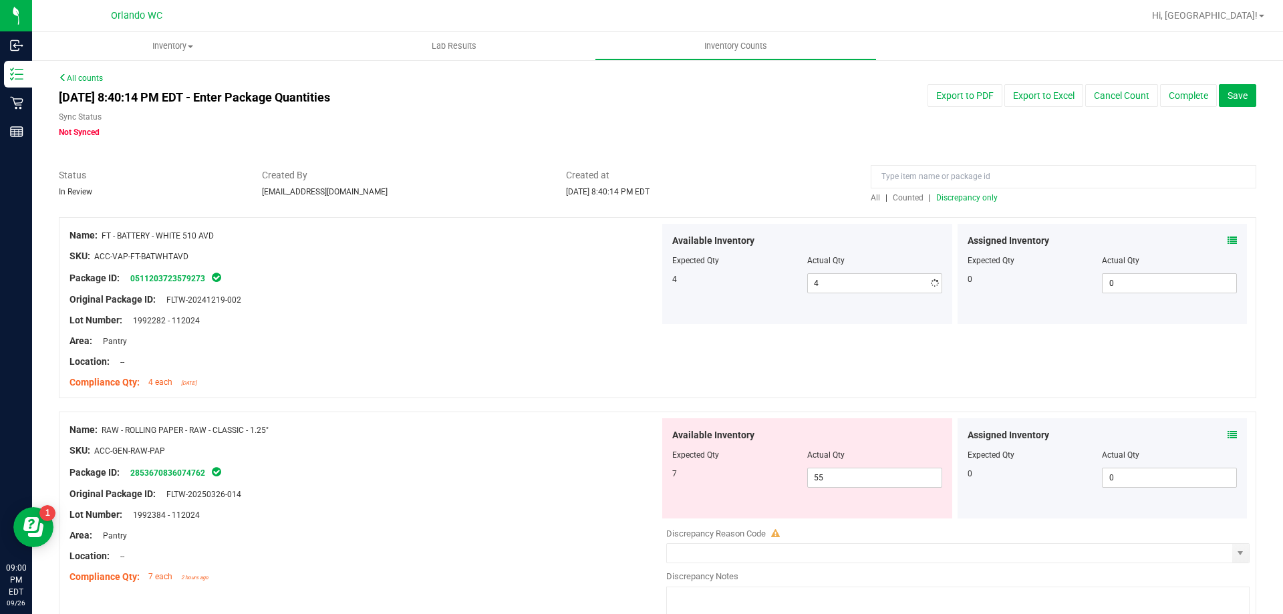
click at [413, 334] on div "Area: Pantry" at bounding box center [364, 341] width 590 height 14
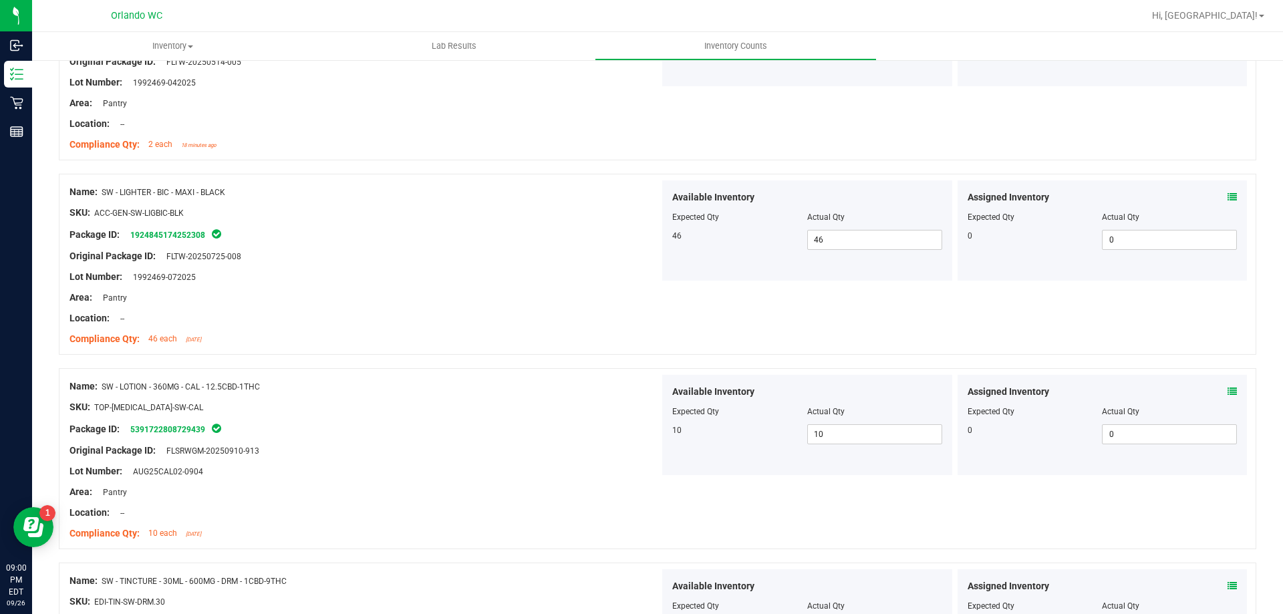
scroll to position [1470, 0]
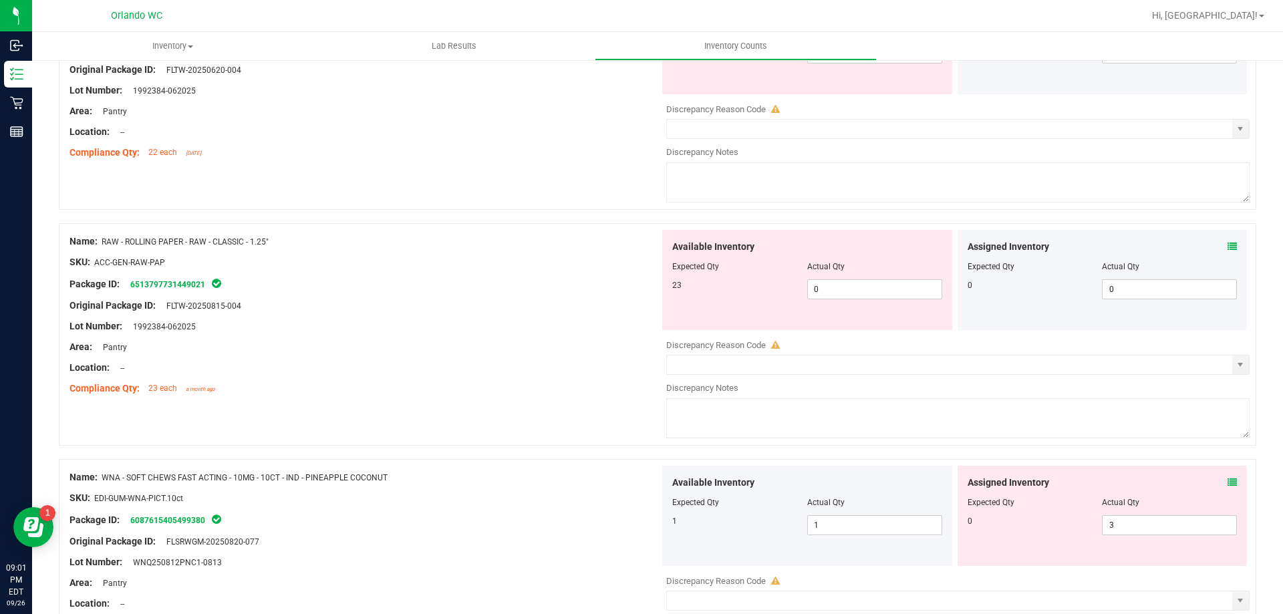
scroll to position [592, 0]
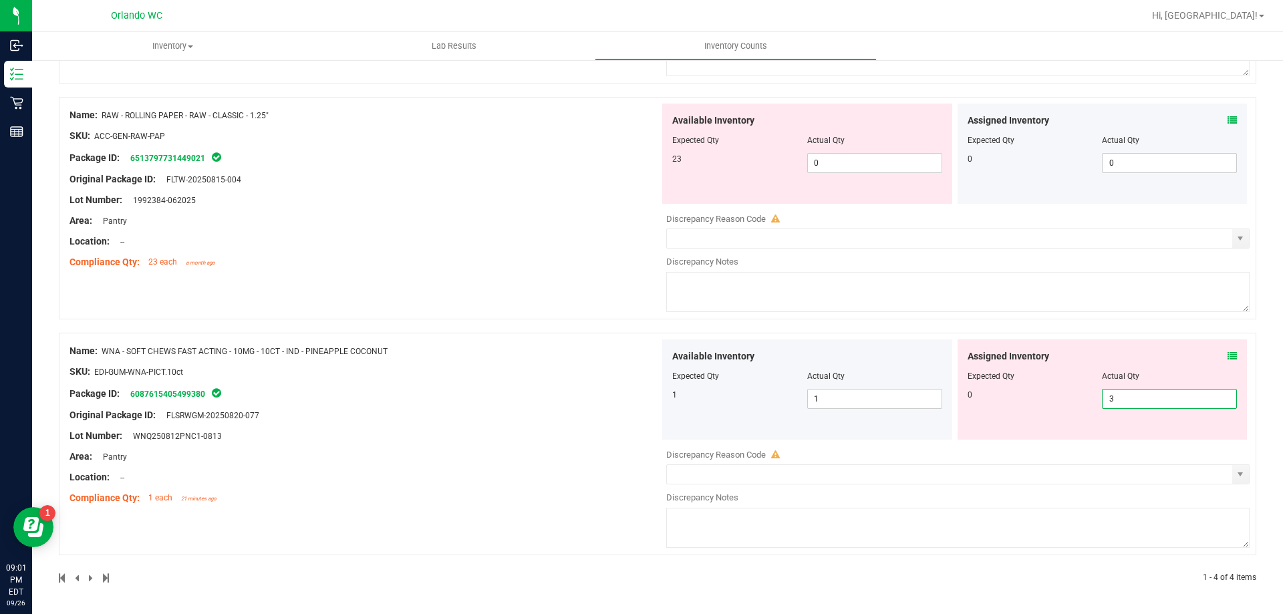
drag, startPoint x: 1092, startPoint y: 401, endPoint x: 760, endPoint y: 354, distance: 336.0
click at [760, 354] on div "Available Inventory Expected Qty Actual Qty 1 1 1 3 3" at bounding box center [954, 389] width 590 height 100
type input "0"
click at [587, 398] on div "Name: WNA - SOFT CHEWS FAST ACTING - 10MG - 10CT - IND - PINEAPPLE COCONUT SKU:…" at bounding box center [364, 424] width 590 height 170
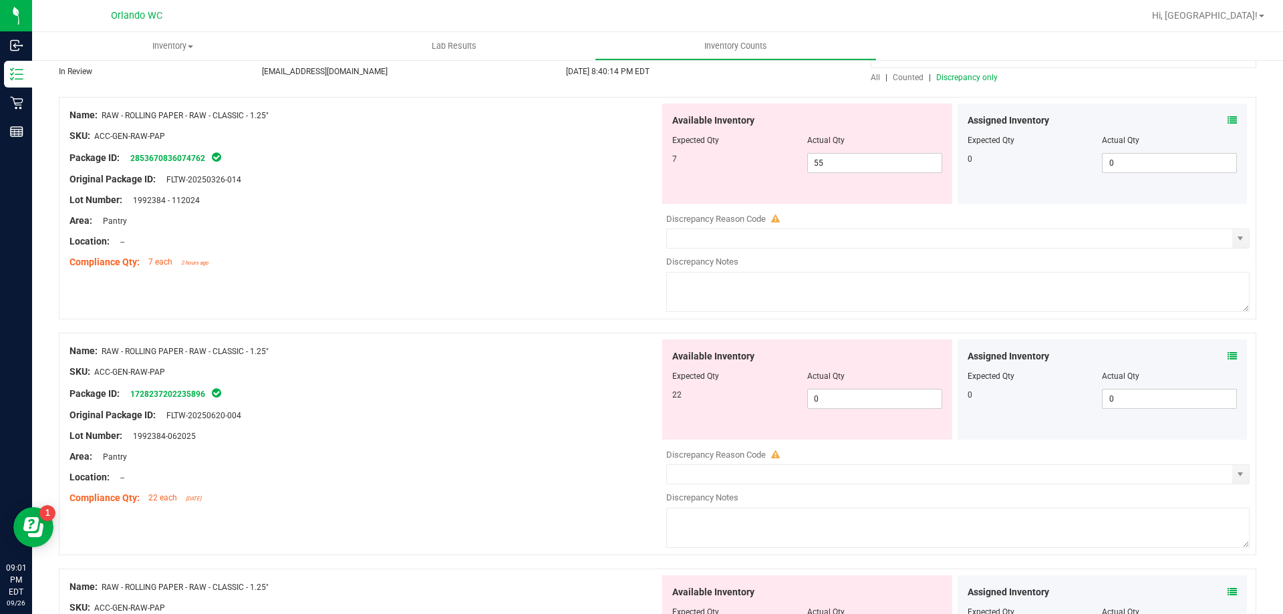
scroll to position [16, 0]
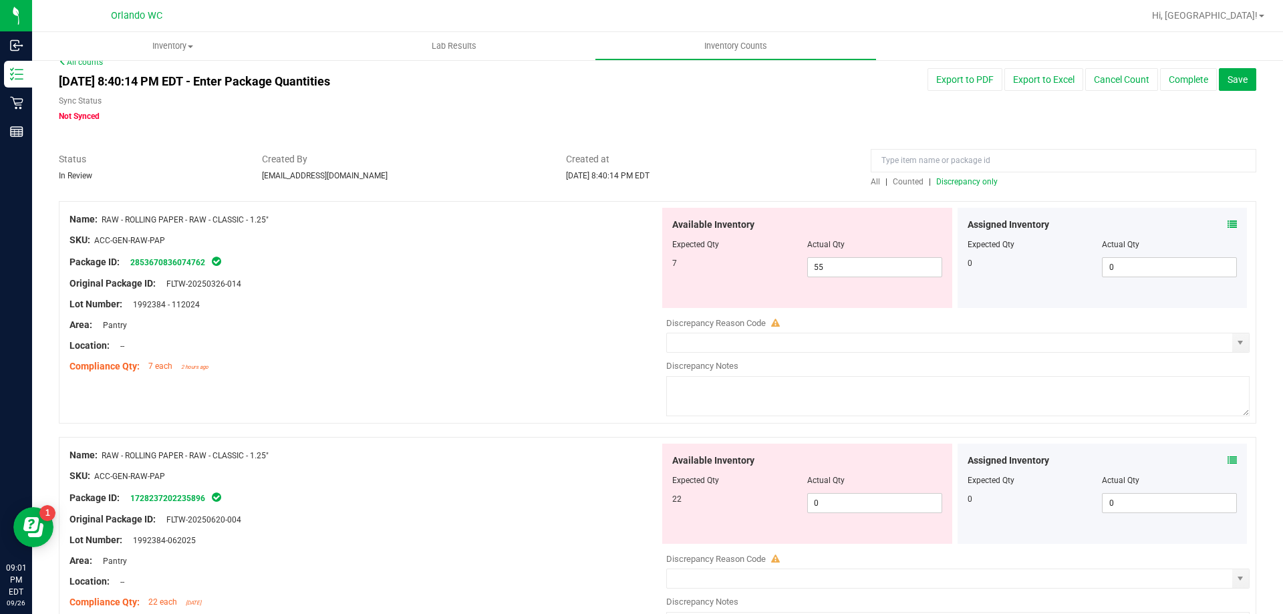
drag, startPoint x: 275, startPoint y: 222, endPoint x: 105, endPoint y: 222, distance: 169.7
click at [105, 222] on div "Name: RAW - ROLLING PAPER - RAW - CLASSIC - 1.25"" at bounding box center [364, 219] width 590 height 14
copy span "RAW - ROLLING PAPER - RAW - CLASSIC - 1.25""
click at [930, 149] on div "All counts Sep 26, 2025 8:40:14 PM EDT - Enter Package Quantities Sync Status N…" at bounding box center [657, 595] width 1197 height 1079
click at [929, 152] on input at bounding box center [1063, 160] width 385 height 23
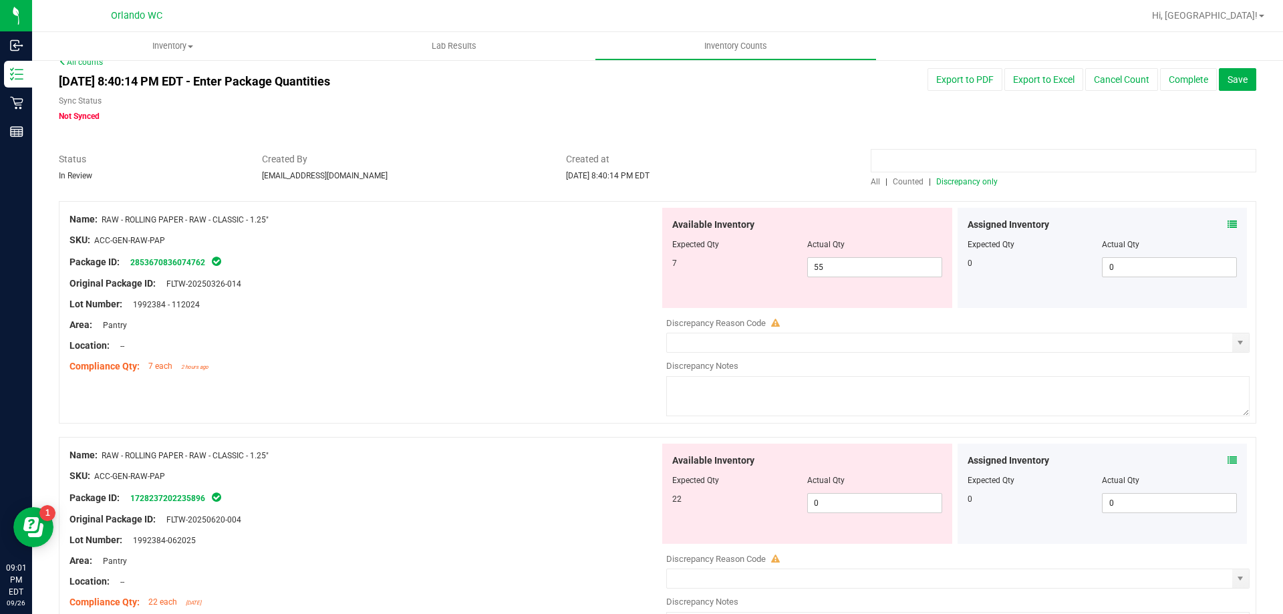
paste input "RAW - ROLLING PAPER - RAW - CLASSIC - 1.25""
type input "RAW - ROLLING PAPER - RAW - CLASSIC - 1.25""
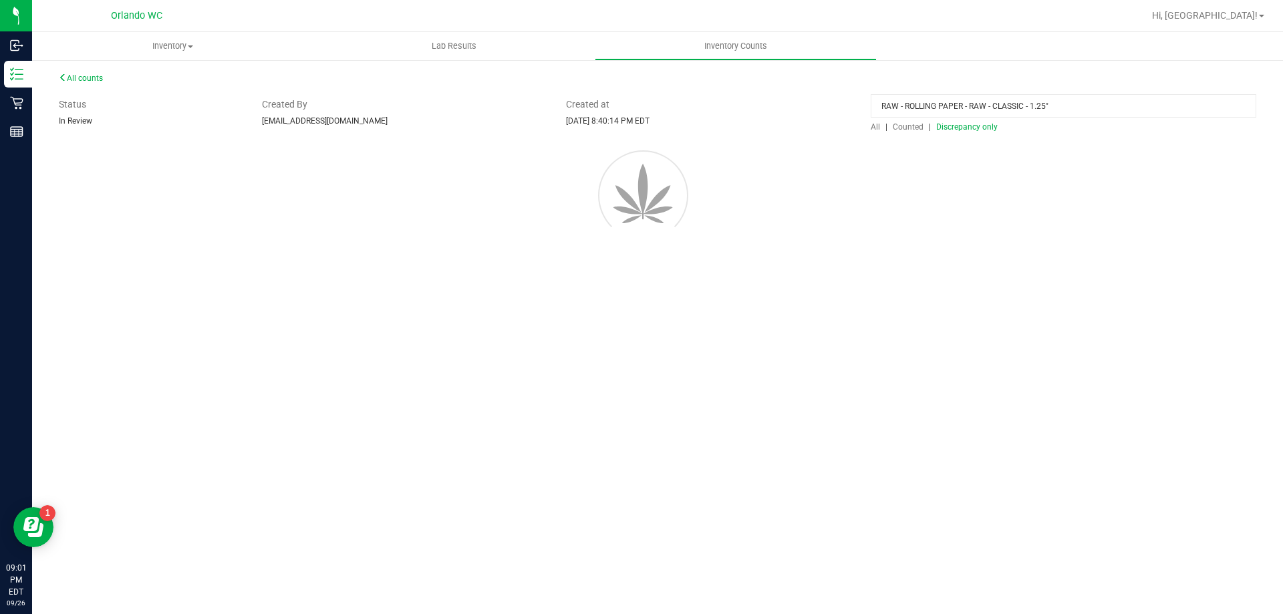
scroll to position [0, 0]
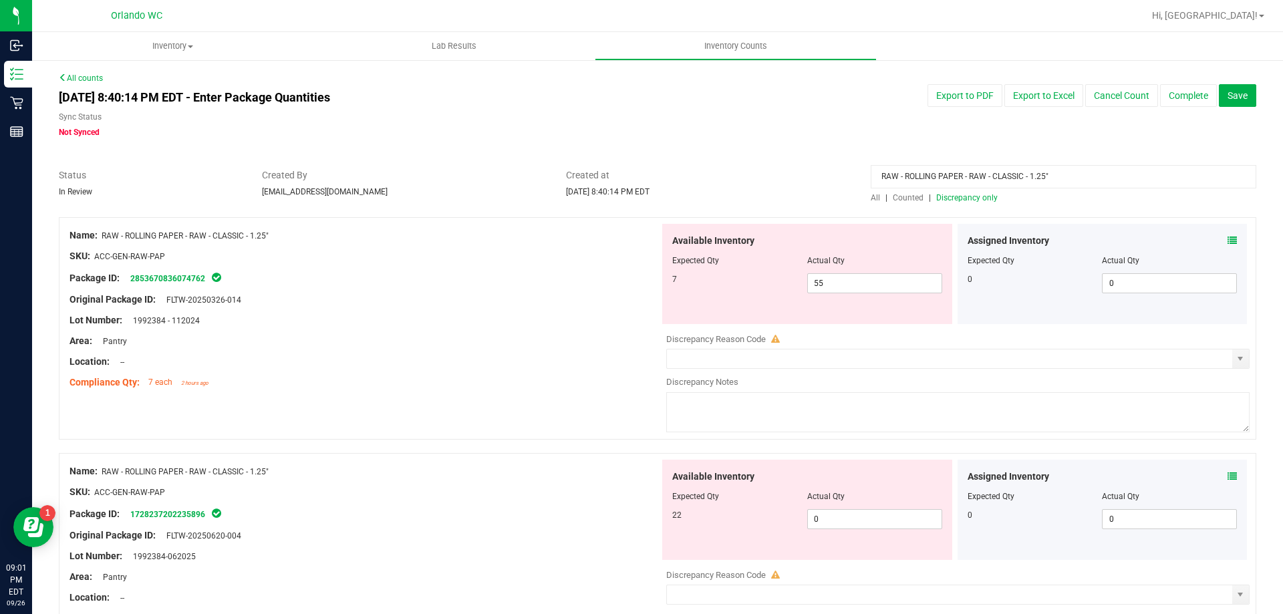
click at [871, 194] on span "All" at bounding box center [875, 197] width 9 height 9
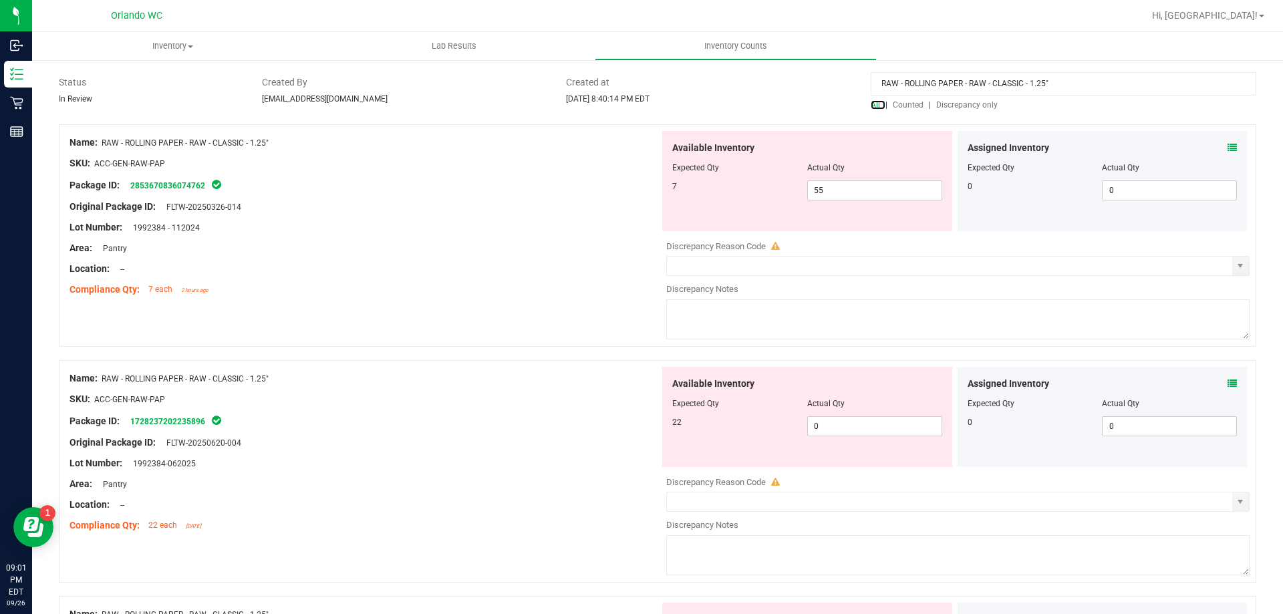
scroll to position [89, 0]
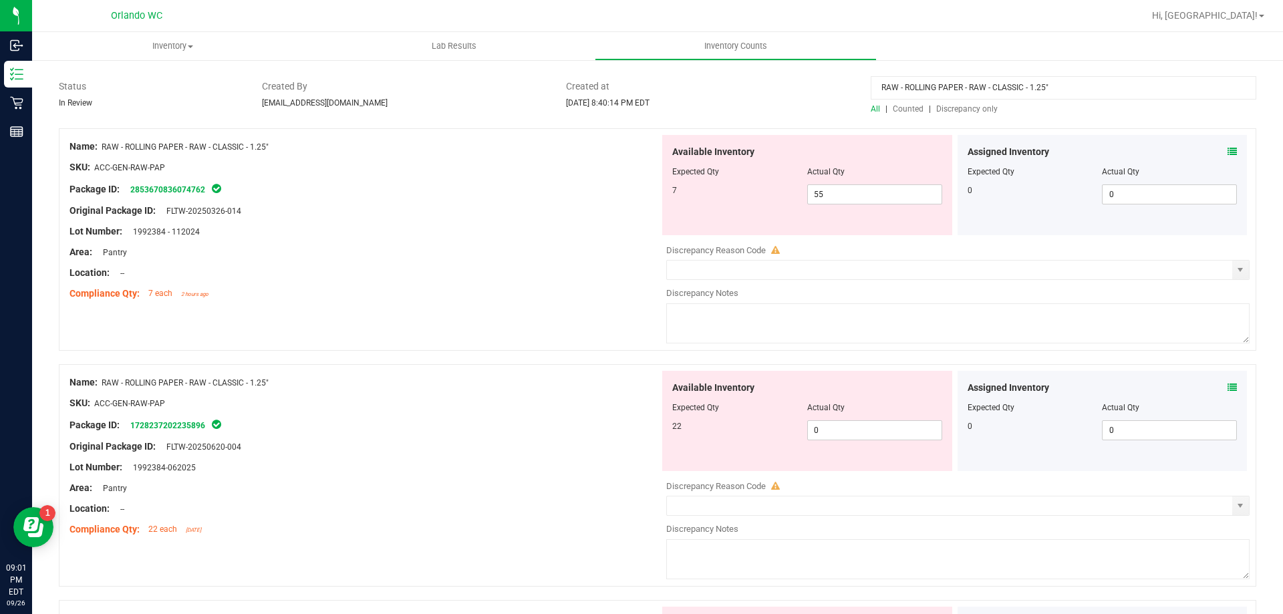
click at [813, 355] on div at bounding box center [657, 357] width 1197 height 13
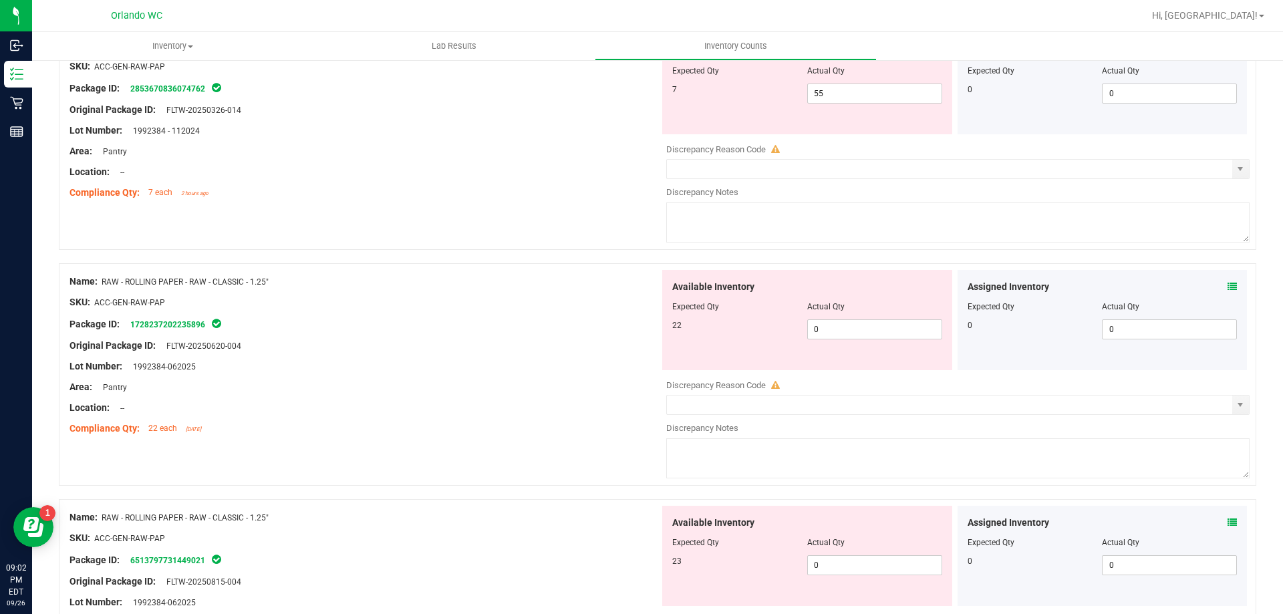
scroll to position [356, 0]
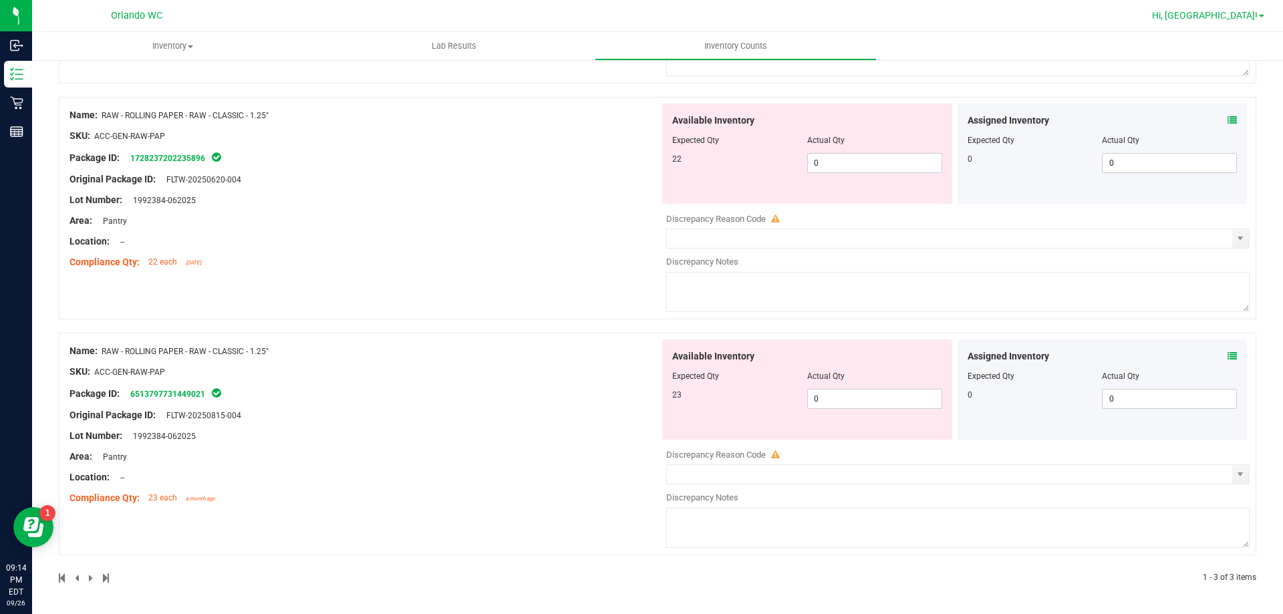
click at [1212, 11] on span "Hi, [GEOGRAPHIC_DATA]!" at bounding box center [1205, 15] width 106 height 11
